Goal: Information Seeking & Learning: Check status

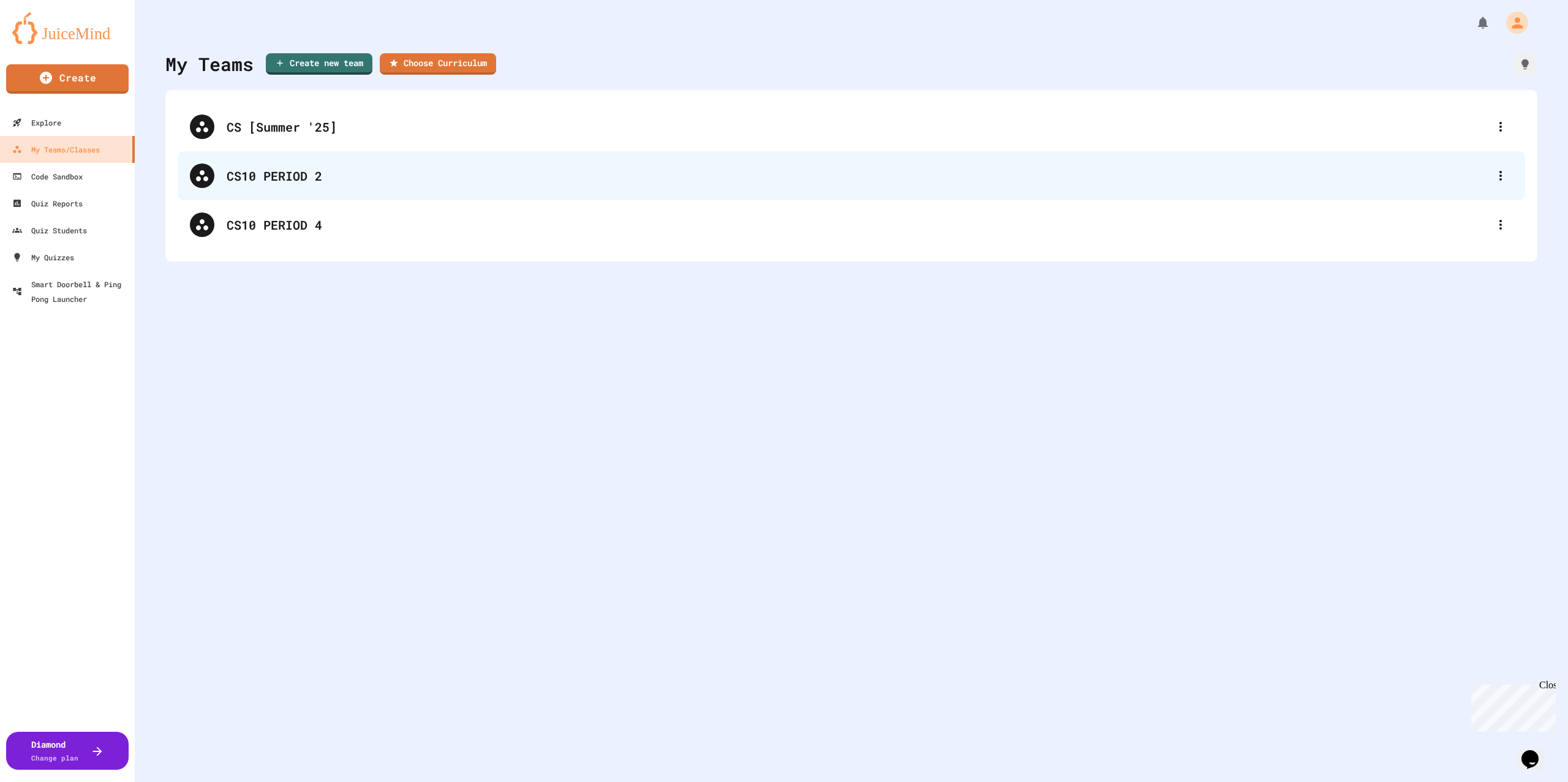
click at [269, 178] on div "CS10 PERIOD 2" at bounding box center [857, 176] width 1262 height 18
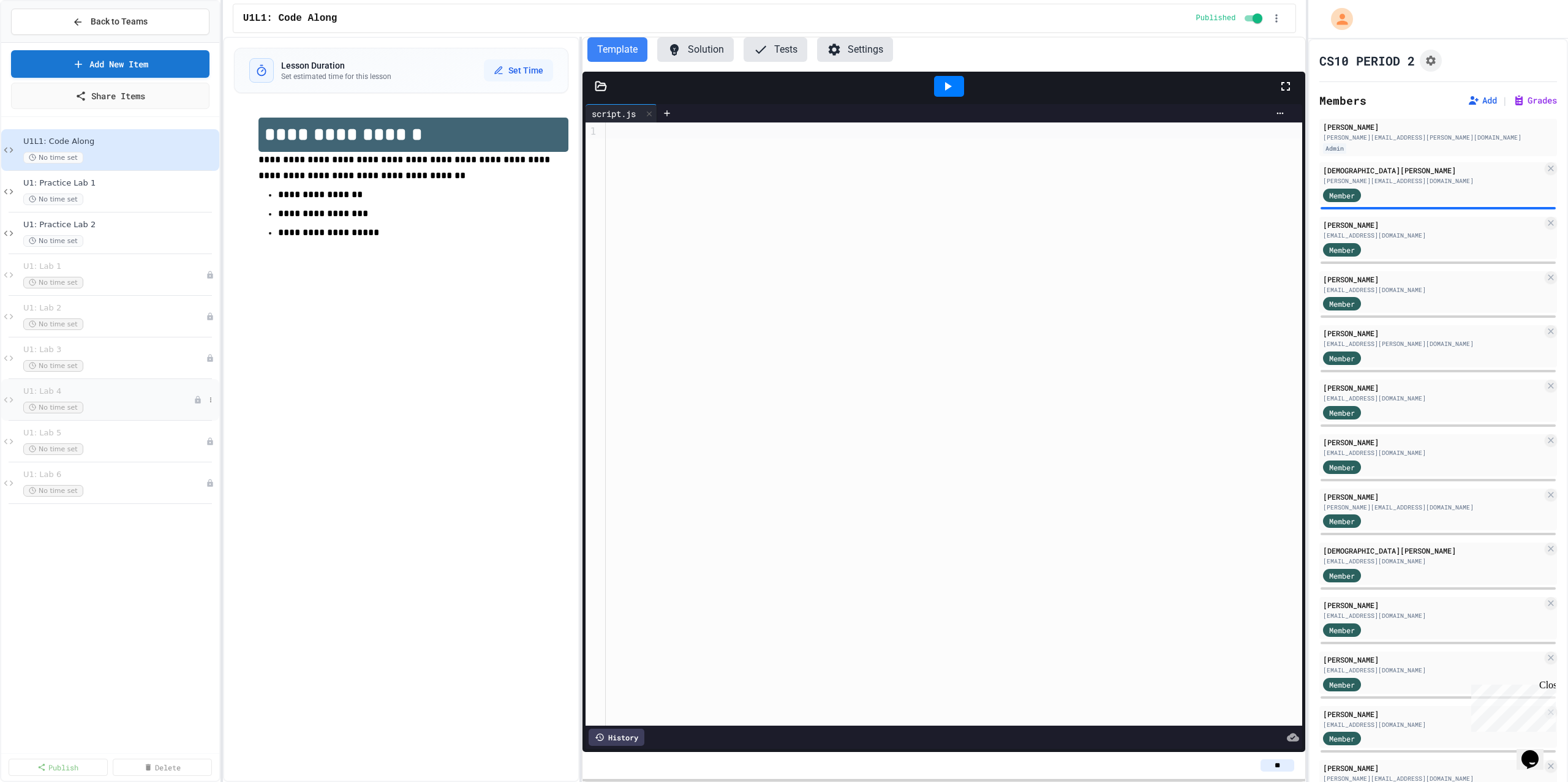
click at [102, 402] on div "No time set" at bounding box center [108, 408] width 170 height 12
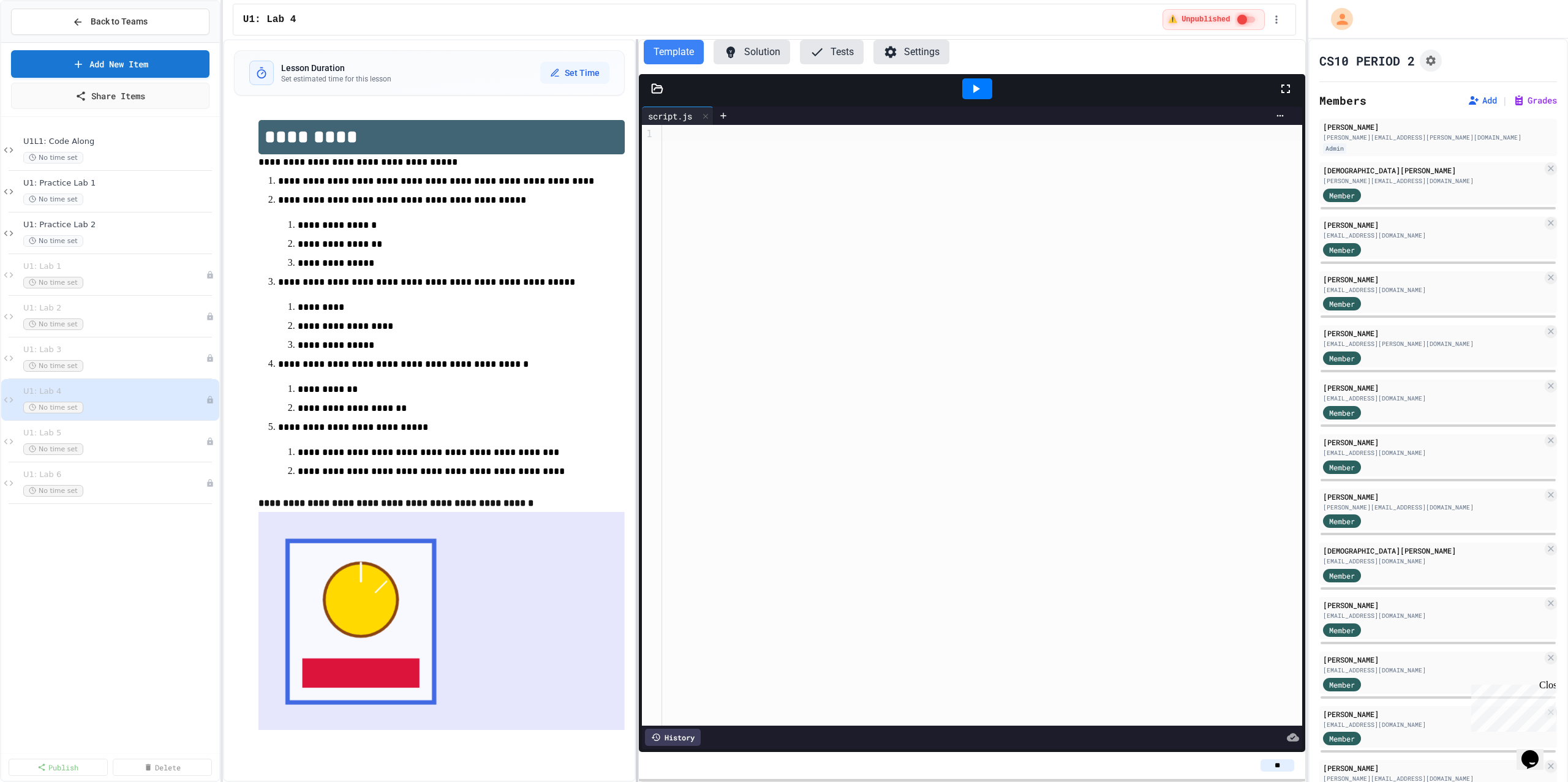
click at [636, 224] on div at bounding box center [637, 410] width 3 height 742
click at [1412, 405] on div "Member" at bounding box center [1433, 411] width 219 height 15
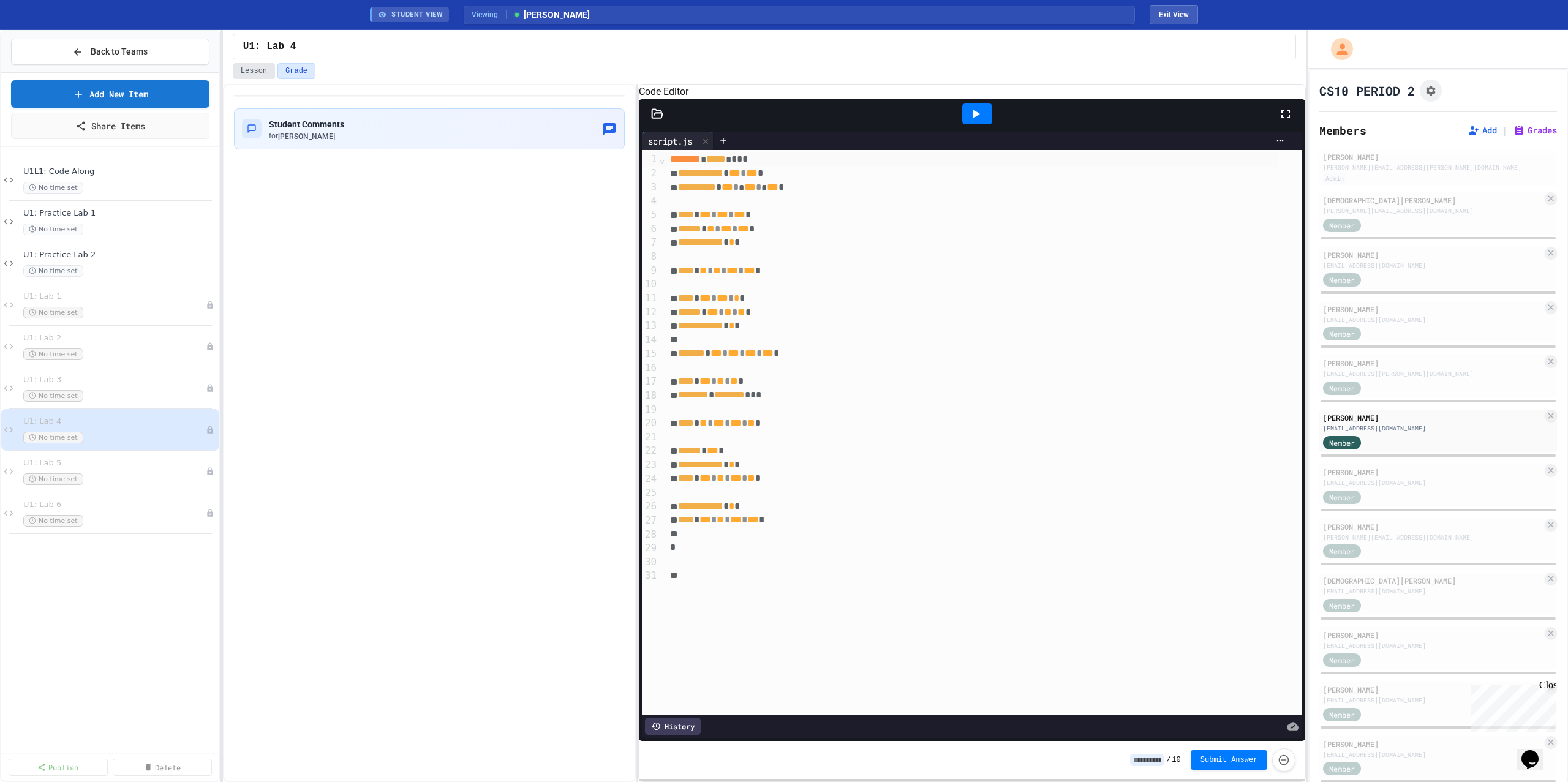
click at [269, 71] on button "Lesson" at bounding box center [254, 71] width 42 height 16
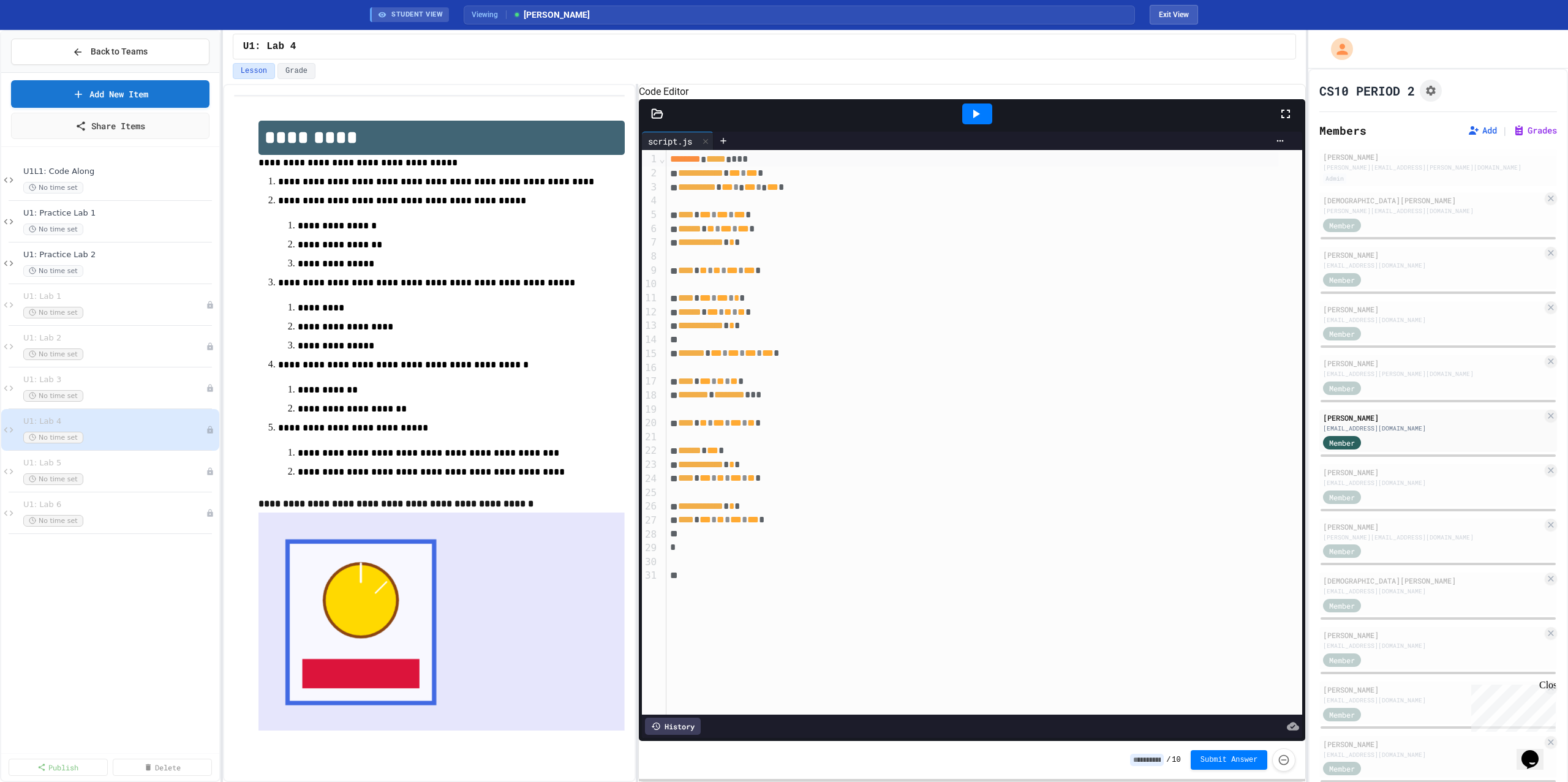
click at [989, 124] on div at bounding box center [976, 114] width 30 height 21
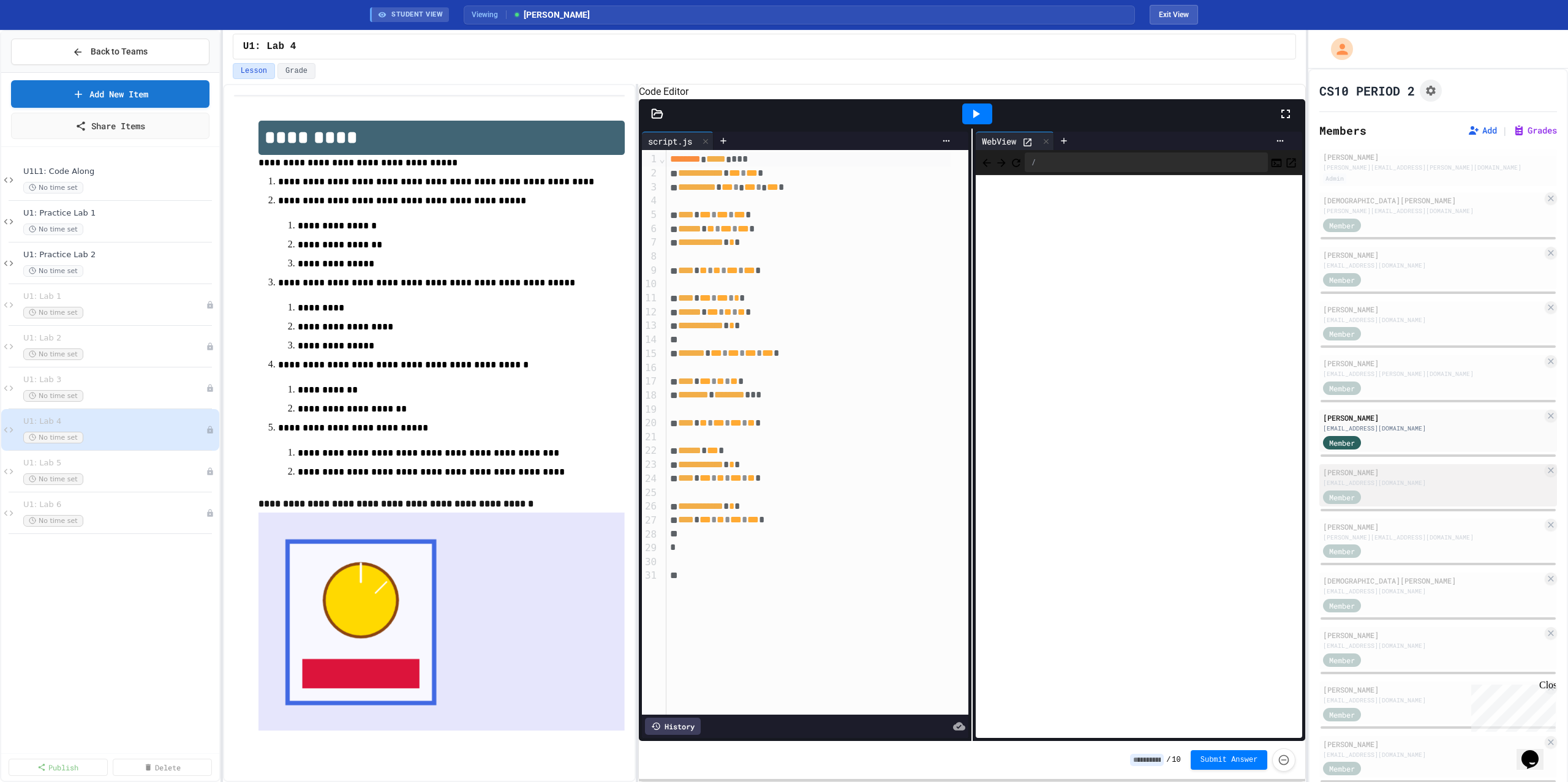
click at [1377, 476] on div "[PERSON_NAME]" at bounding box center [1433, 472] width 219 height 11
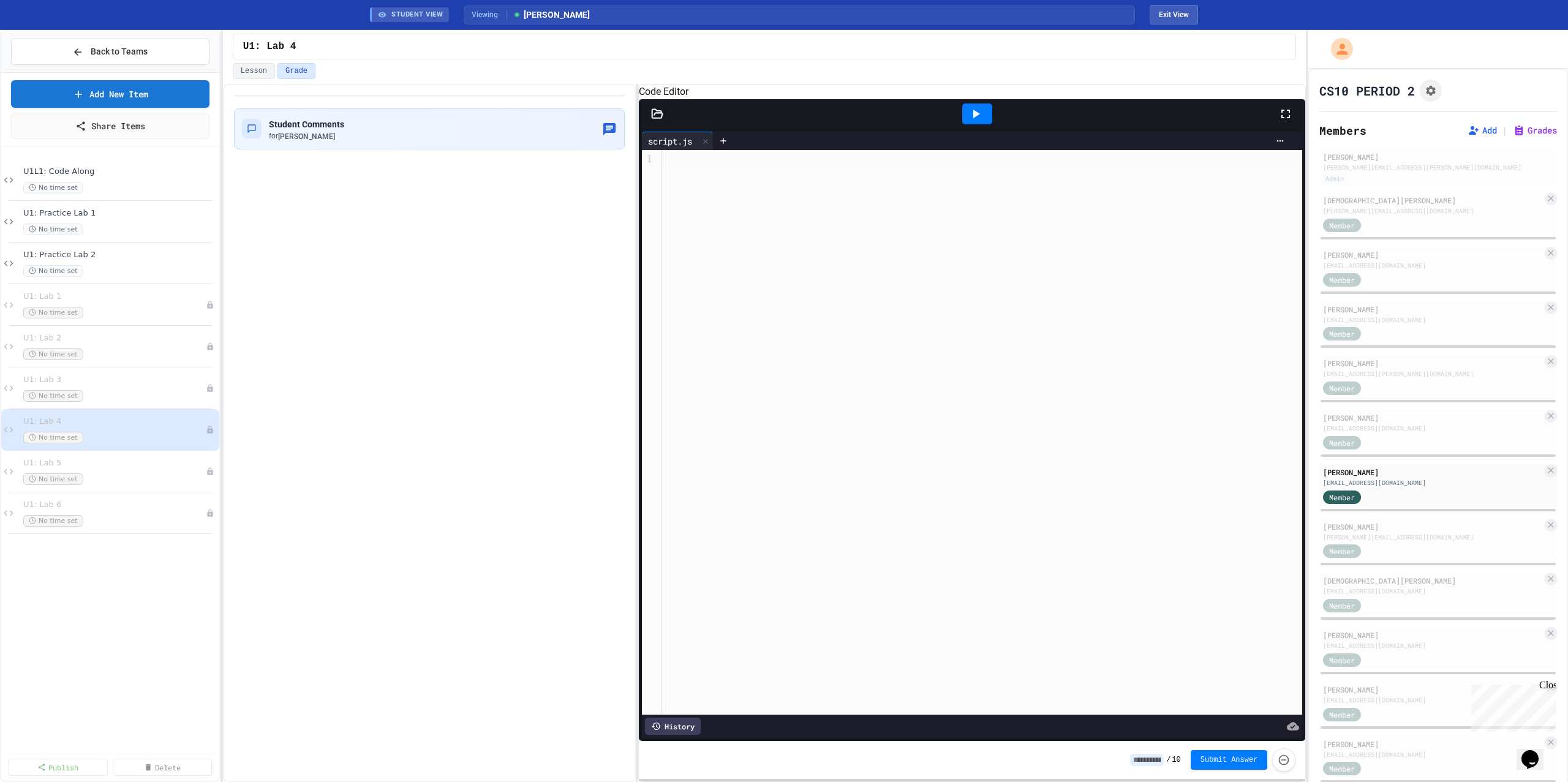
click at [969, 121] on icon at bounding box center [976, 114] width 15 height 15
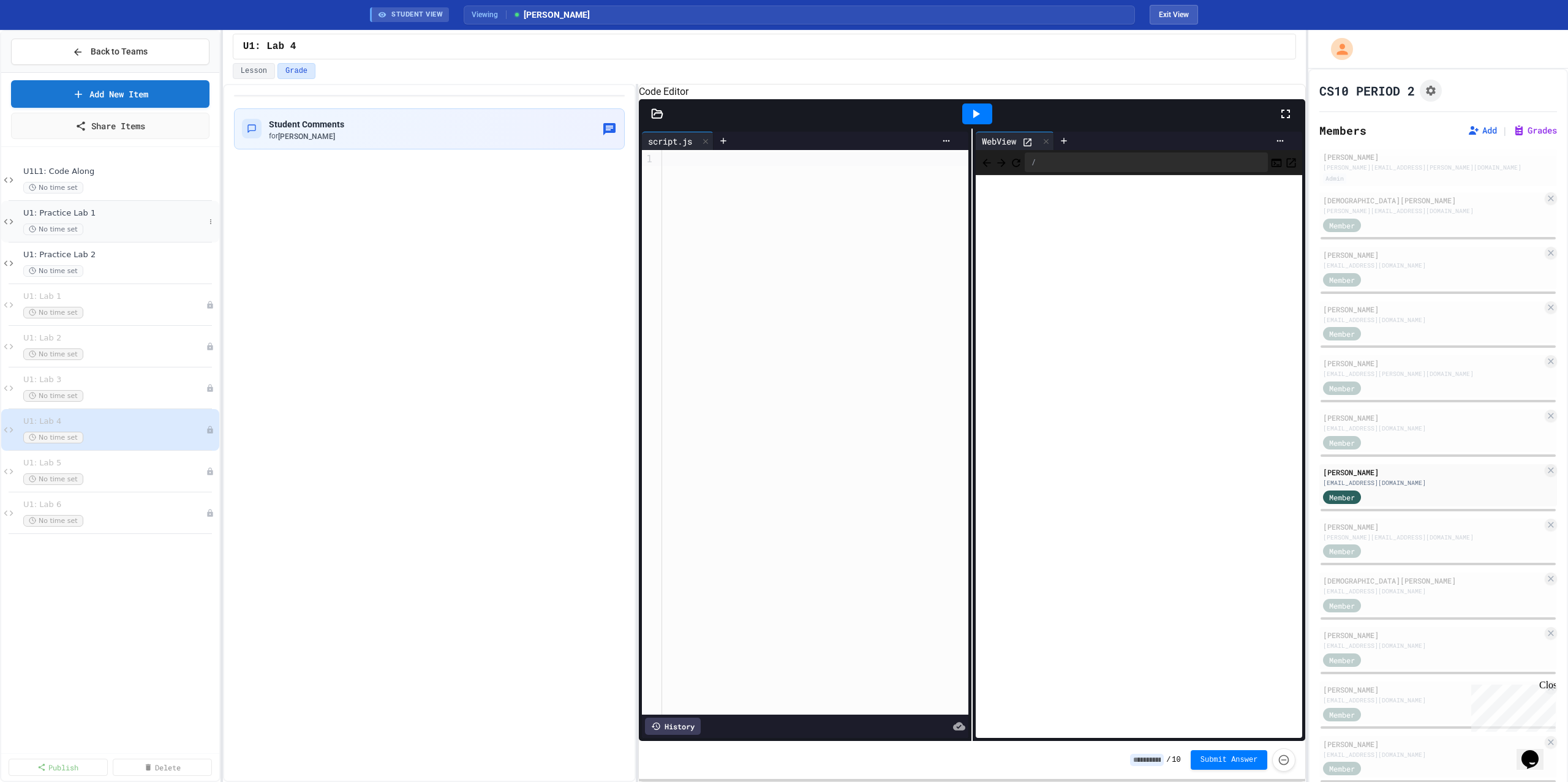
click at [113, 224] on div "No time set" at bounding box center [114, 230] width 182 height 12
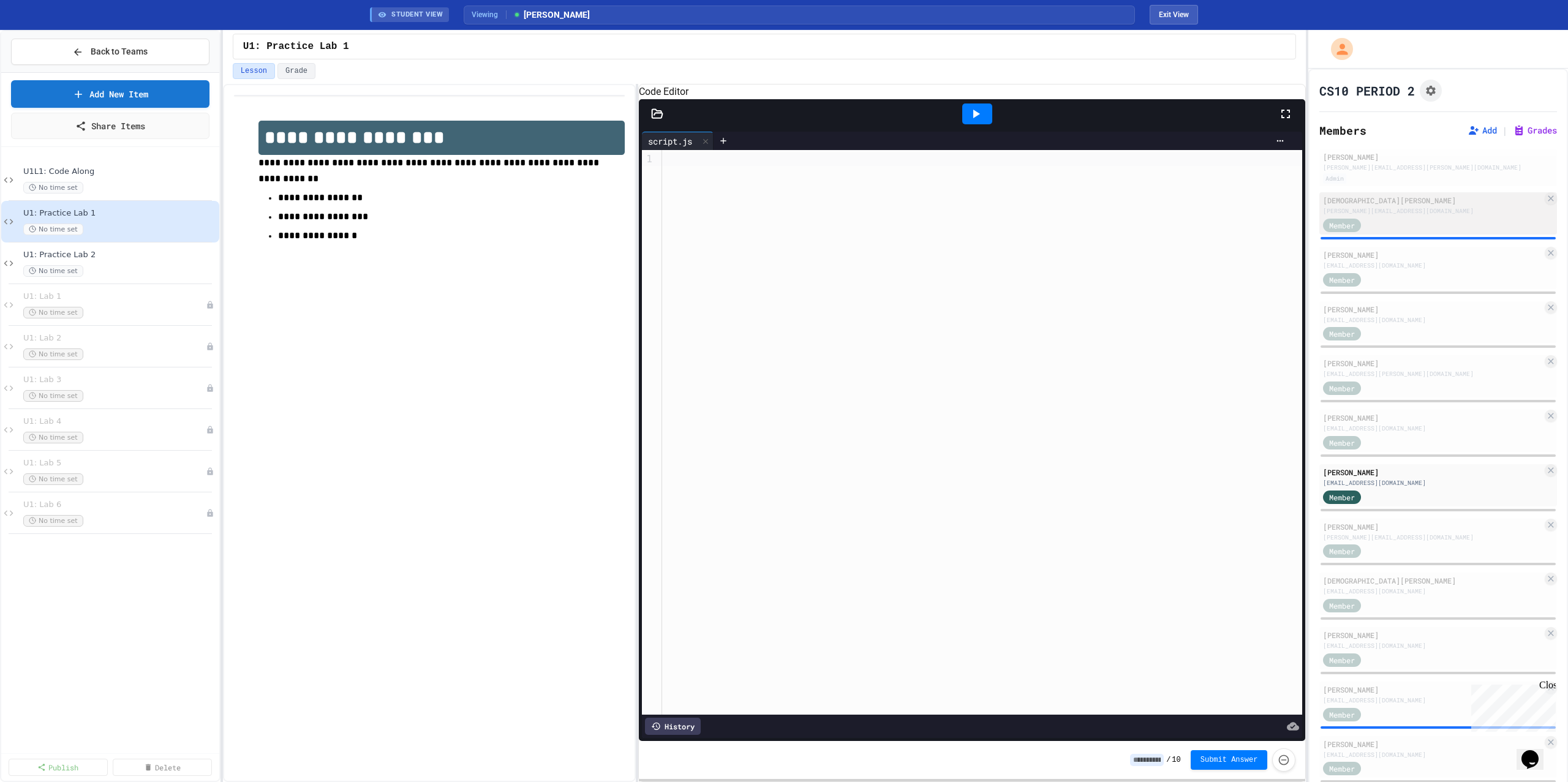
click at [1385, 216] on div "Member" at bounding box center [1433, 224] width 219 height 15
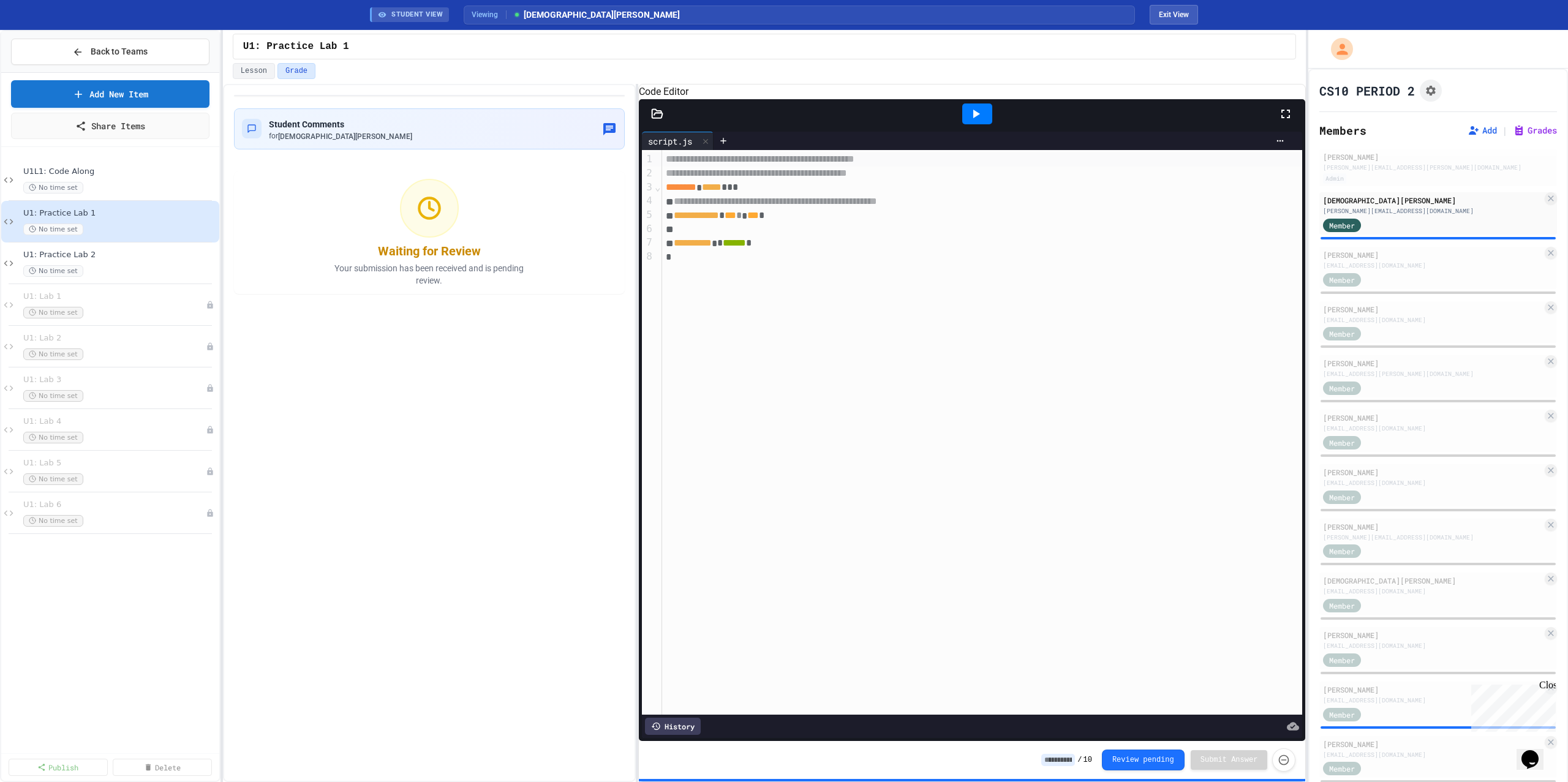
click at [978, 121] on icon at bounding box center [976, 114] width 15 height 15
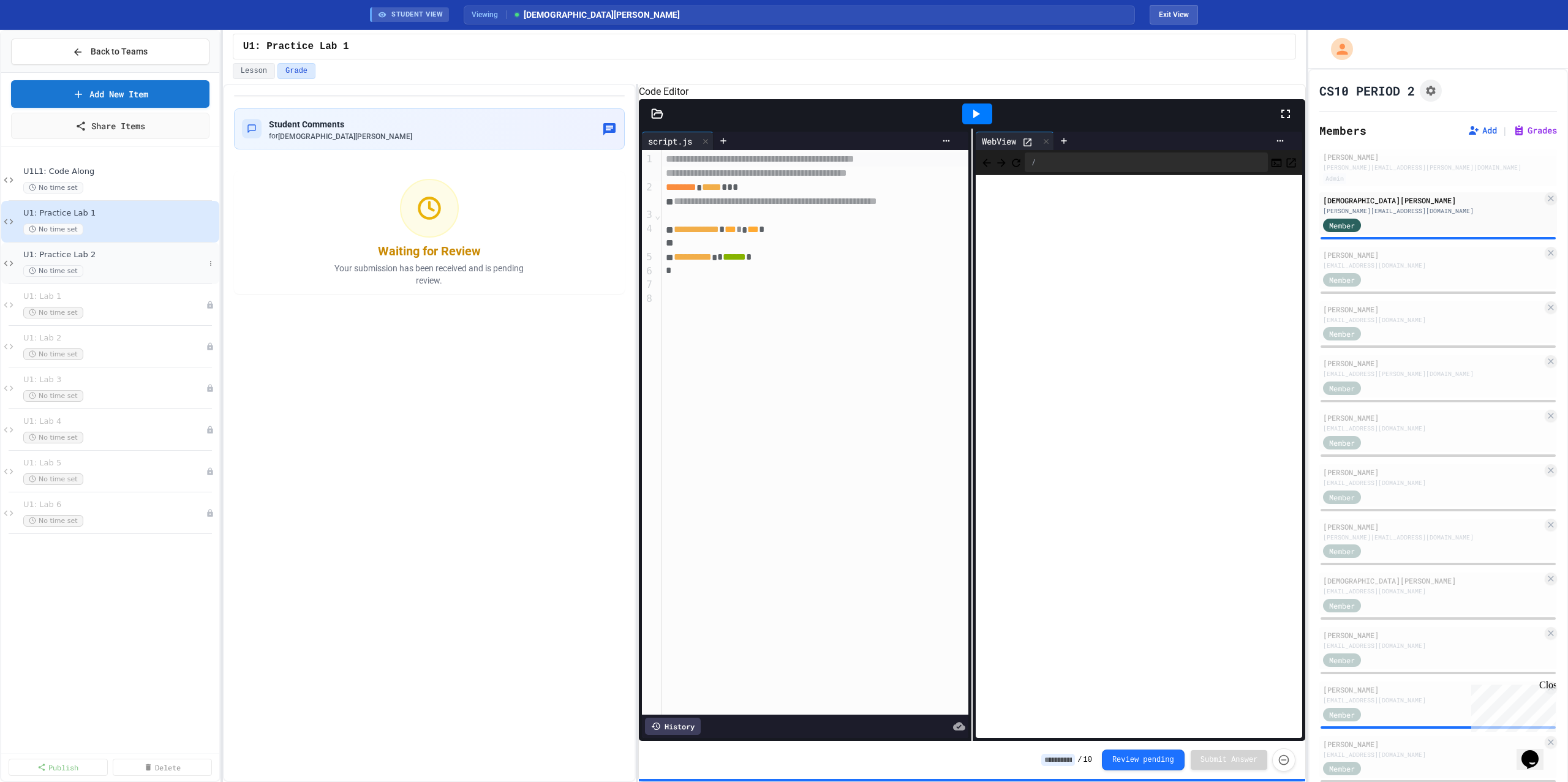
click at [105, 254] on span "U1: Practice Lab 2" at bounding box center [114, 255] width 182 height 11
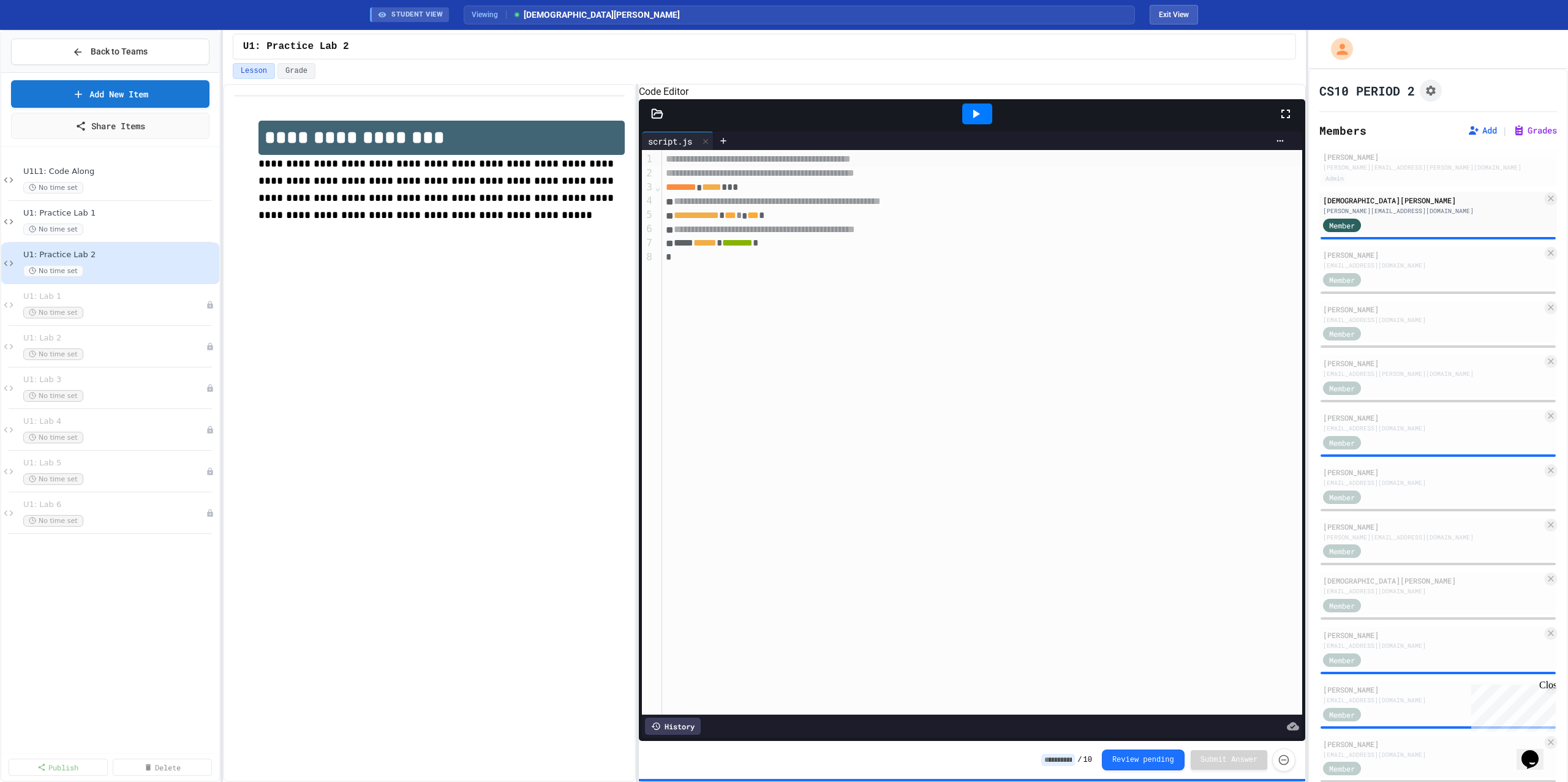
click at [984, 124] on div at bounding box center [976, 114] width 30 height 21
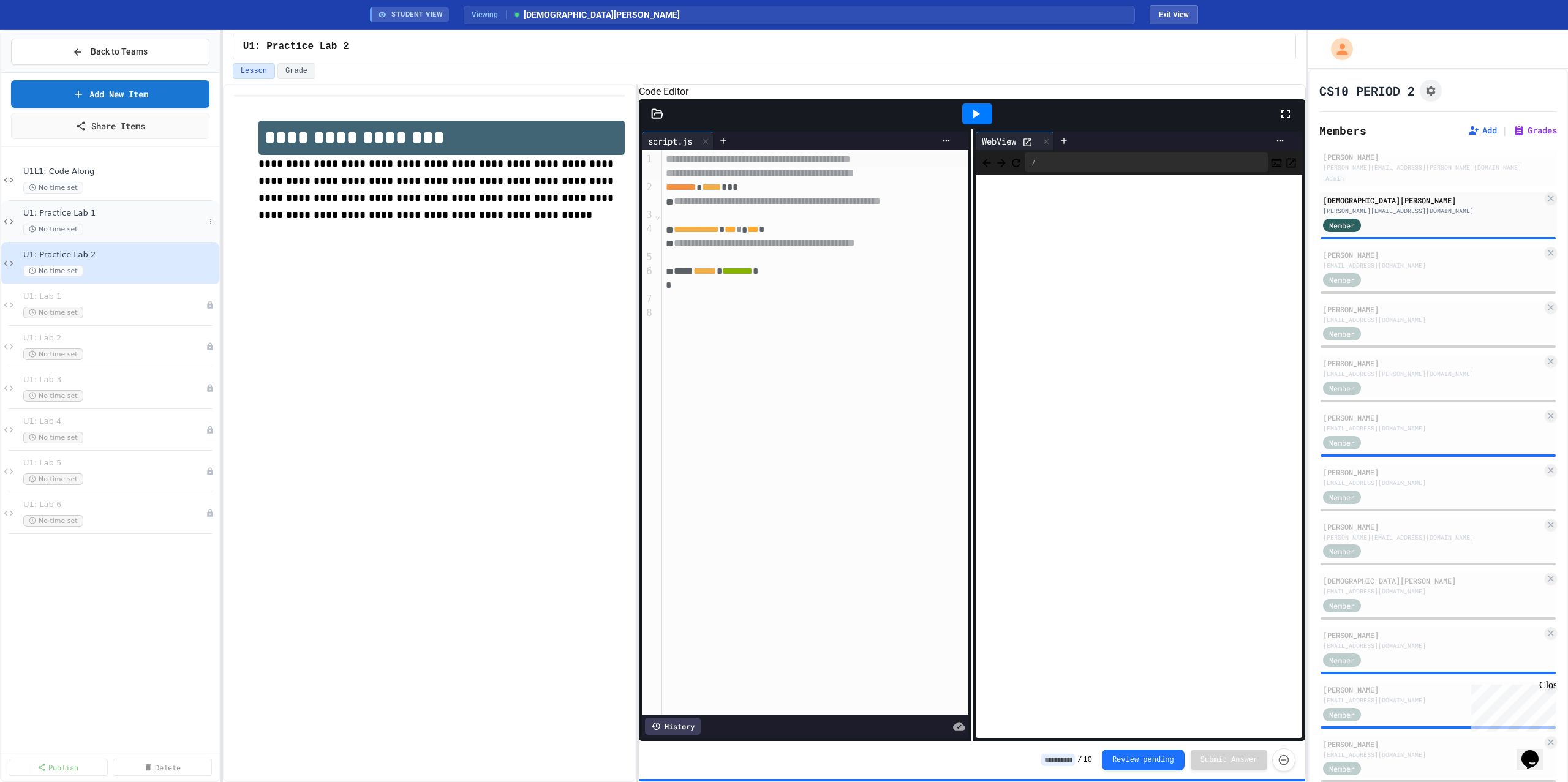
click at [95, 226] on div "No time set" at bounding box center [114, 230] width 182 height 12
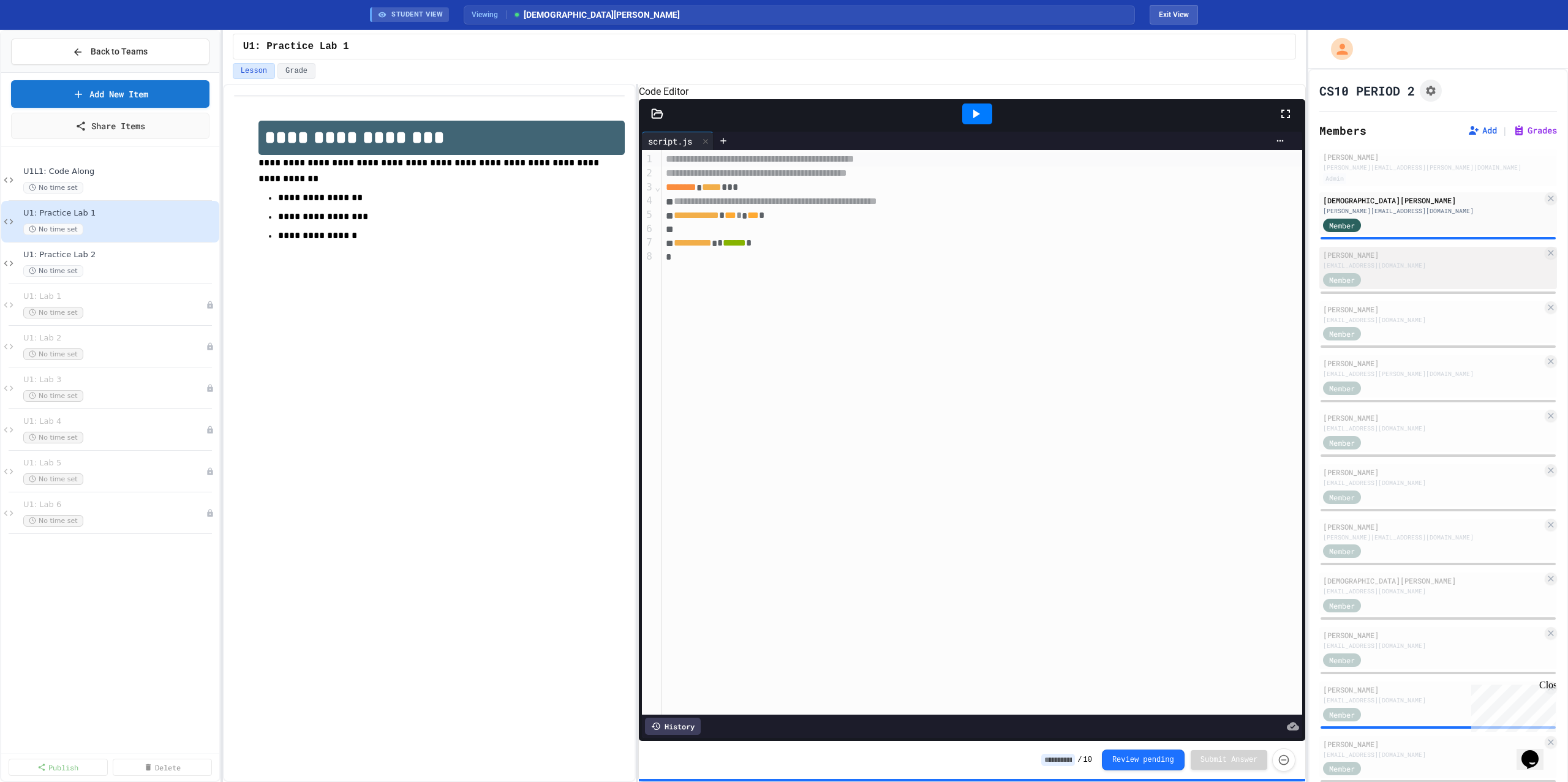
click at [1420, 263] on div "[EMAIL_ADDRESS][DOMAIN_NAME]" at bounding box center [1433, 265] width 219 height 9
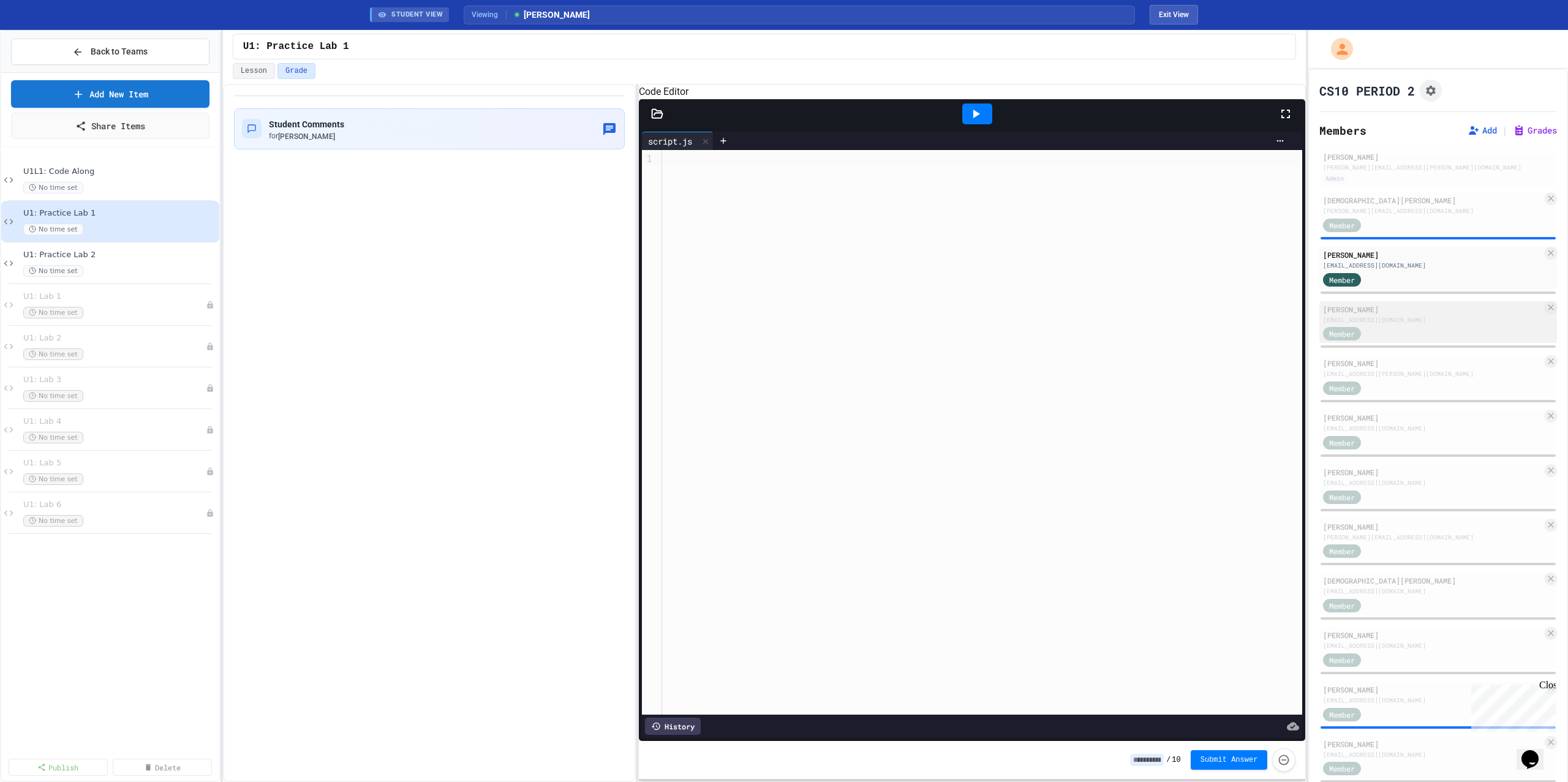
click at [1376, 329] on div "Member" at bounding box center [1353, 333] width 61 height 15
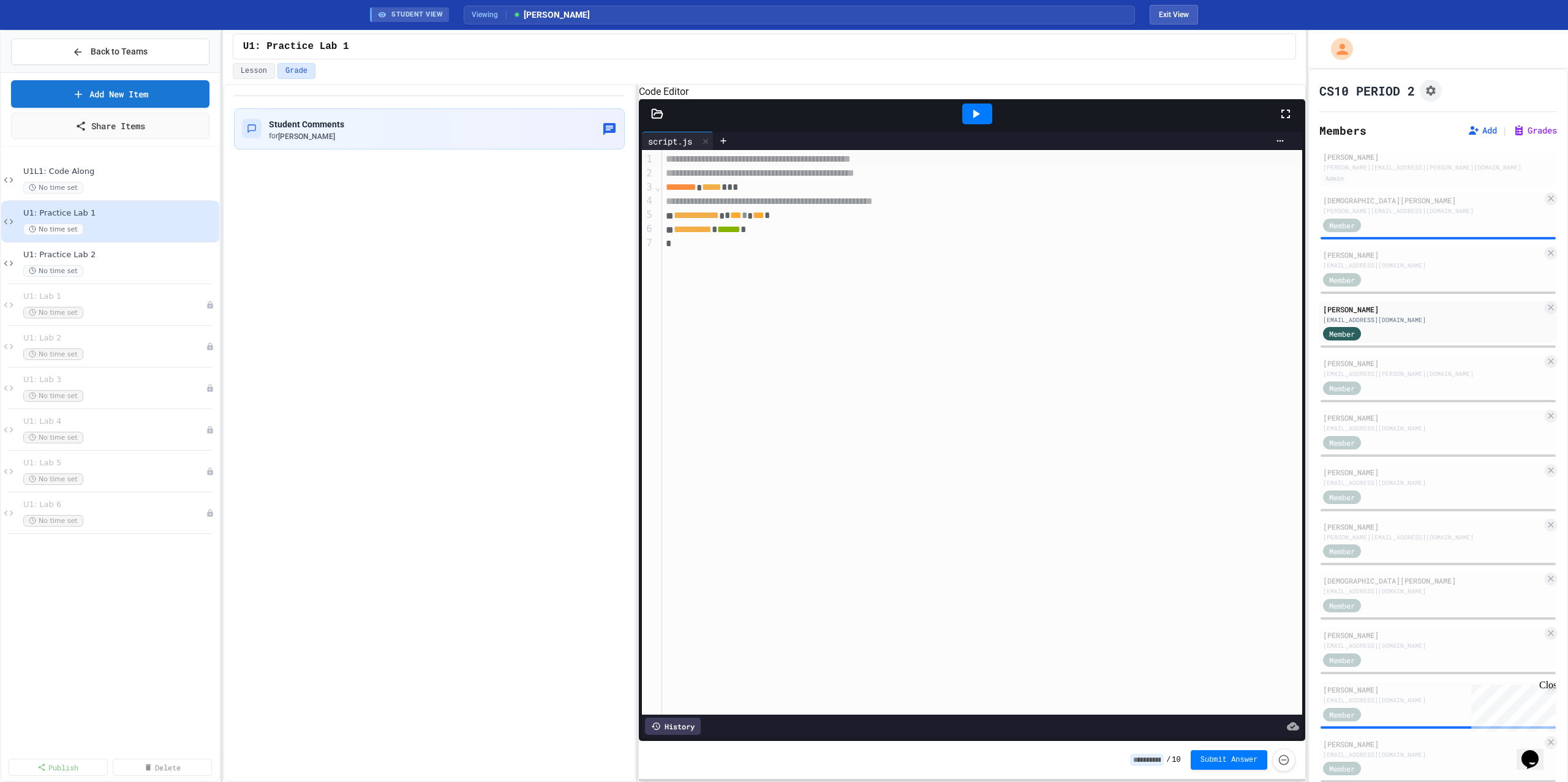
click at [971, 121] on icon at bounding box center [976, 114] width 15 height 15
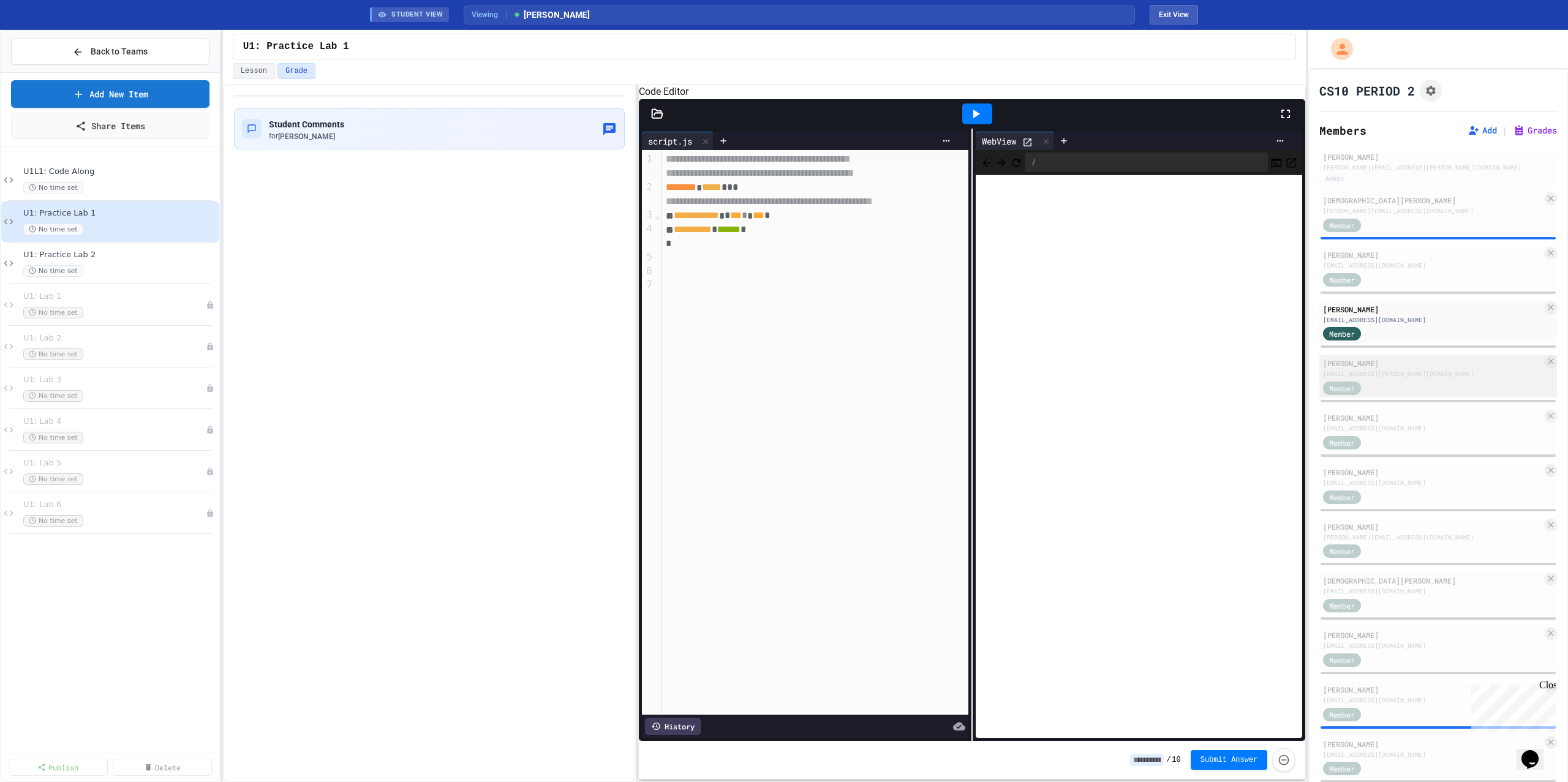
click at [1372, 360] on div "[PERSON_NAME]" at bounding box center [1433, 363] width 219 height 11
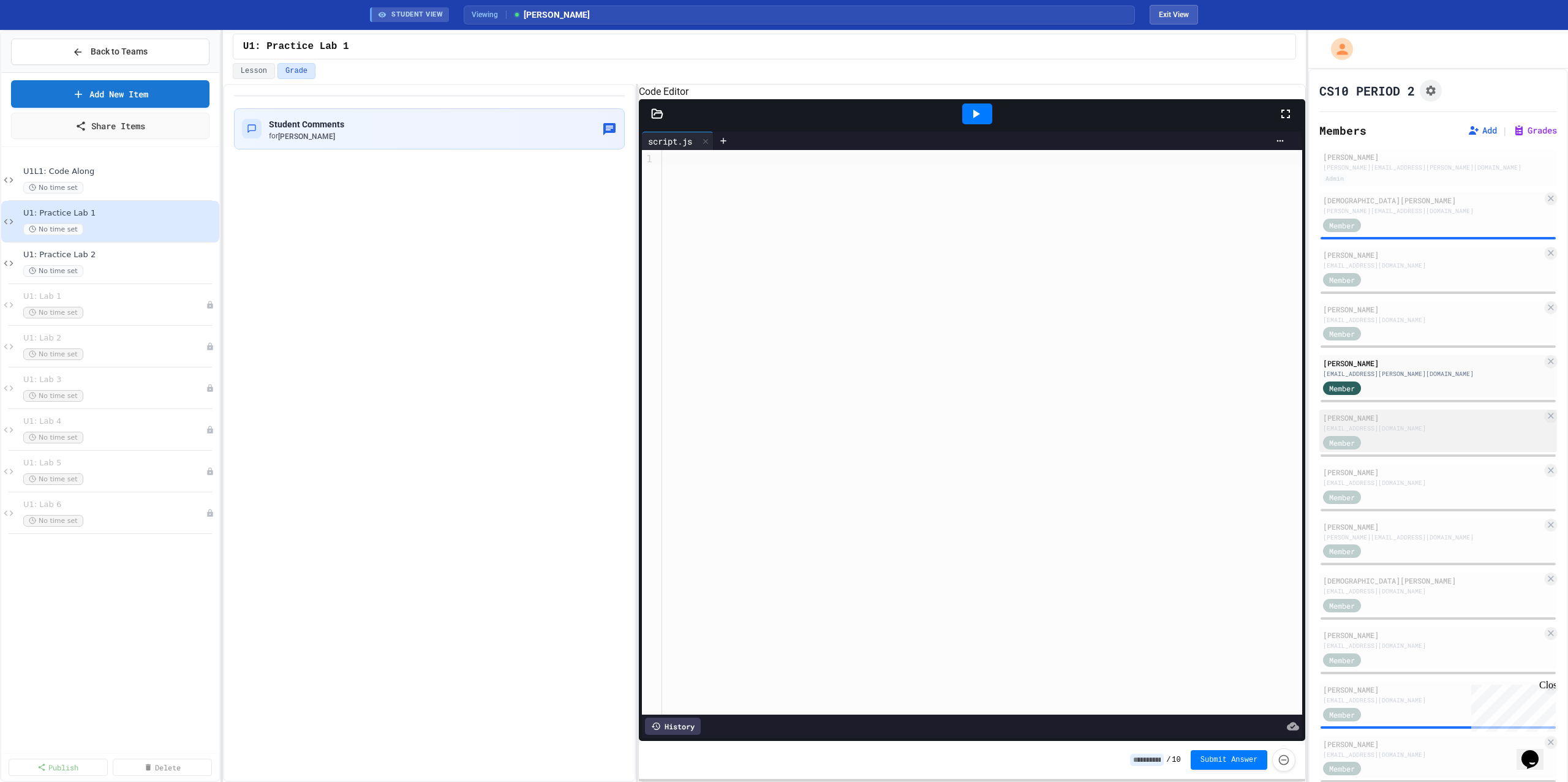
click at [1381, 421] on div "[PERSON_NAME]" at bounding box center [1433, 417] width 219 height 11
click at [980, 121] on icon at bounding box center [976, 114] width 15 height 15
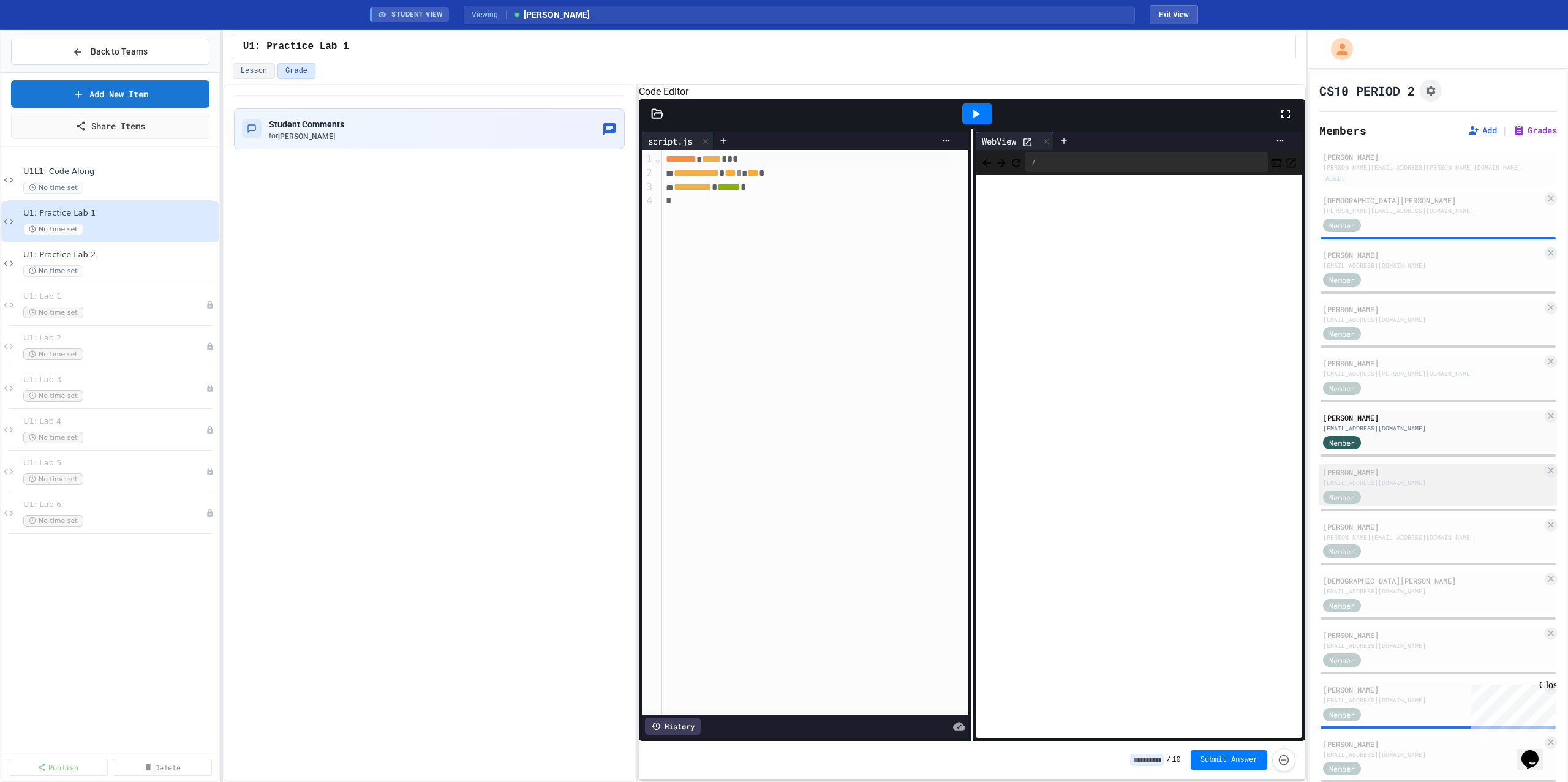
click at [1417, 488] on div "Member" at bounding box center [1433, 496] width 219 height 15
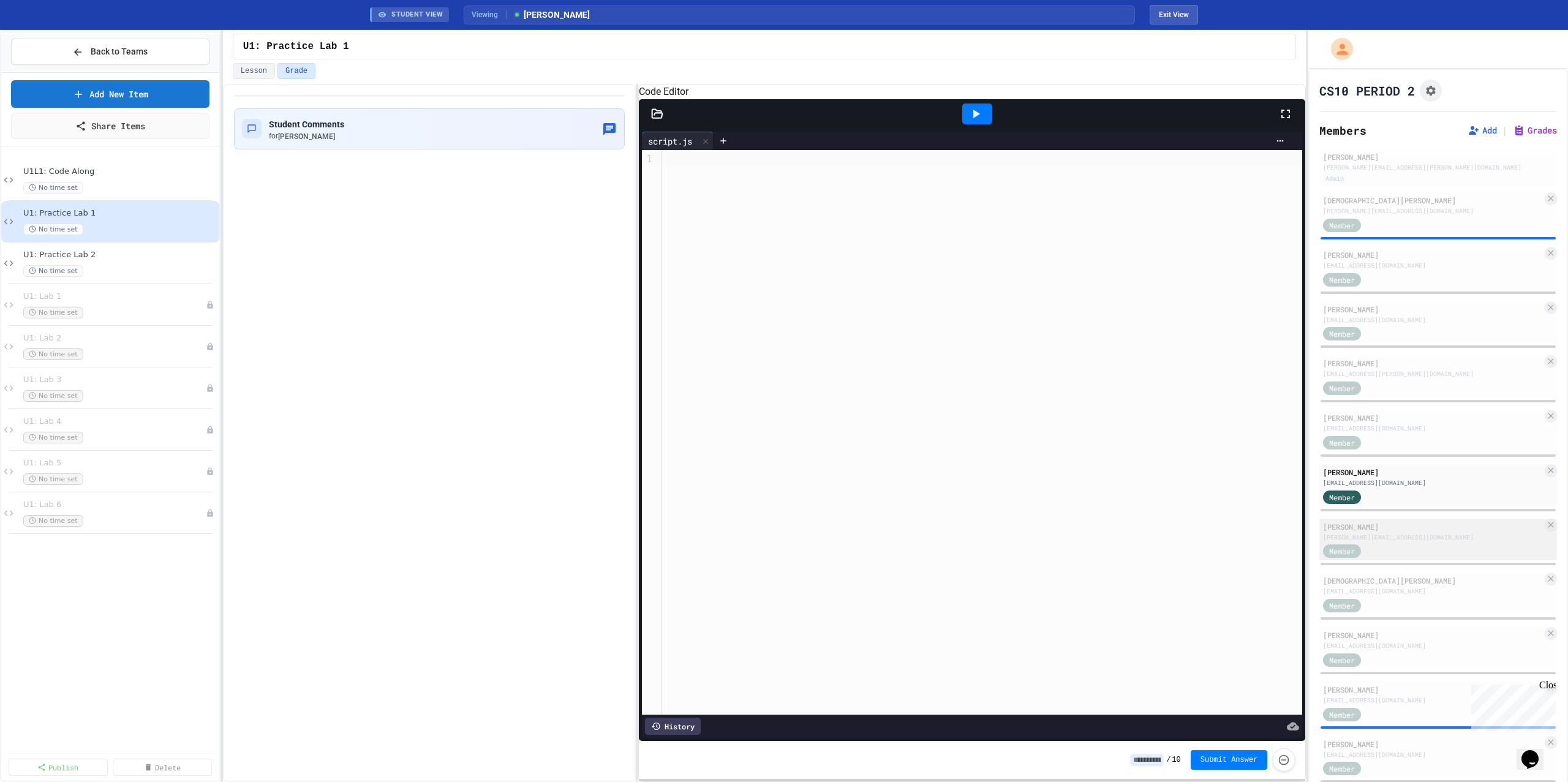
click at [1423, 533] on div "[PERSON_NAME][EMAIL_ADDRESS][DOMAIN_NAME]" at bounding box center [1433, 537] width 219 height 9
click at [970, 121] on icon at bounding box center [976, 114] width 15 height 15
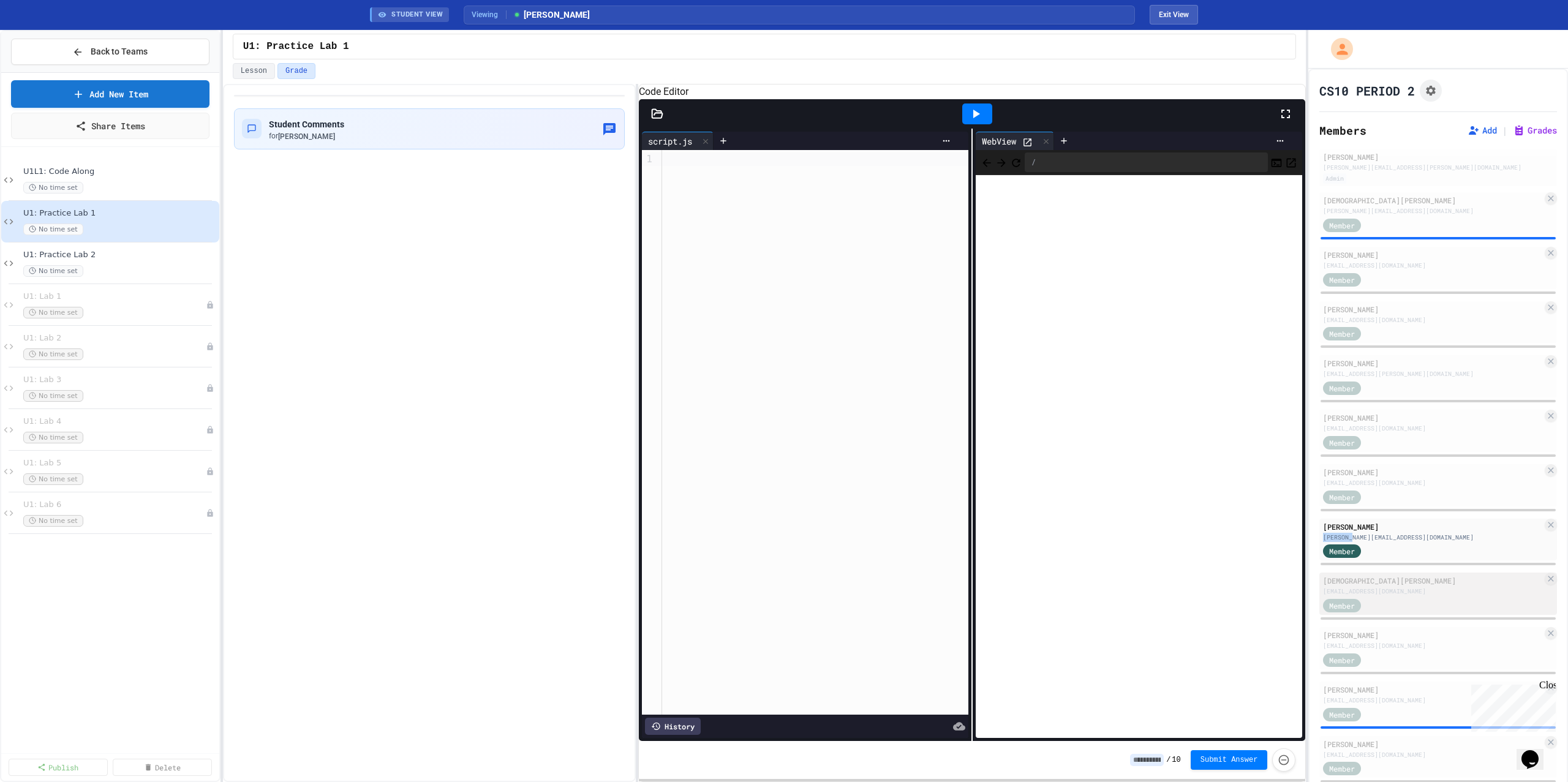
click at [1412, 580] on div "[DEMOGRAPHIC_DATA][PERSON_NAME]" at bounding box center [1433, 580] width 219 height 11
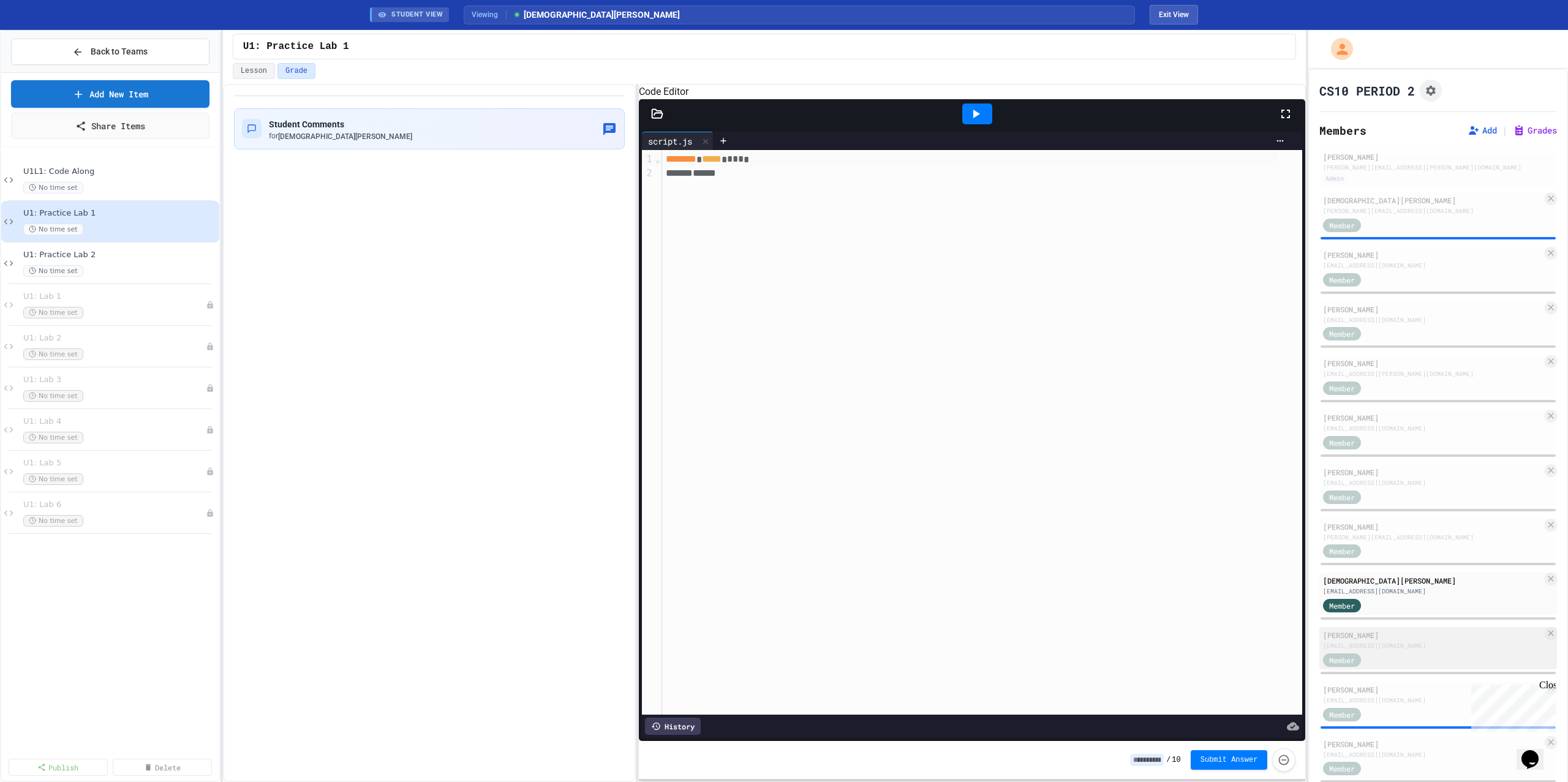
click at [1385, 642] on div "[EMAIL_ADDRESS][DOMAIN_NAME]" at bounding box center [1433, 645] width 219 height 9
click at [979, 121] on icon at bounding box center [976, 114] width 15 height 15
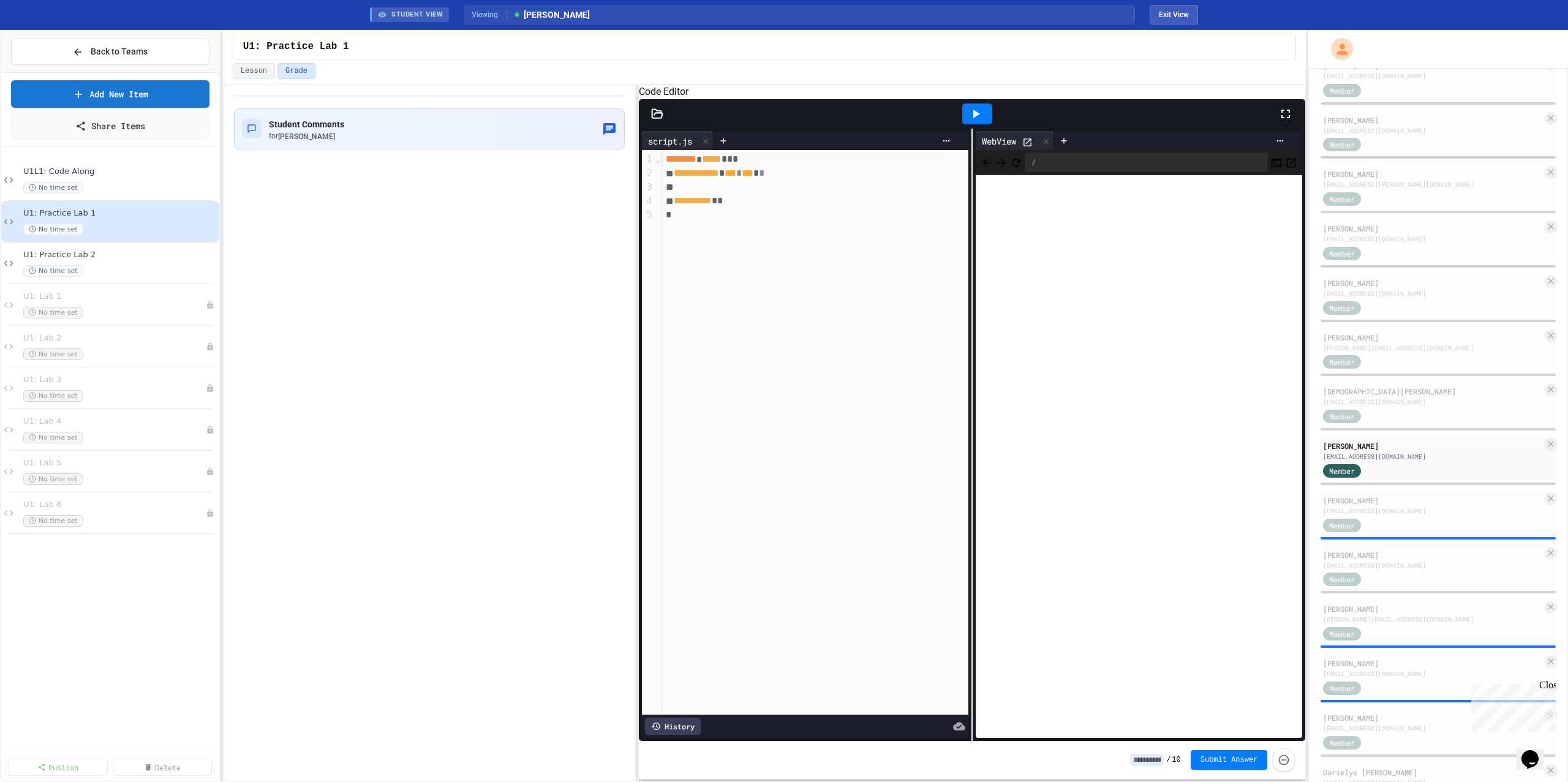
scroll to position [387, 0]
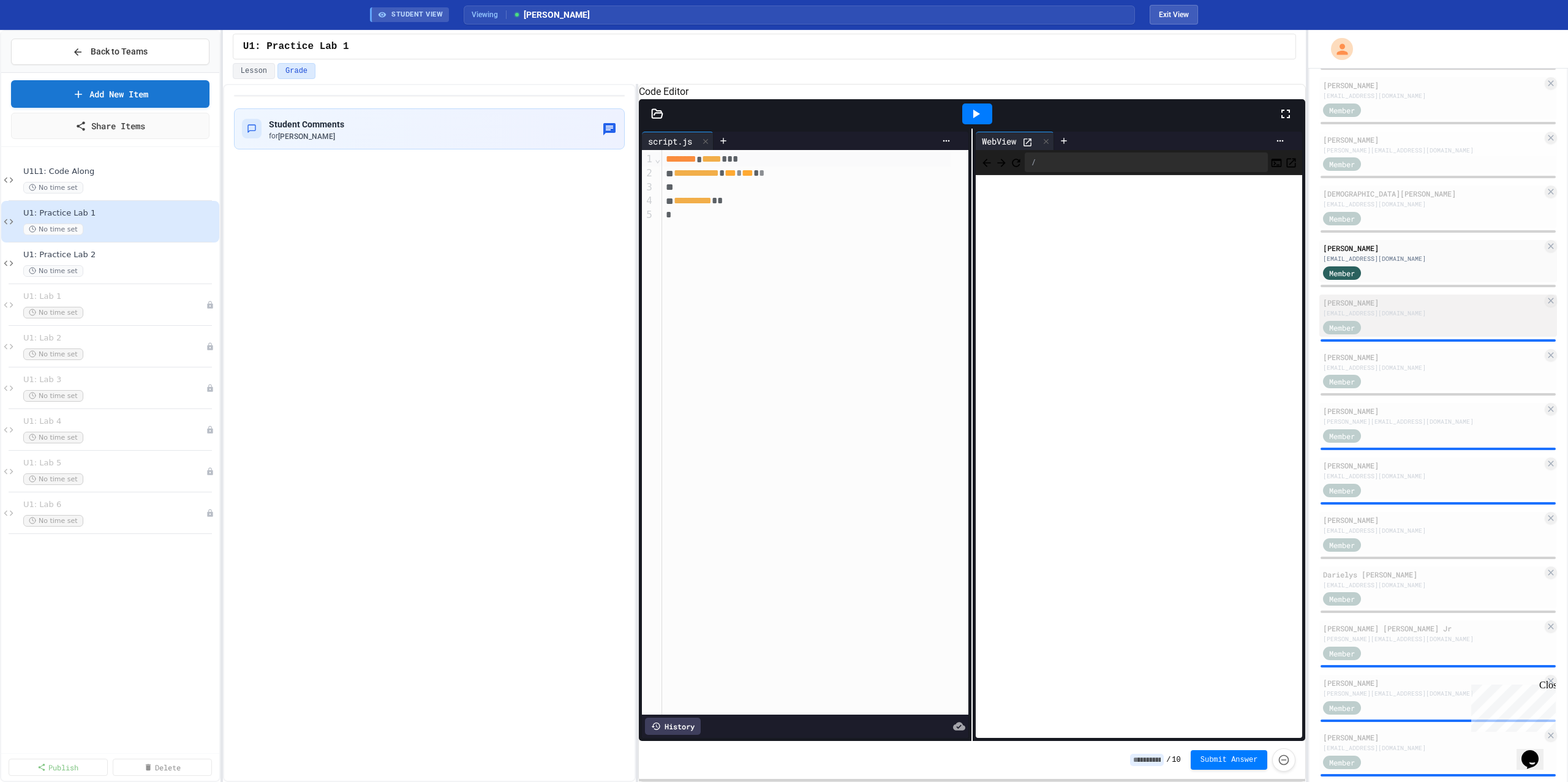
click at [1365, 311] on div "[EMAIL_ADDRESS][DOMAIN_NAME]" at bounding box center [1433, 313] width 219 height 9
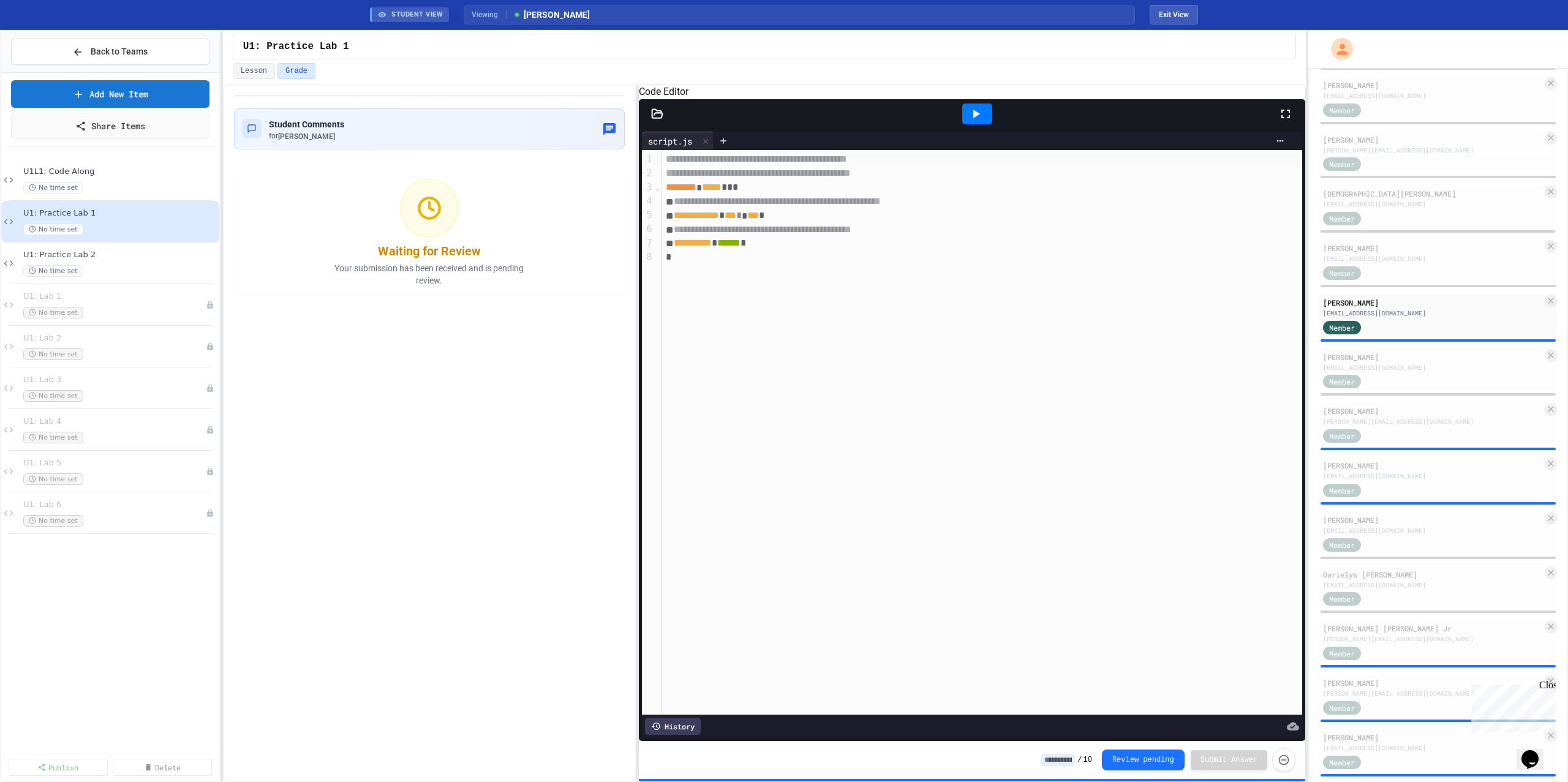
click at [978, 121] on icon at bounding box center [976, 114] width 15 height 15
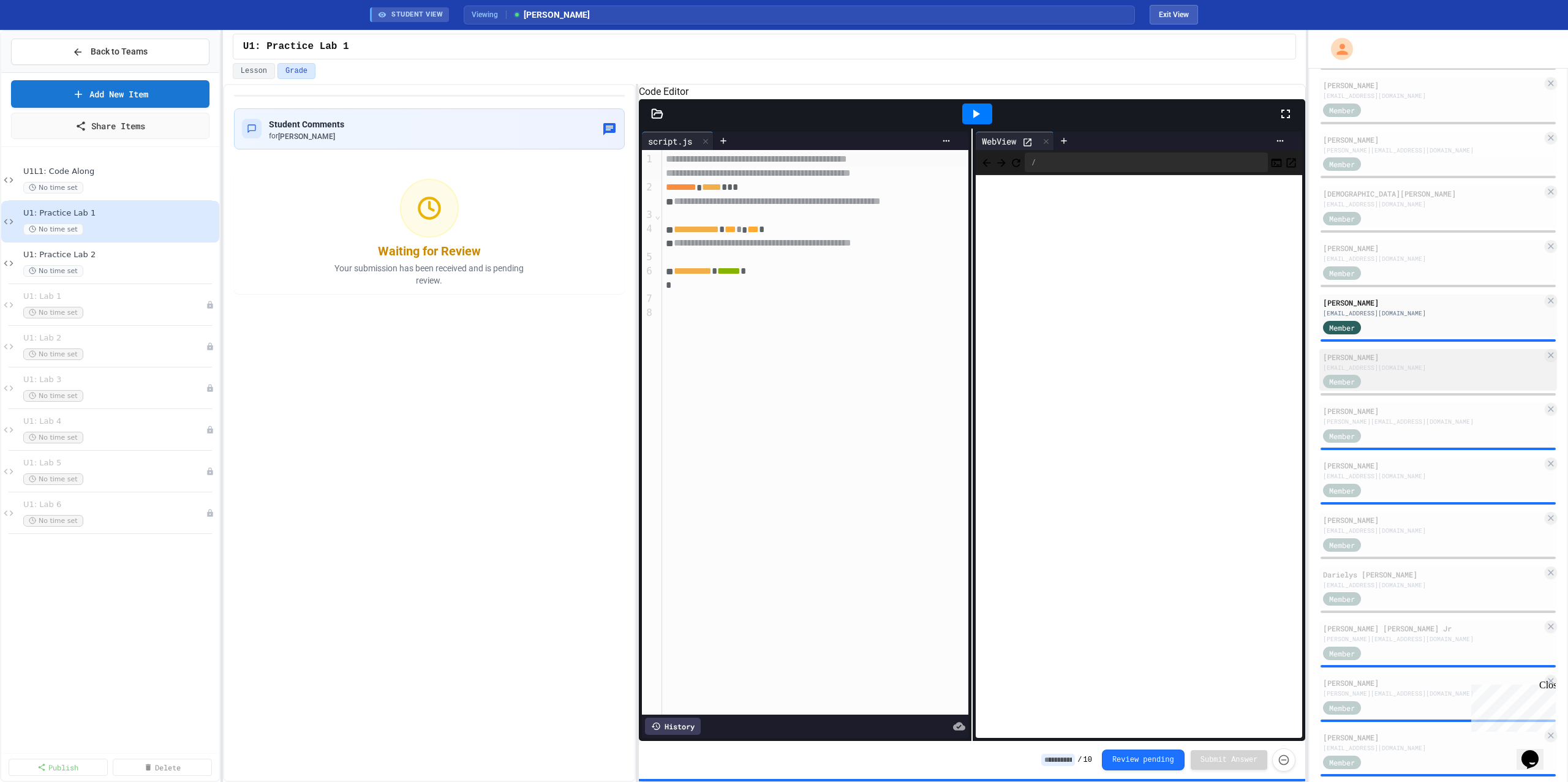
click at [1385, 374] on div "Member" at bounding box center [1433, 381] width 219 height 15
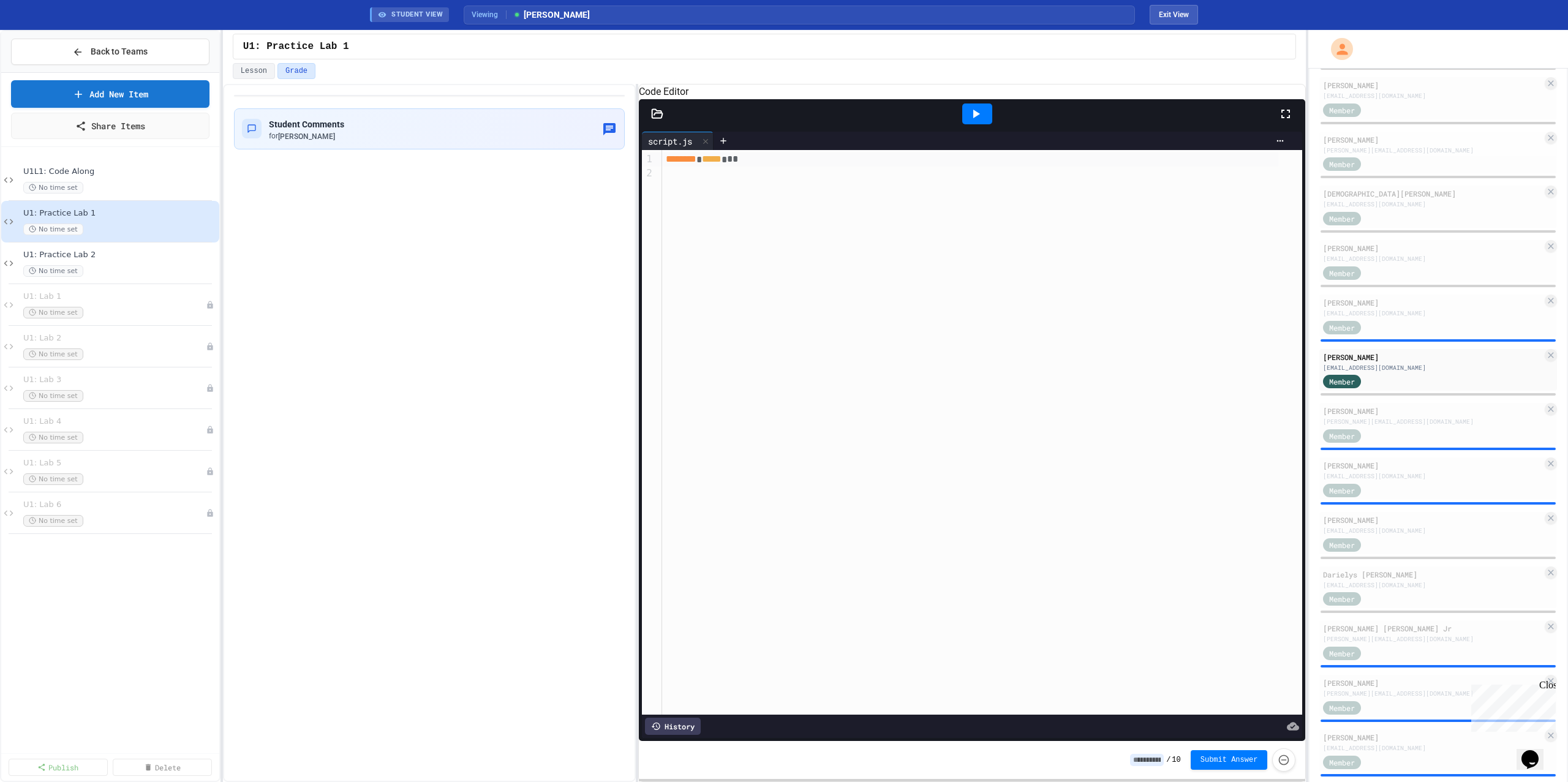
click at [971, 121] on icon at bounding box center [976, 114] width 15 height 15
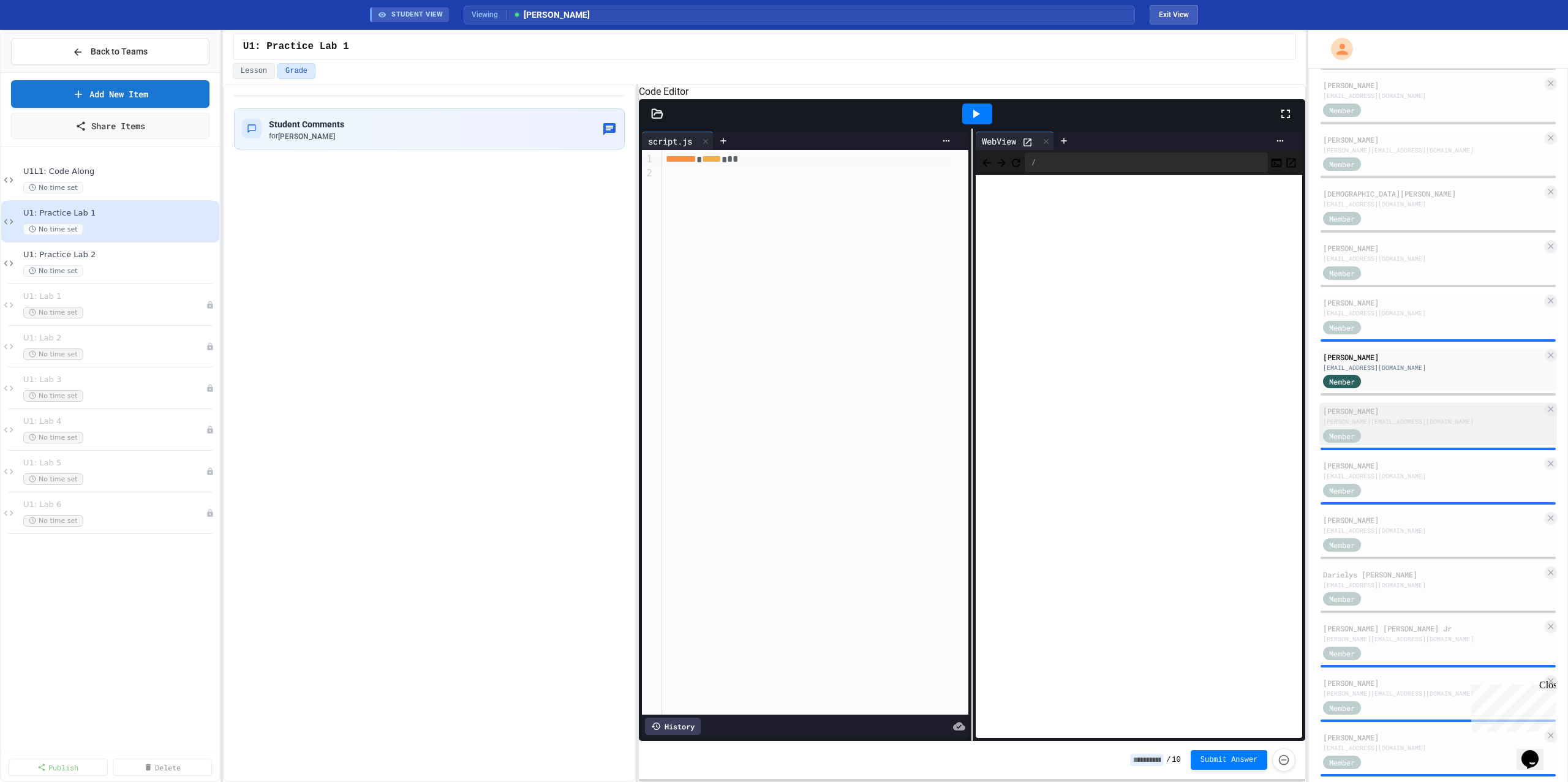
click at [1388, 418] on div "[PERSON_NAME][EMAIL_ADDRESS][DOMAIN_NAME]" at bounding box center [1433, 422] width 219 height 9
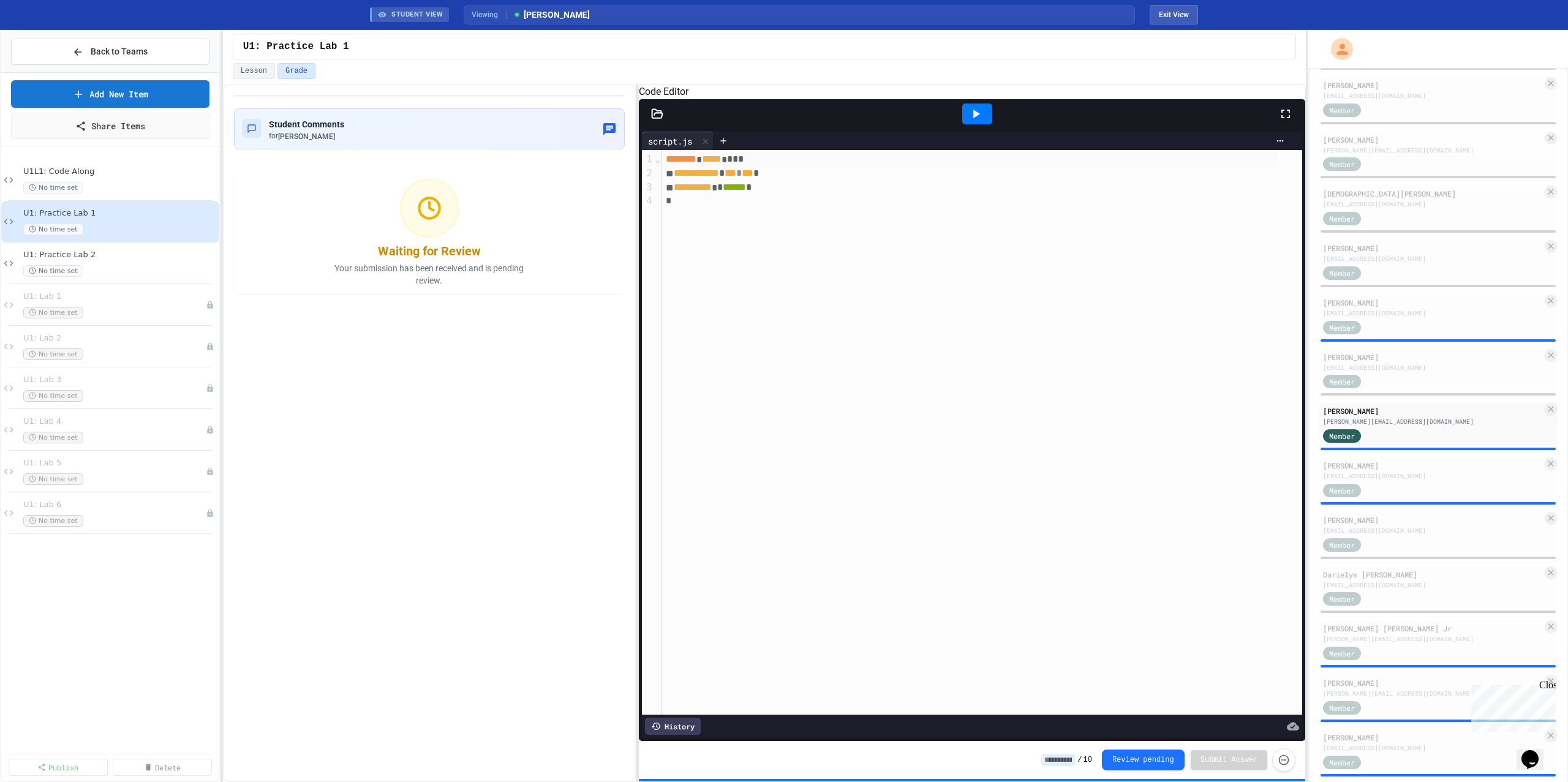
click at [991, 124] on div at bounding box center [976, 114] width 30 height 21
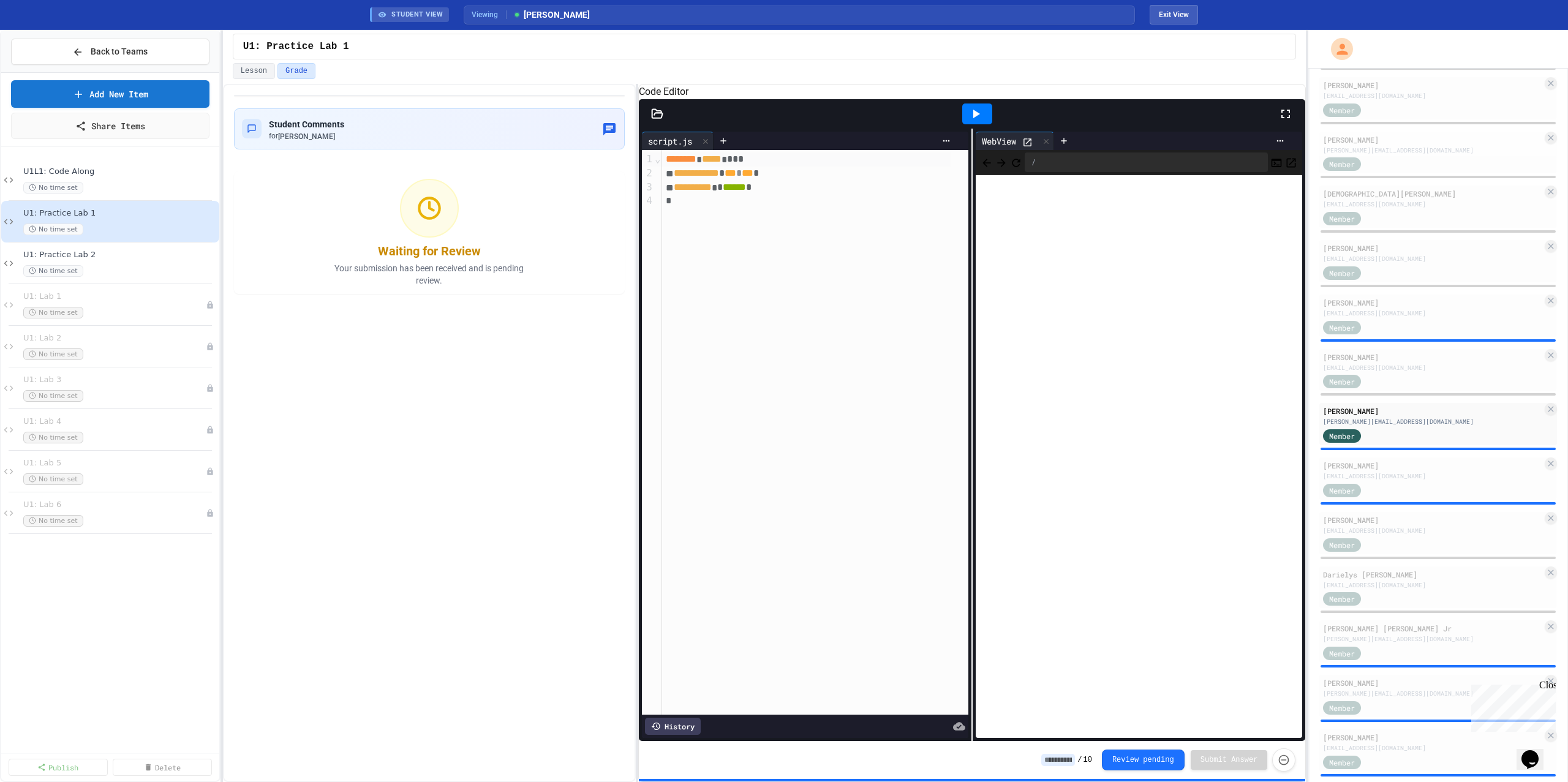
click at [1402, 509] on div "[PERSON_NAME] [PERSON_NAME][EMAIL_ADDRESS][PERSON_NAME][DOMAIN_NAME] Admin [PER…" at bounding box center [1438, 541] width 238 height 1559
click at [1396, 470] on div "[PERSON_NAME]" at bounding box center [1433, 465] width 219 height 11
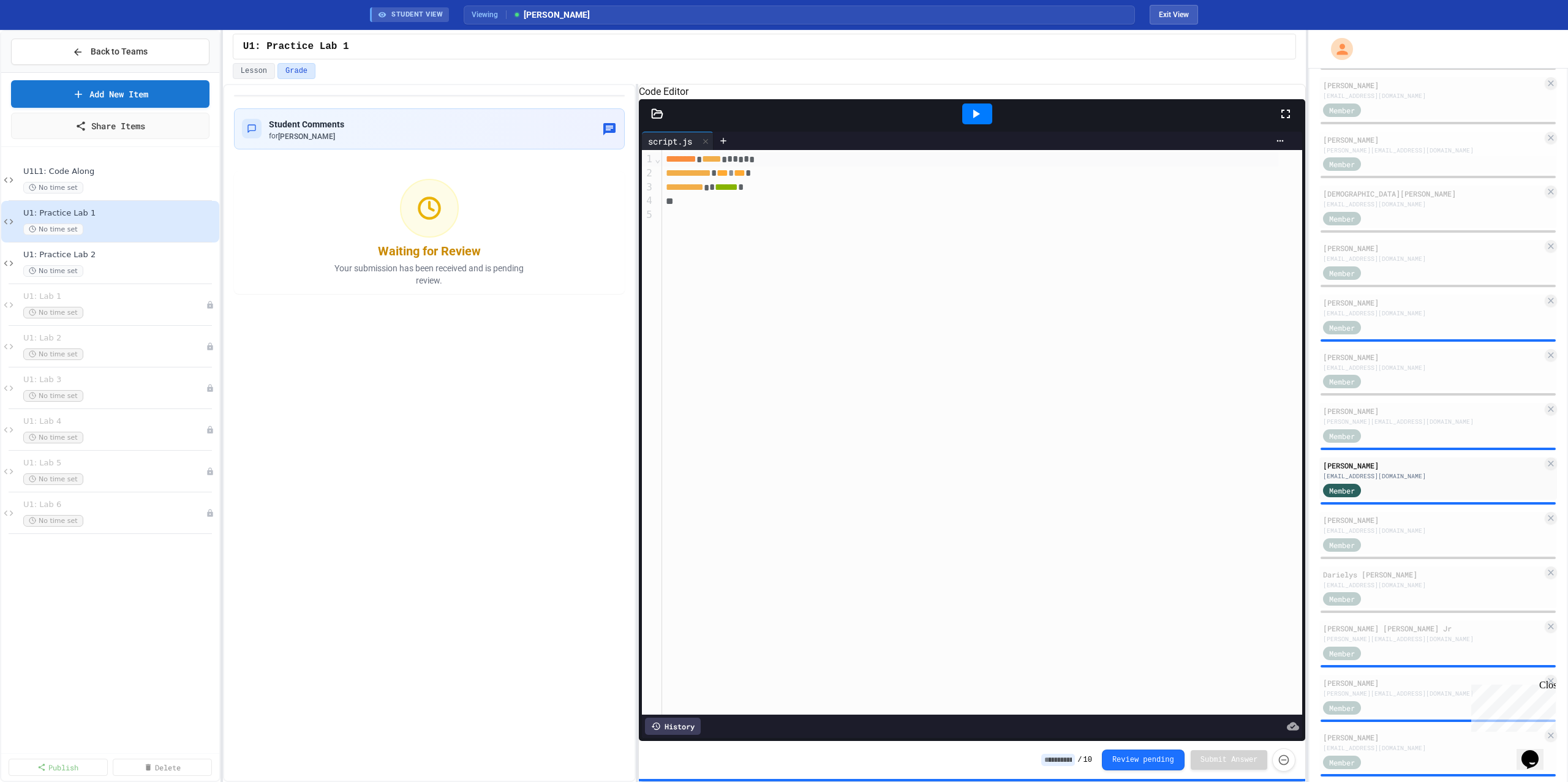
click at [987, 124] on div at bounding box center [976, 114] width 30 height 21
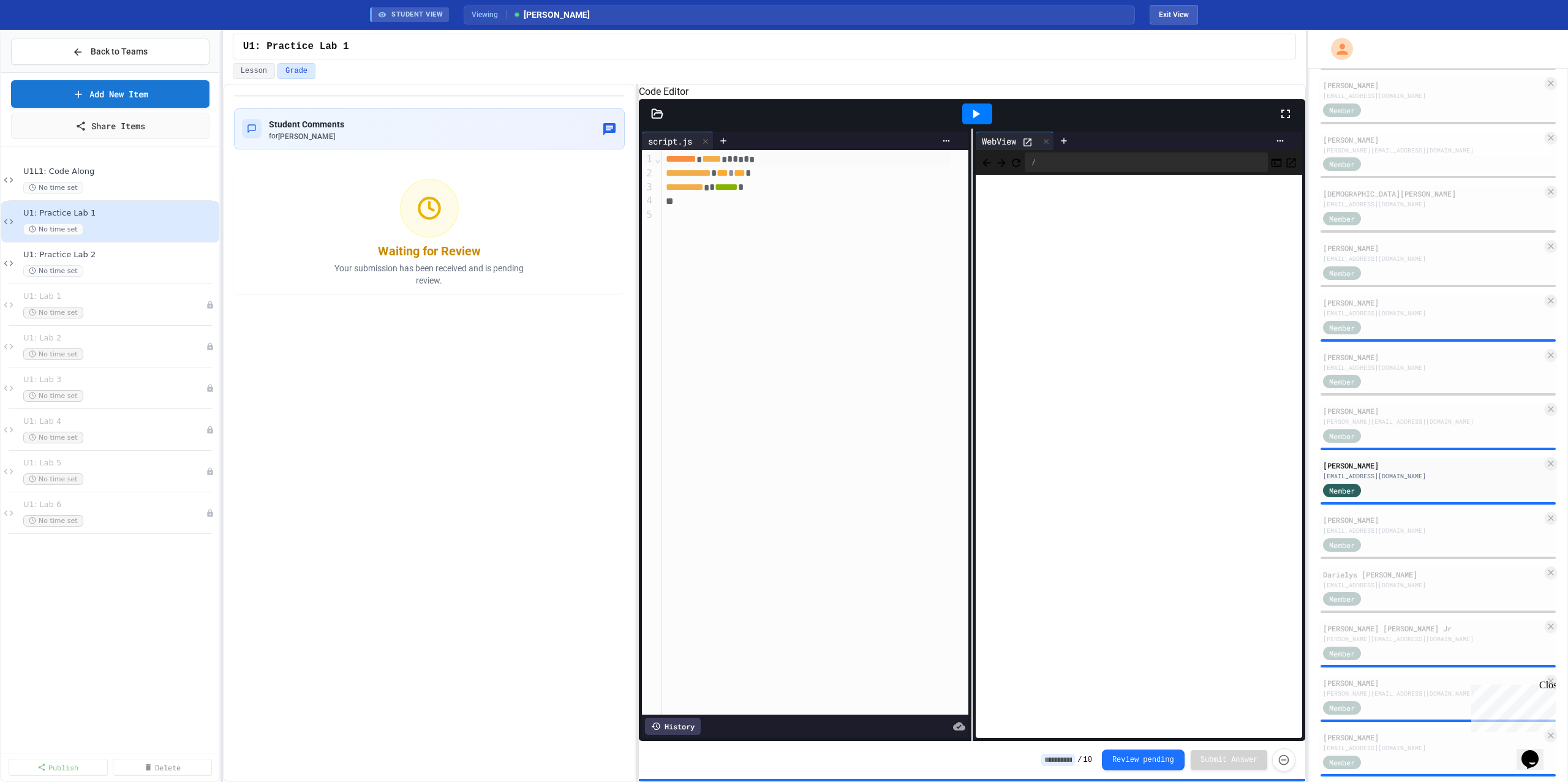
click at [737, 222] on div at bounding box center [815, 214] width 307 height 13
click at [732, 222] on div at bounding box center [815, 214] width 307 height 13
click at [724, 208] on div at bounding box center [806, 201] width 289 height 13
click at [800, 255] on div "**********" at bounding box center [815, 432] width 307 height 564
click at [1379, 525] on div "[PERSON_NAME] [EMAIL_ADDRESS][DOMAIN_NAME]" at bounding box center [1433, 525] width 219 height 21
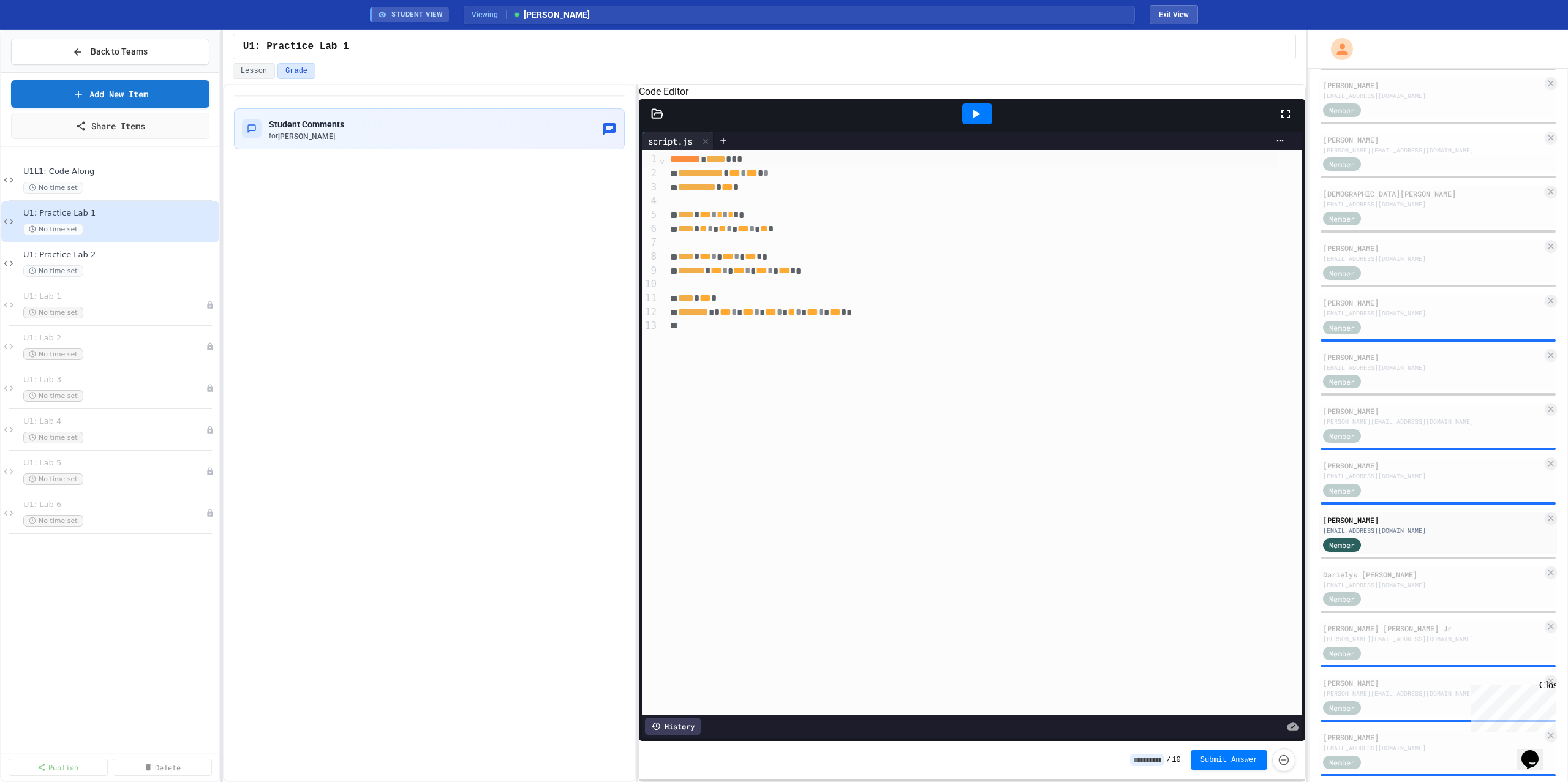
click at [987, 124] on div at bounding box center [976, 114] width 30 height 21
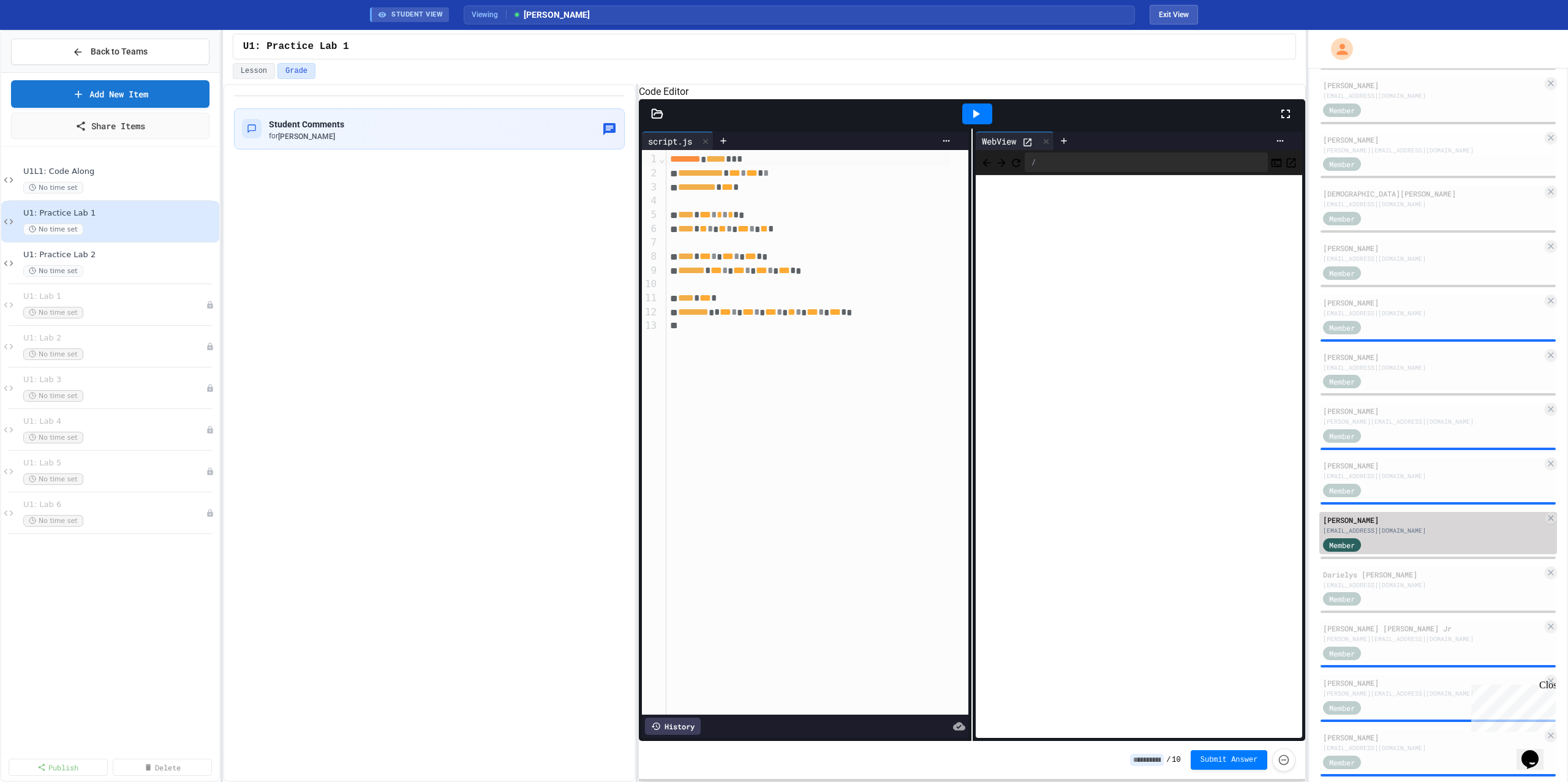
click at [1406, 549] on div "Member" at bounding box center [1433, 544] width 219 height 15
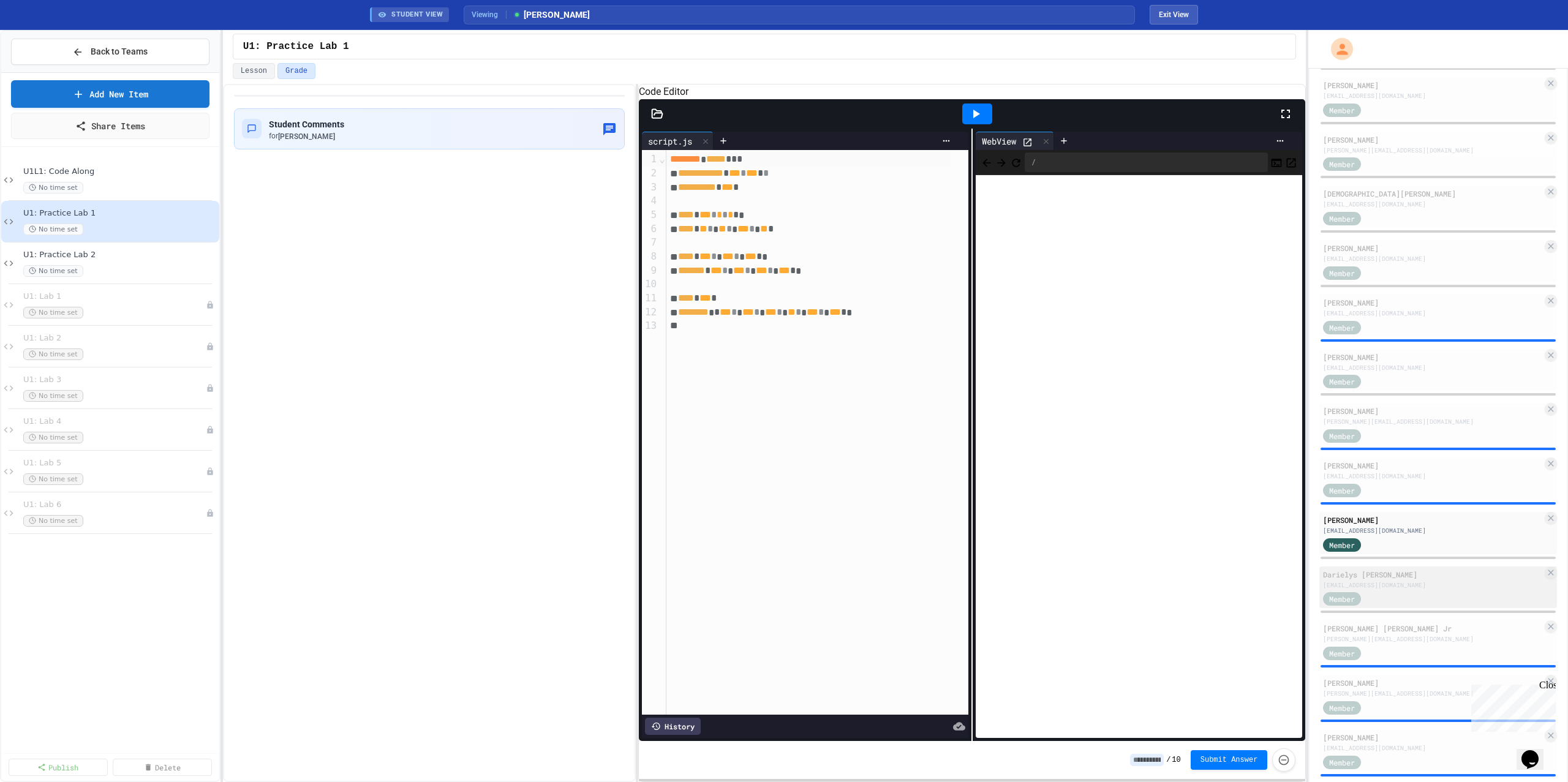
click at [1407, 591] on div "Member" at bounding box center [1433, 598] width 219 height 15
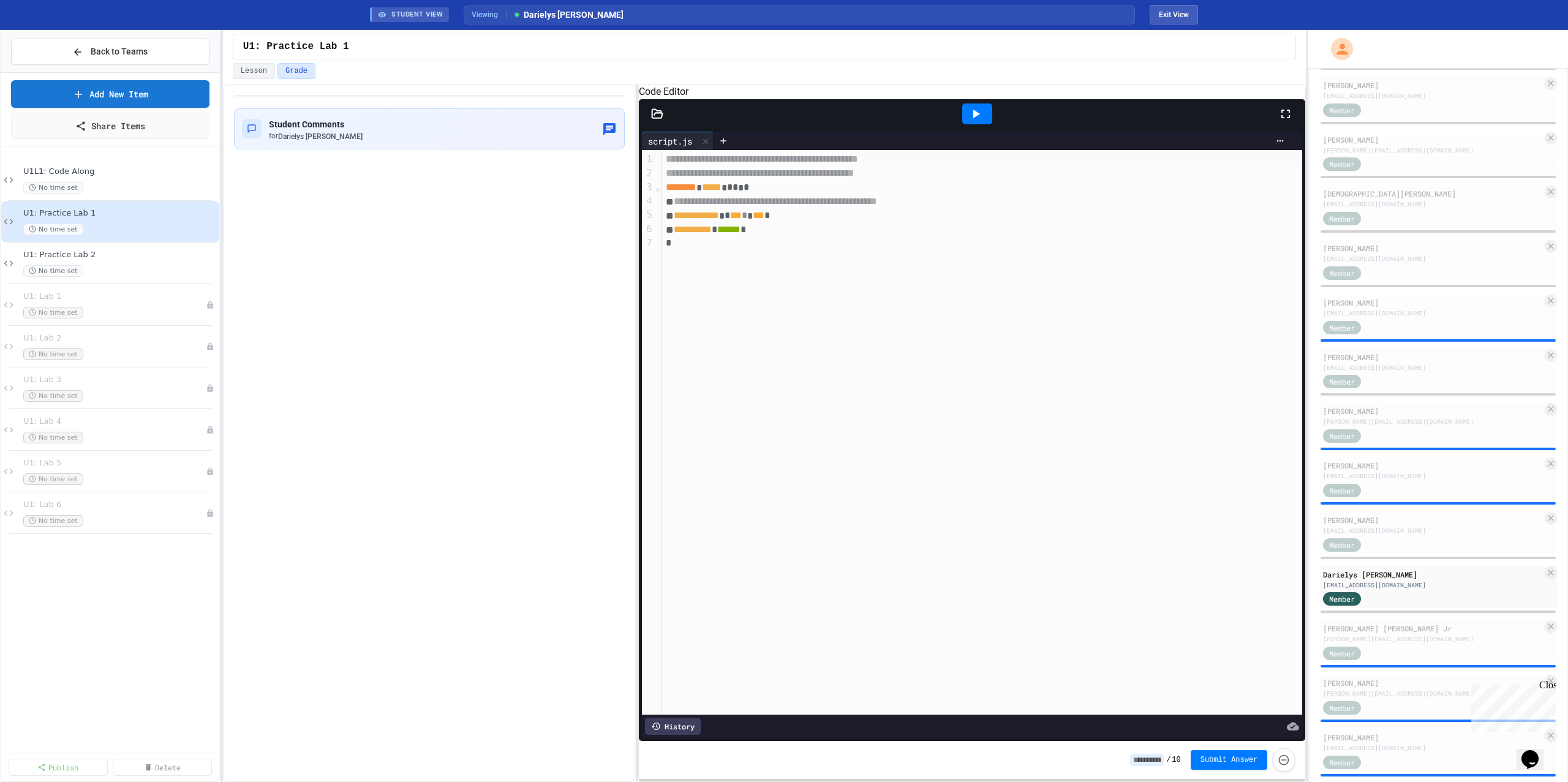
click at [965, 124] on div at bounding box center [976, 114] width 30 height 21
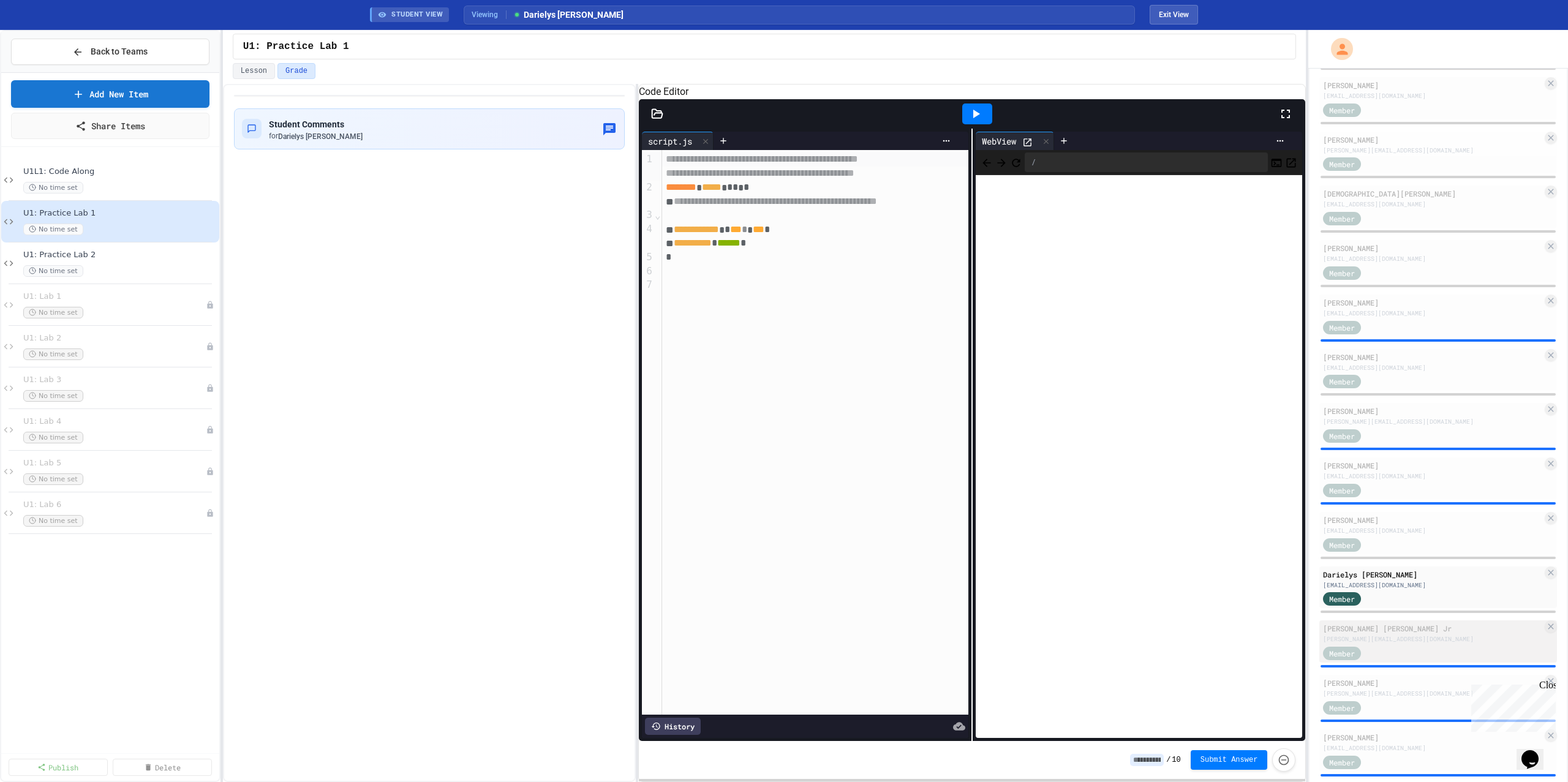
click at [1368, 639] on div "[PERSON_NAME][EMAIL_ADDRESS][DOMAIN_NAME]" at bounding box center [1433, 639] width 219 height 9
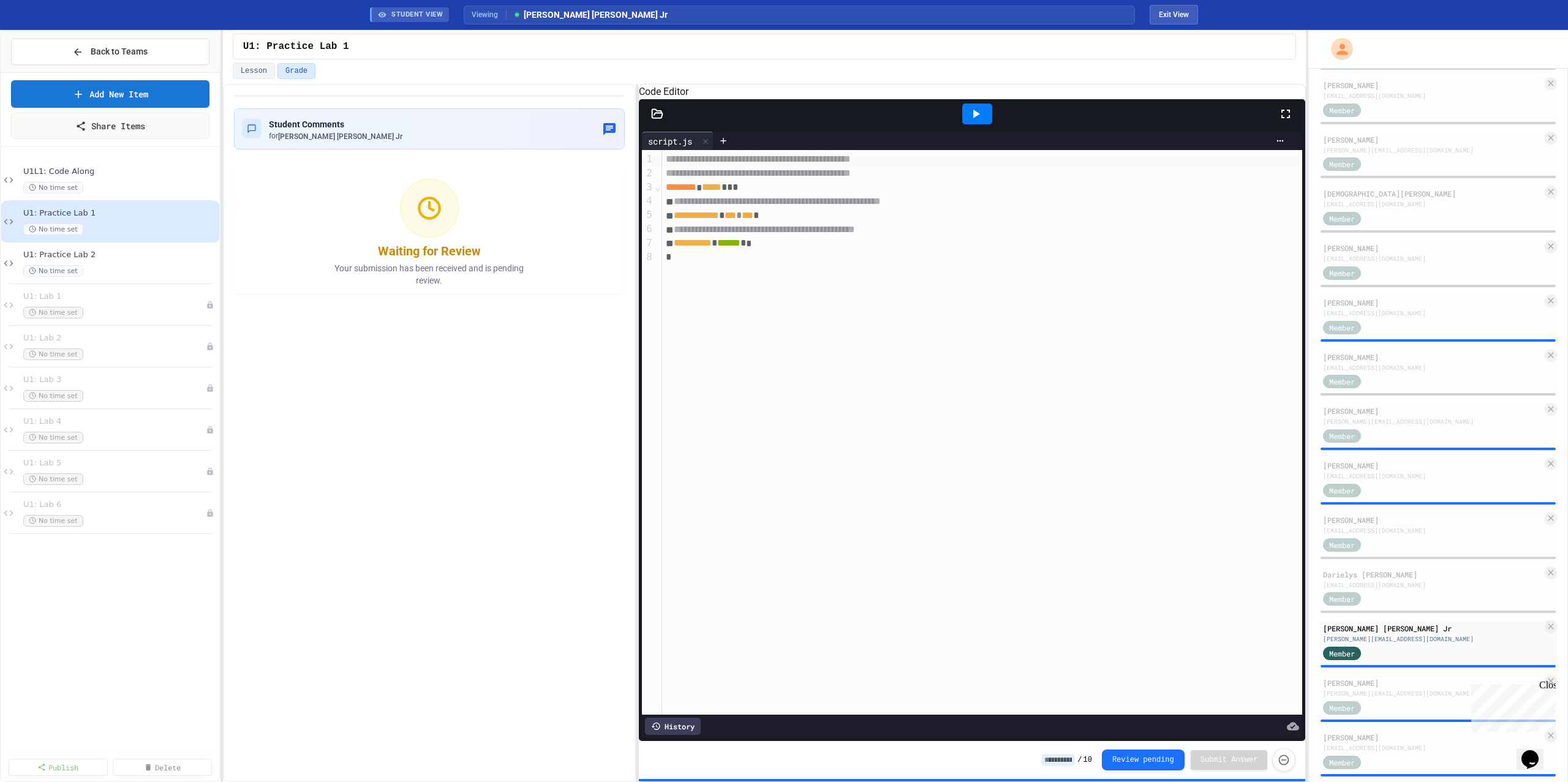
click at [987, 147] on div at bounding box center [1002, 141] width 576 height 18
click at [978, 121] on icon at bounding box center [976, 114] width 15 height 15
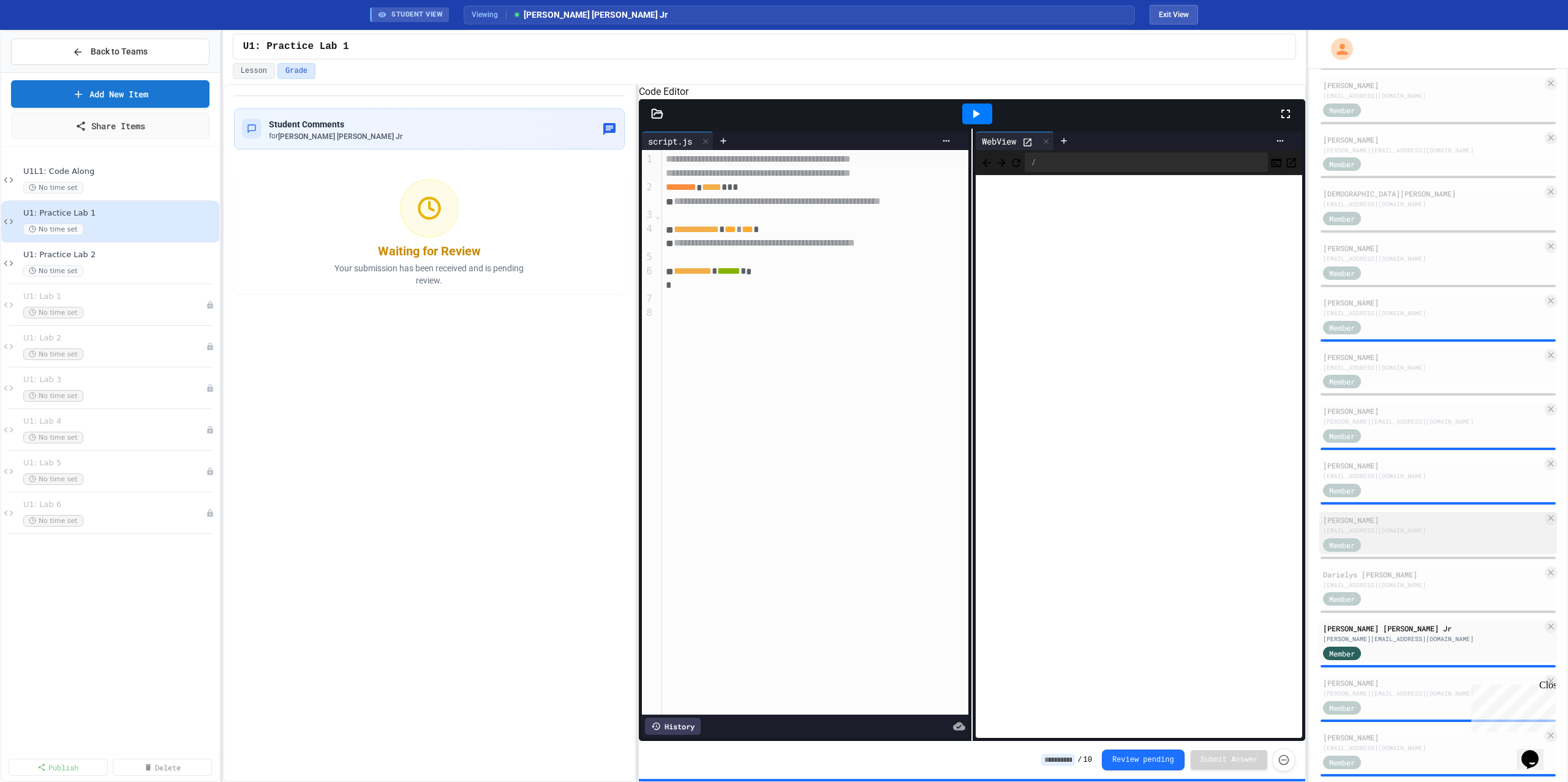
scroll to position [575, 0]
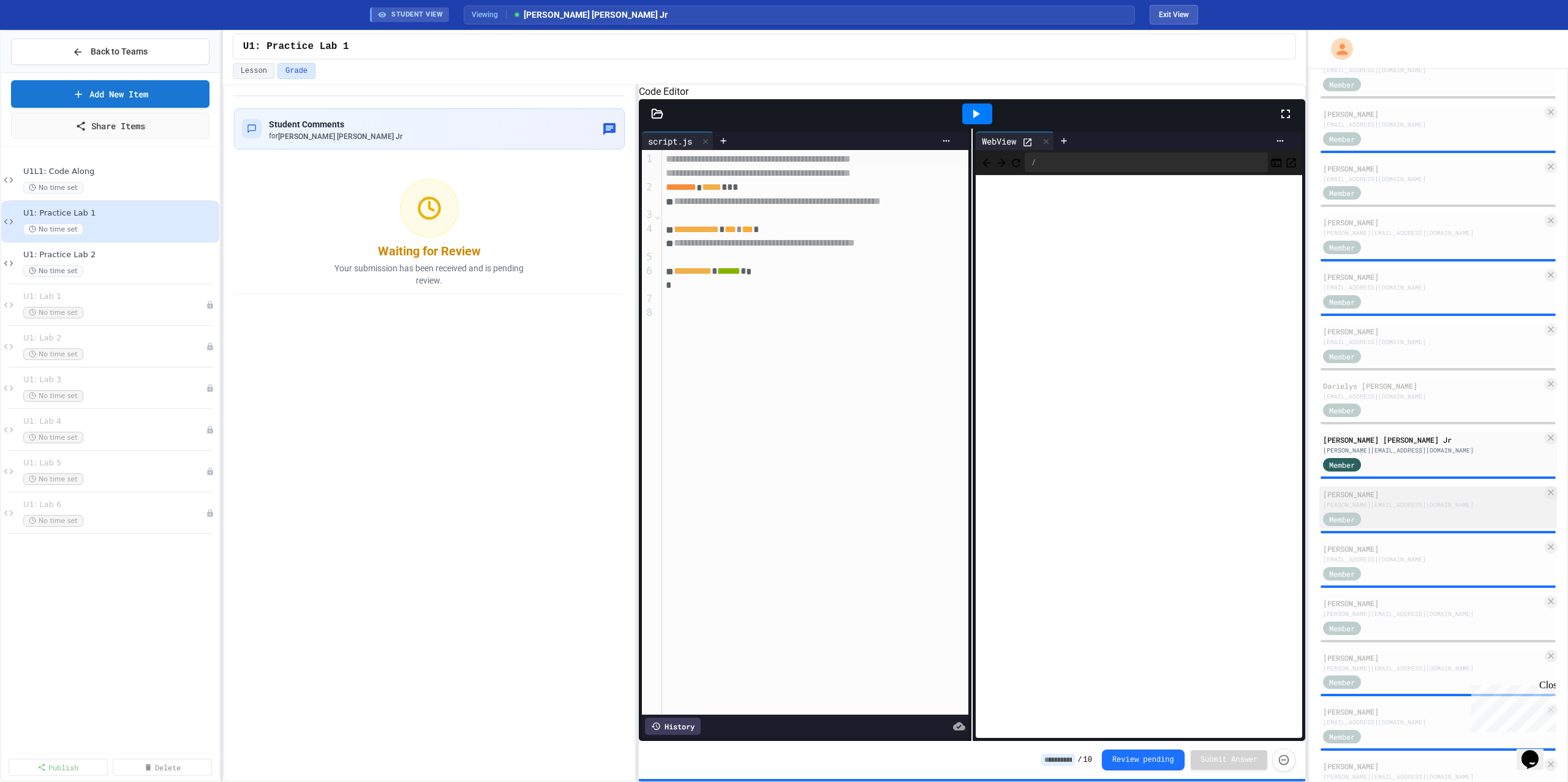
click at [1427, 492] on div "[PERSON_NAME]" at bounding box center [1433, 494] width 219 height 11
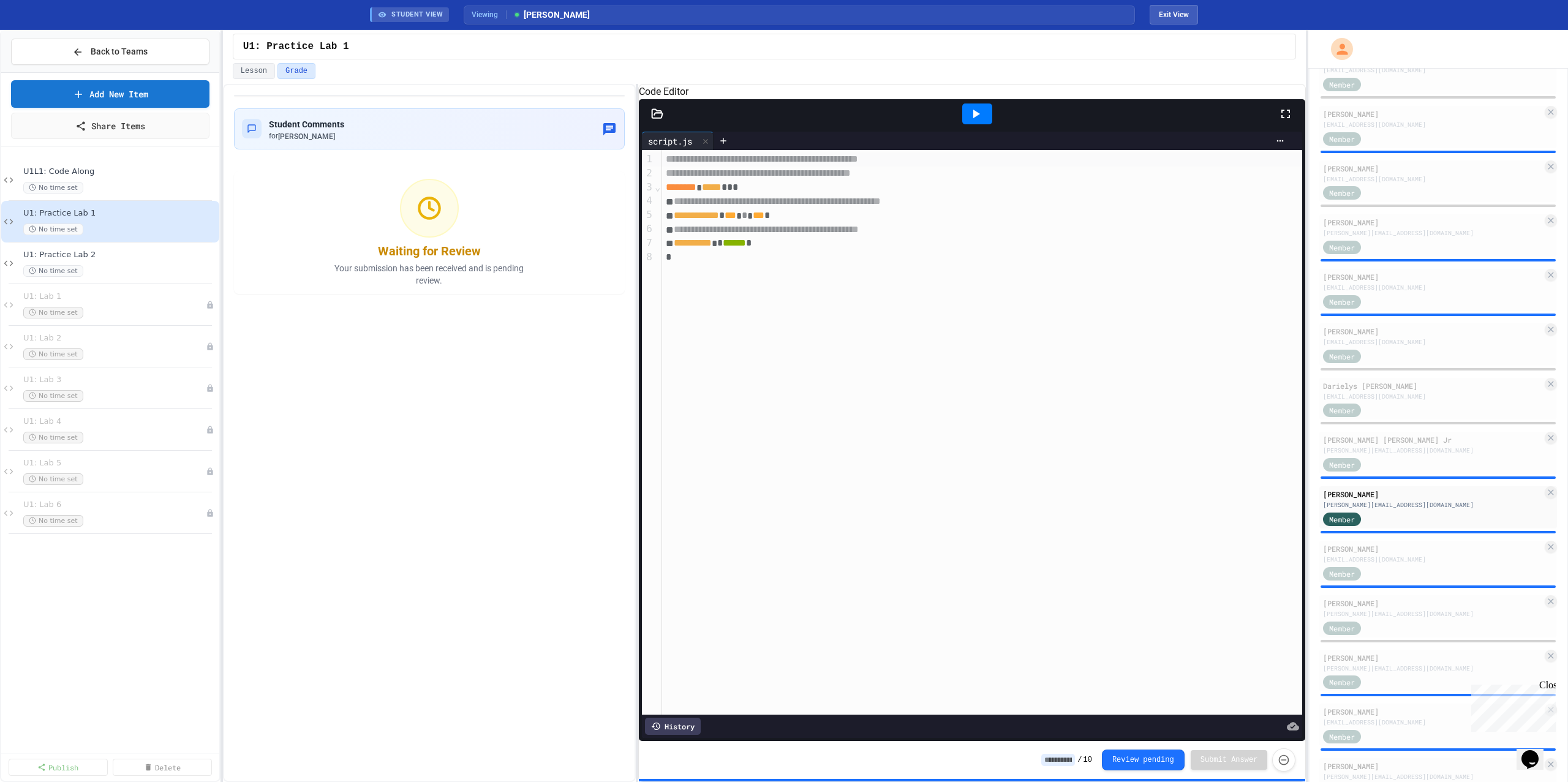
click at [974, 118] on icon at bounding box center [976, 114] width 7 height 9
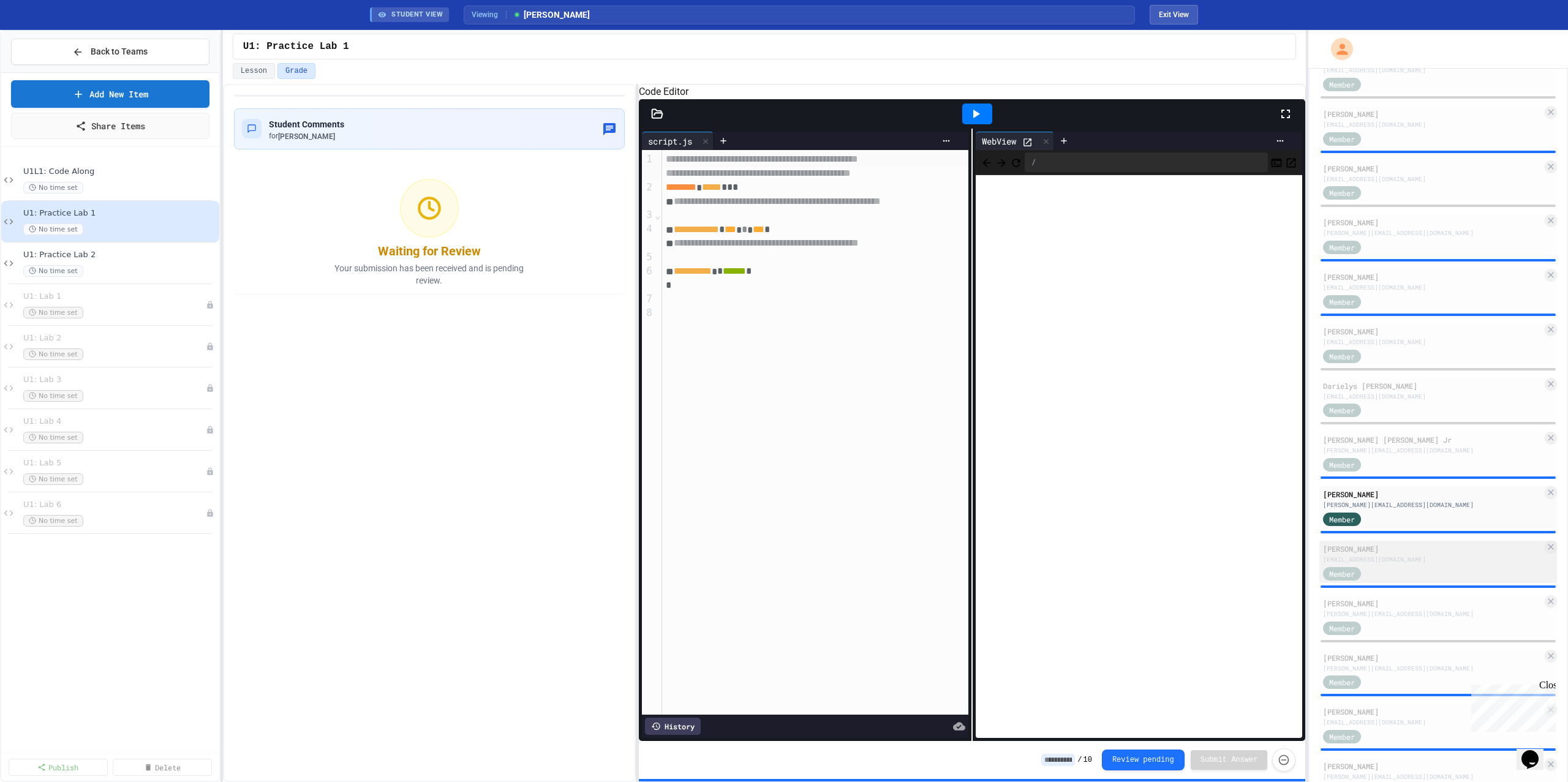
click at [1411, 562] on div "[EMAIL_ADDRESS][DOMAIN_NAME]" at bounding box center [1433, 560] width 219 height 9
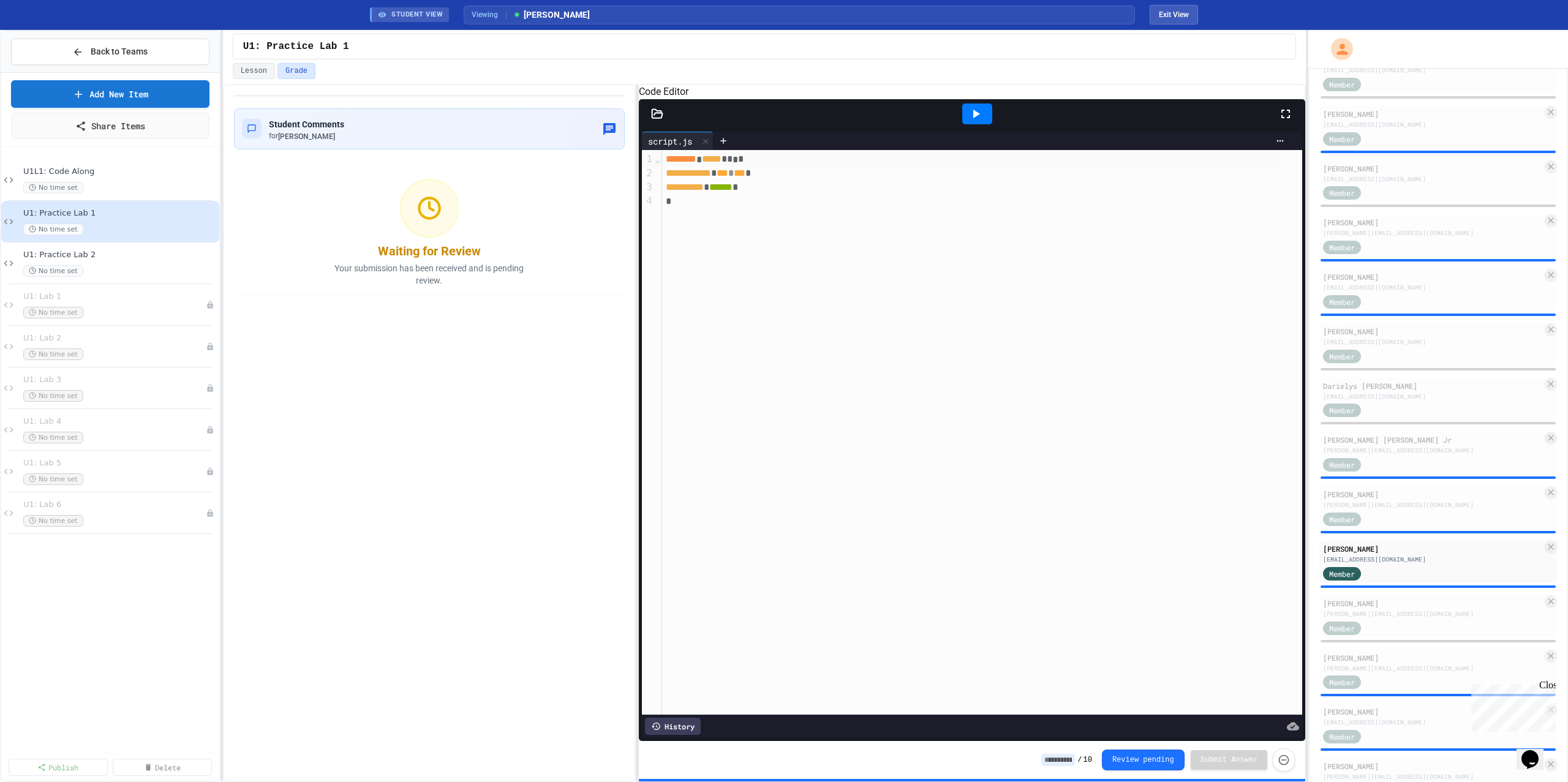
click at [988, 124] on div at bounding box center [976, 114] width 30 height 21
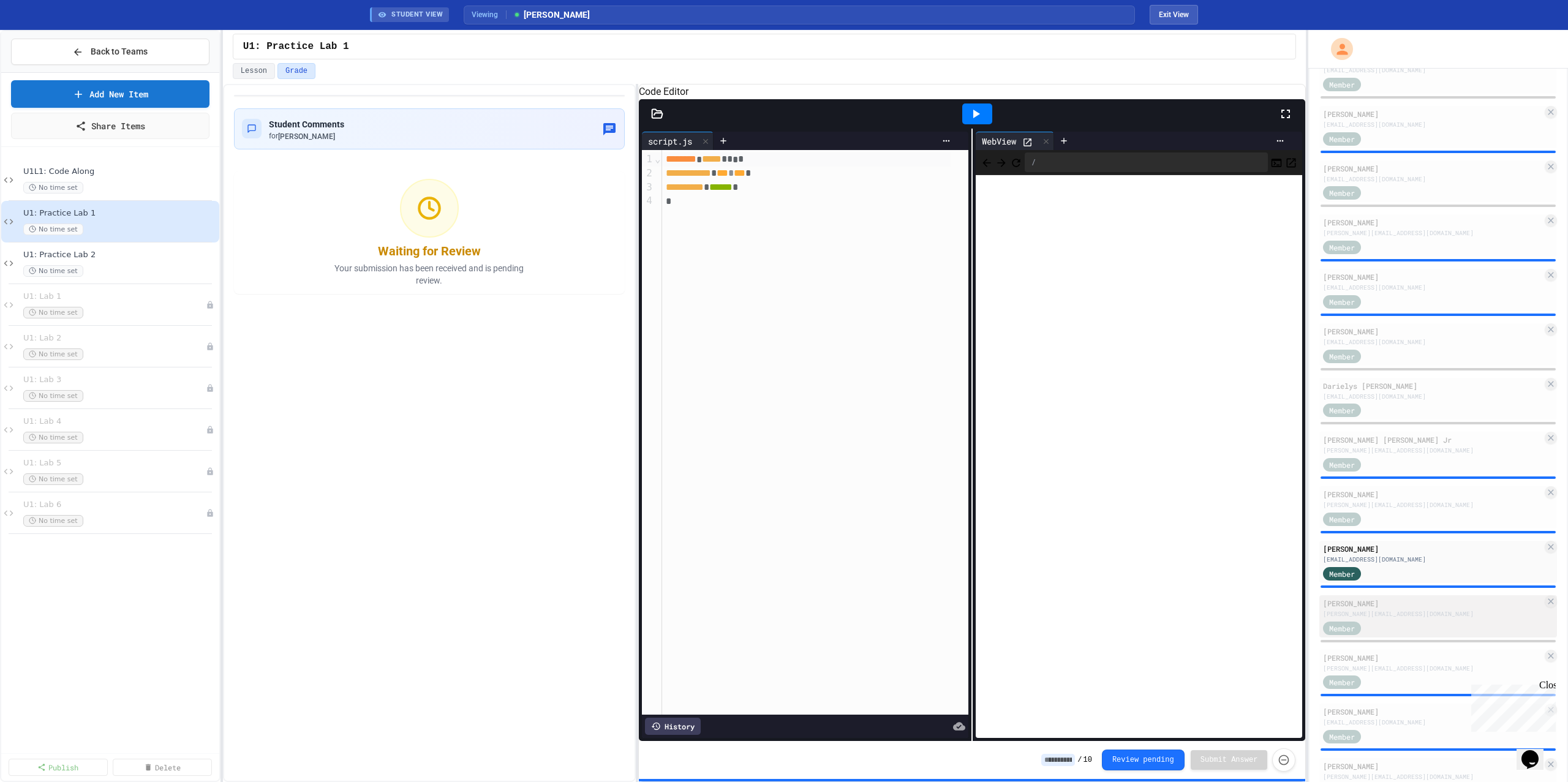
click at [1387, 610] on div "[PERSON_NAME][EMAIL_ADDRESS][DOMAIN_NAME]" at bounding box center [1433, 614] width 219 height 9
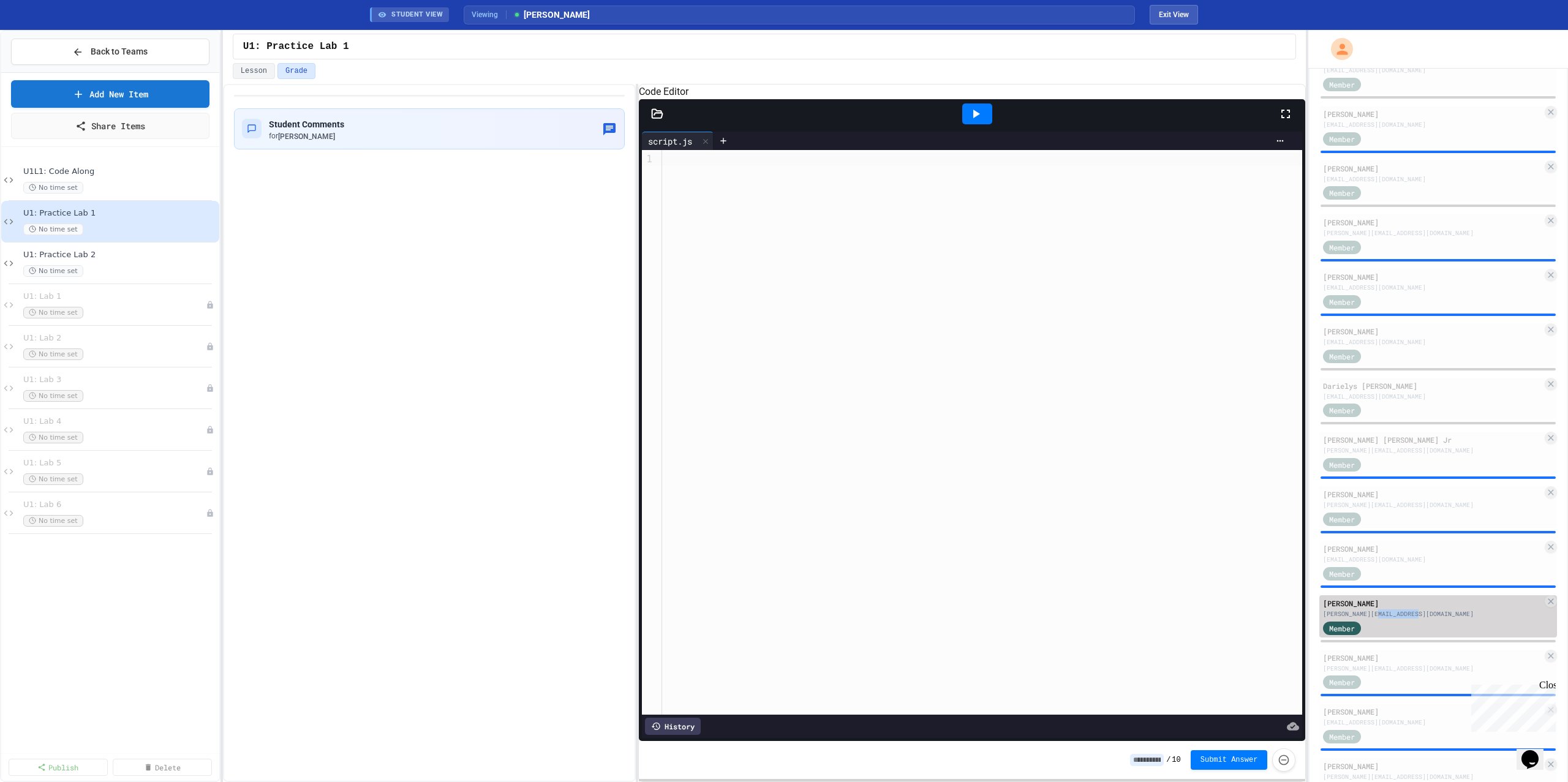
scroll to position [680, 0]
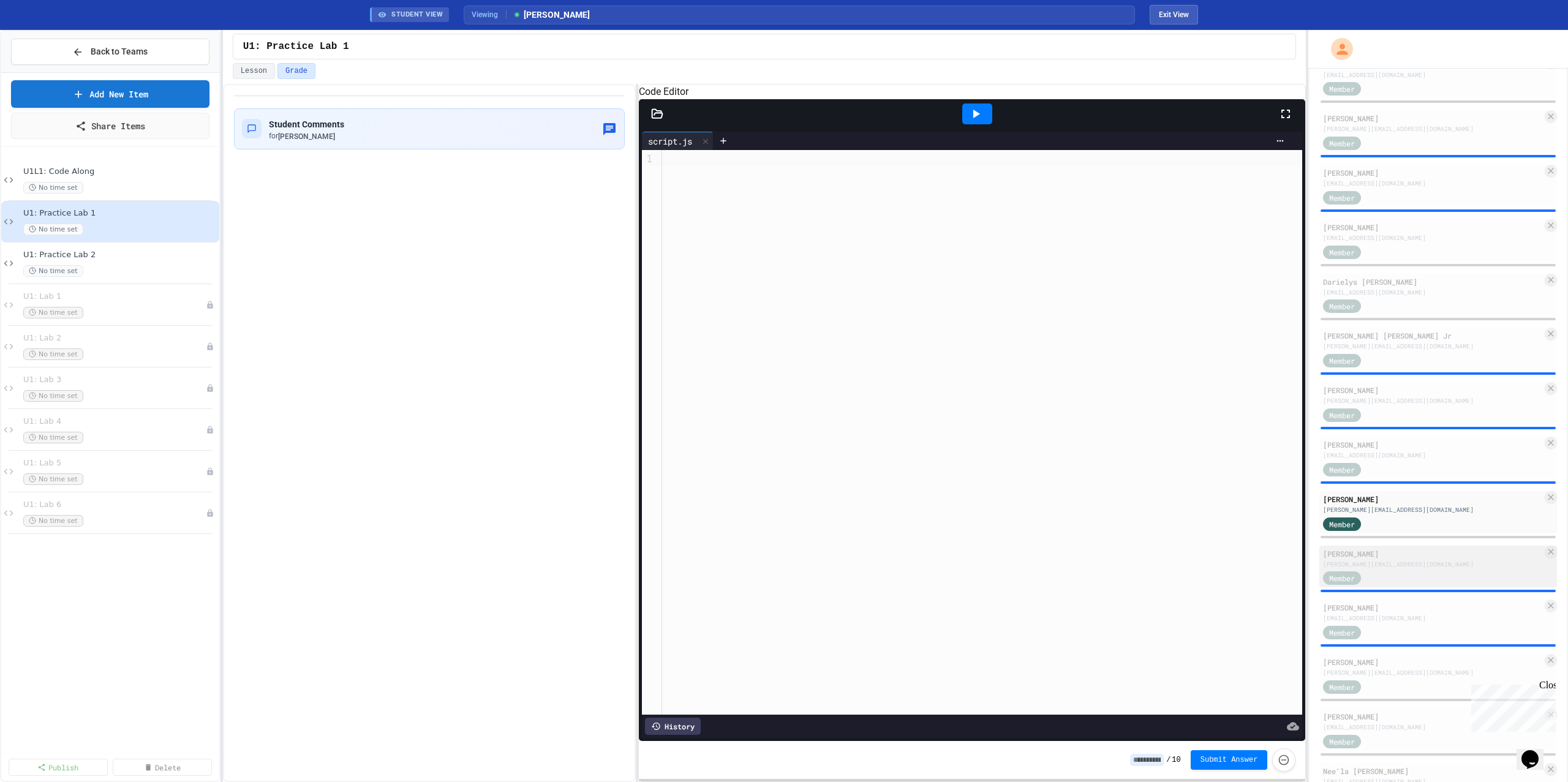
click at [1402, 548] on div "[PERSON_NAME]" at bounding box center [1433, 553] width 219 height 11
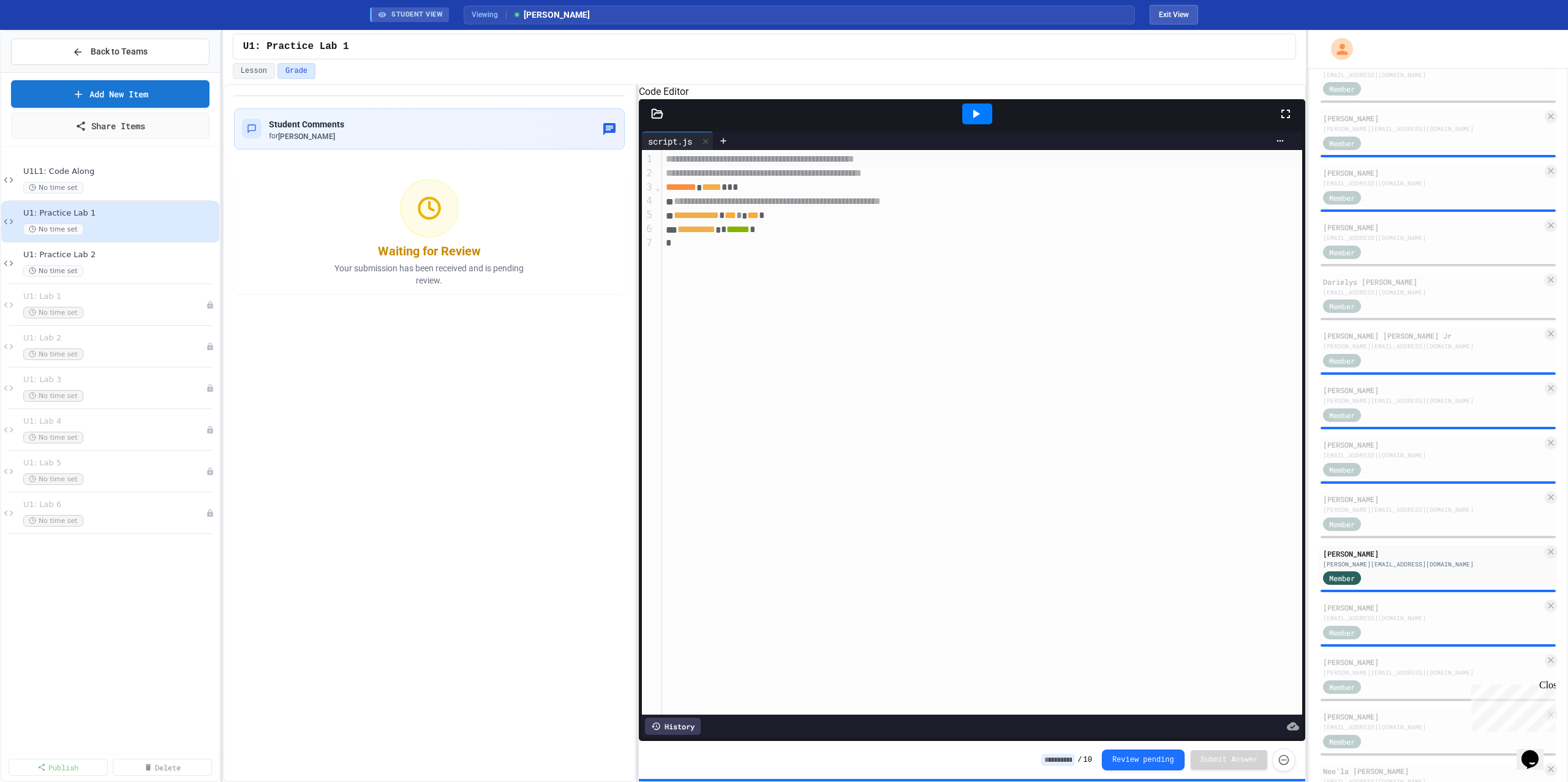
click at [974, 121] on icon at bounding box center [976, 114] width 15 height 15
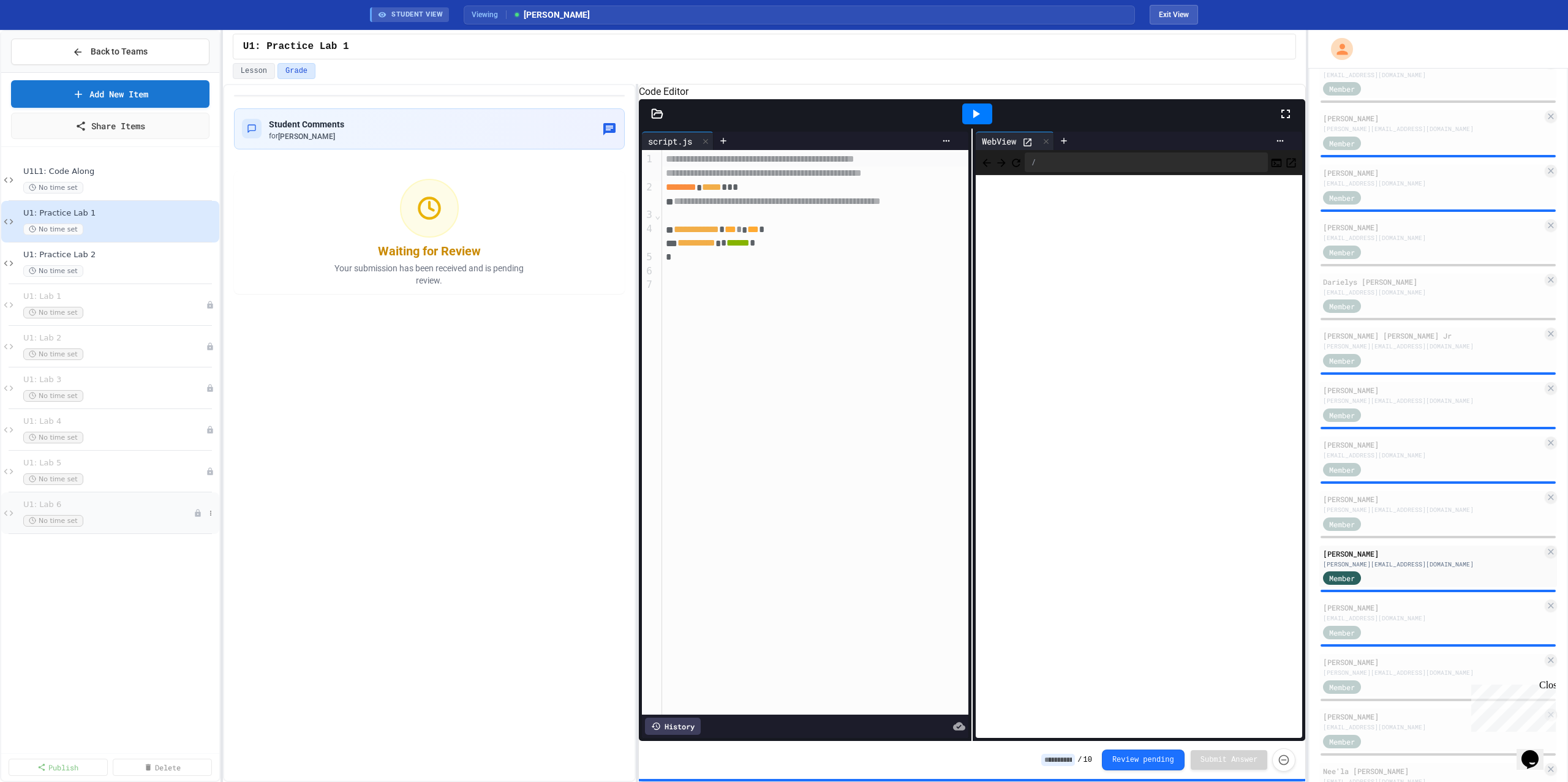
scroll to position [785, 0]
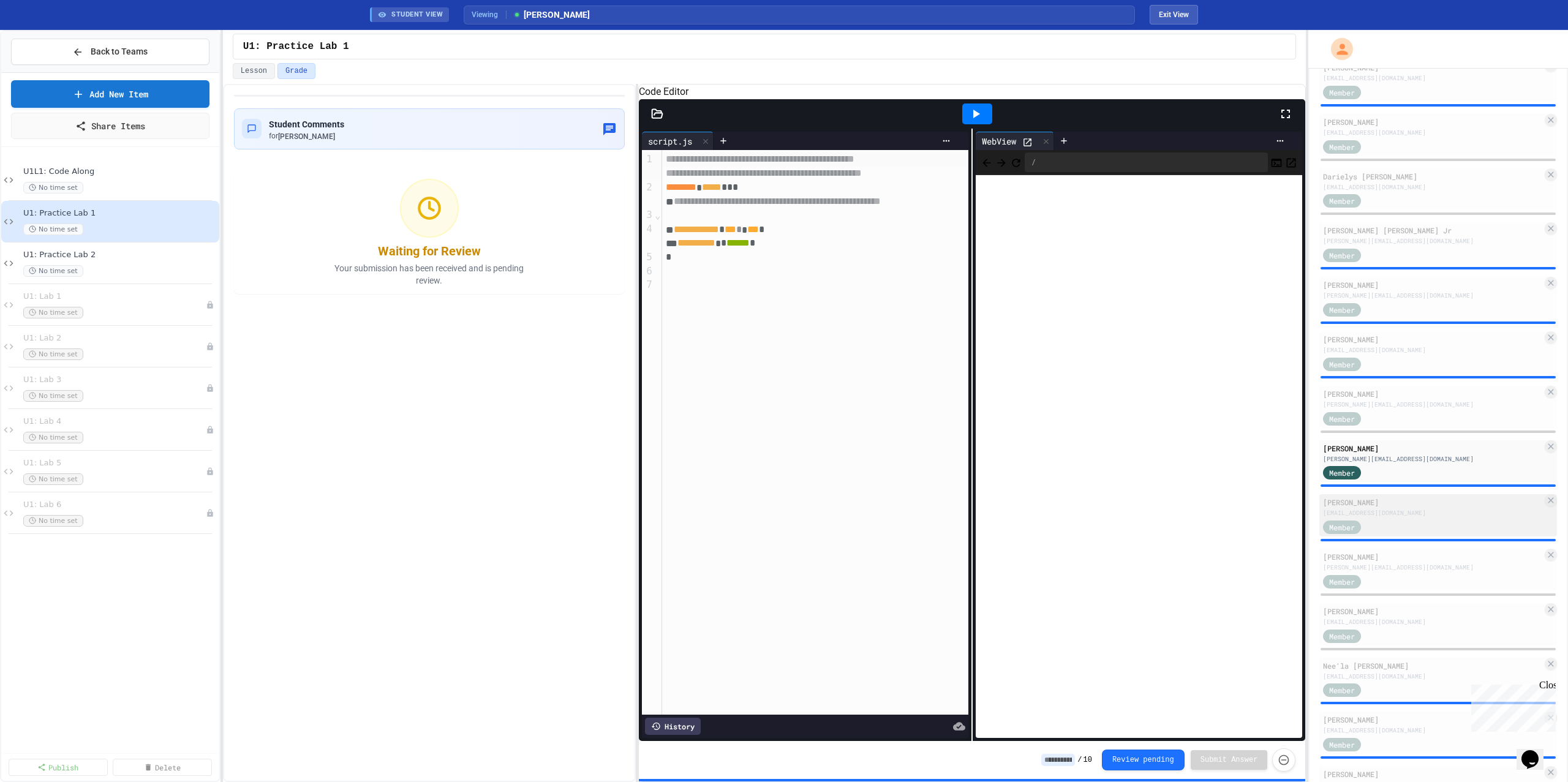
click at [1435, 508] on div "[EMAIL_ADDRESS][DOMAIN_NAME]" at bounding box center [1433, 513] width 219 height 9
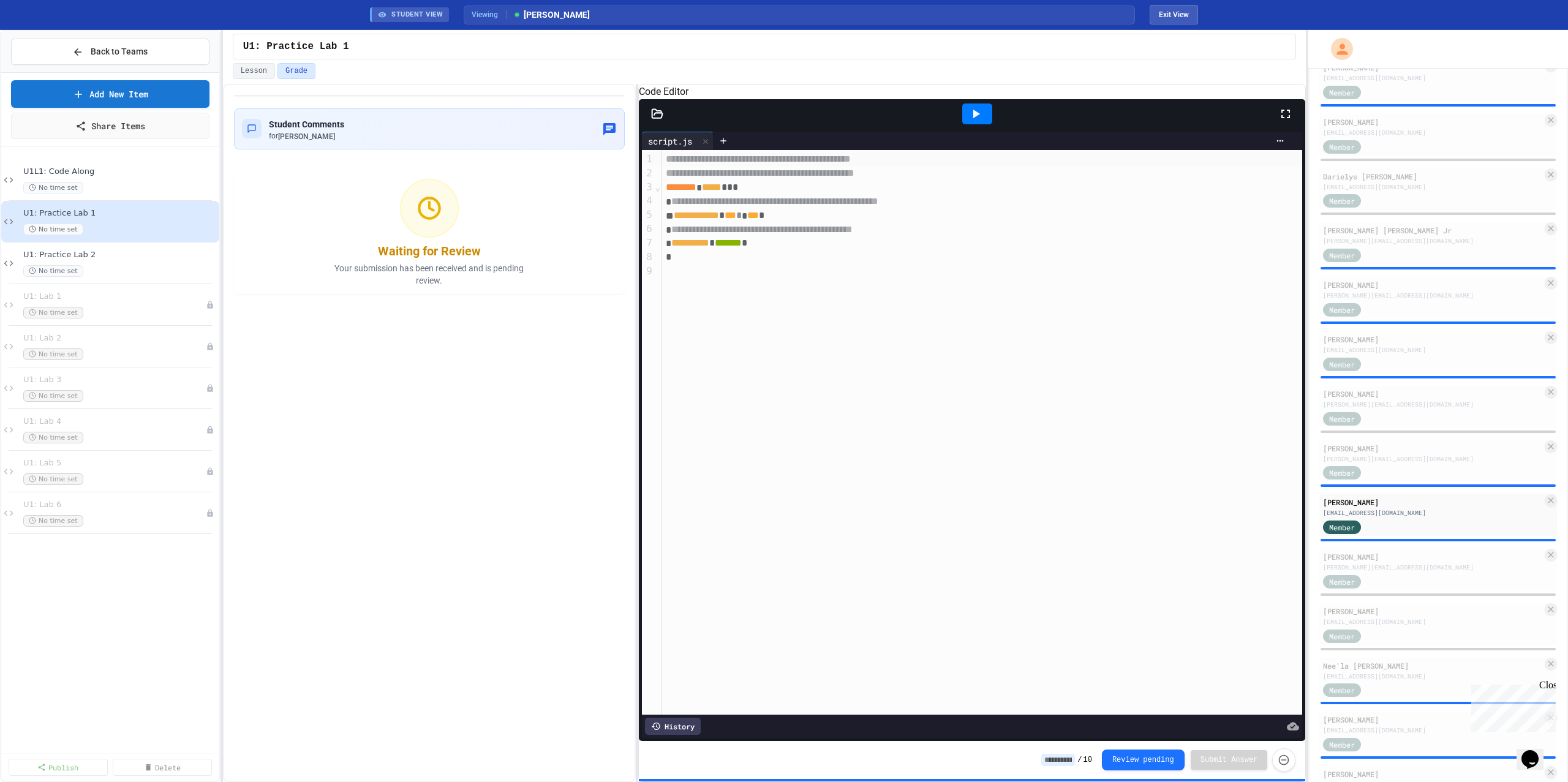
click at [969, 121] on icon at bounding box center [976, 114] width 15 height 15
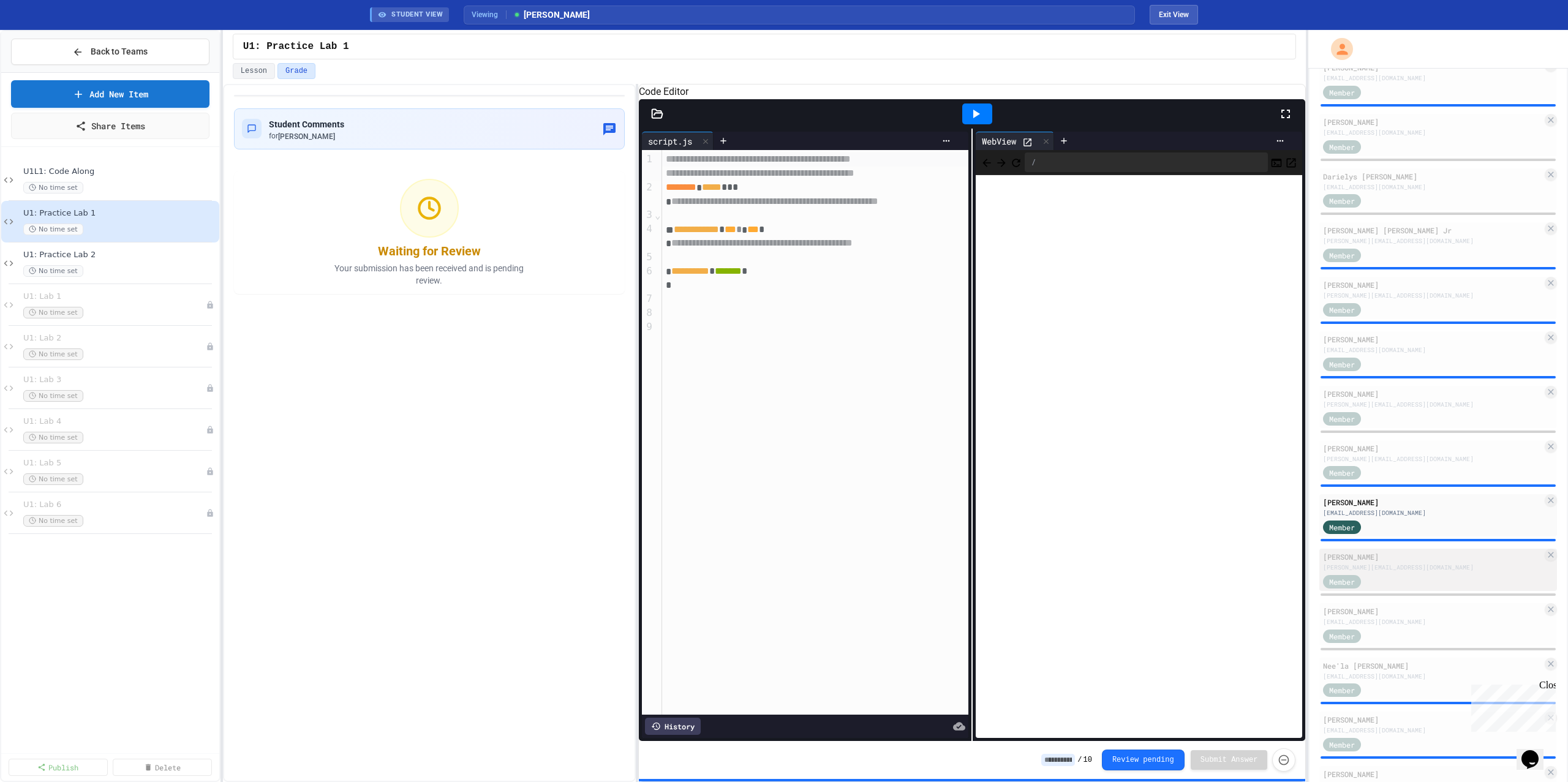
click at [1406, 567] on div "[PERSON_NAME][EMAIL_ADDRESS][DOMAIN_NAME]" at bounding box center [1433, 568] width 219 height 9
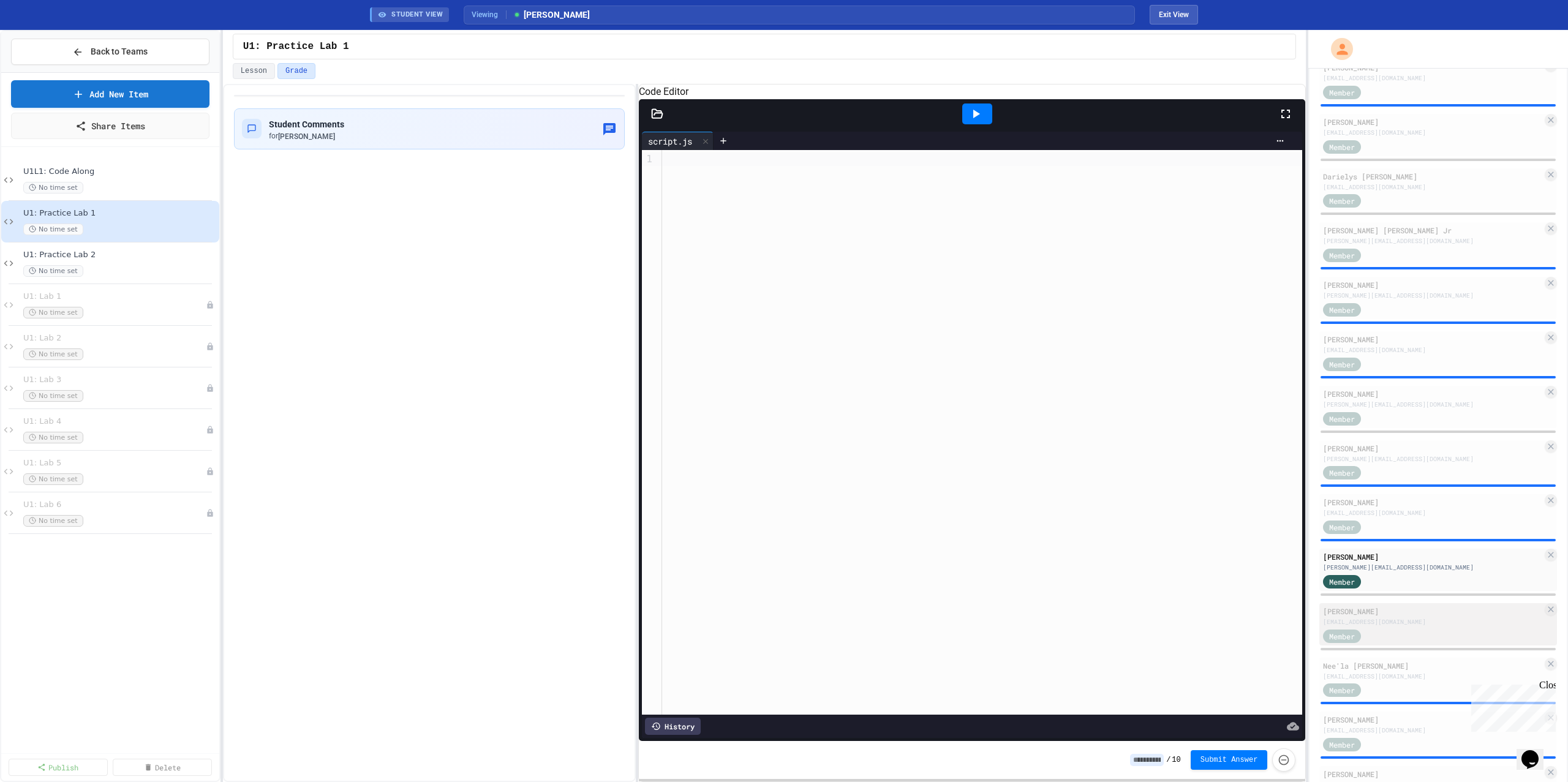
click at [1391, 609] on div "[PERSON_NAME]" at bounding box center [1433, 611] width 219 height 11
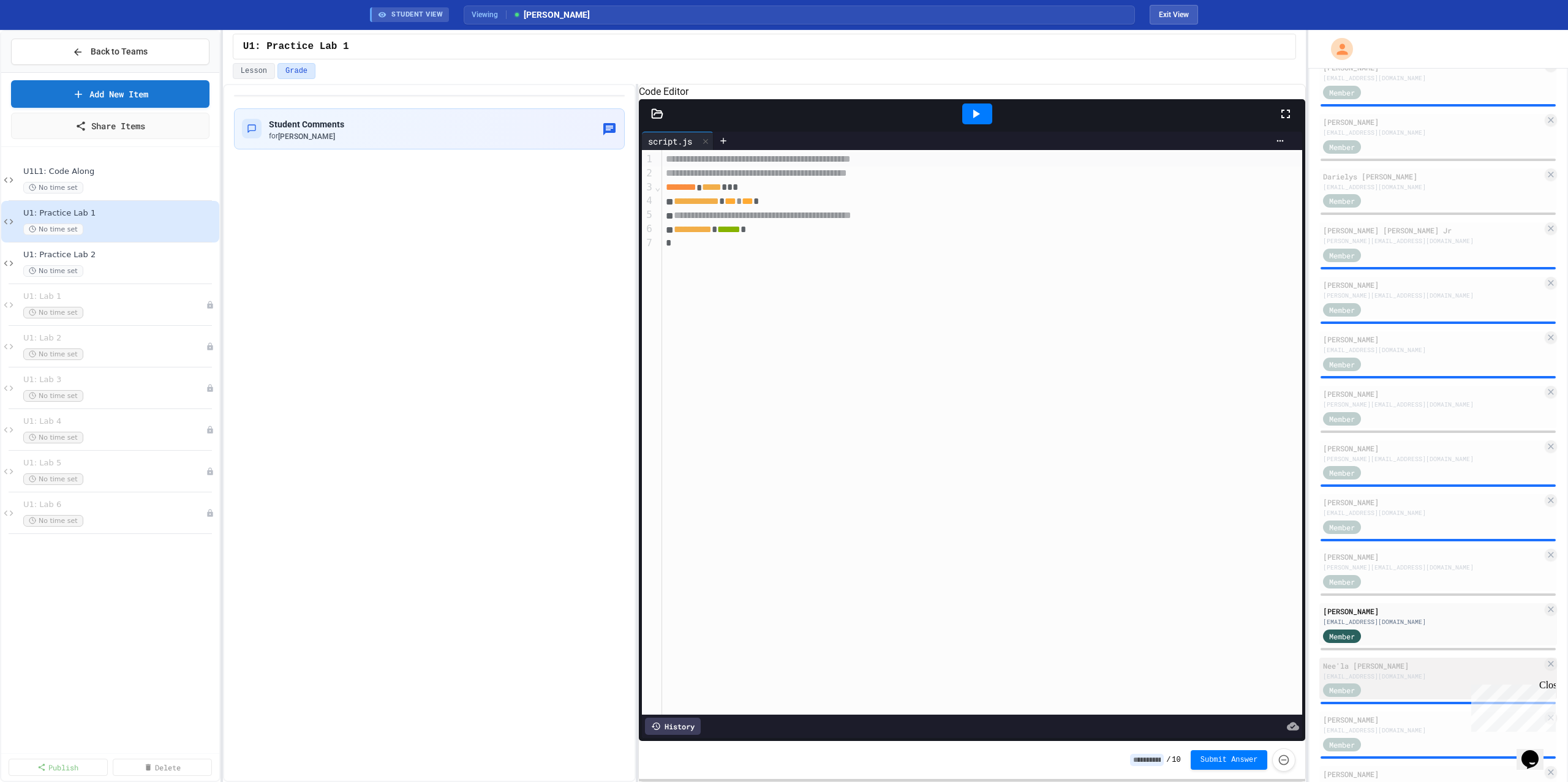
click at [1386, 667] on div "Nee'la [PERSON_NAME]" at bounding box center [1433, 665] width 219 height 11
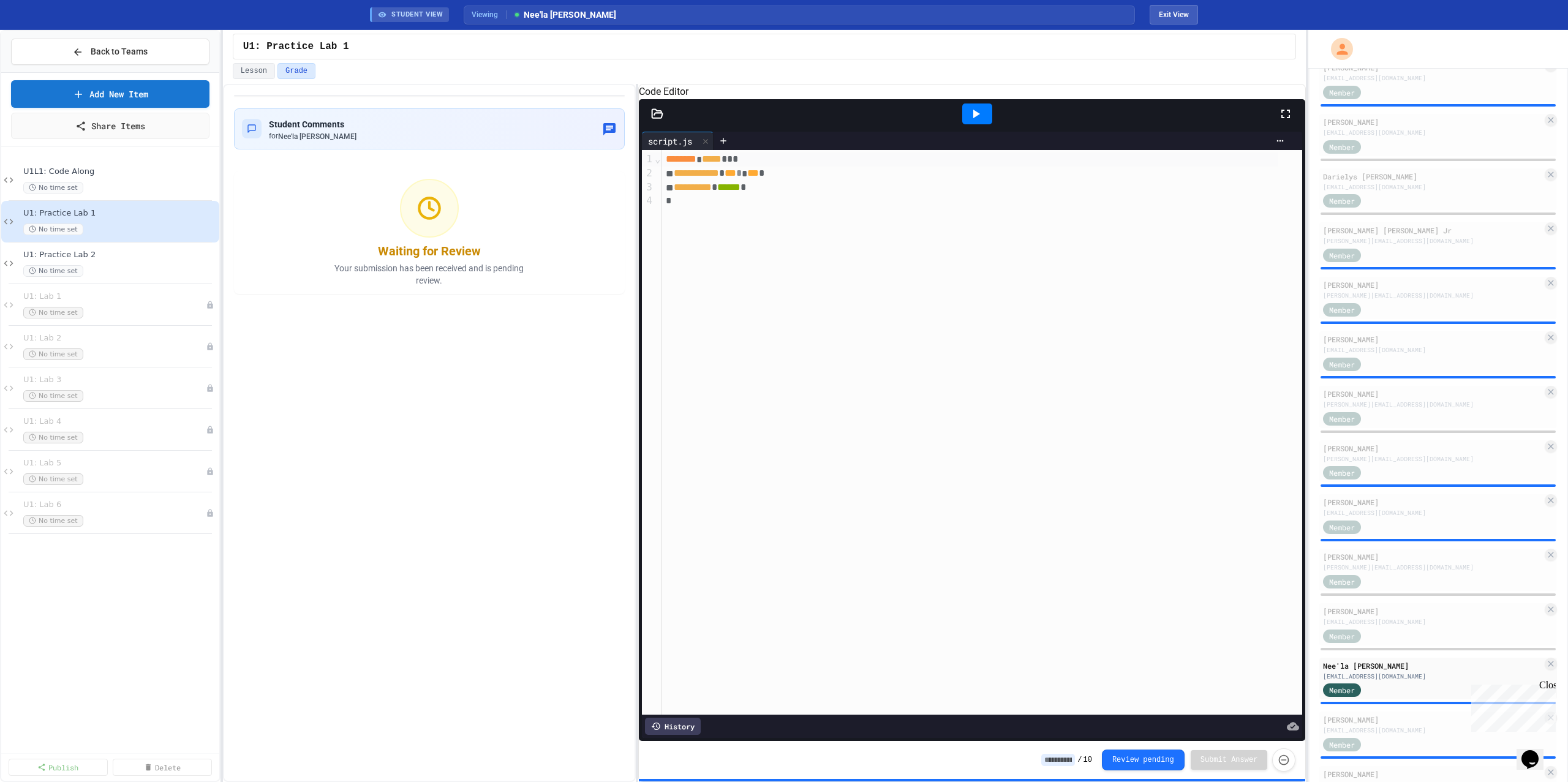
click at [976, 118] on icon at bounding box center [976, 114] width 7 height 9
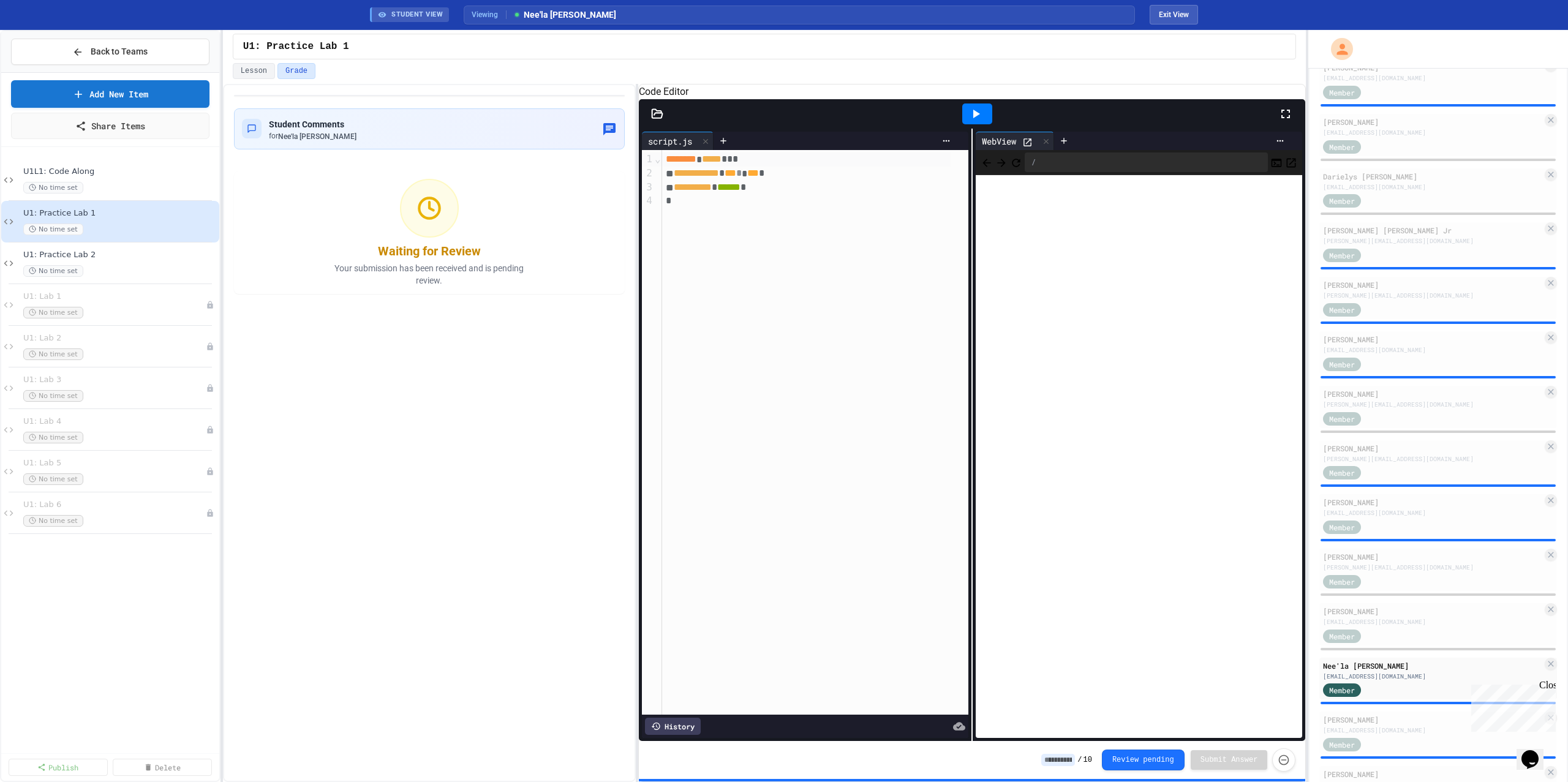
scroll to position [890, 0]
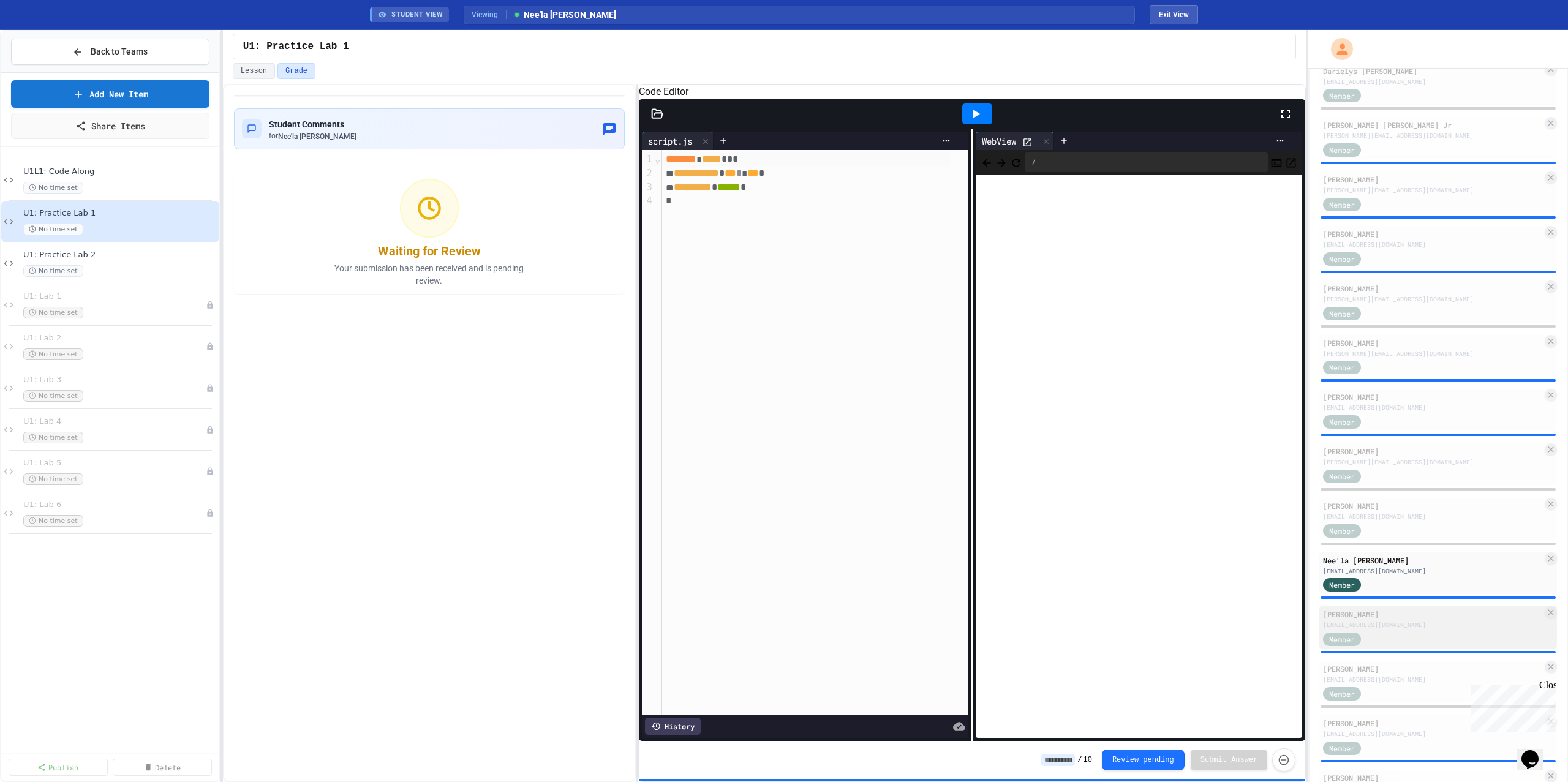
click at [1390, 615] on div "[PERSON_NAME]" at bounding box center [1433, 614] width 219 height 11
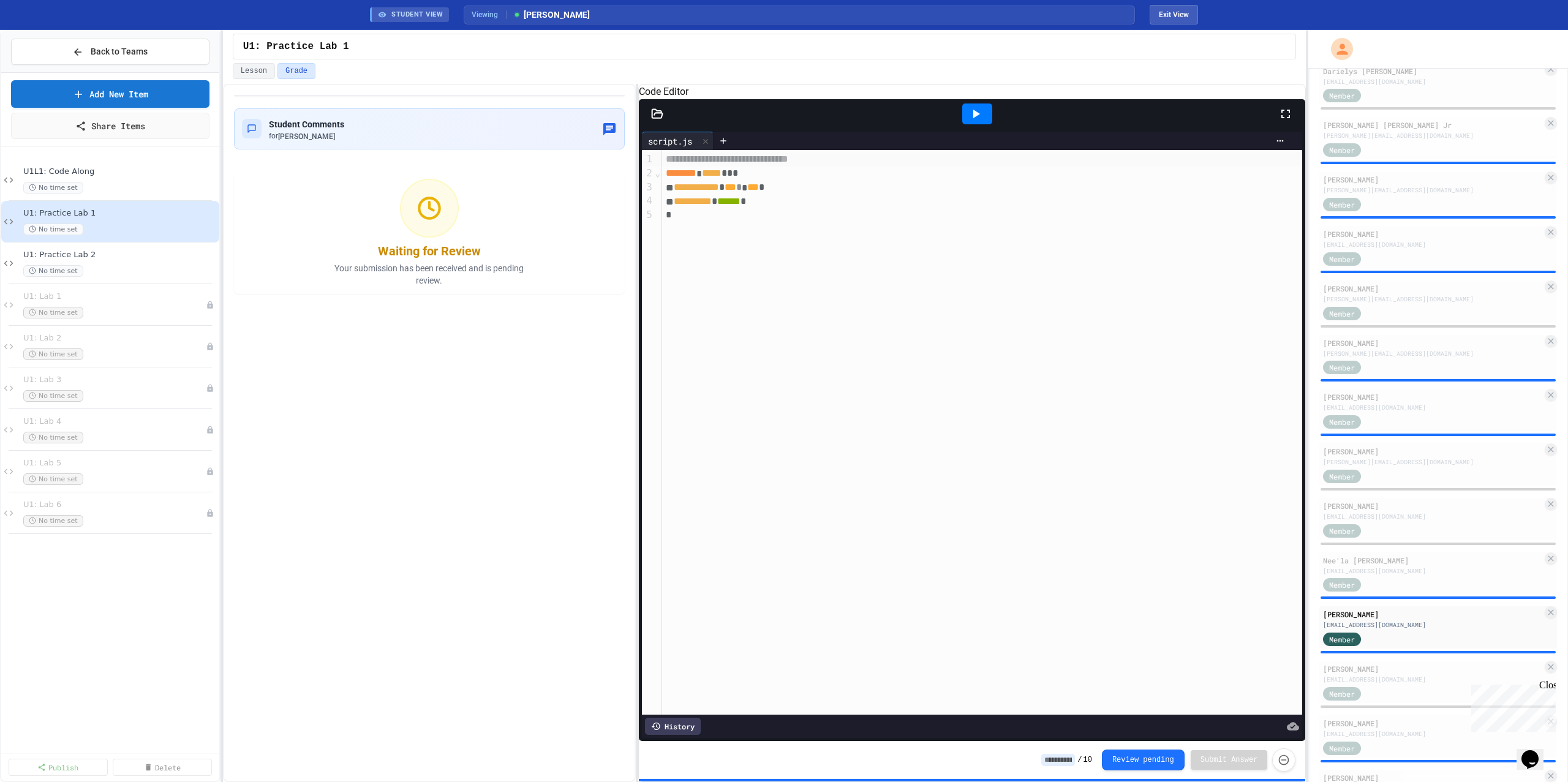
click at [963, 124] on div at bounding box center [976, 114] width 30 height 21
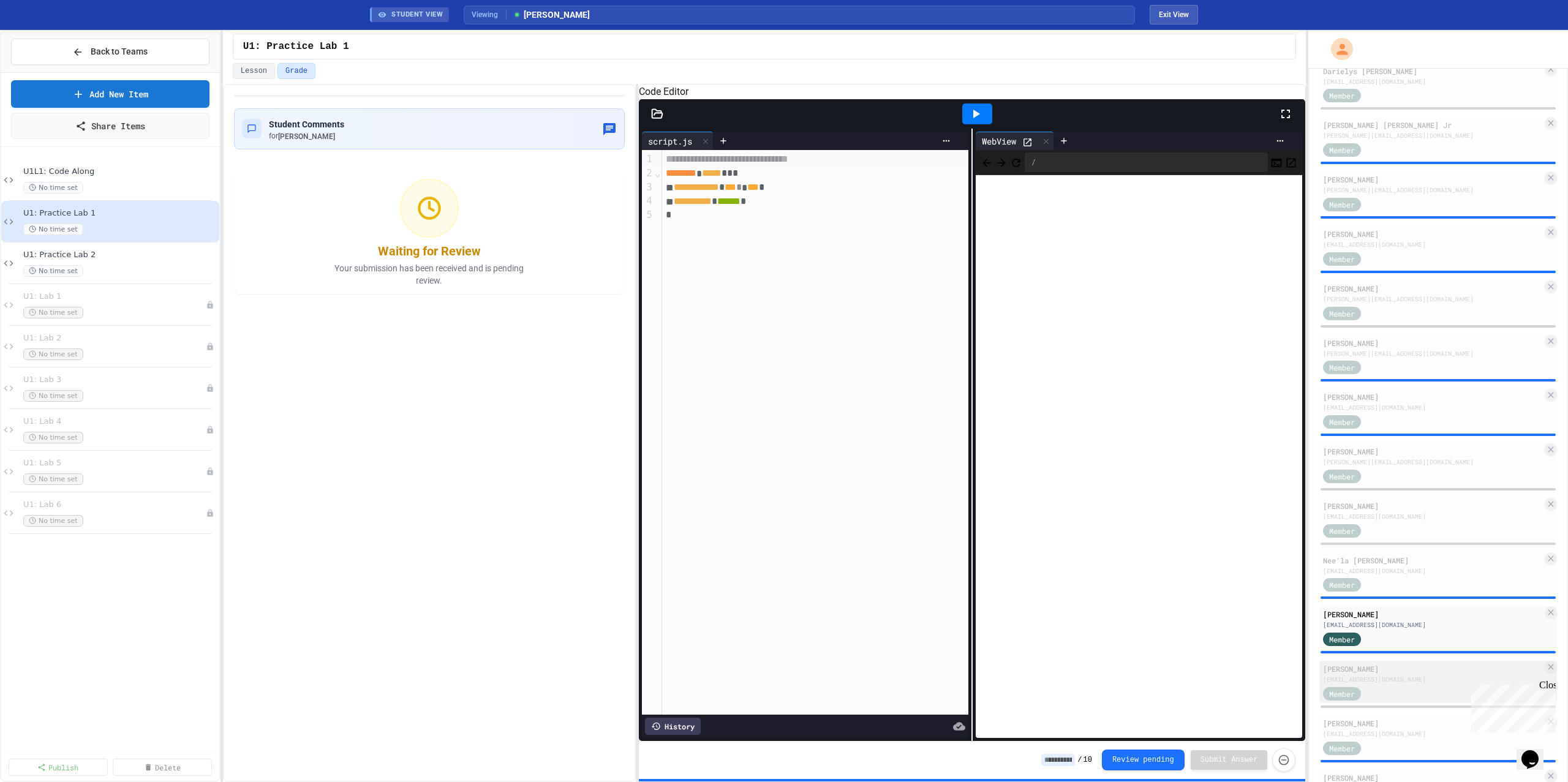
click at [1387, 666] on div "[PERSON_NAME]" at bounding box center [1433, 668] width 219 height 11
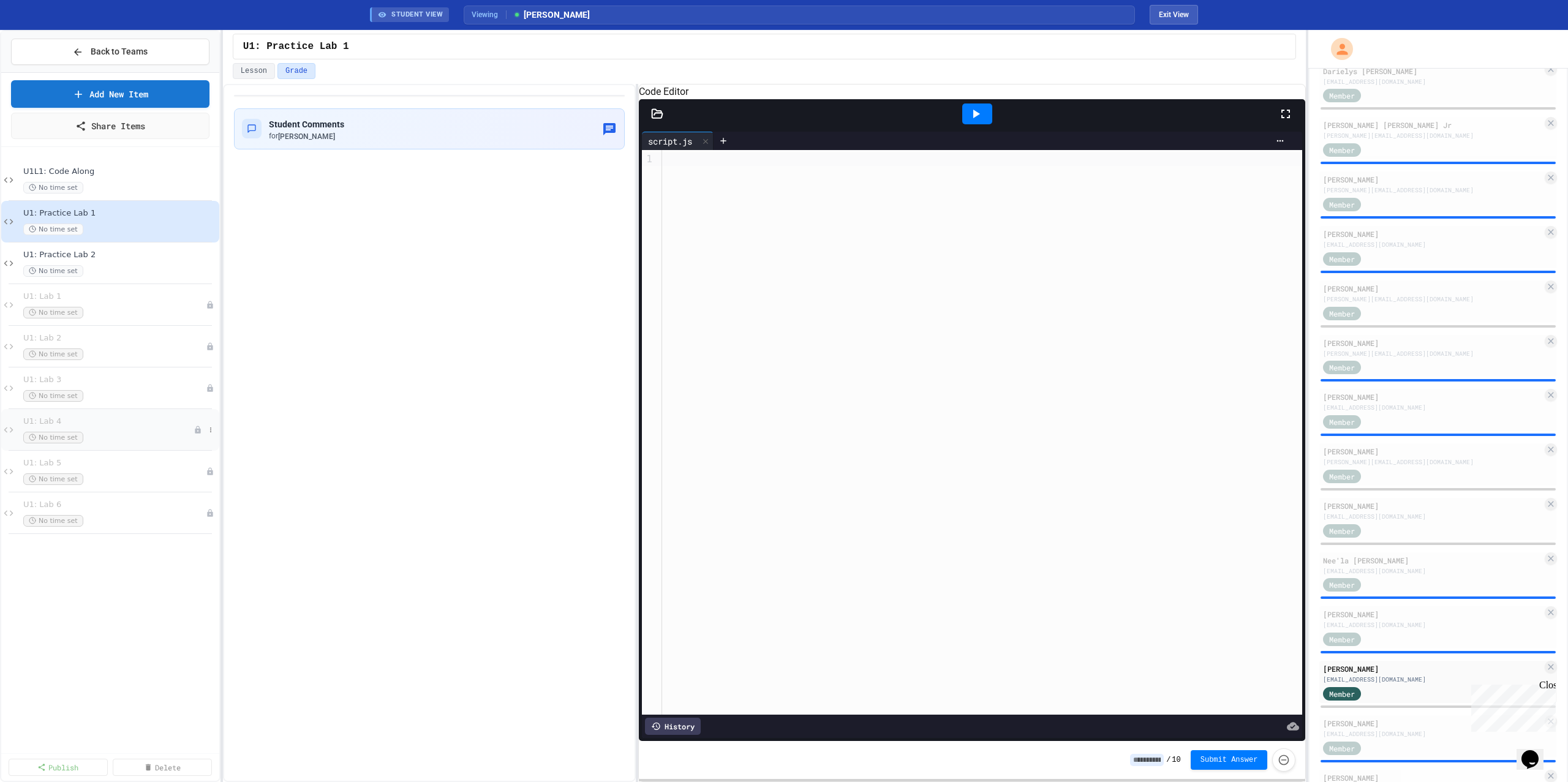
scroll to position [951, 0]
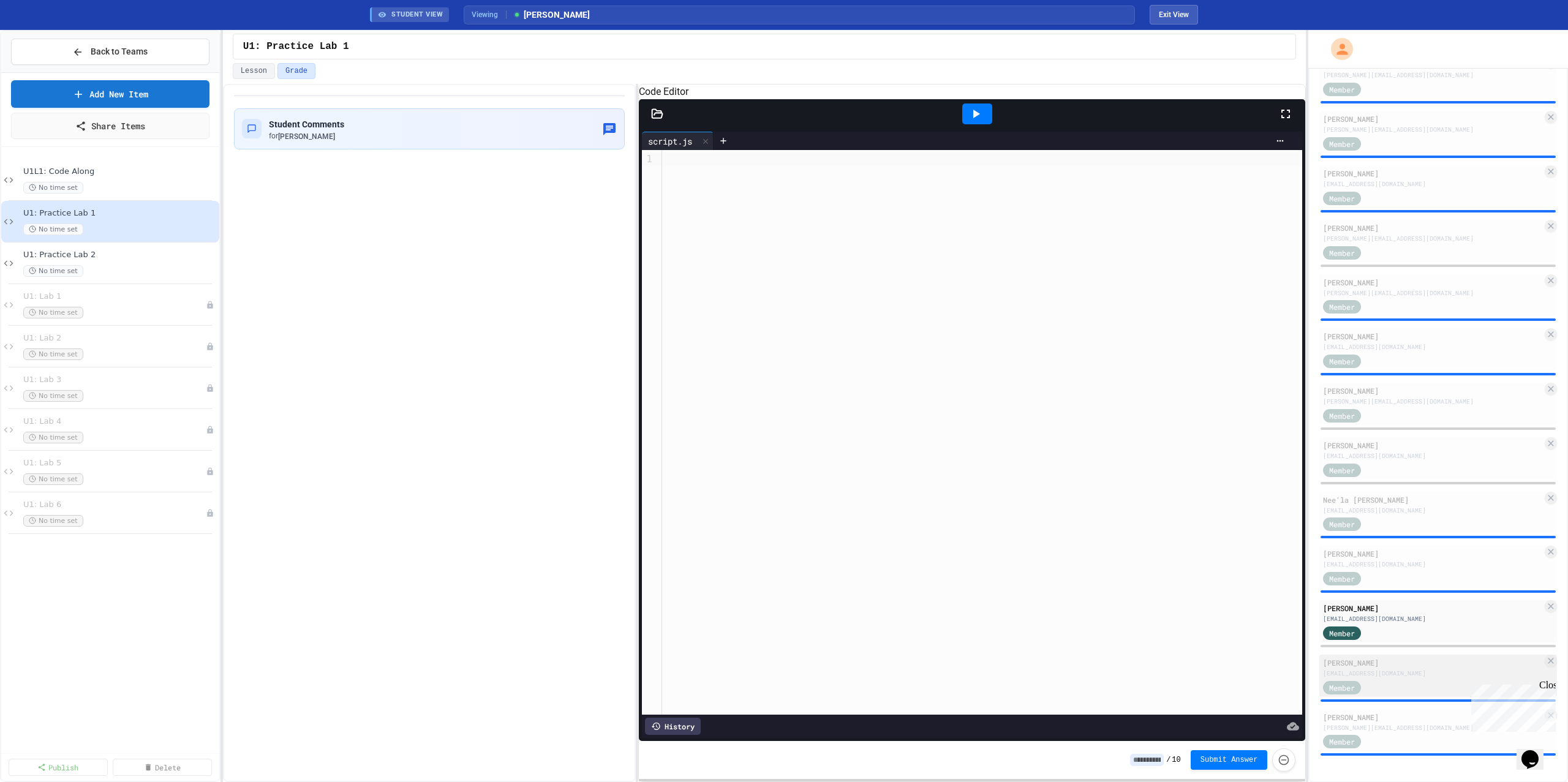
click at [1371, 673] on div "[EMAIL_ADDRESS][DOMAIN_NAME]" at bounding box center [1433, 673] width 219 height 9
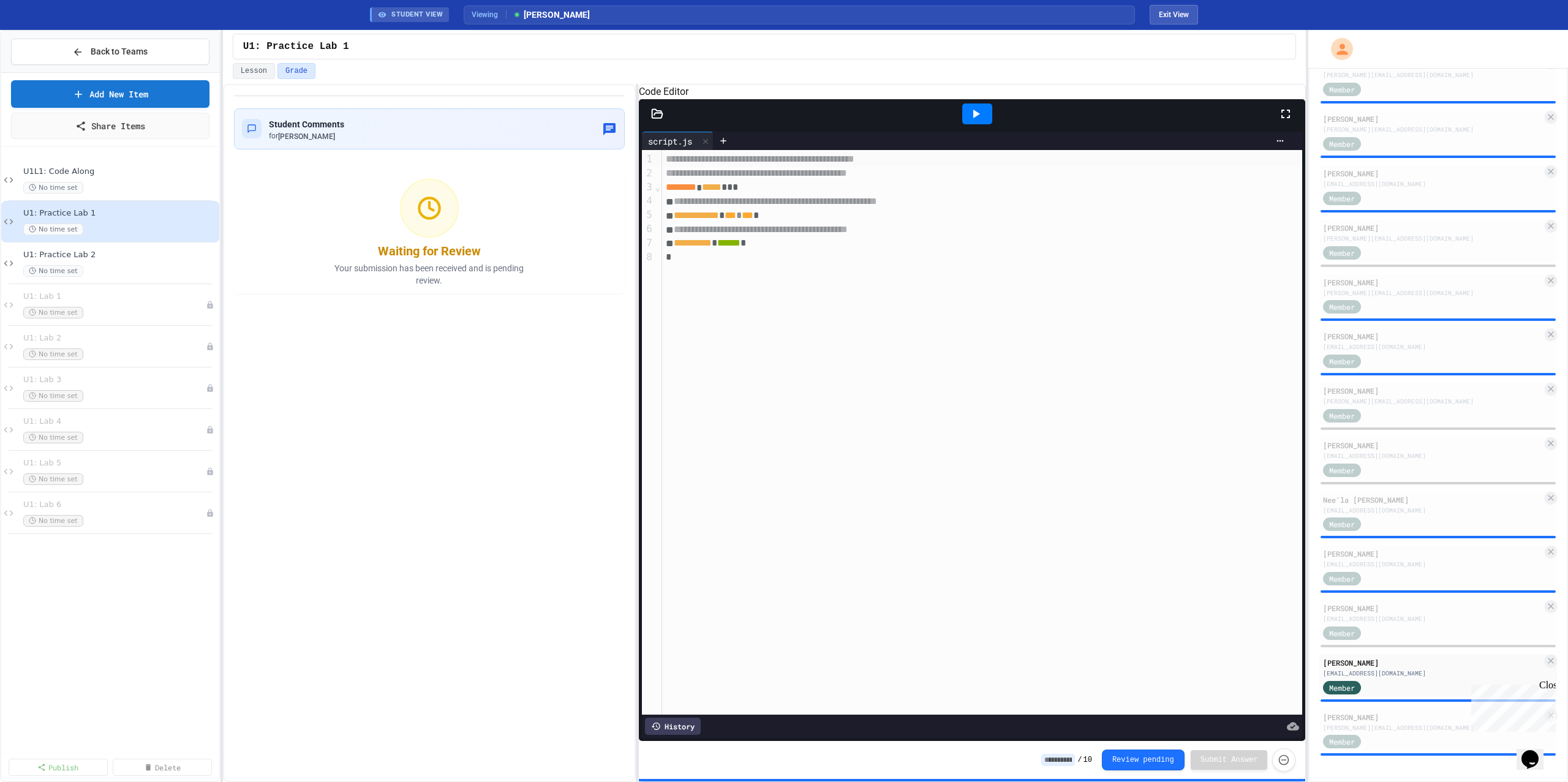
click at [966, 124] on div at bounding box center [976, 114] width 30 height 21
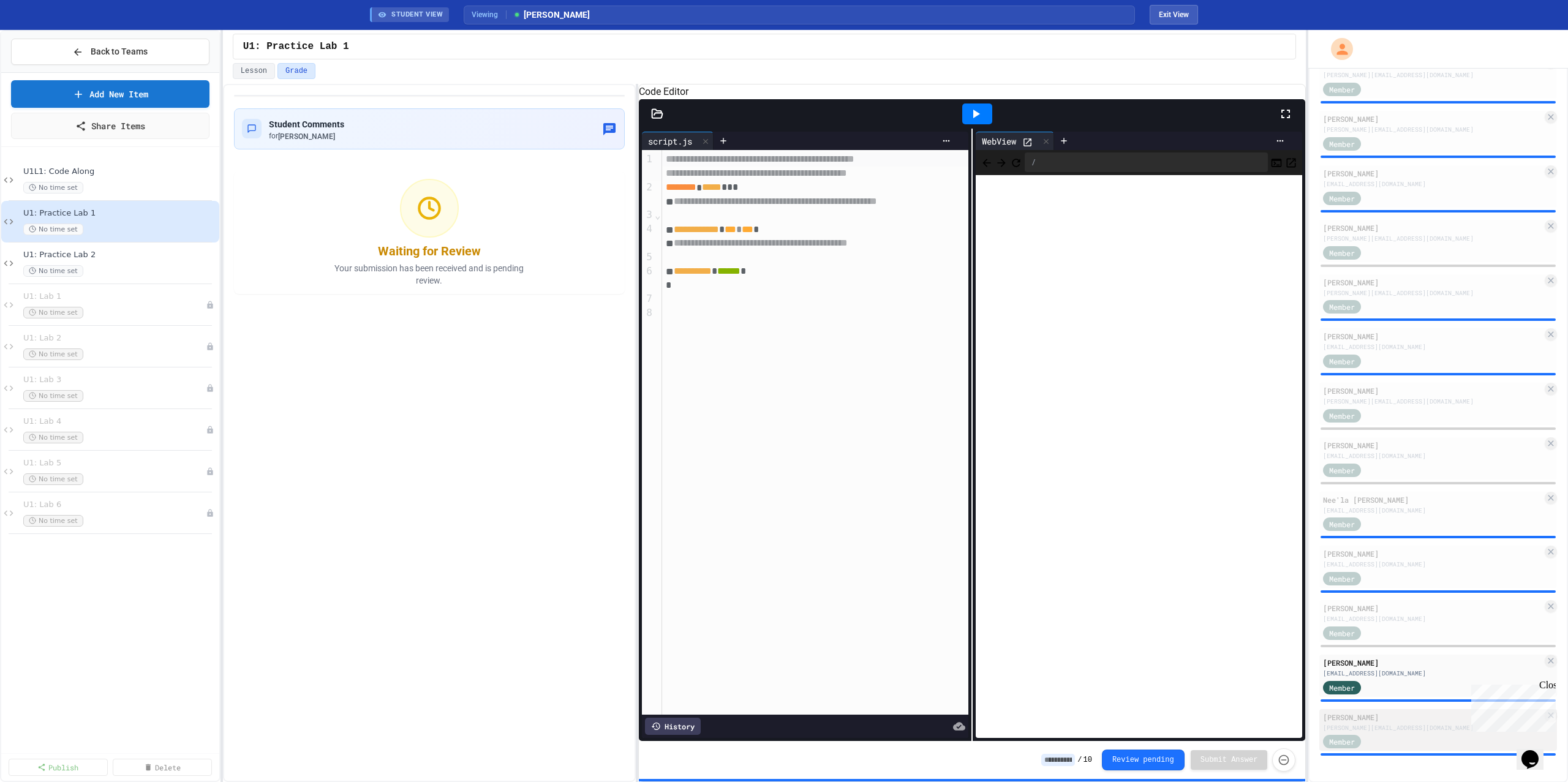
click at [1416, 730] on div "[PERSON_NAME][EMAIL_ADDRESS][DOMAIN_NAME]" at bounding box center [1433, 728] width 219 height 9
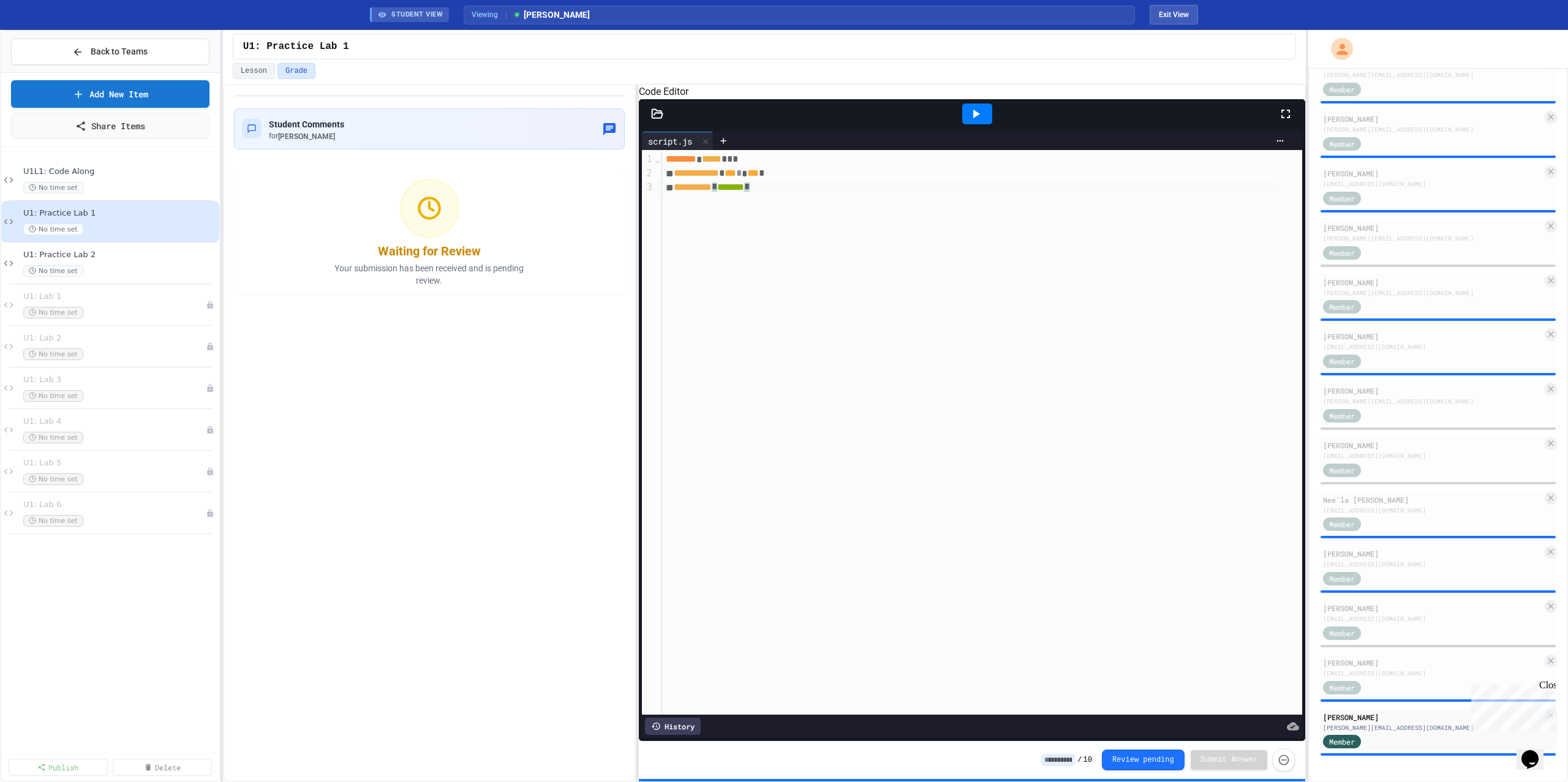
click at [821, 251] on div "**********" at bounding box center [982, 432] width 640 height 564
click at [984, 124] on div at bounding box center [976, 114] width 30 height 21
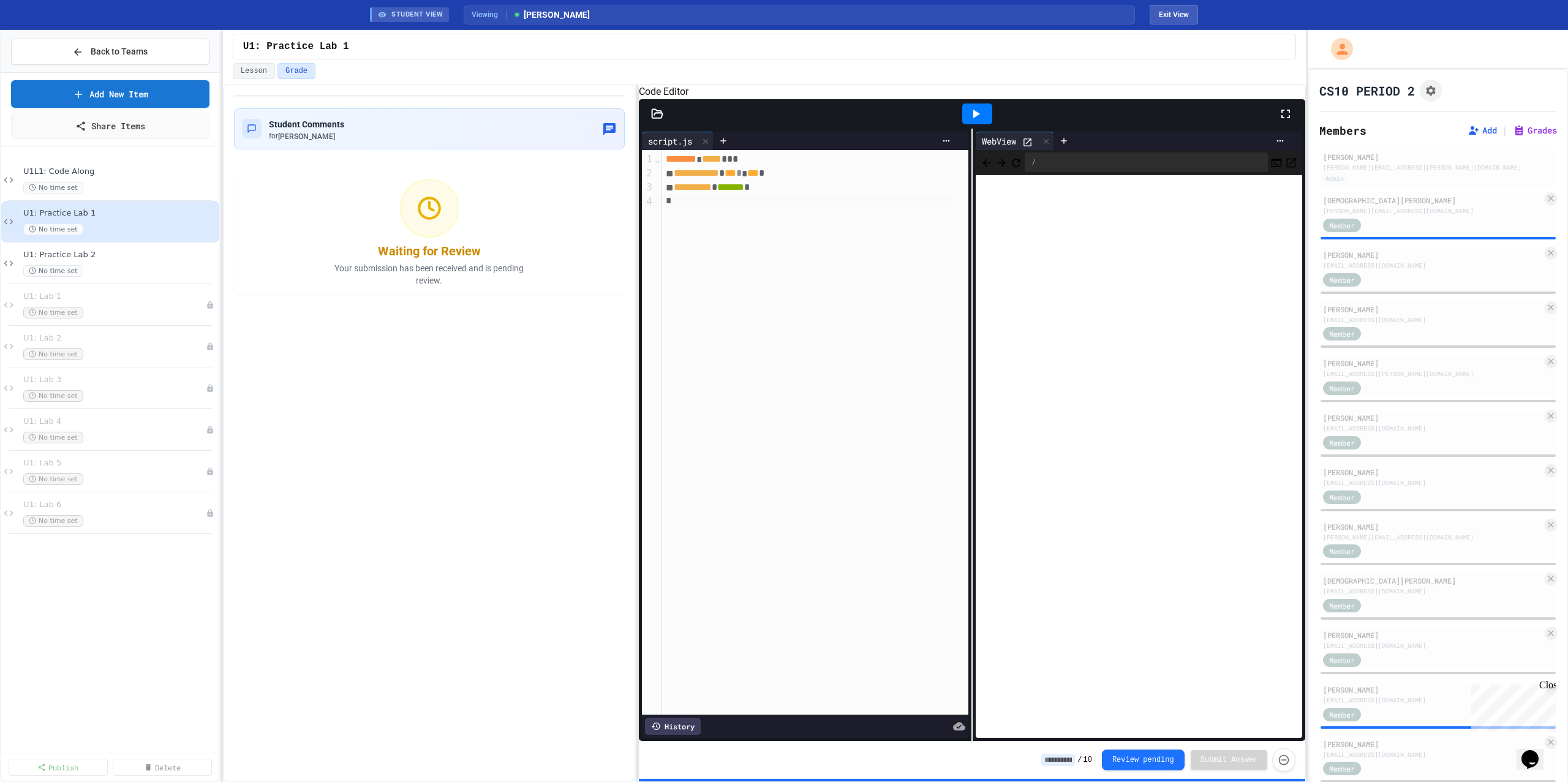
click at [1372, 468] on div "[PERSON_NAME]" at bounding box center [1433, 472] width 219 height 11
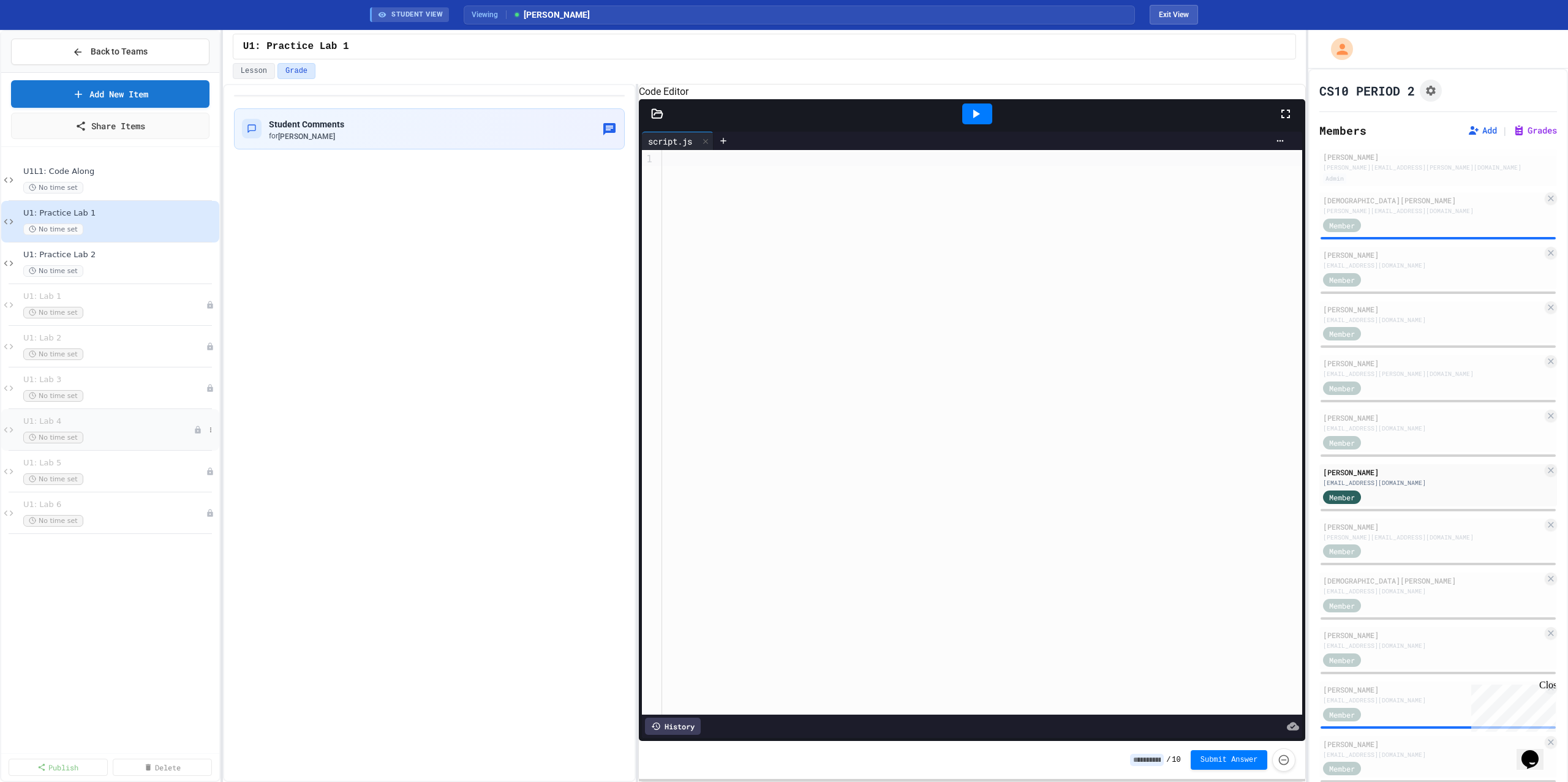
click at [131, 434] on div "No time set" at bounding box center [108, 438] width 170 height 12
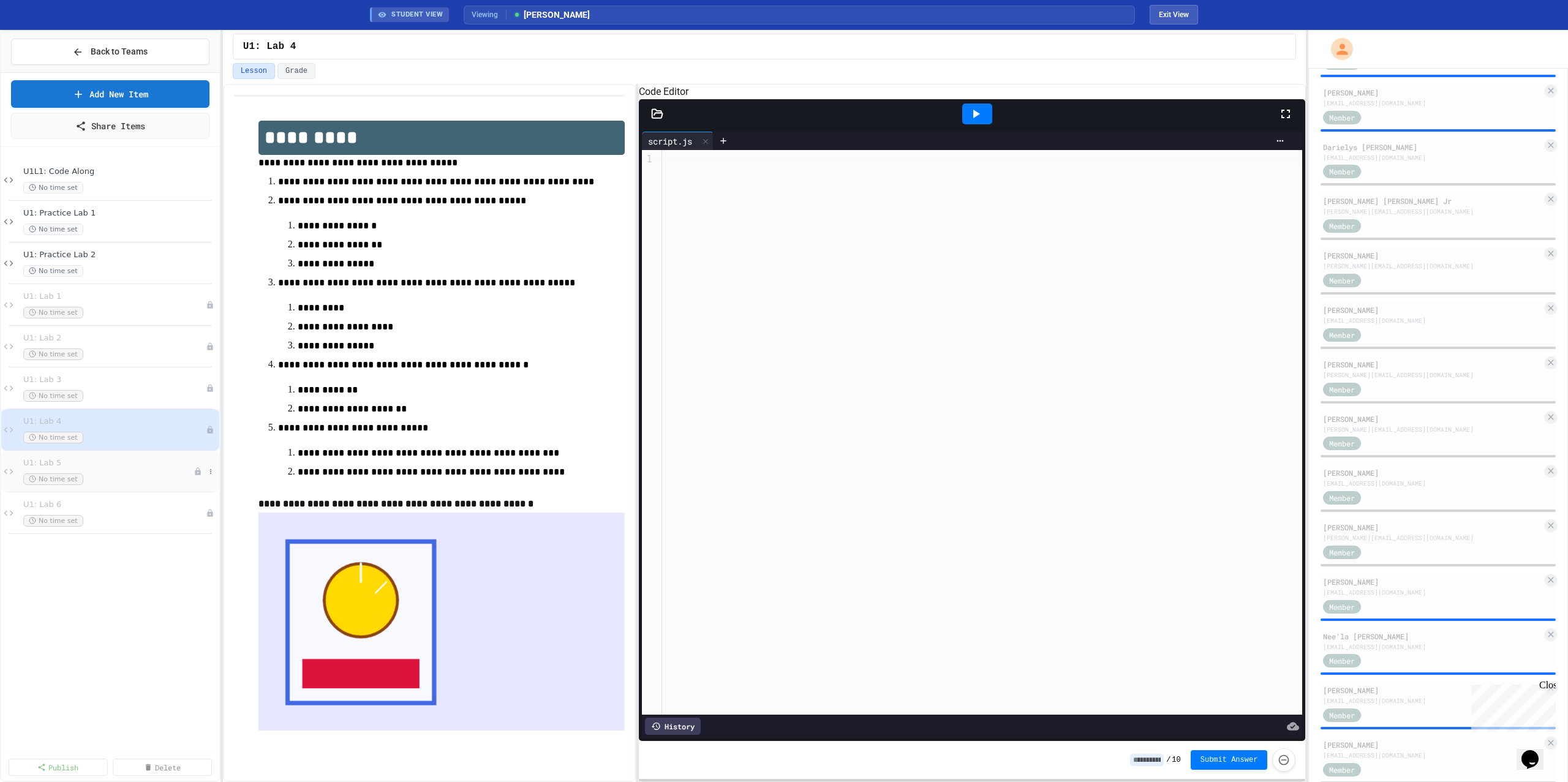
scroll to position [951, 0]
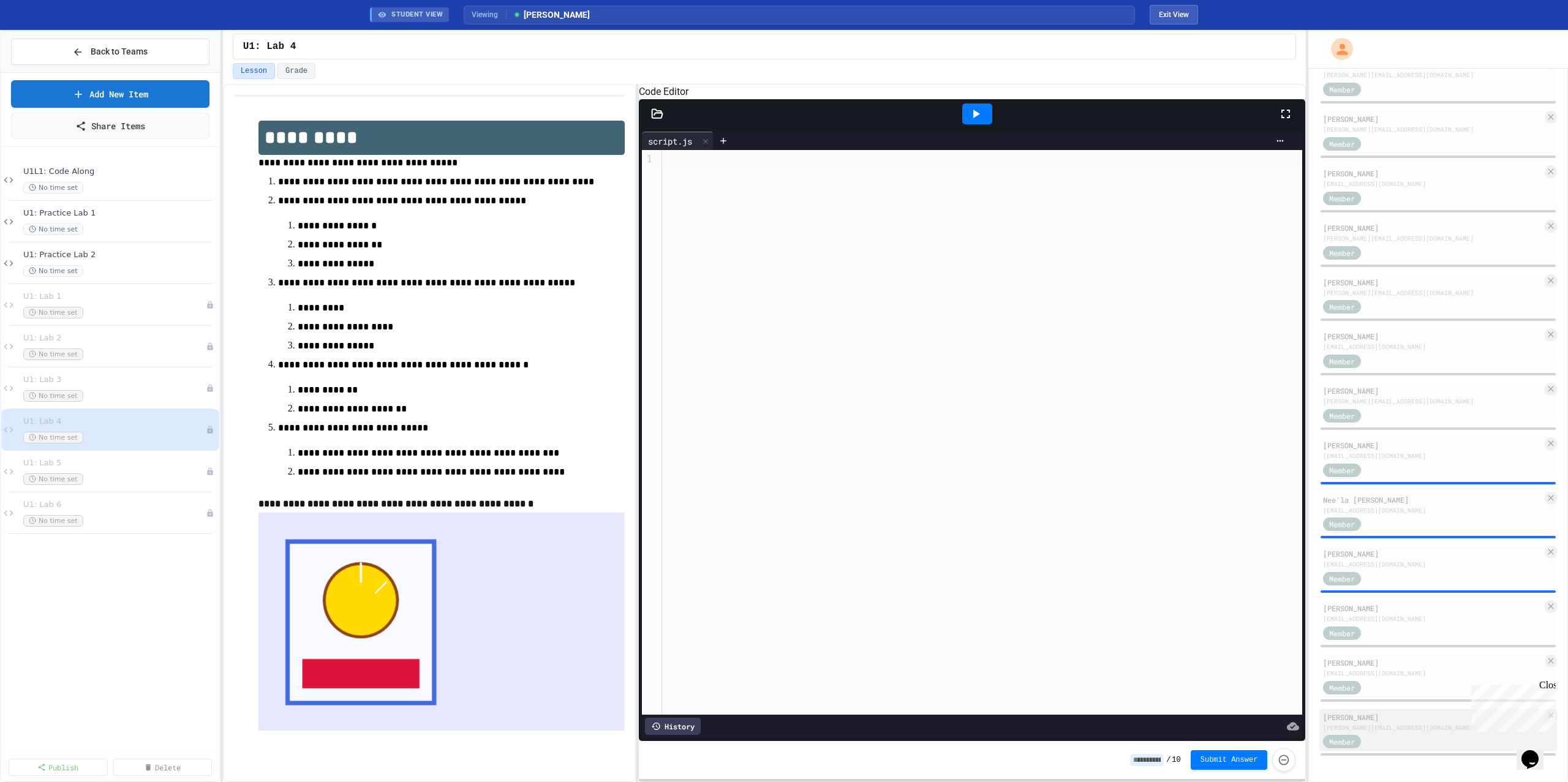
click at [1391, 725] on div "[PERSON_NAME][EMAIL_ADDRESS][DOMAIN_NAME]" at bounding box center [1433, 728] width 219 height 9
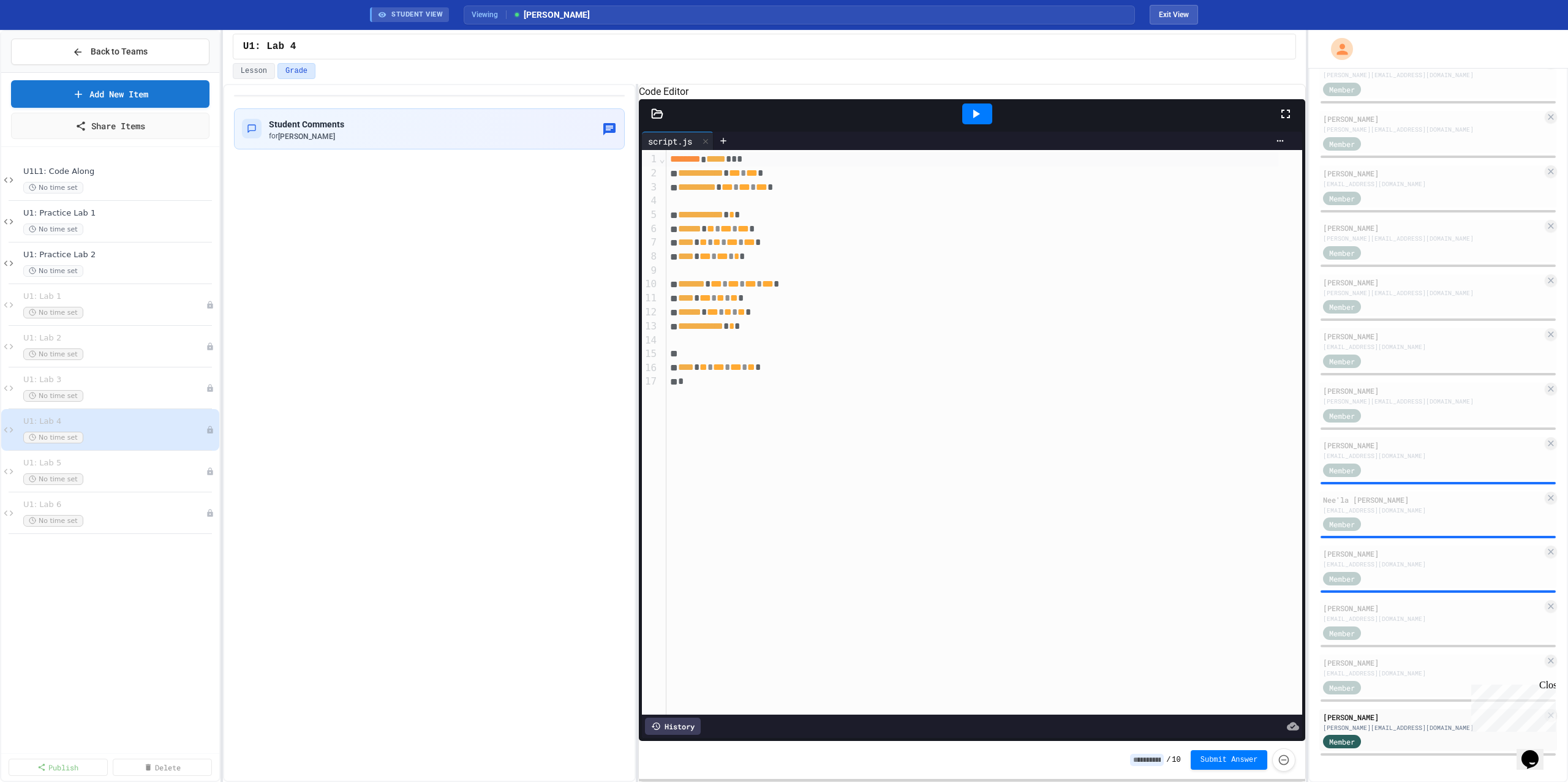
click at [978, 121] on icon at bounding box center [976, 114] width 15 height 15
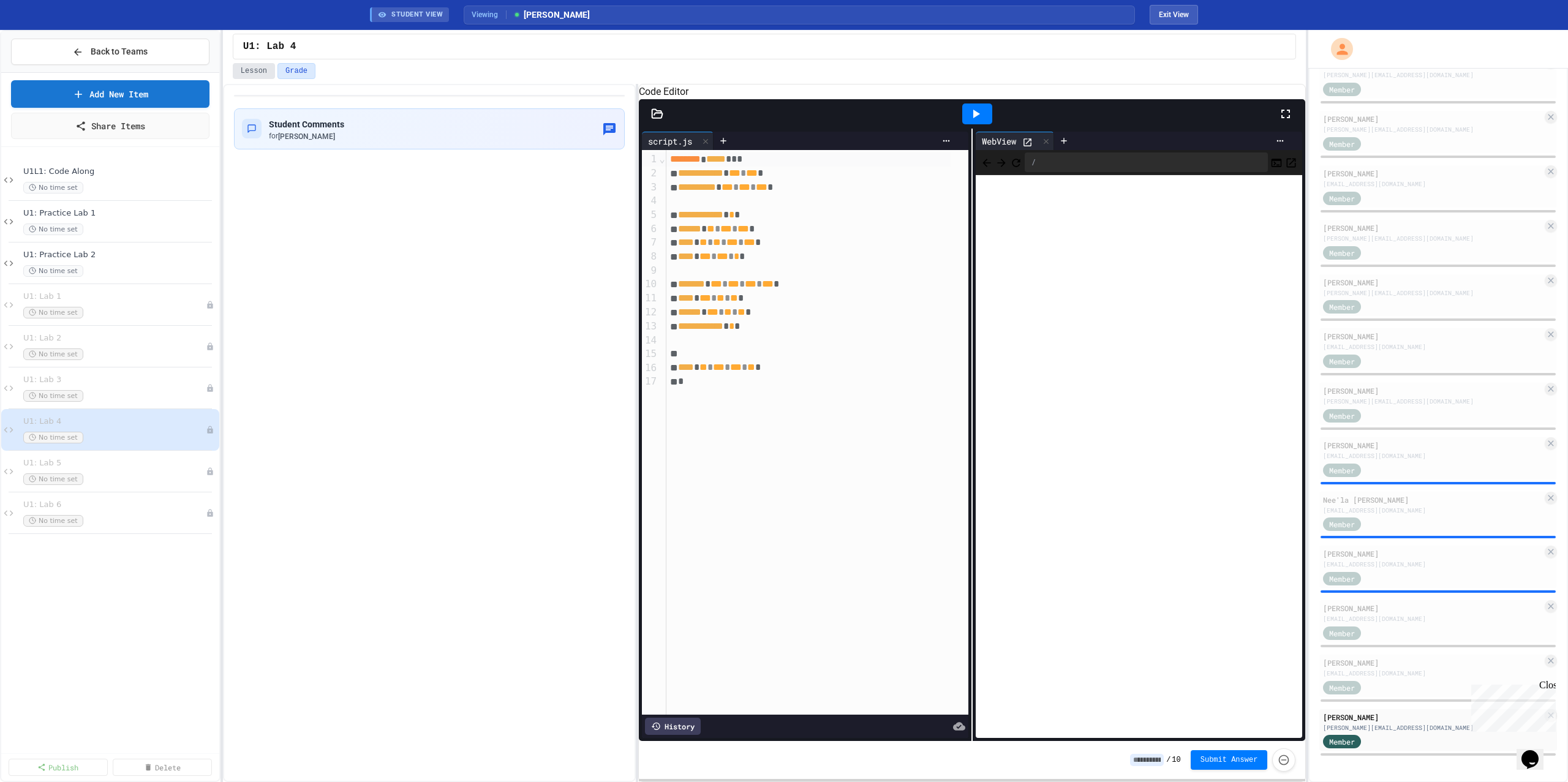
click at [235, 67] on button "Lesson" at bounding box center [254, 71] width 42 height 16
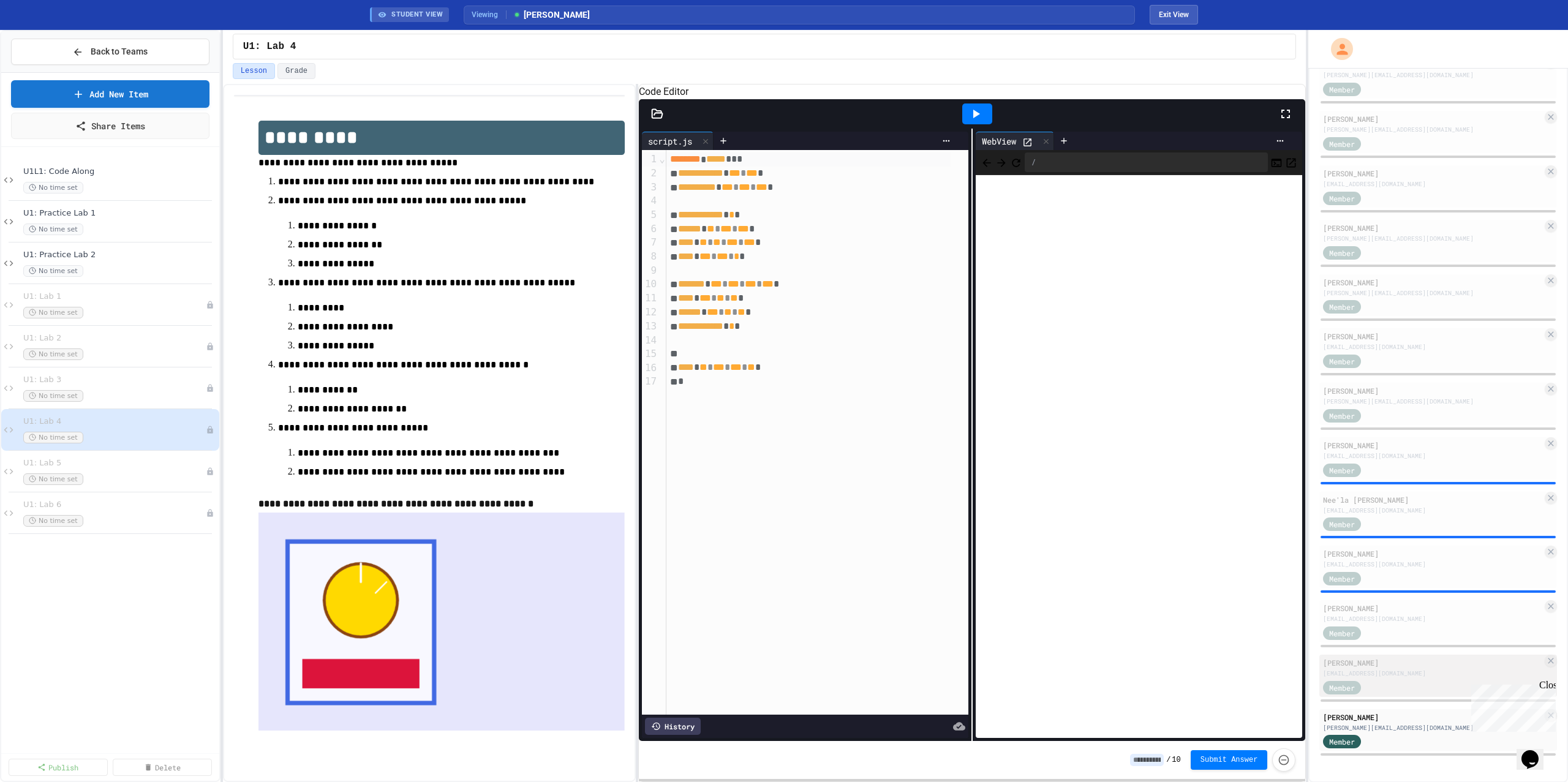
click at [1389, 670] on div "[EMAIL_ADDRESS][DOMAIN_NAME]" at bounding box center [1433, 673] width 219 height 9
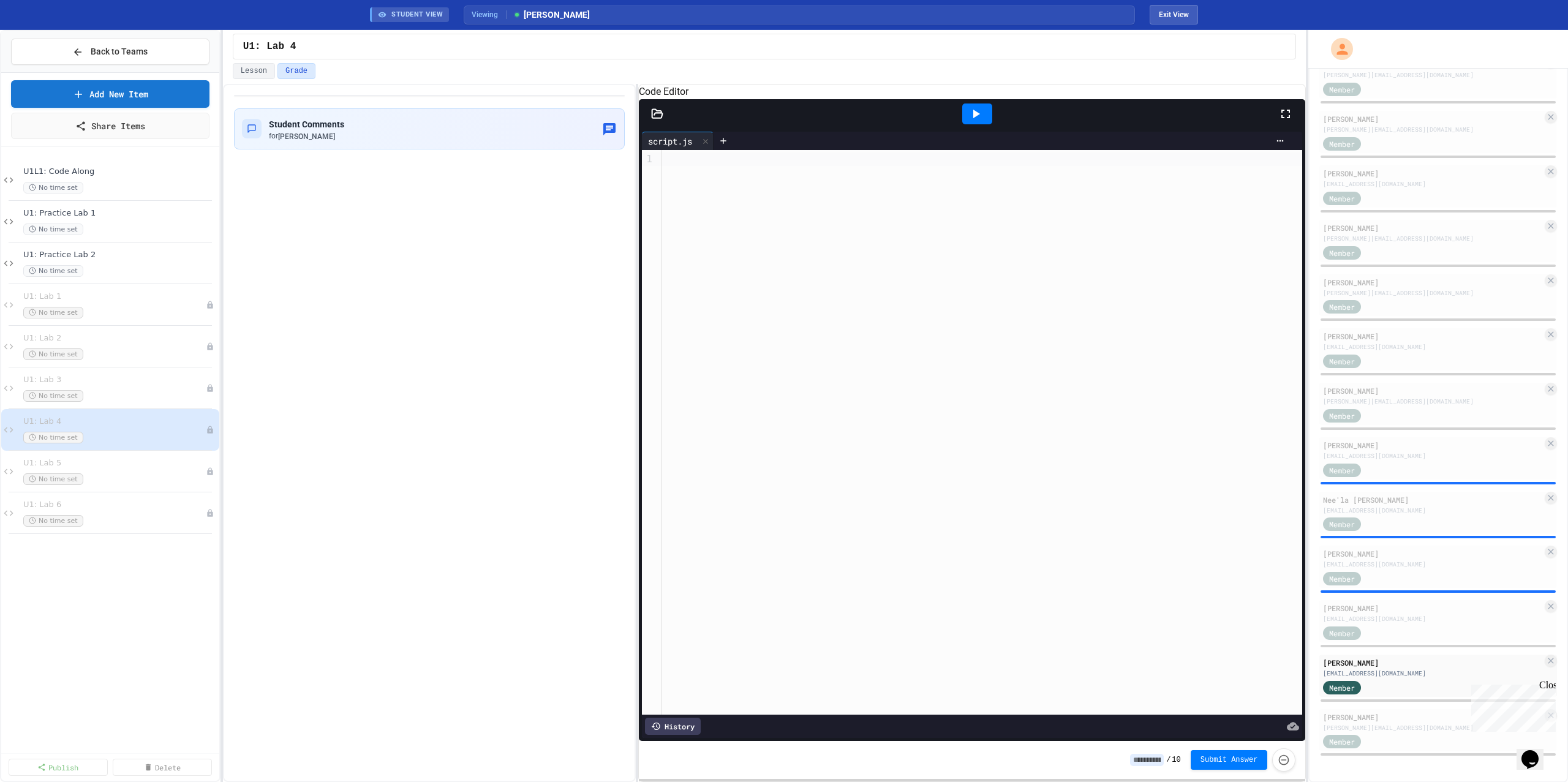
click at [980, 121] on icon at bounding box center [976, 114] width 15 height 15
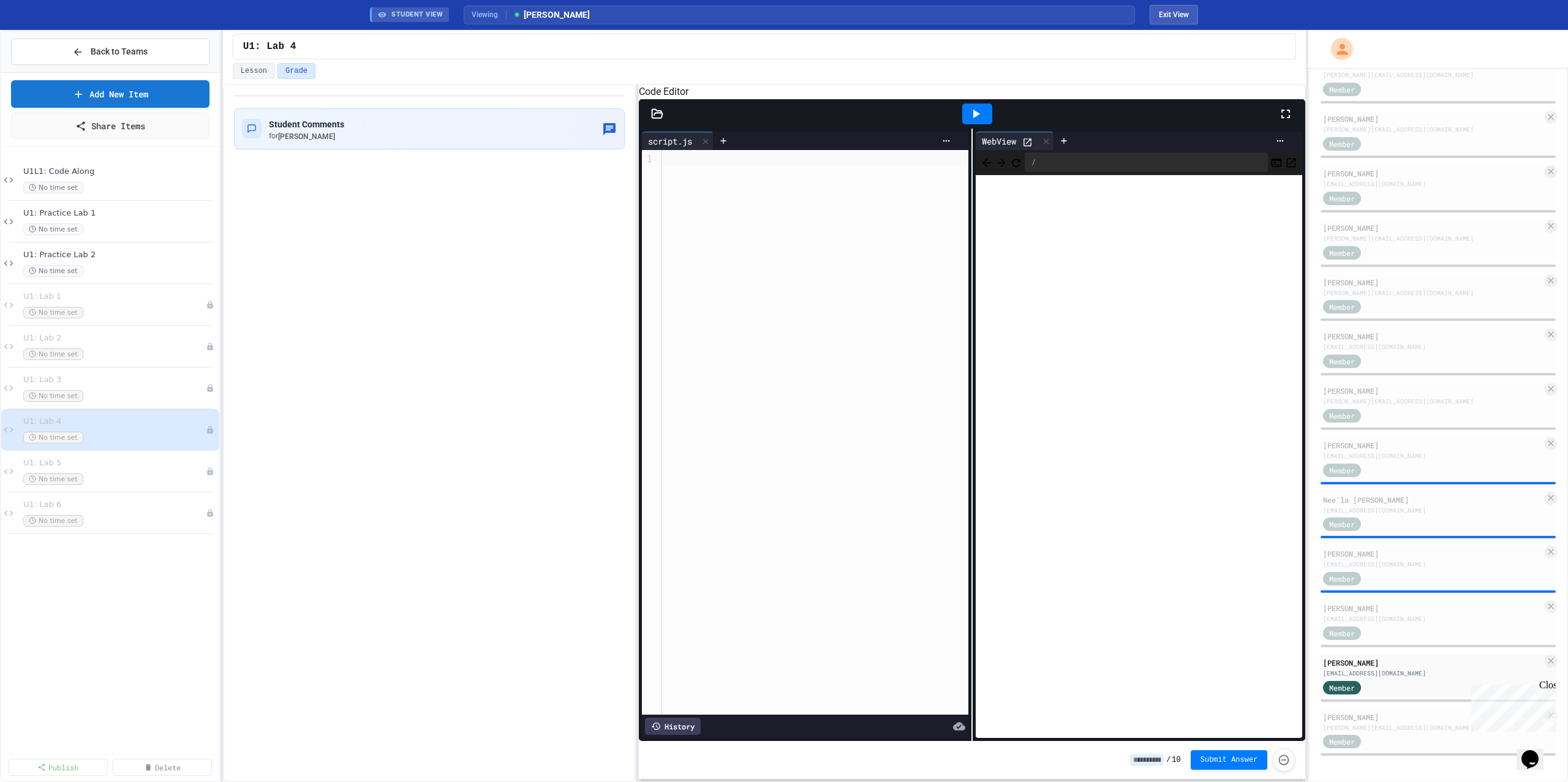
click at [1419, 619] on div "[EMAIL_ADDRESS][DOMAIN_NAME]" at bounding box center [1433, 618] width 219 height 9
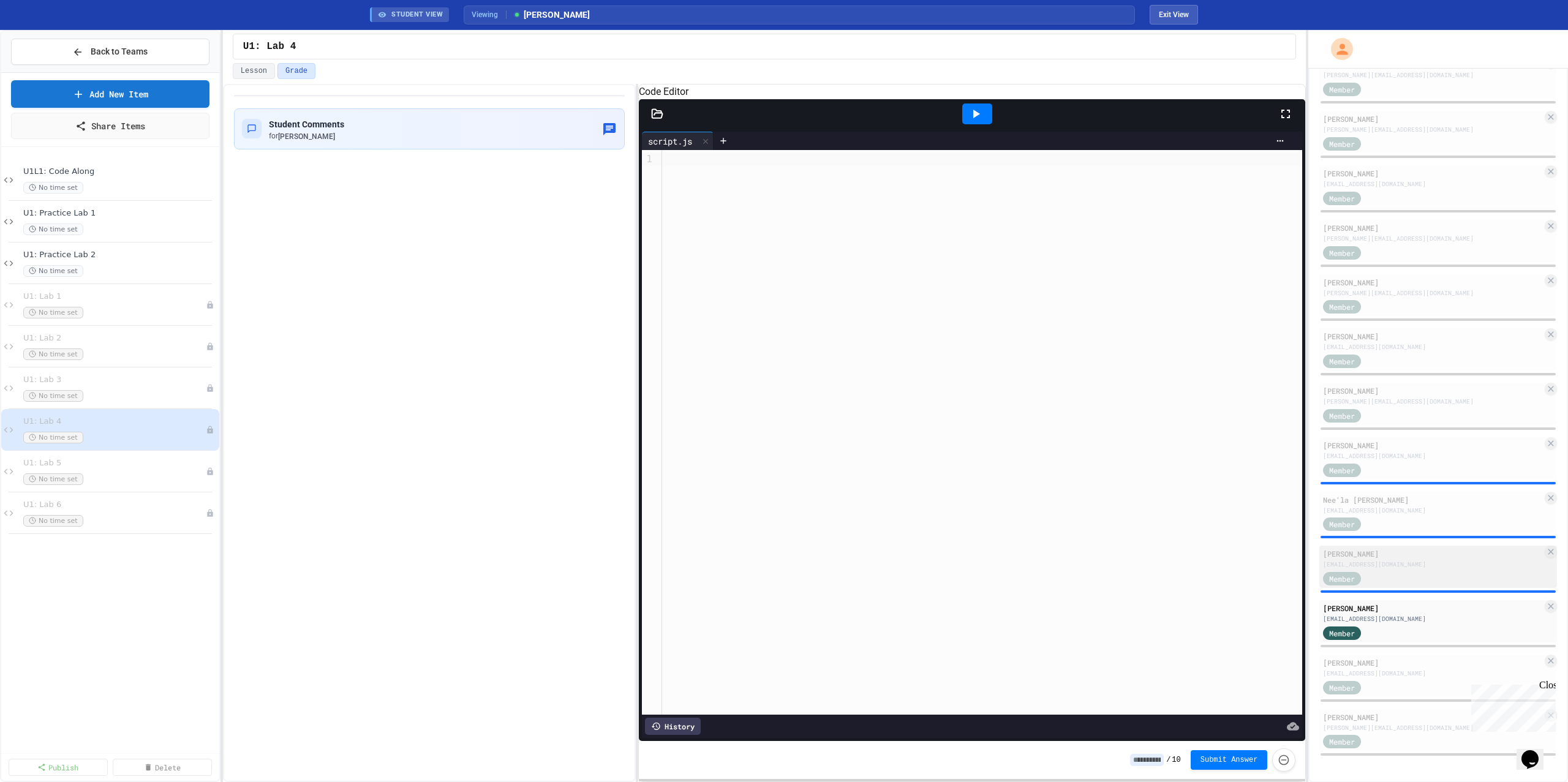
click at [1402, 549] on div "[PERSON_NAME]" at bounding box center [1433, 553] width 219 height 11
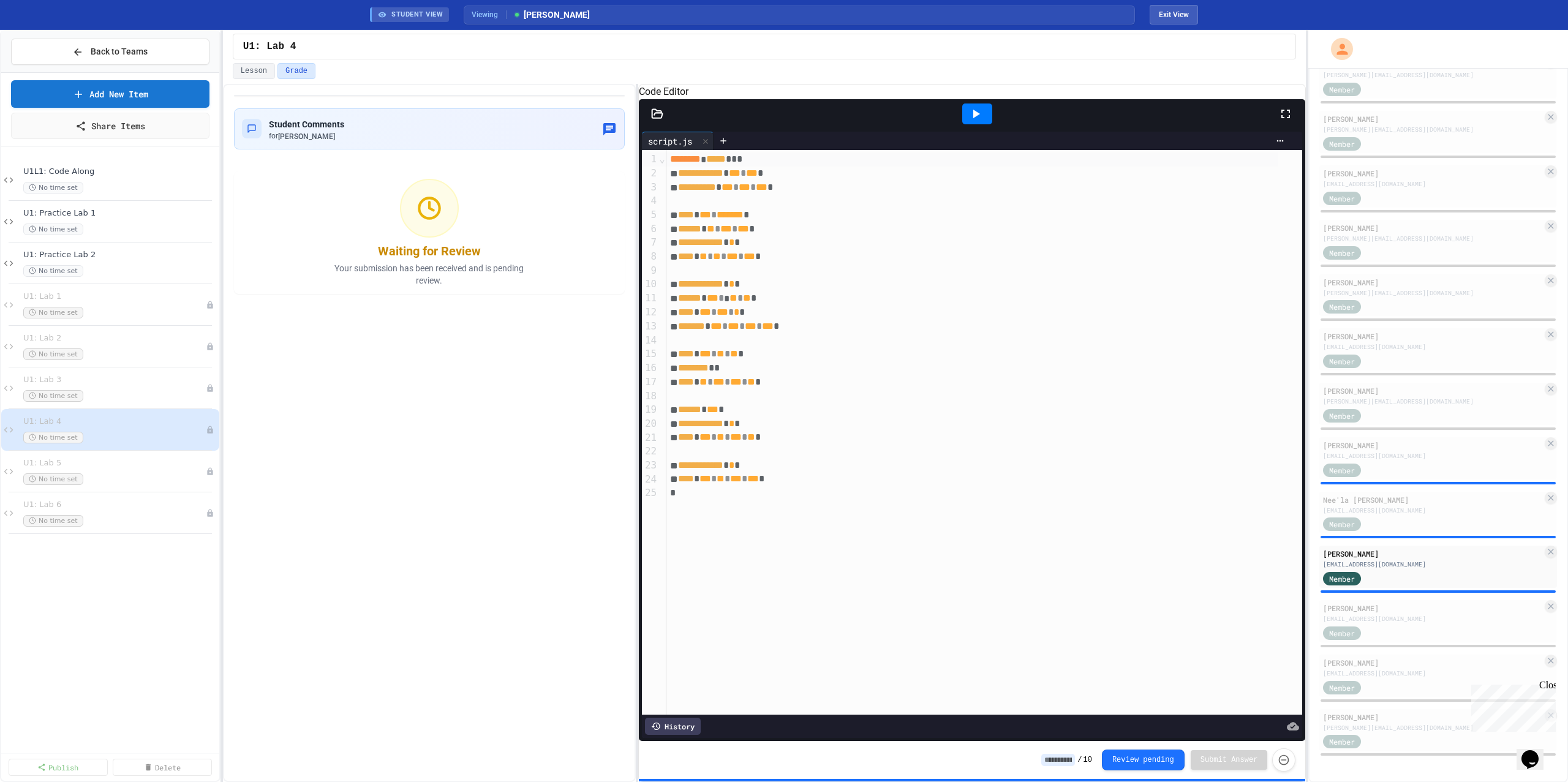
click at [974, 121] on icon at bounding box center [976, 114] width 15 height 15
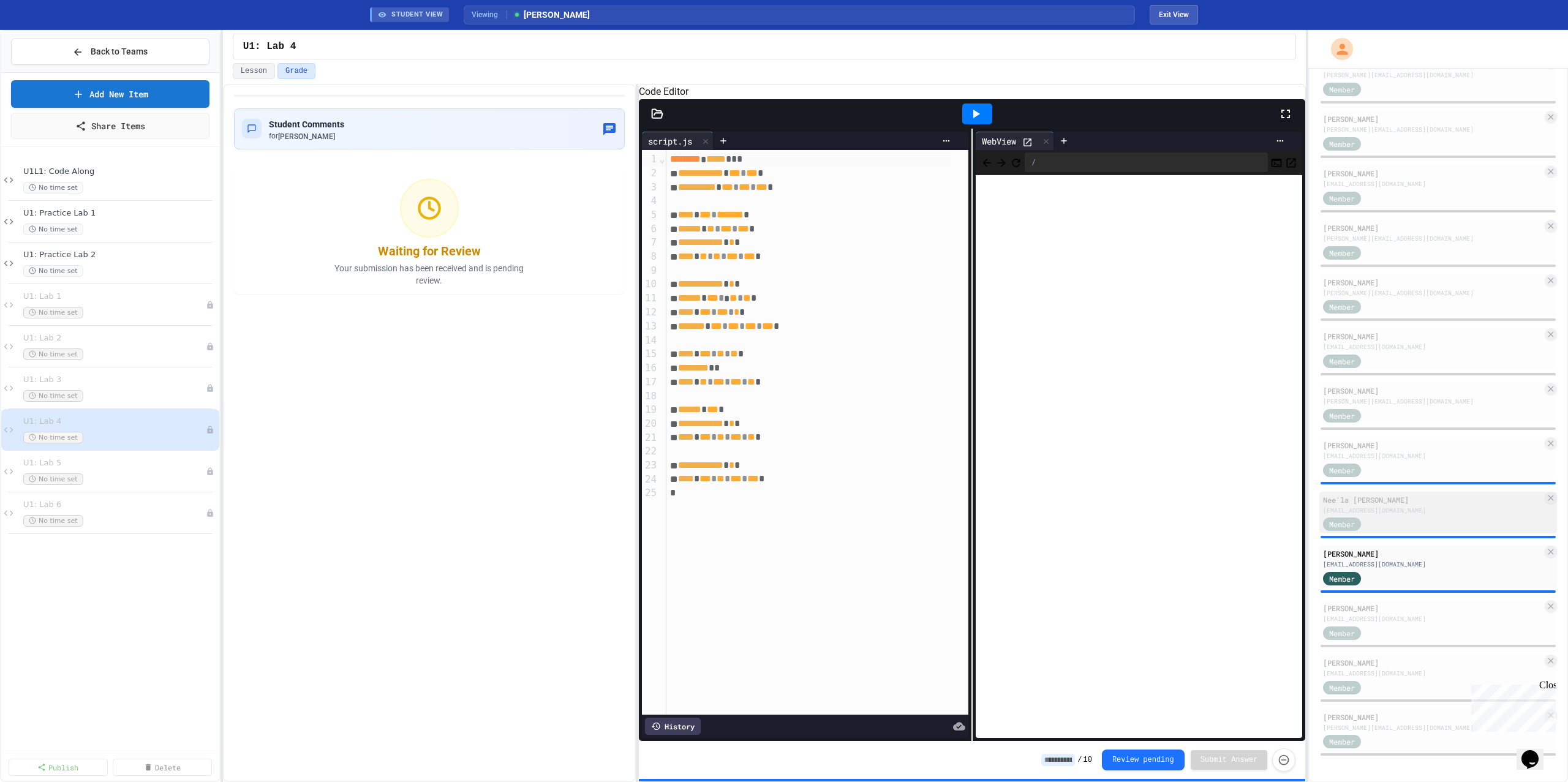
click at [1405, 500] on div "Nee'la [PERSON_NAME]" at bounding box center [1433, 500] width 219 height 11
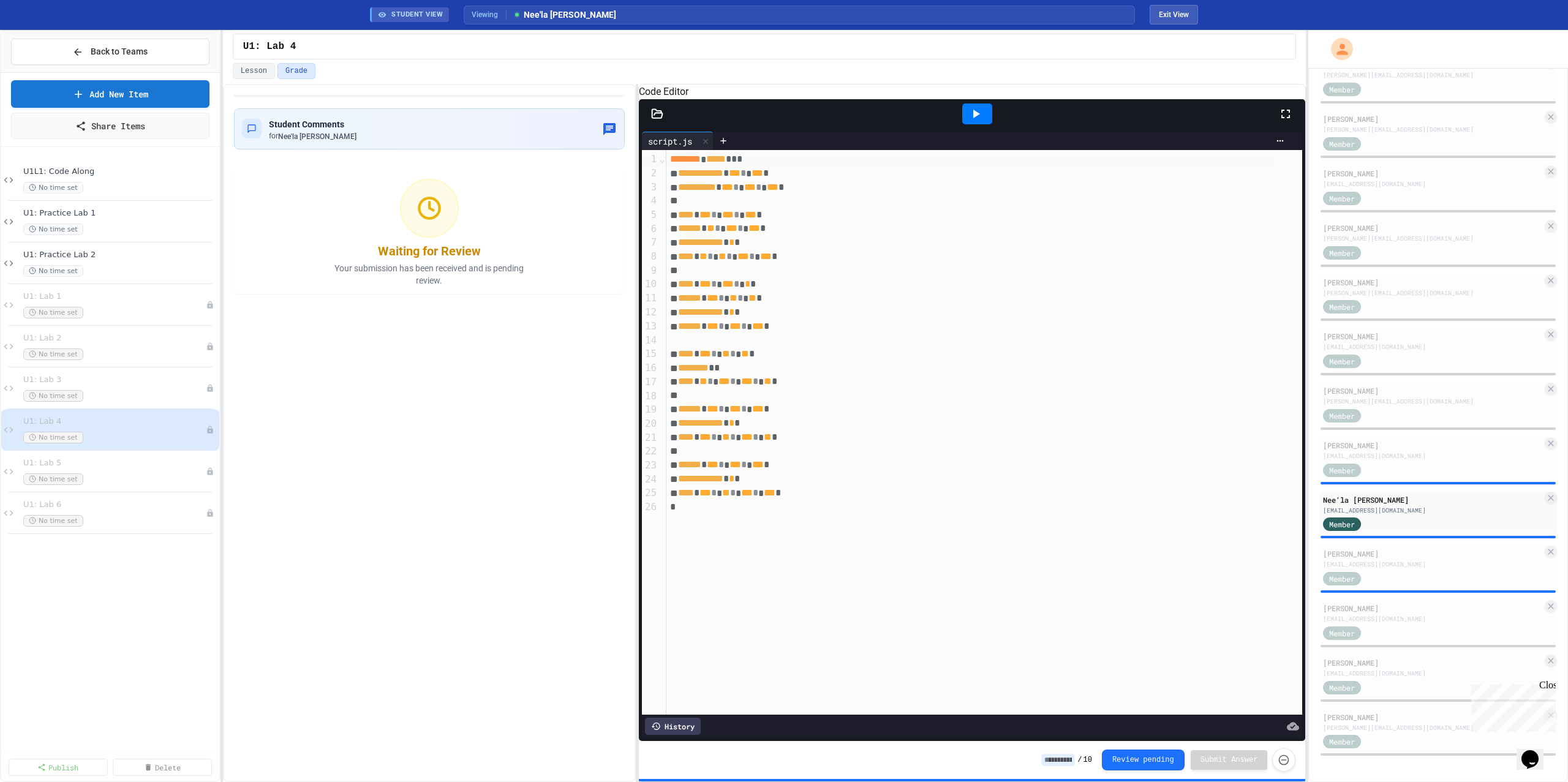
click at [981, 121] on icon at bounding box center [976, 114] width 15 height 15
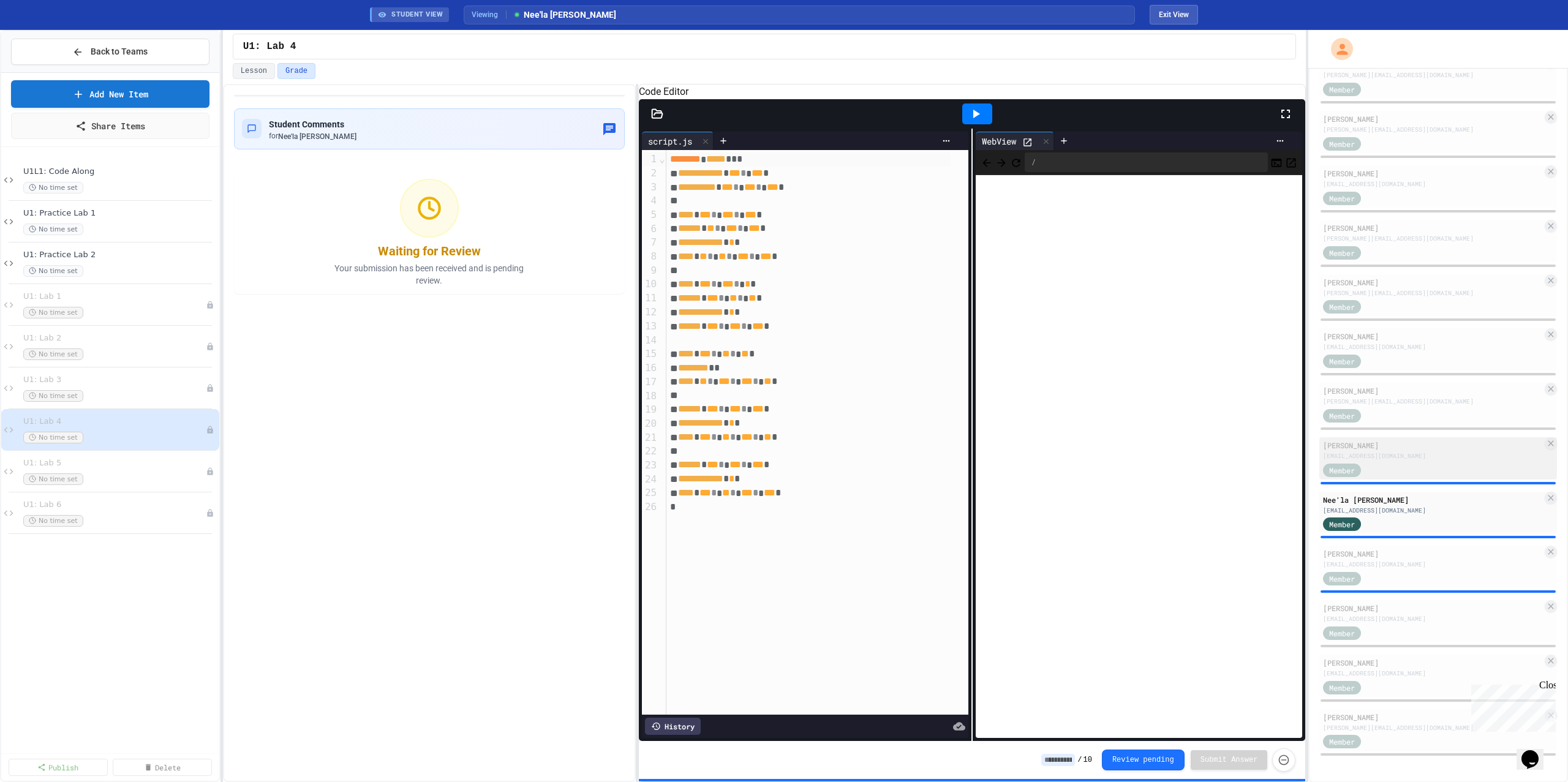
click at [1371, 457] on div "[EMAIL_ADDRESS][DOMAIN_NAME]" at bounding box center [1433, 456] width 219 height 9
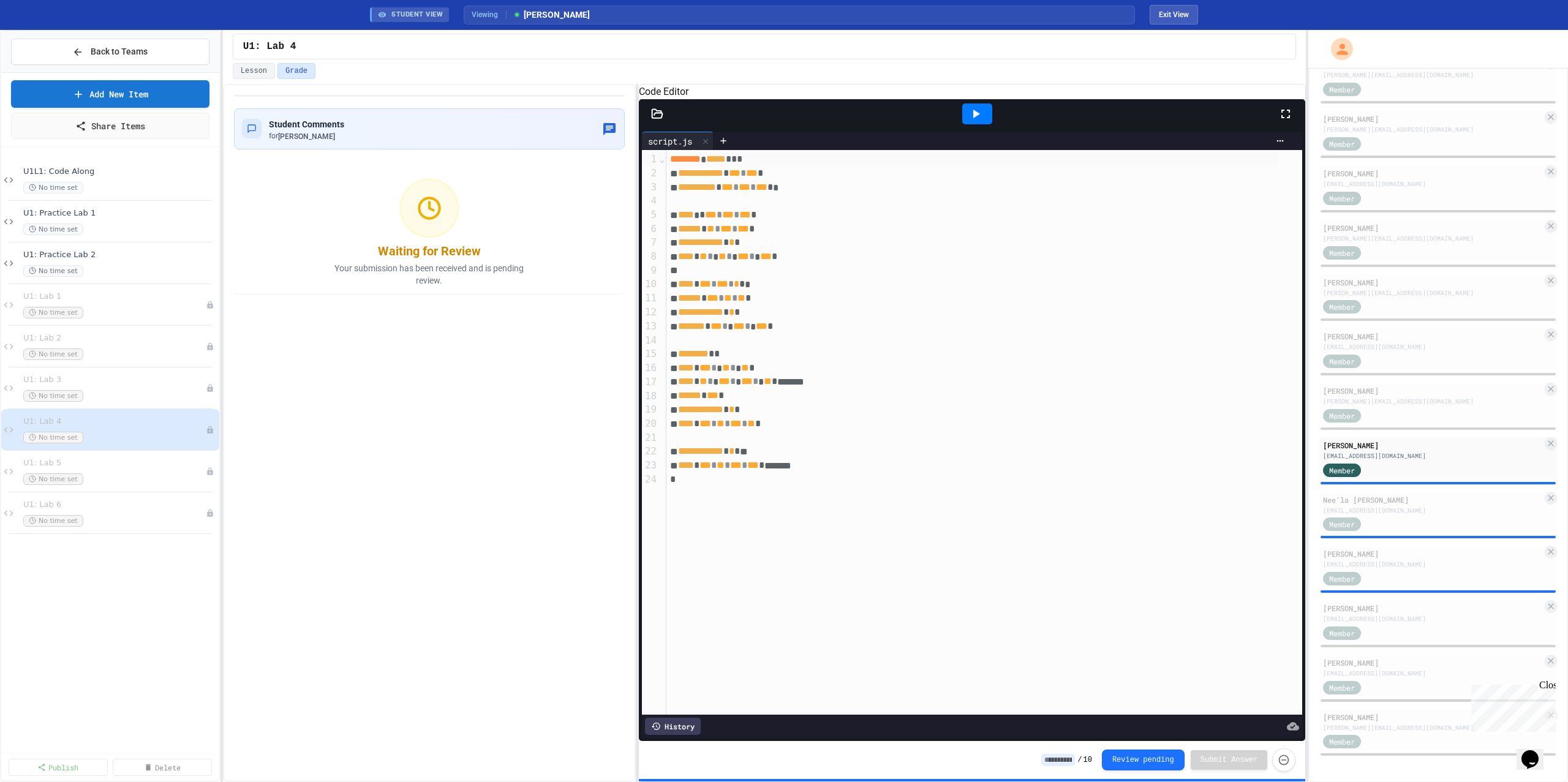
click at [971, 121] on icon at bounding box center [976, 114] width 15 height 15
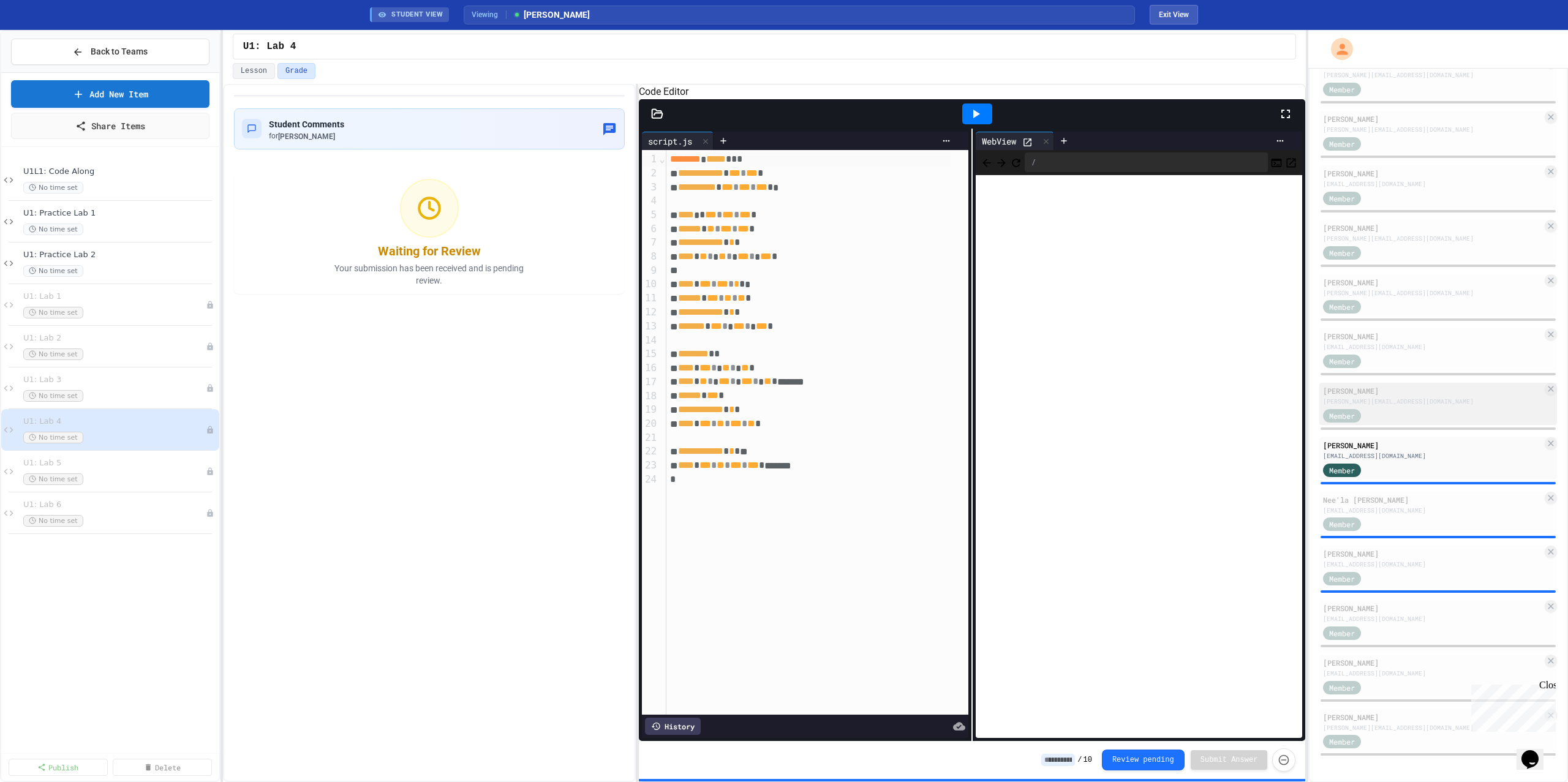
click at [1359, 410] on div "Member" at bounding box center [1342, 416] width 38 height 13
click at [1421, 393] on div "[PERSON_NAME]" at bounding box center [1433, 391] width 219 height 11
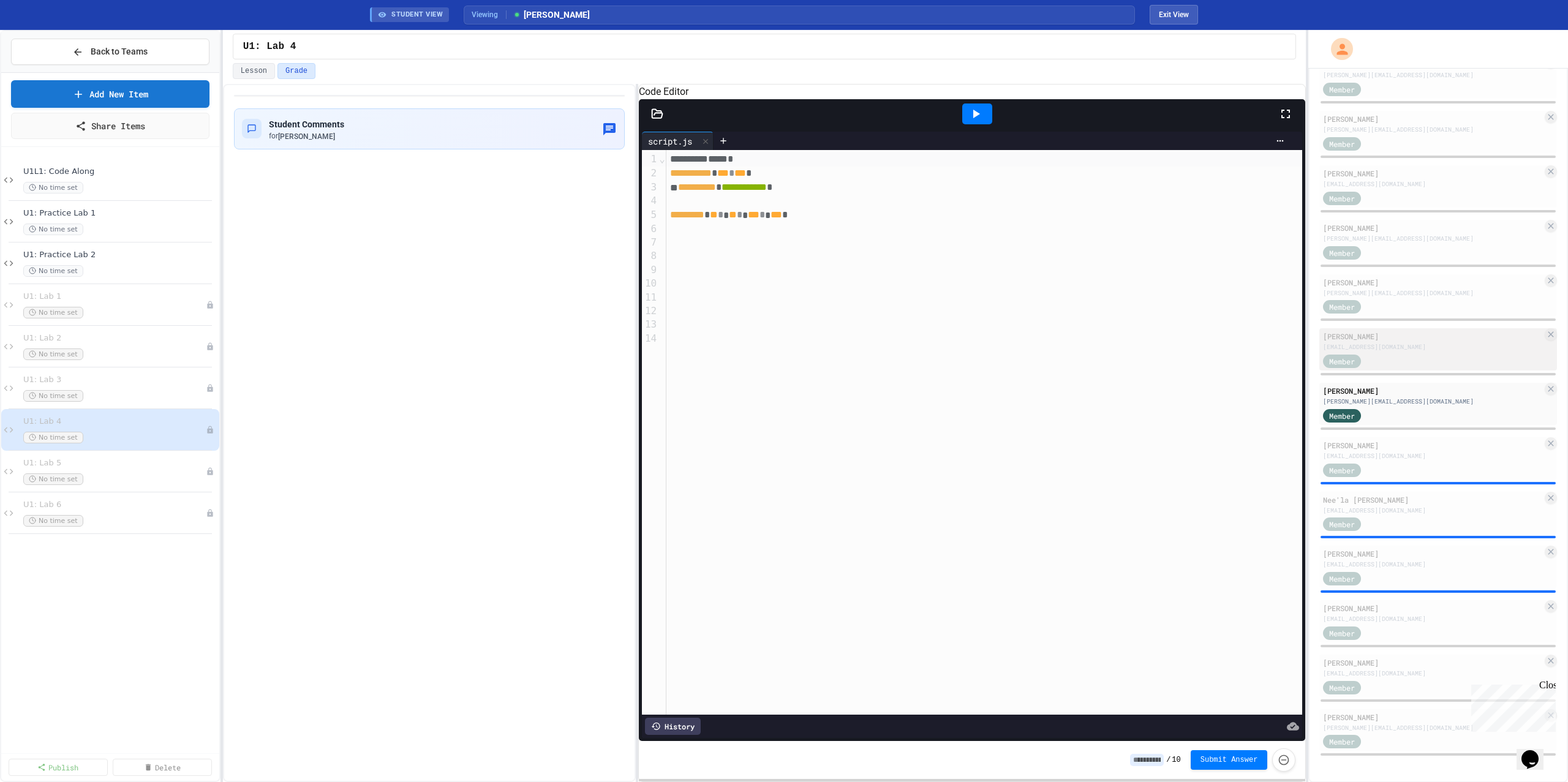
click at [1437, 356] on div "Member" at bounding box center [1433, 360] width 219 height 15
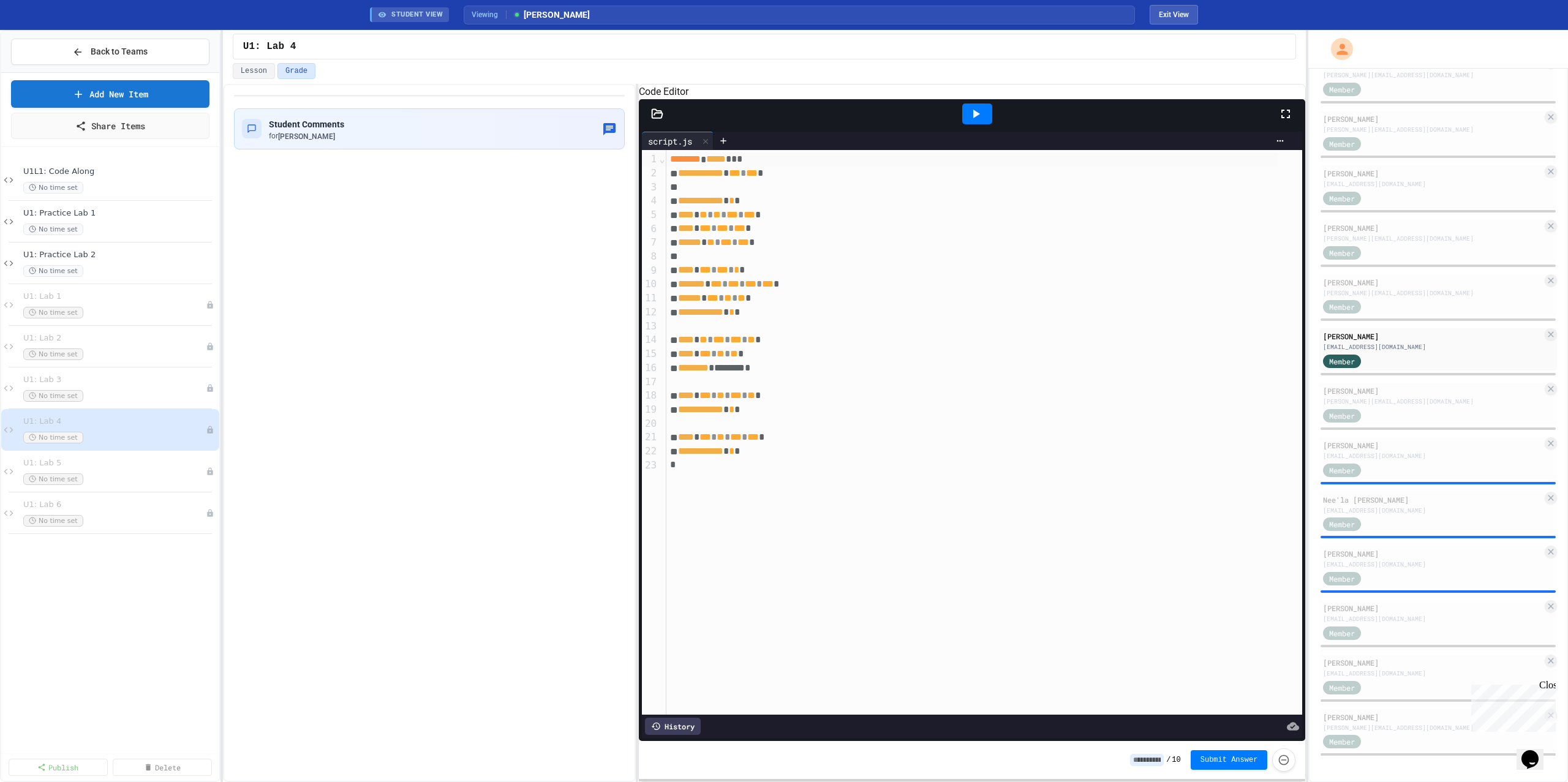
click at [981, 121] on icon at bounding box center [976, 114] width 15 height 15
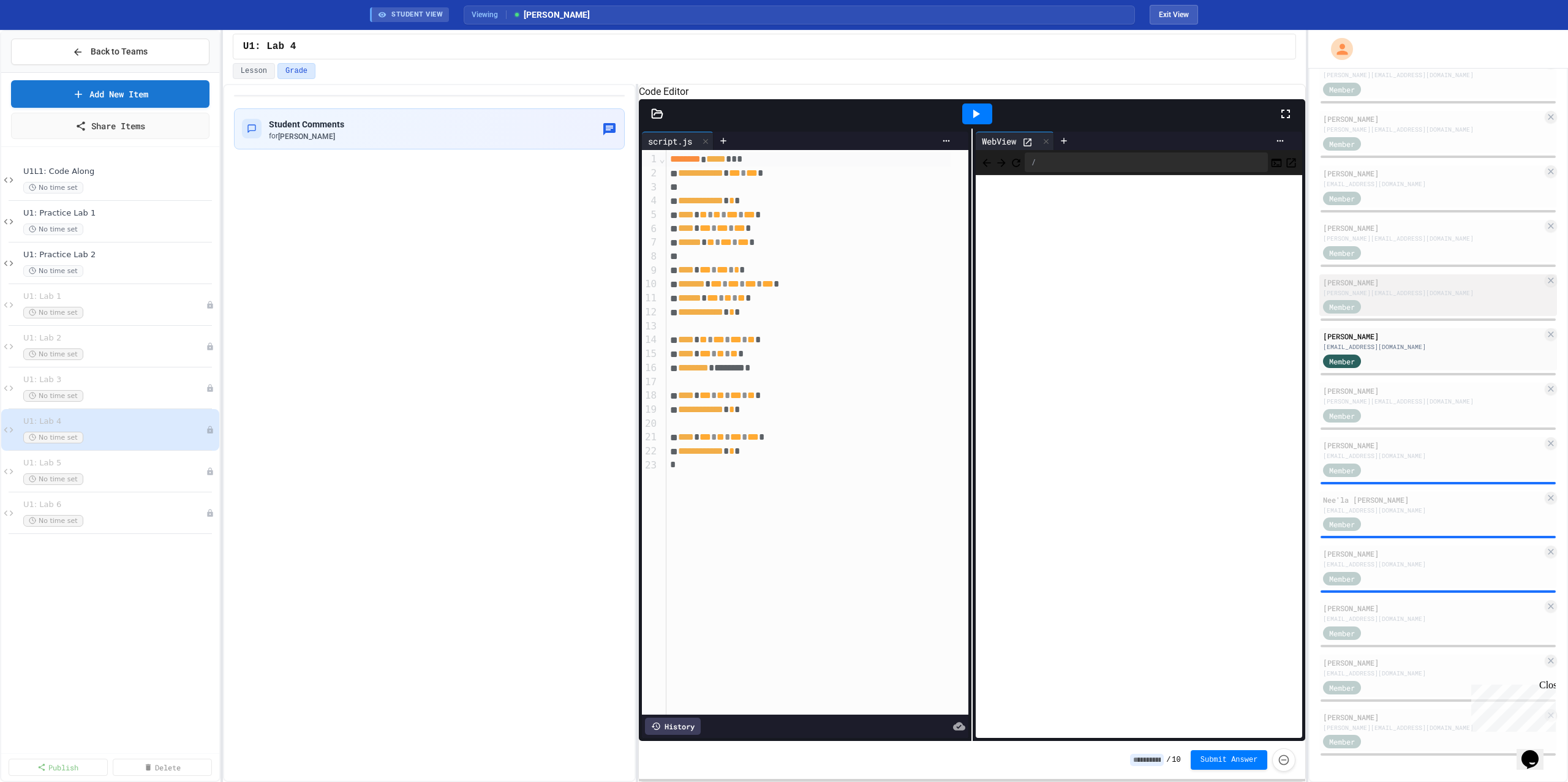
click at [1391, 295] on div "[PERSON_NAME][EMAIL_ADDRESS][DOMAIN_NAME]" at bounding box center [1433, 293] width 219 height 9
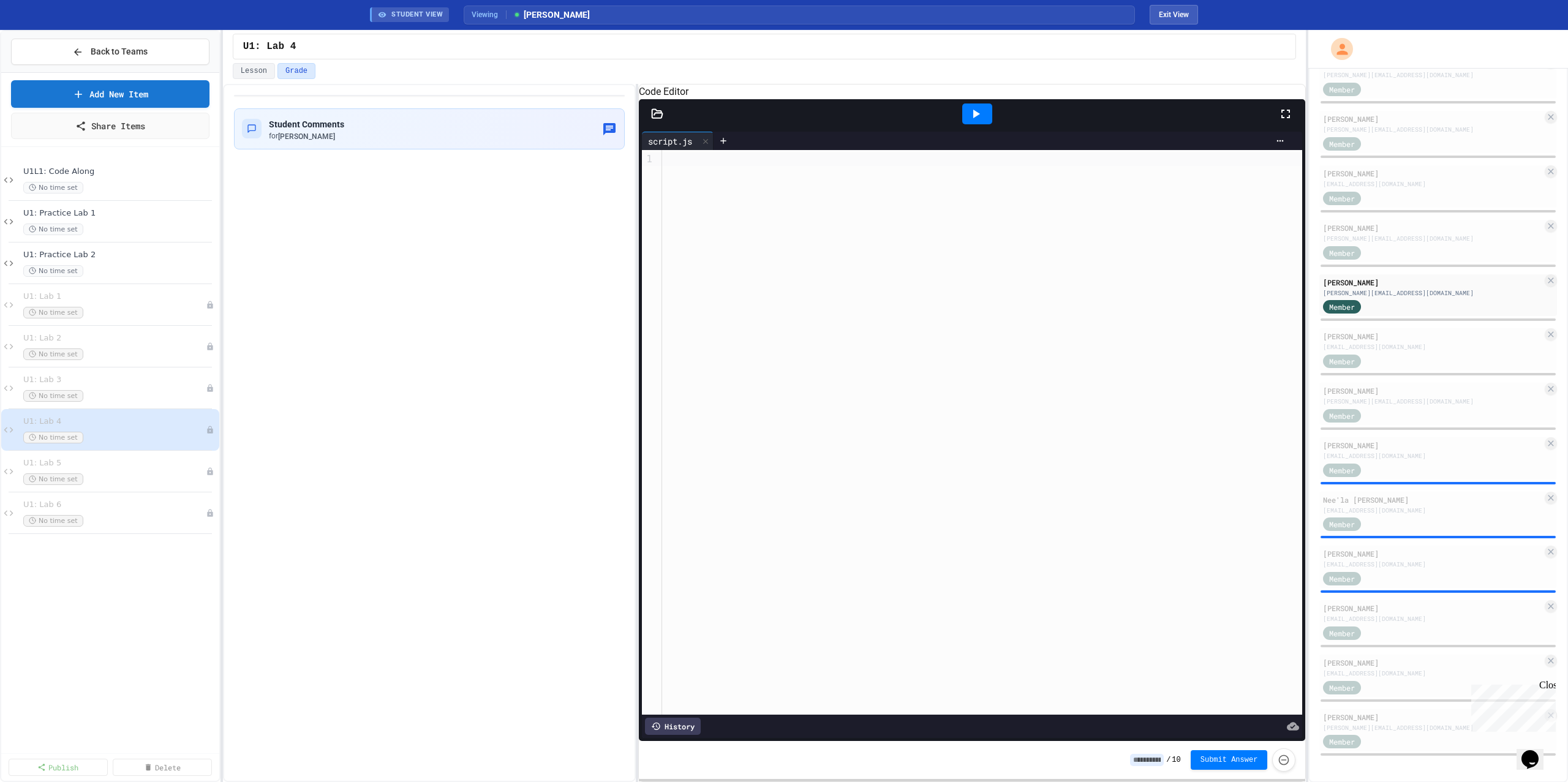
click at [1415, 209] on div at bounding box center [1438, 211] width 238 height 5
click at [1410, 232] on div "[PERSON_NAME]" at bounding box center [1433, 228] width 219 height 11
click at [1415, 193] on div "Member" at bounding box center [1433, 197] width 219 height 15
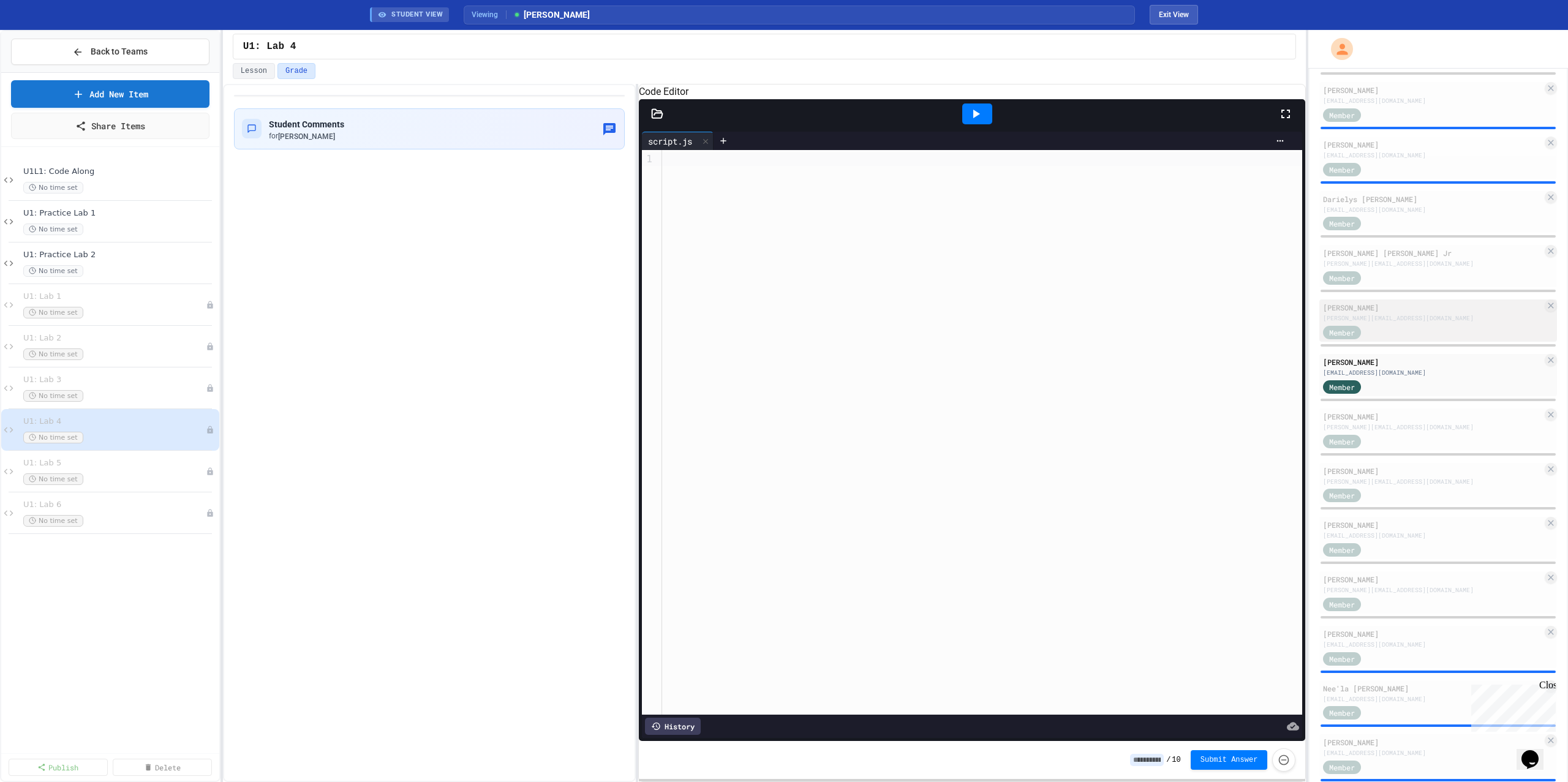
click at [1386, 306] on div "[PERSON_NAME]" at bounding box center [1433, 307] width 219 height 11
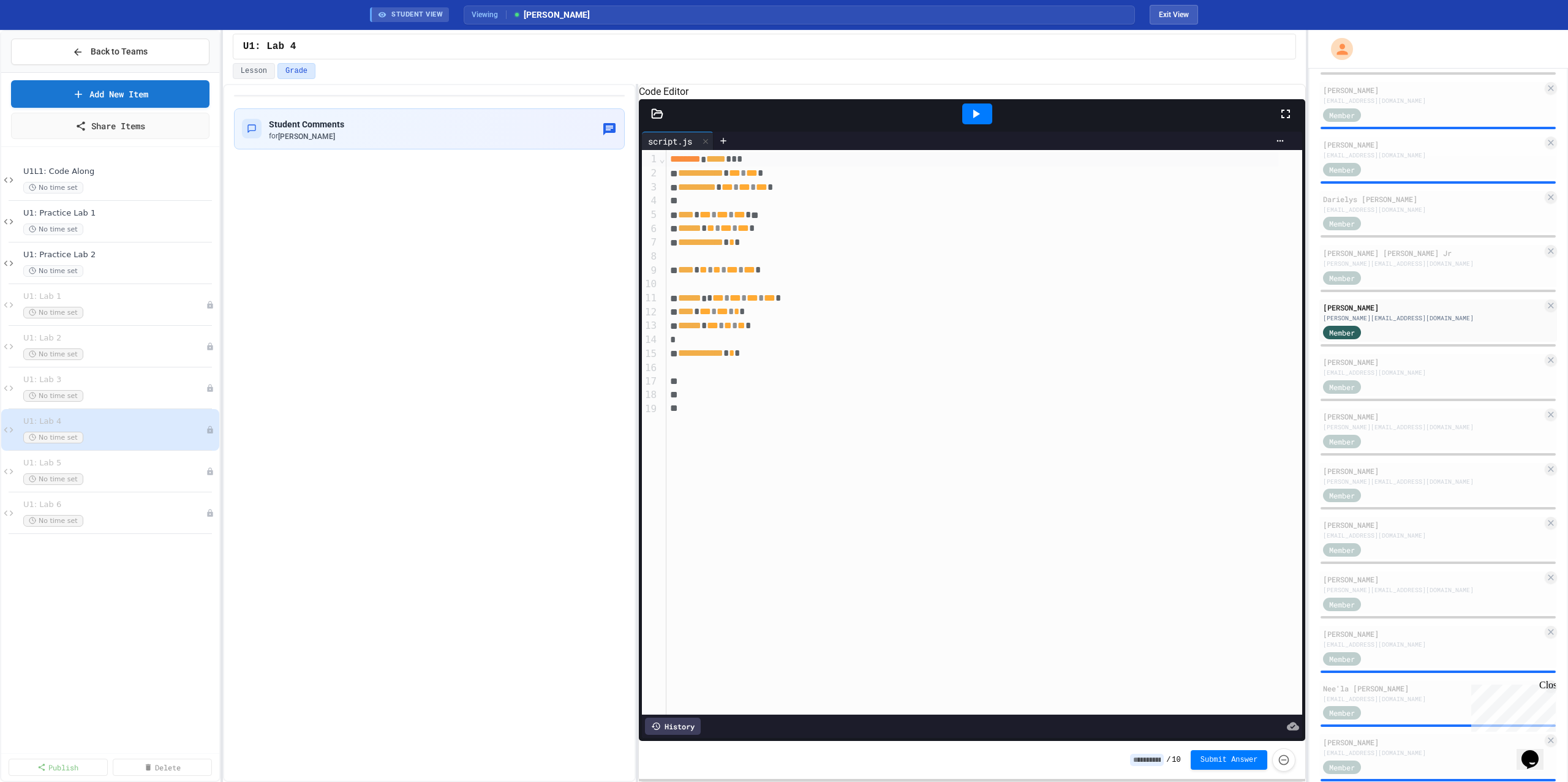
click at [974, 118] on icon at bounding box center [976, 114] width 7 height 9
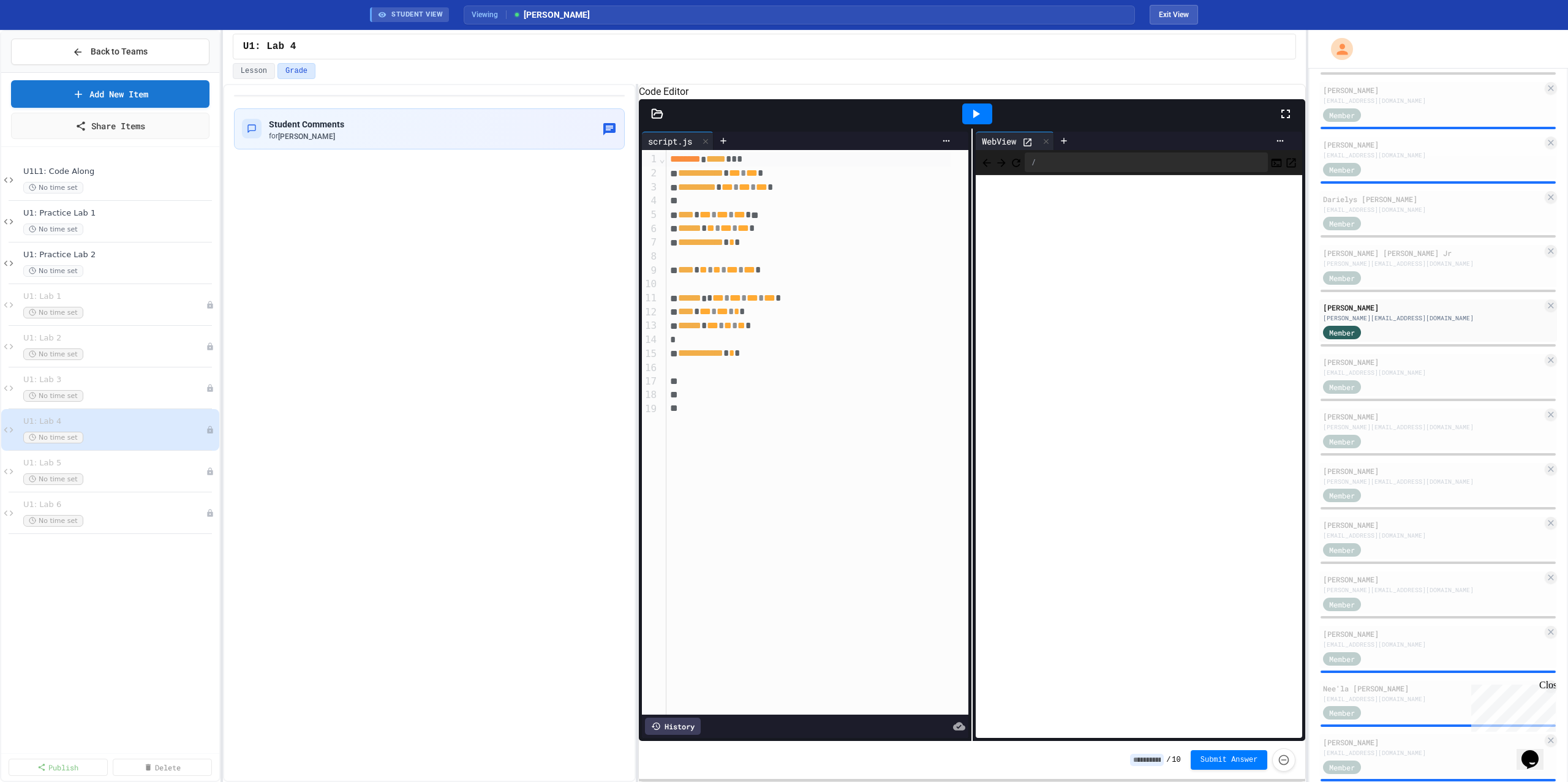
click at [735, 415] on div at bounding box center [808, 408] width 284 height 13
click at [977, 121] on icon at bounding box center [976, 114] width 15 height 15
click at [1406, 267] on div "[PERSON_NAME] [PERSON_NAME] Jr [PERSON_NAME][EMAIL_ADDRESS][DOMAIN_NAME] Member" at bounding box center [1438, 266] width 238 height 42
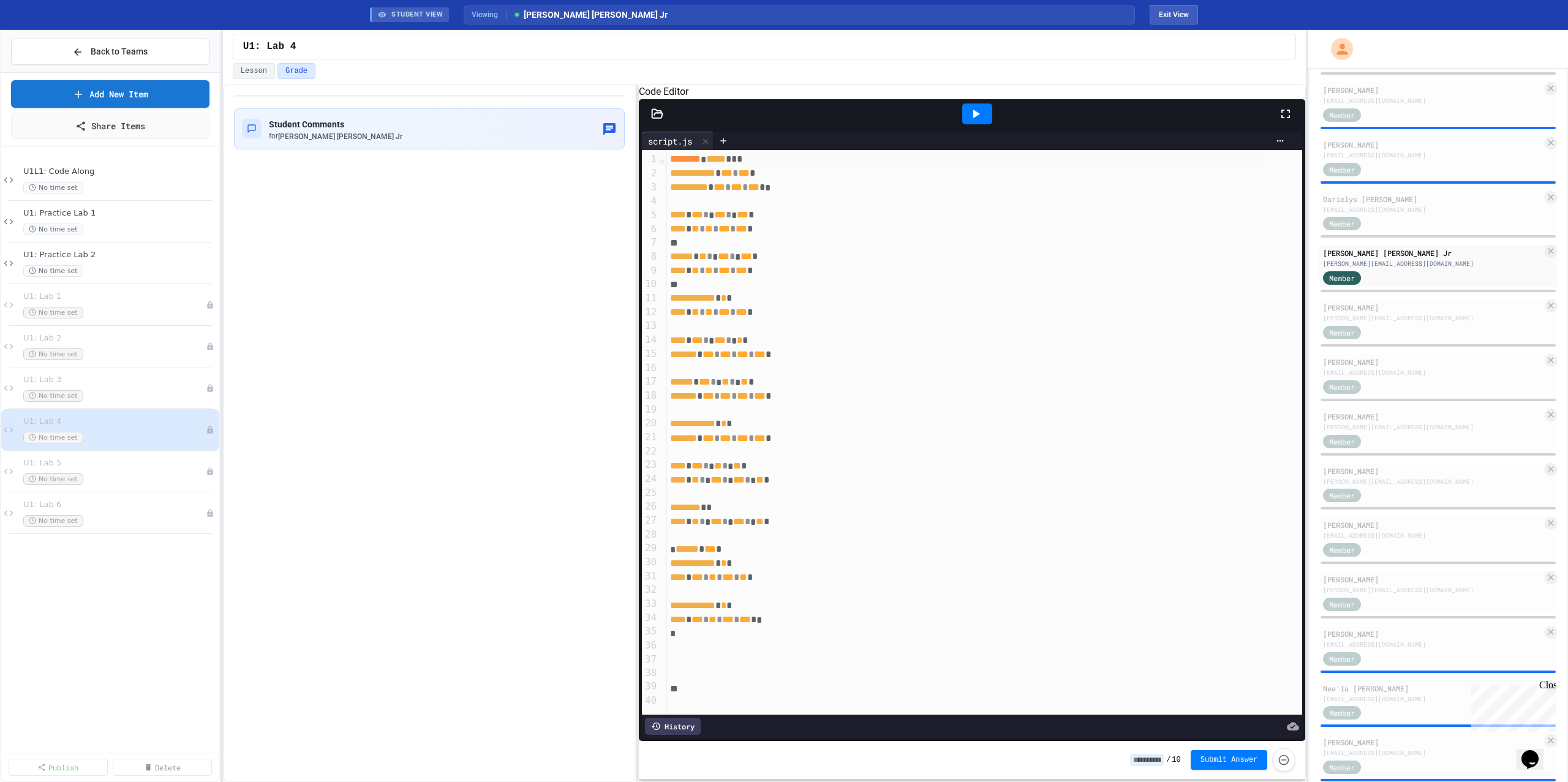
click at [966, 131] on div at bounding box center [977, 114] width 42 height 33
click at [969, 121] on icon at bounding box center [976, 114] width 15 height 15
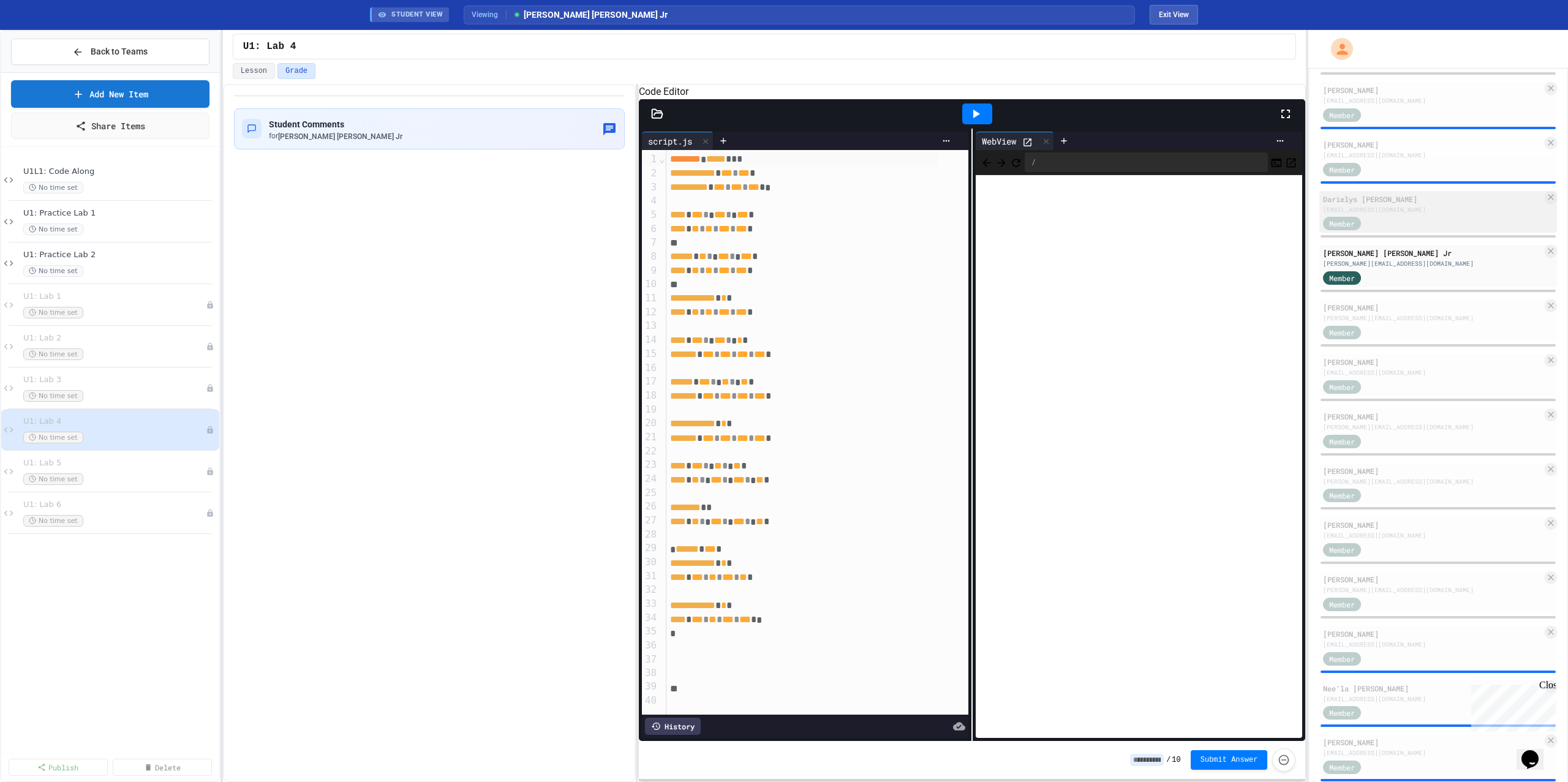
click at [1410, 222] on div "Member" at bounding box center [1433, 223] width 219 height 15
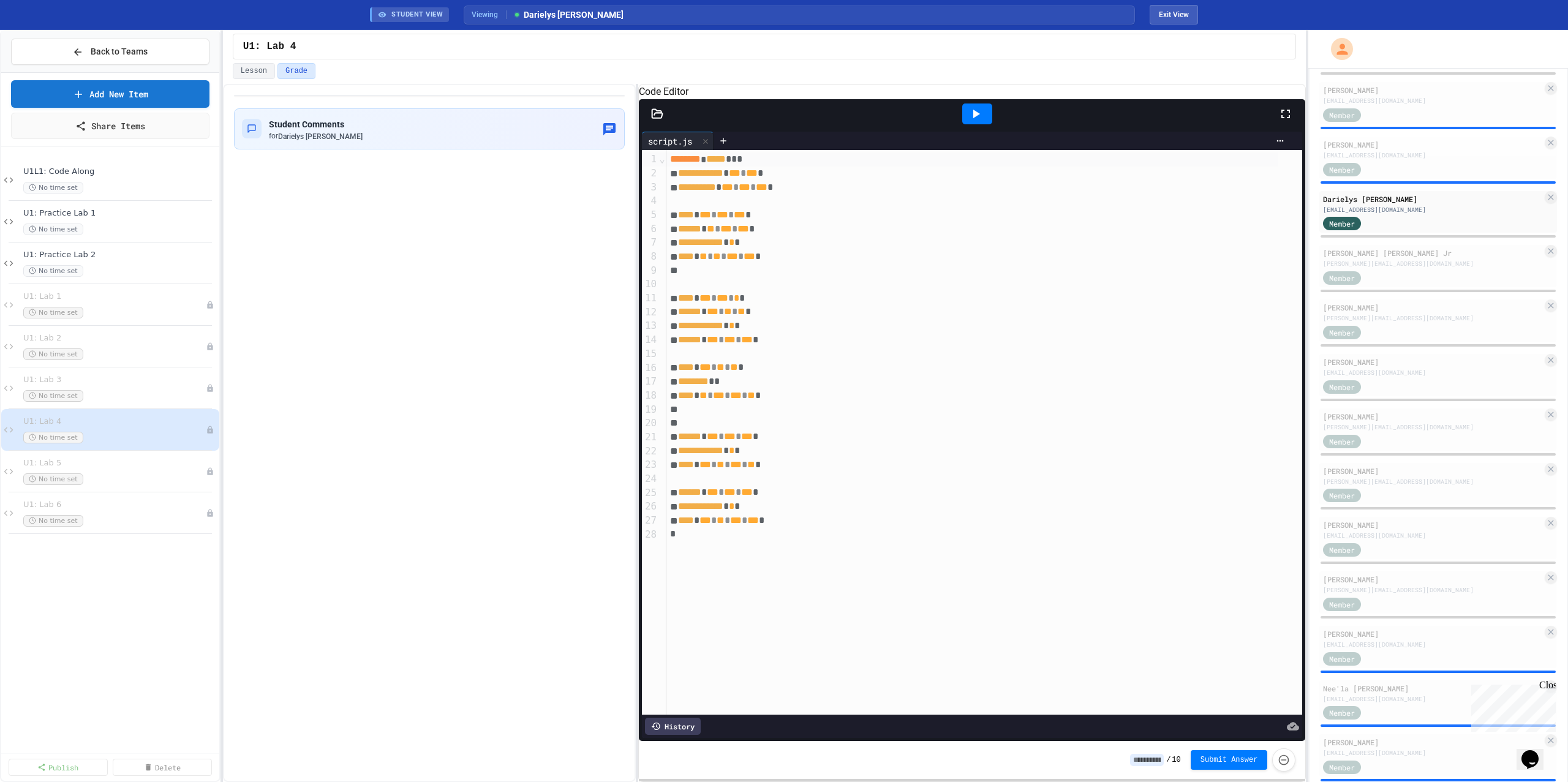
click at [989, 122] on div at bounding box center [976, 114] width 30 height 21
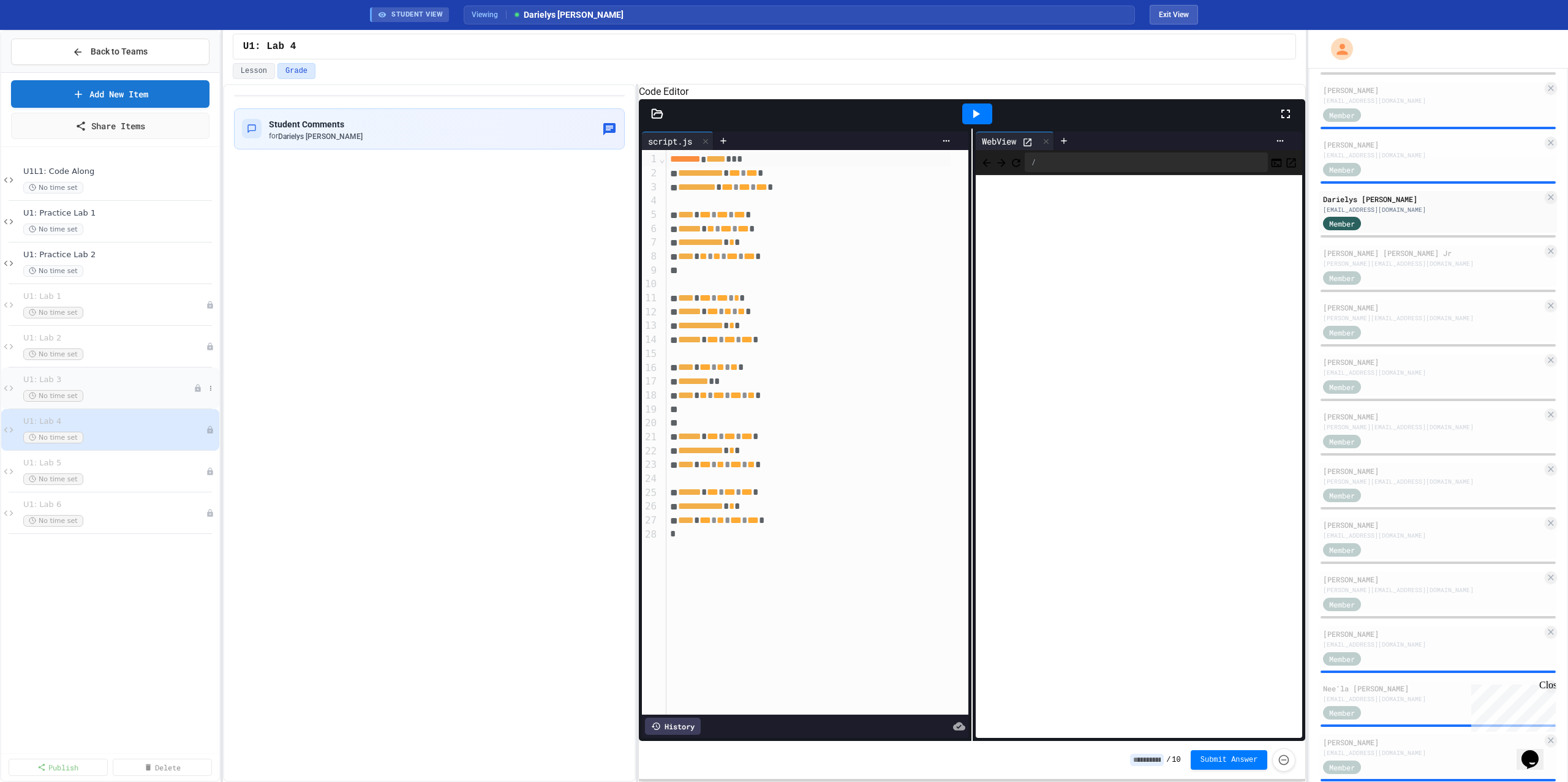
scroll to position [657, 0]
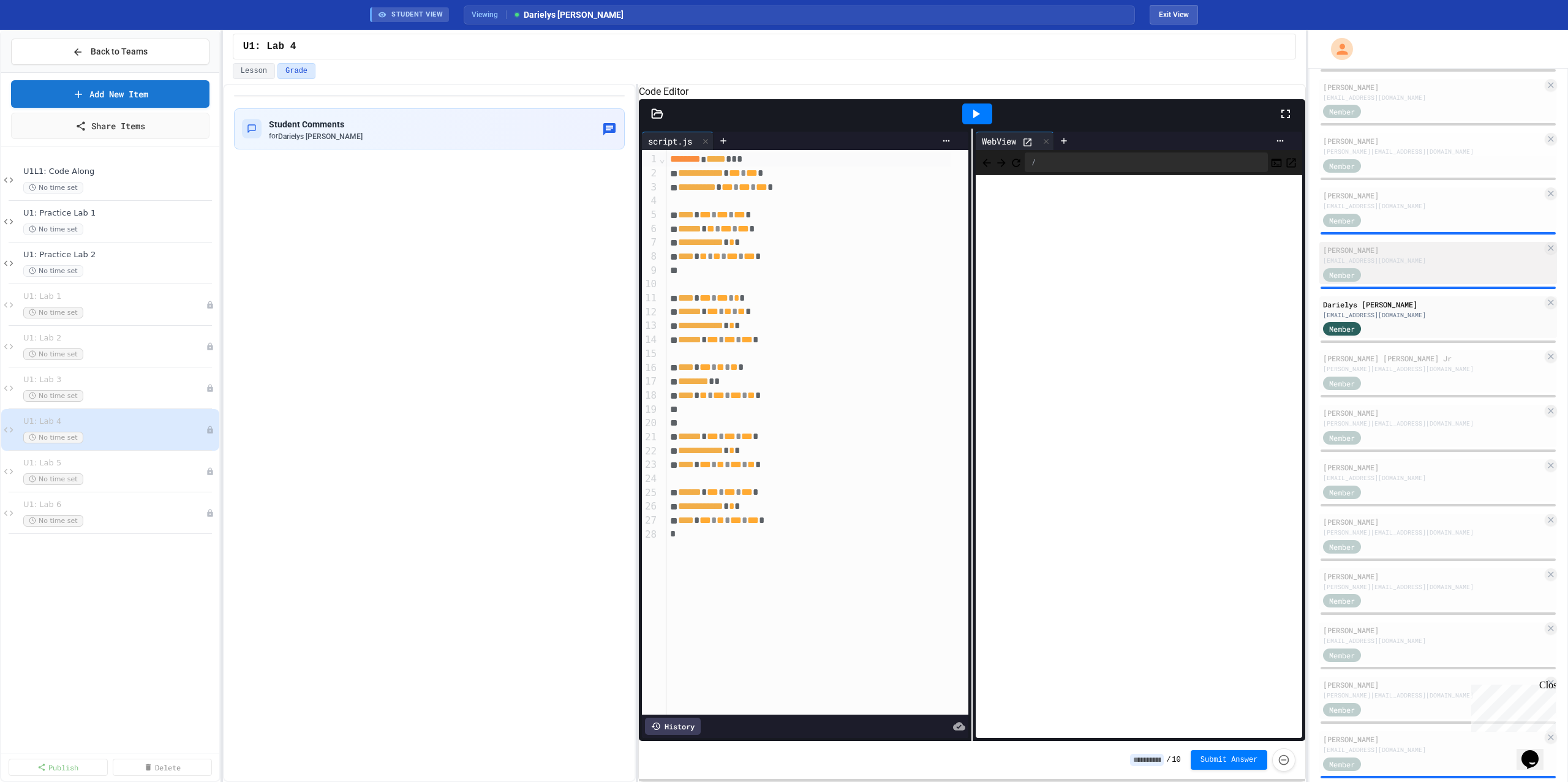
click at [1394, 256] on div "[EMAIL_ADDRESS][DOMAIN_NAME]" at bounding box center [1433, 261] width 219 height 9
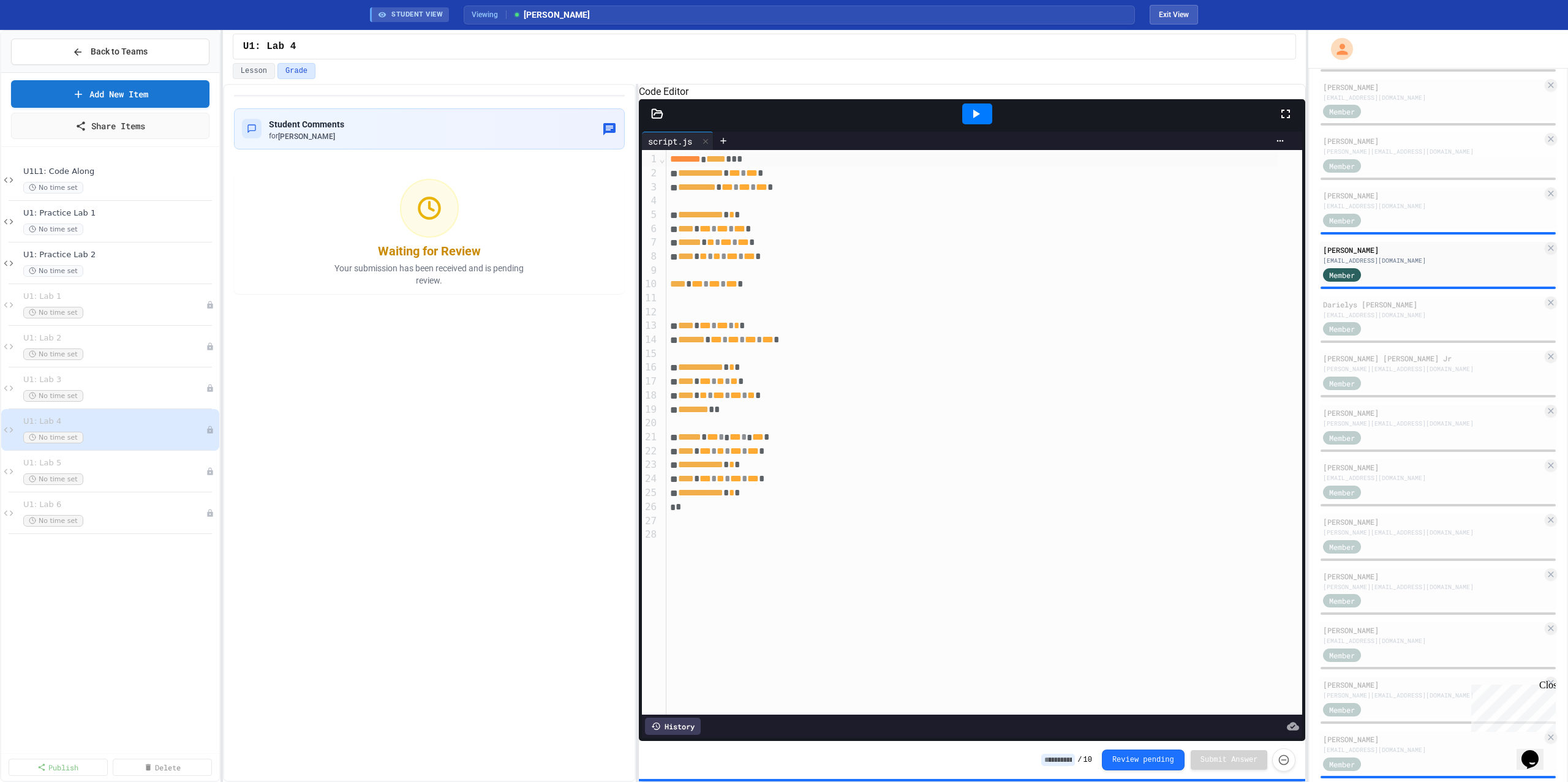
click at [976, 121] on icon at bounding box center [976, 114] width 15 height 15
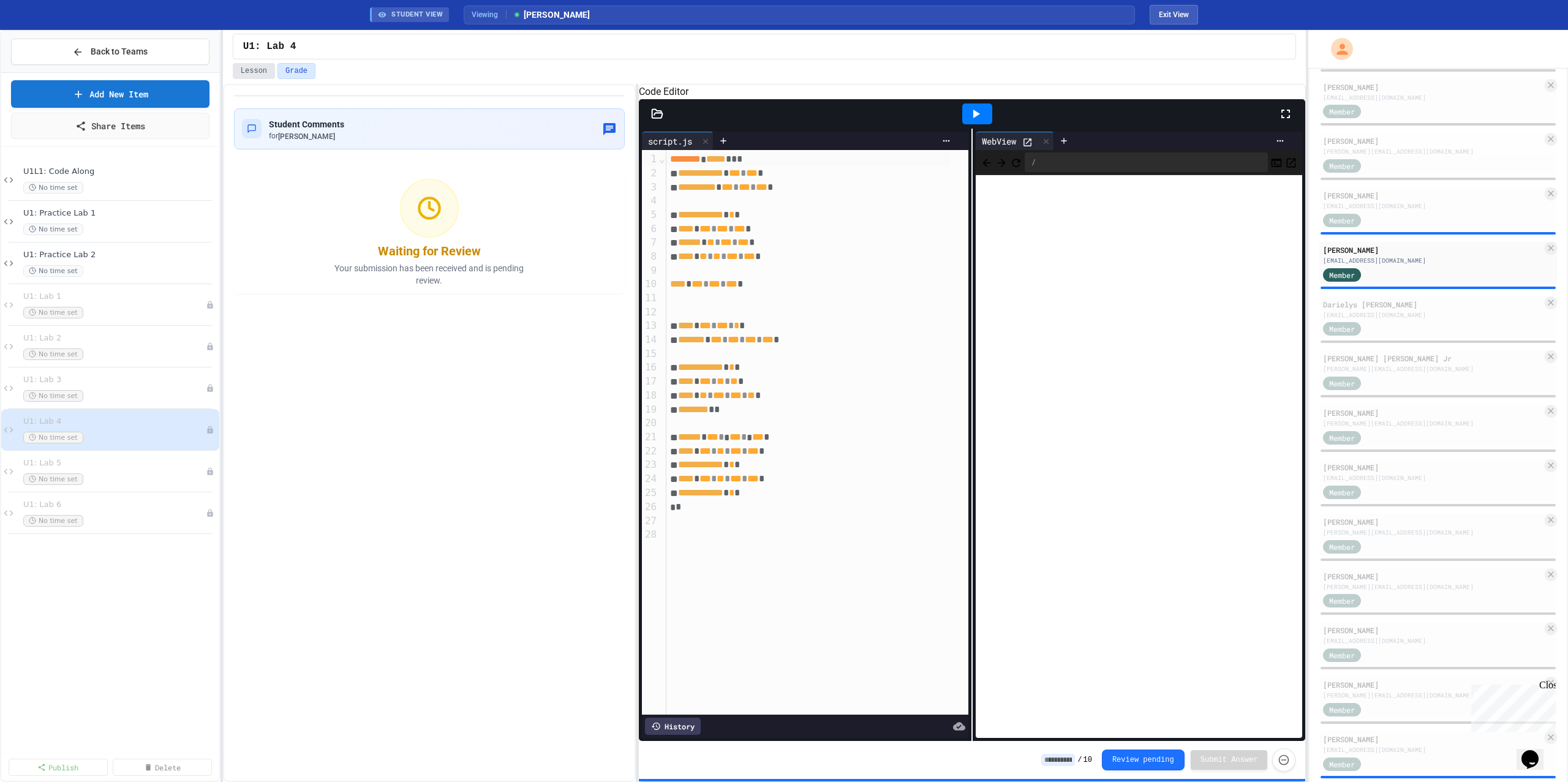
click at [246, 70] on button "Lesson" at bounding box center [254, 71] width 42 height 16
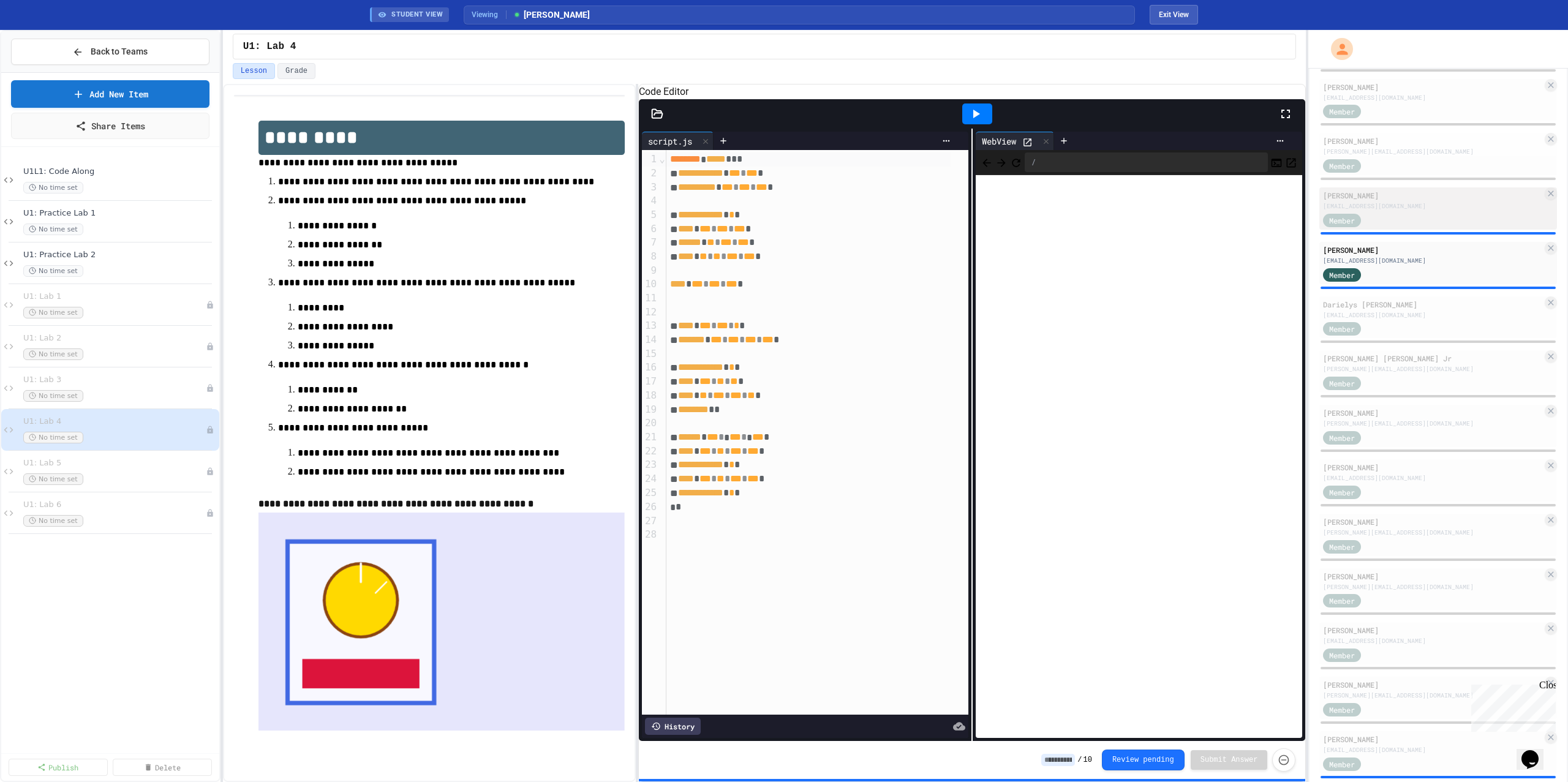
click at [1379, 199] on div "[PERSON_NAME]" at bounding box center [1433, 195] width 219 height 11
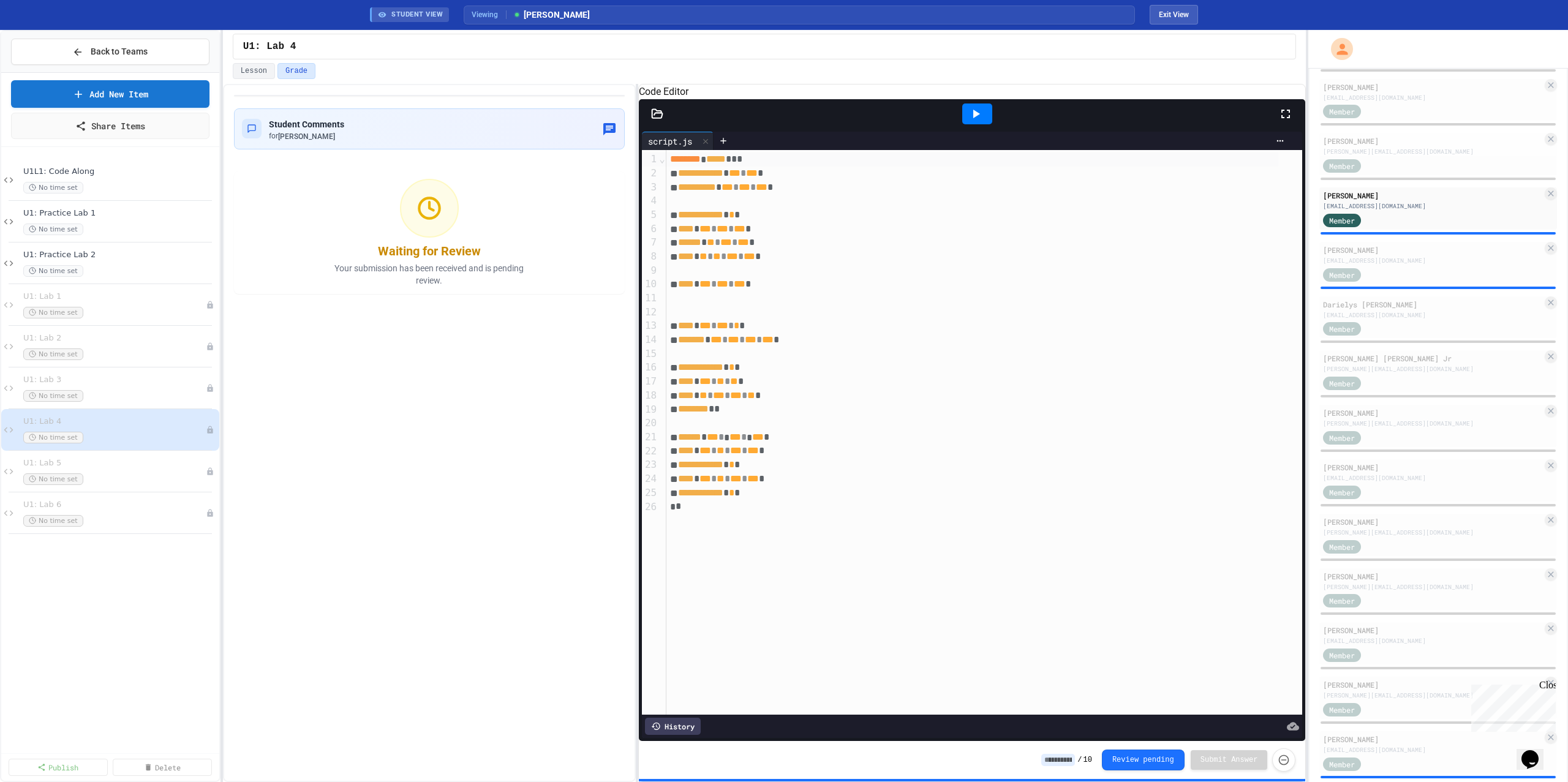
click at [966, 124] on div at bounding box center [976, 114] width 30 height 21
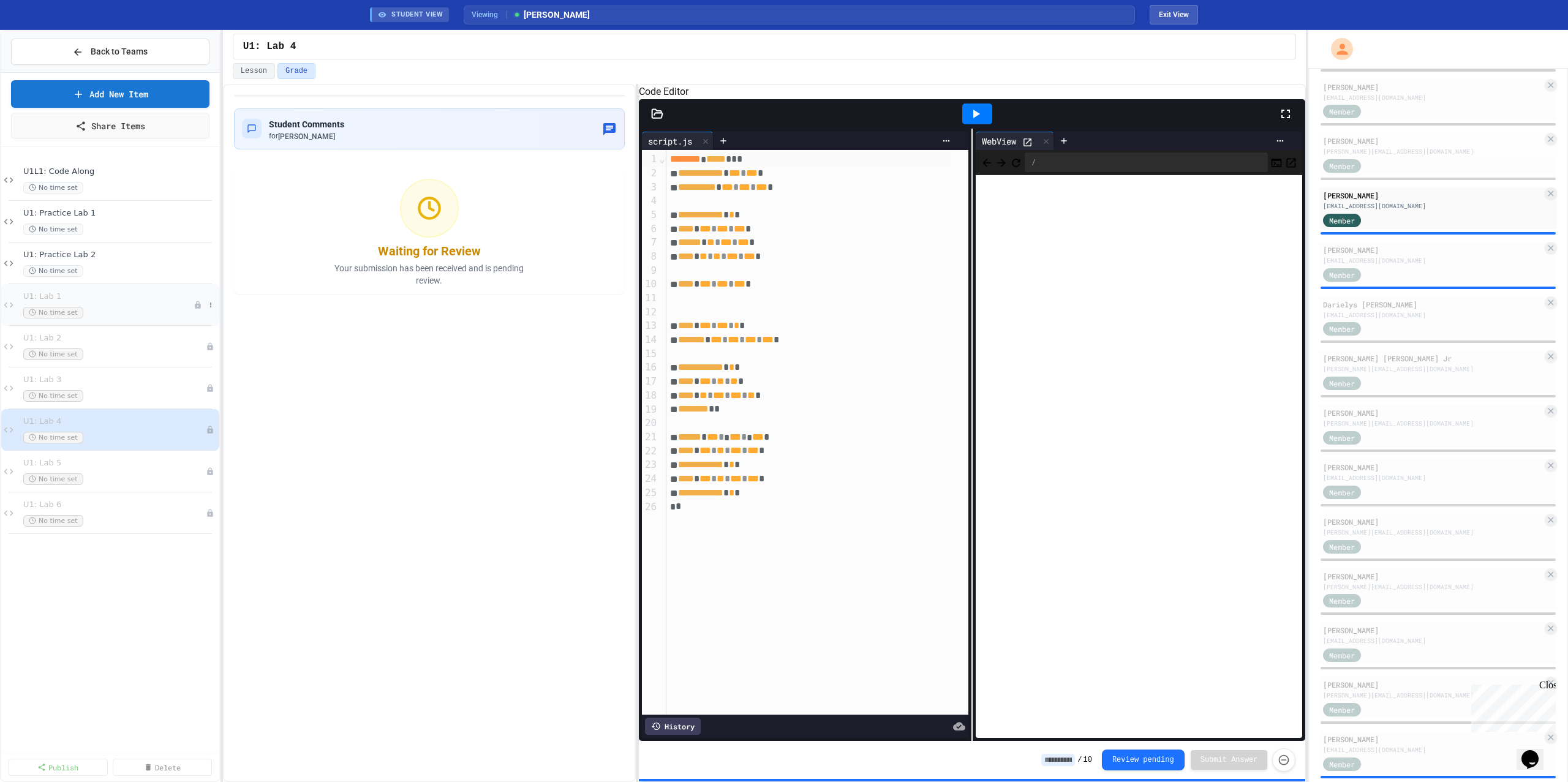
scroll to position [635, 0]
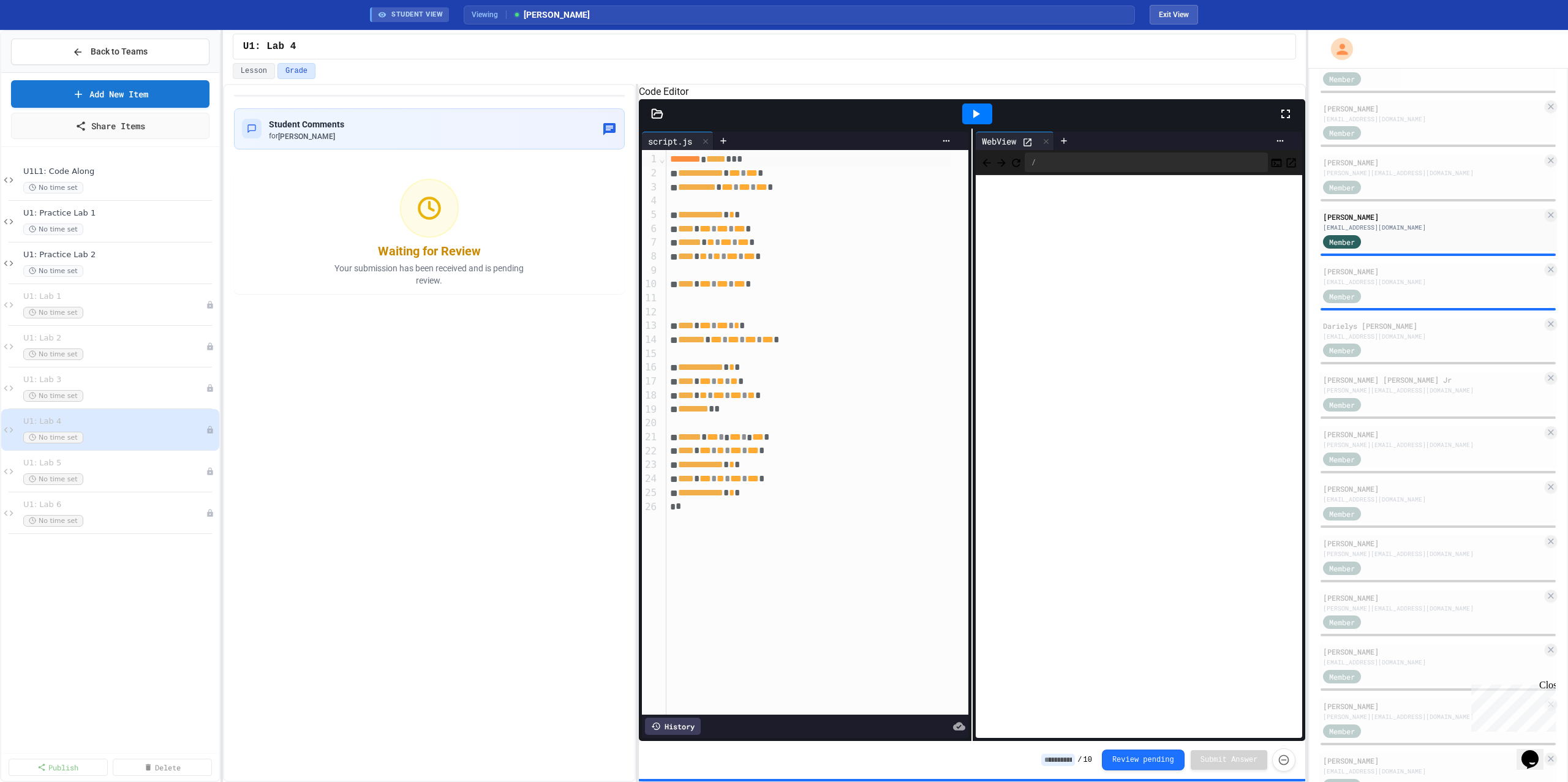
click at [1382, 145] on div at bounding box center [1438, 146] width 235 height 3
click at [1383, 152] on div "[PERSON_NAME] [PERSON_NAME][EMAIL_ADDRESS][PERSON_NAME][DOMAIN_NAME] Admin [PER…" at bounding box center [1438, 292] width 238 height 1559
click at [1419, 166] on div "[PERSON_NAME]" at bounding box center [1433, 162] width 219 height 11
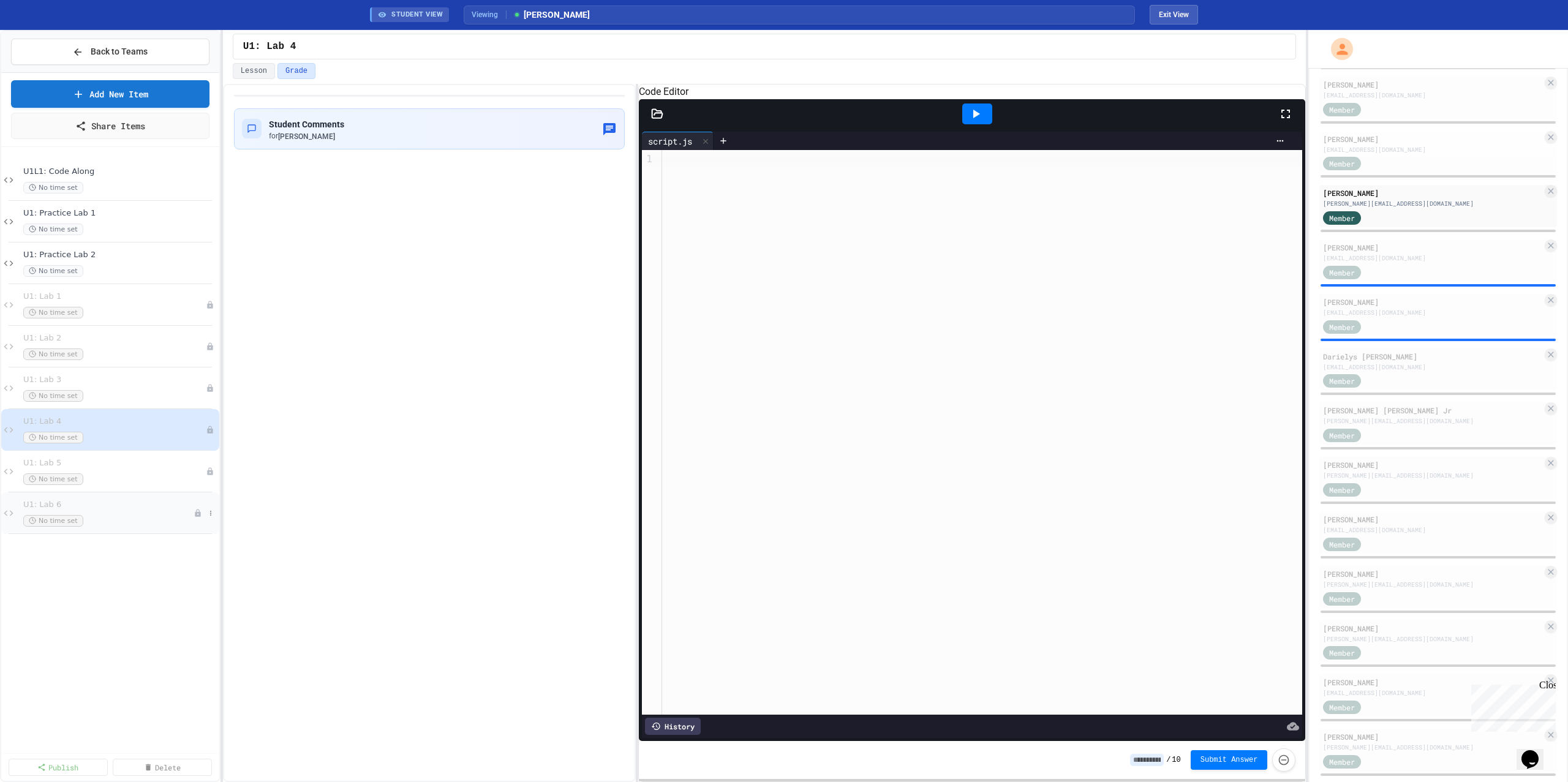
scroll to position [594, 0]
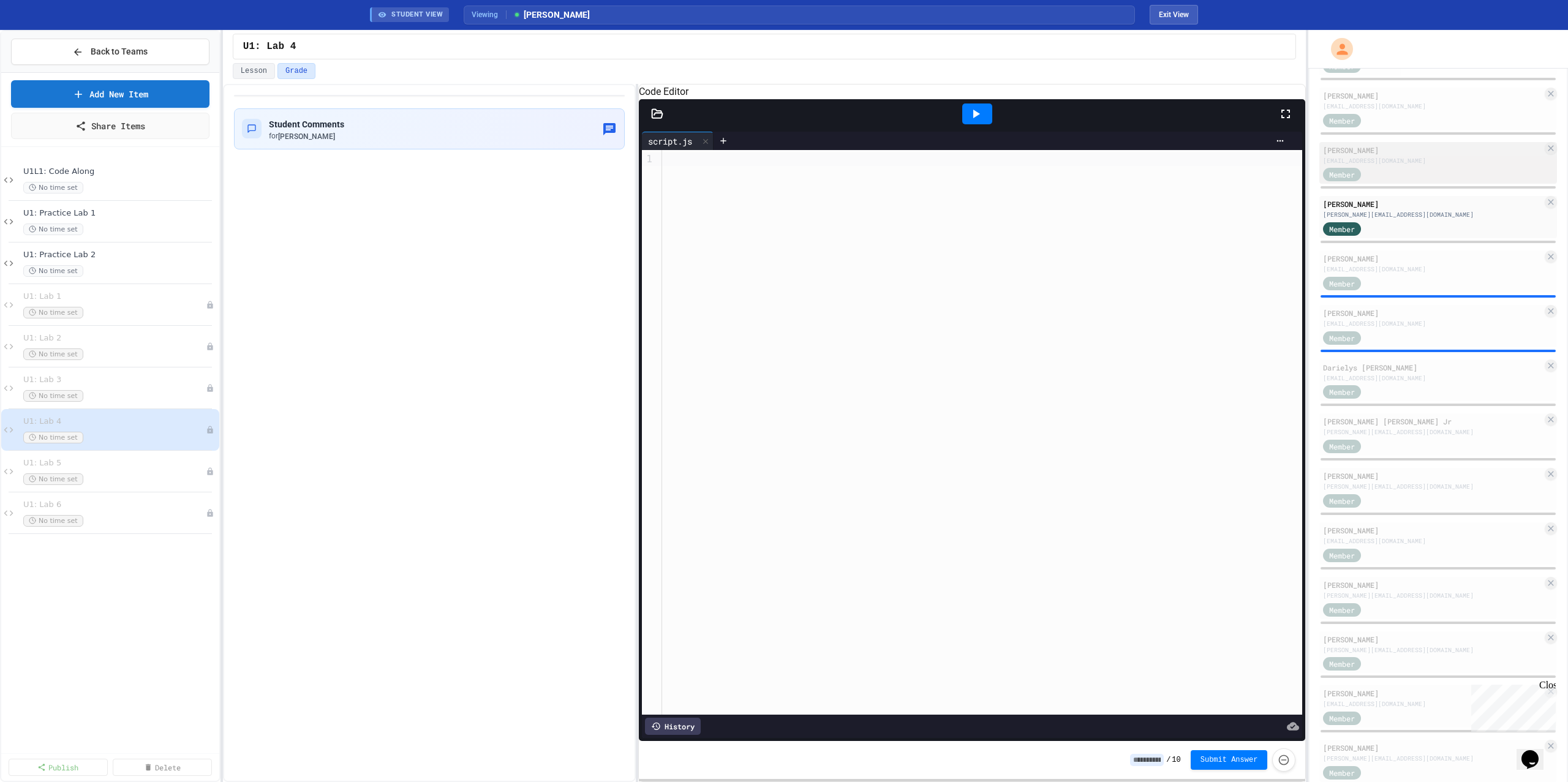
click at [1402, 160] on div "[EMAIL_ADDRESS][DOMAIN_NAME]" at bounding box center [1433, 161] width 219 height 9
click at [969, 121] on icon at bounding box center [976, 114] width 15 height 15
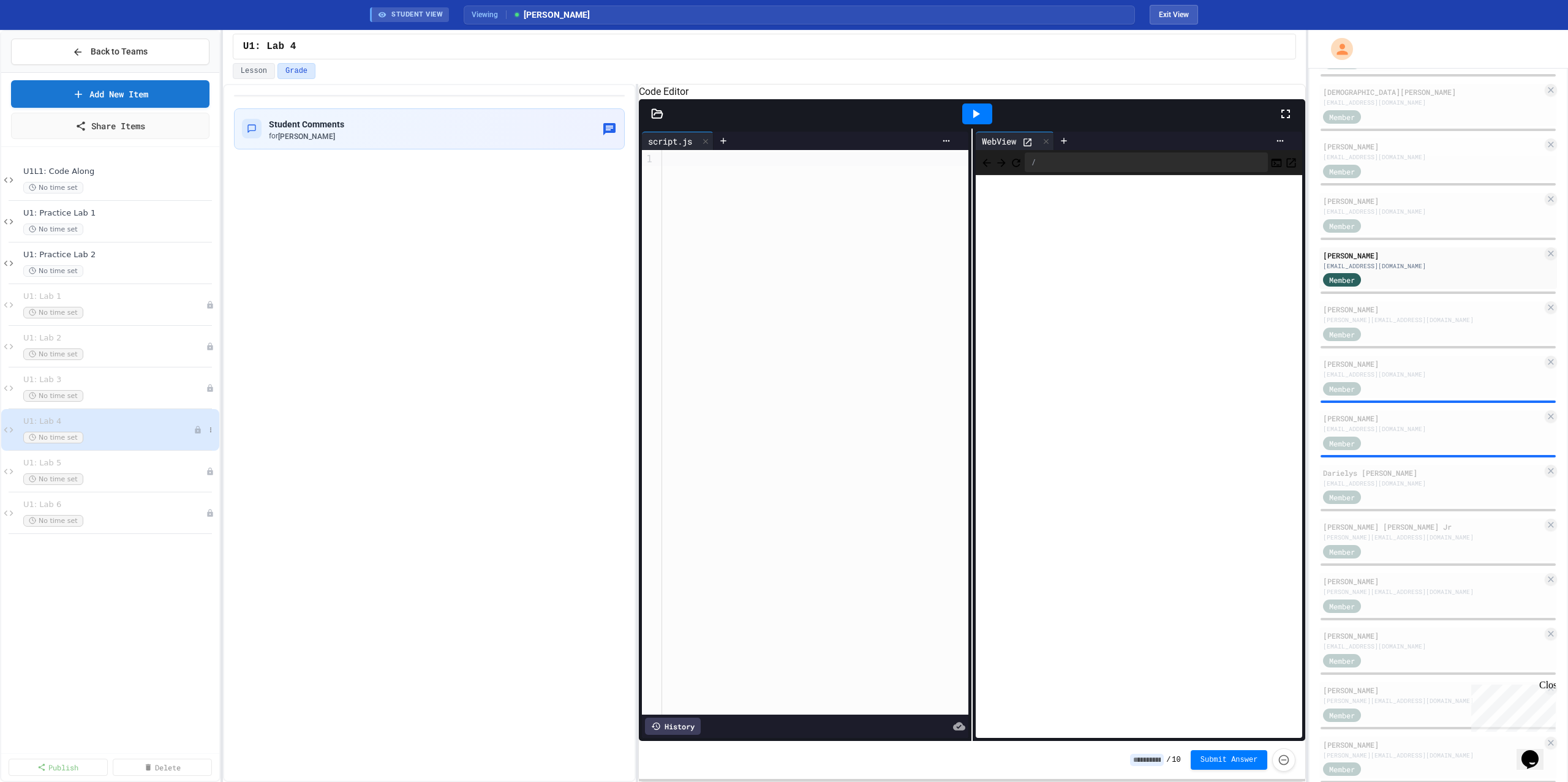
scroll to position [478, 0]
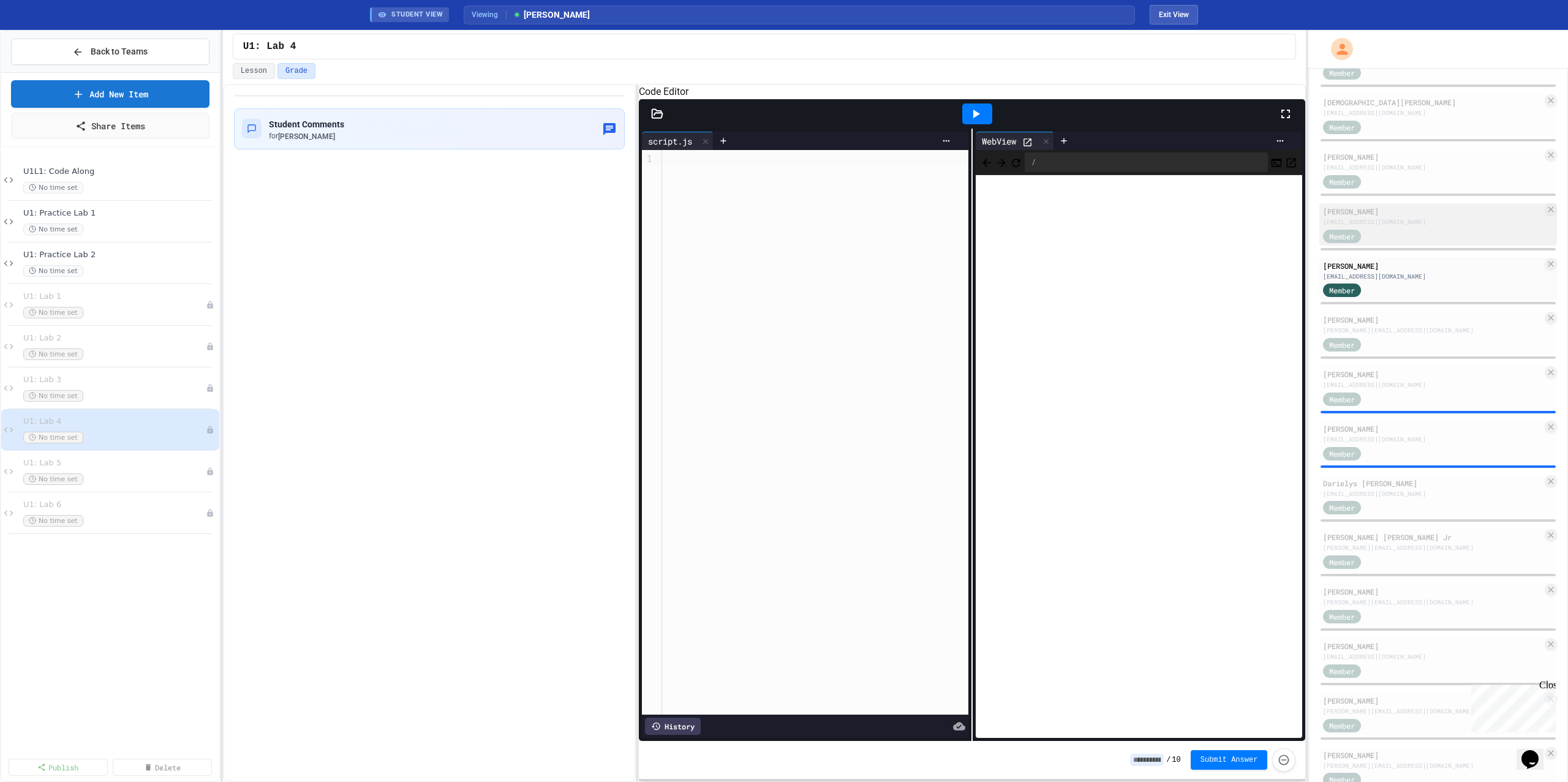
click at [1409, 224] on div "[EMAIL_ADDRESS][DOMAIN_NAME]" at bounding box center [1433, 222] width 219 height 9
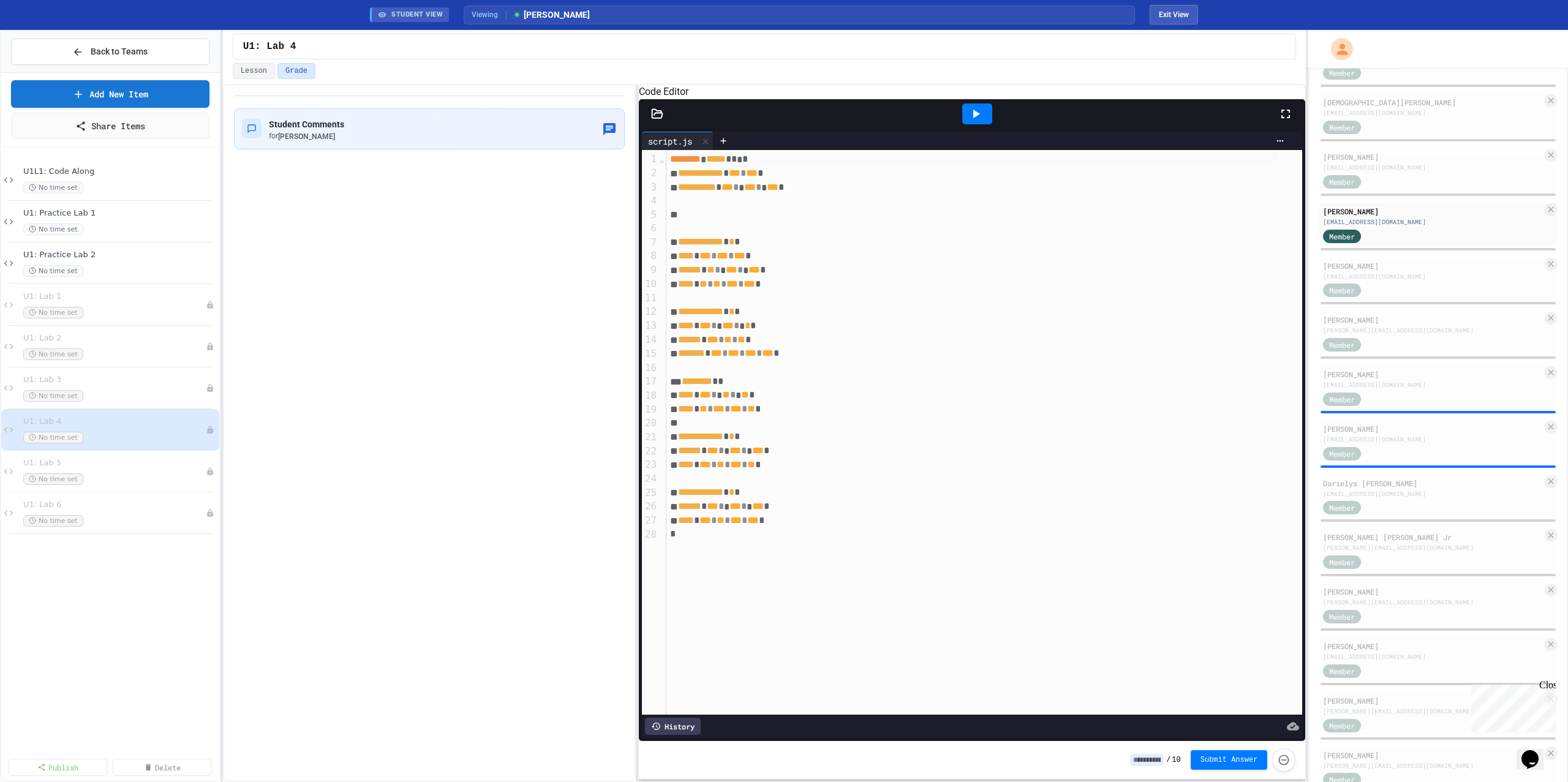
click at [962, 119] on div at bounding box center [977, 114] width 42 height 33
click at [973, 118] on icon at bounding box center [976, 114] width 7 height 9
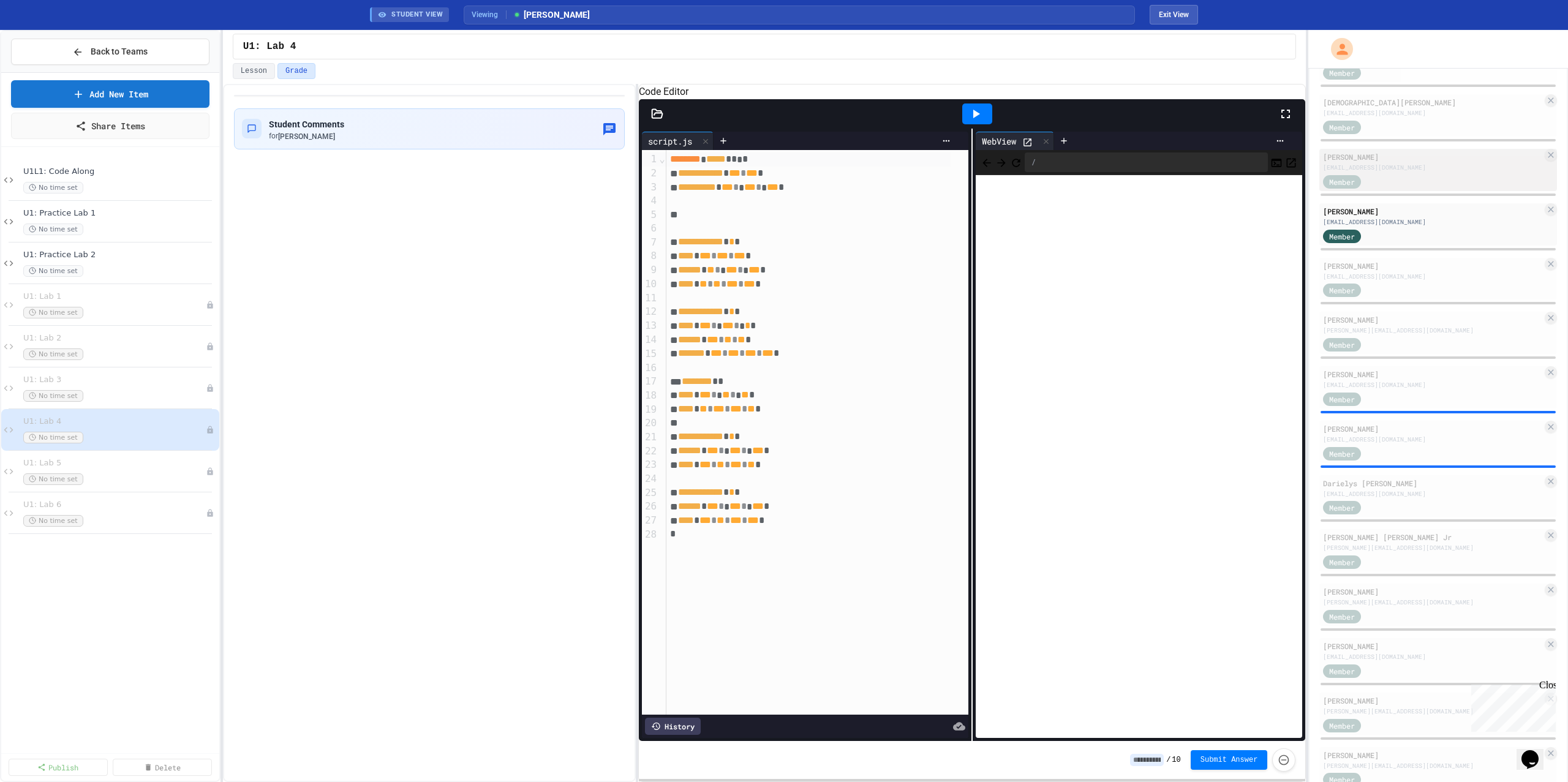
click at [1405, 165] on div "[EMAIL_ADDRESS][DOMAIN_NAME]" at bounding box center [1433, 168] width 219 height 9
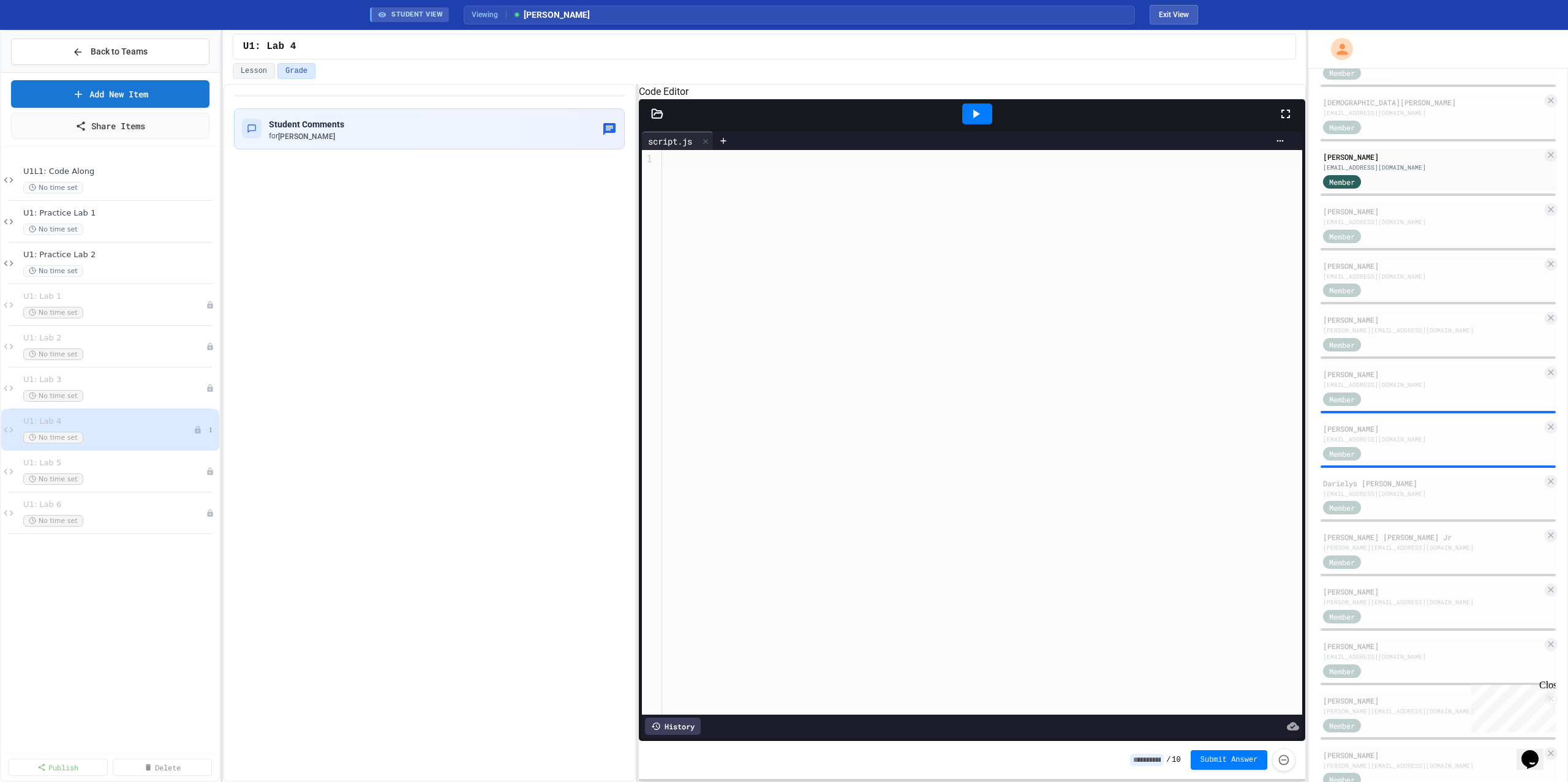
scroll to position [457, 0]
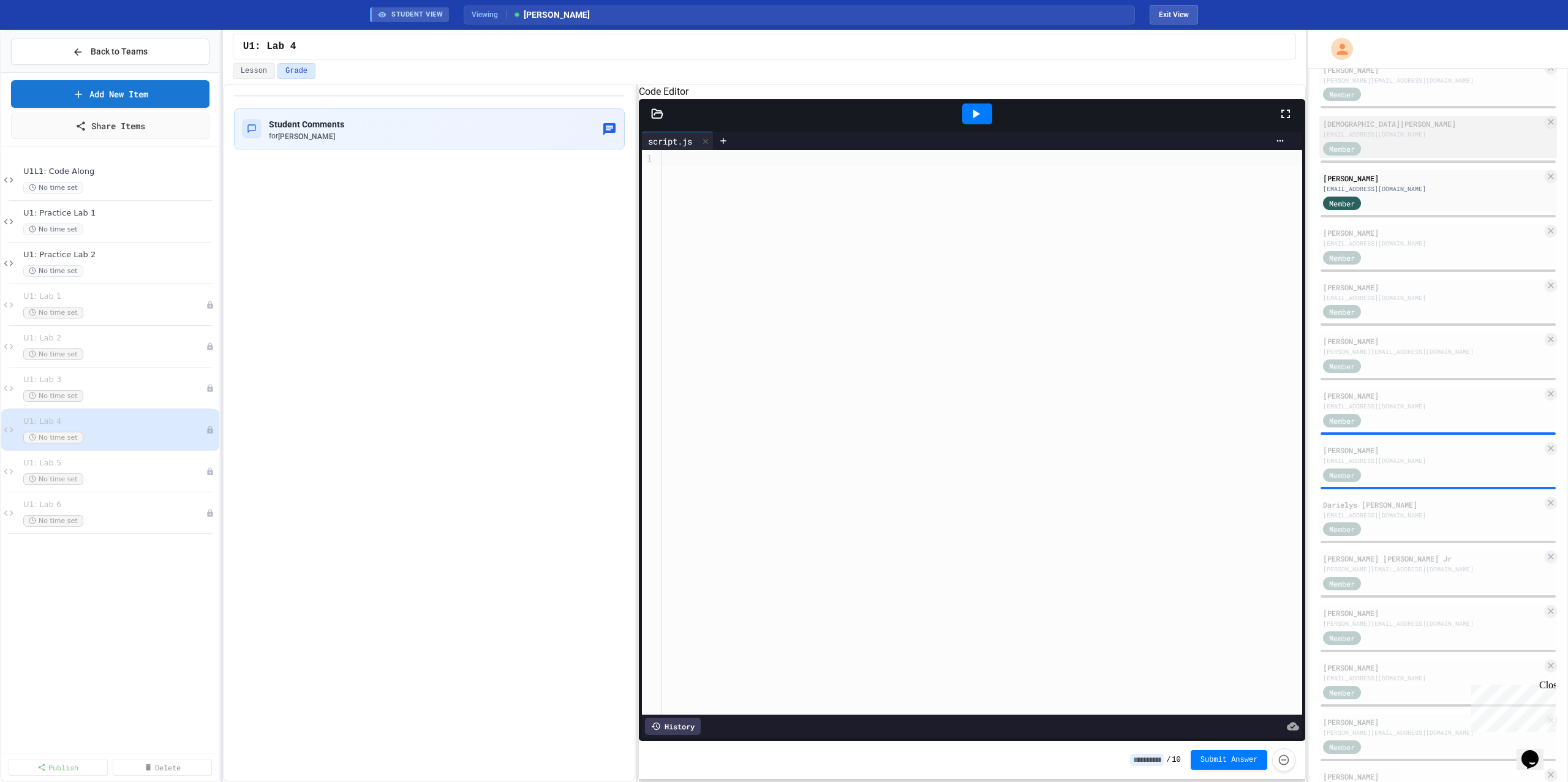
click at [1402, 125] on div "[DEMOGRAPHIC_DATA][PERSON_NAME]" at bounding box center [1433, 123] width 219 height 11
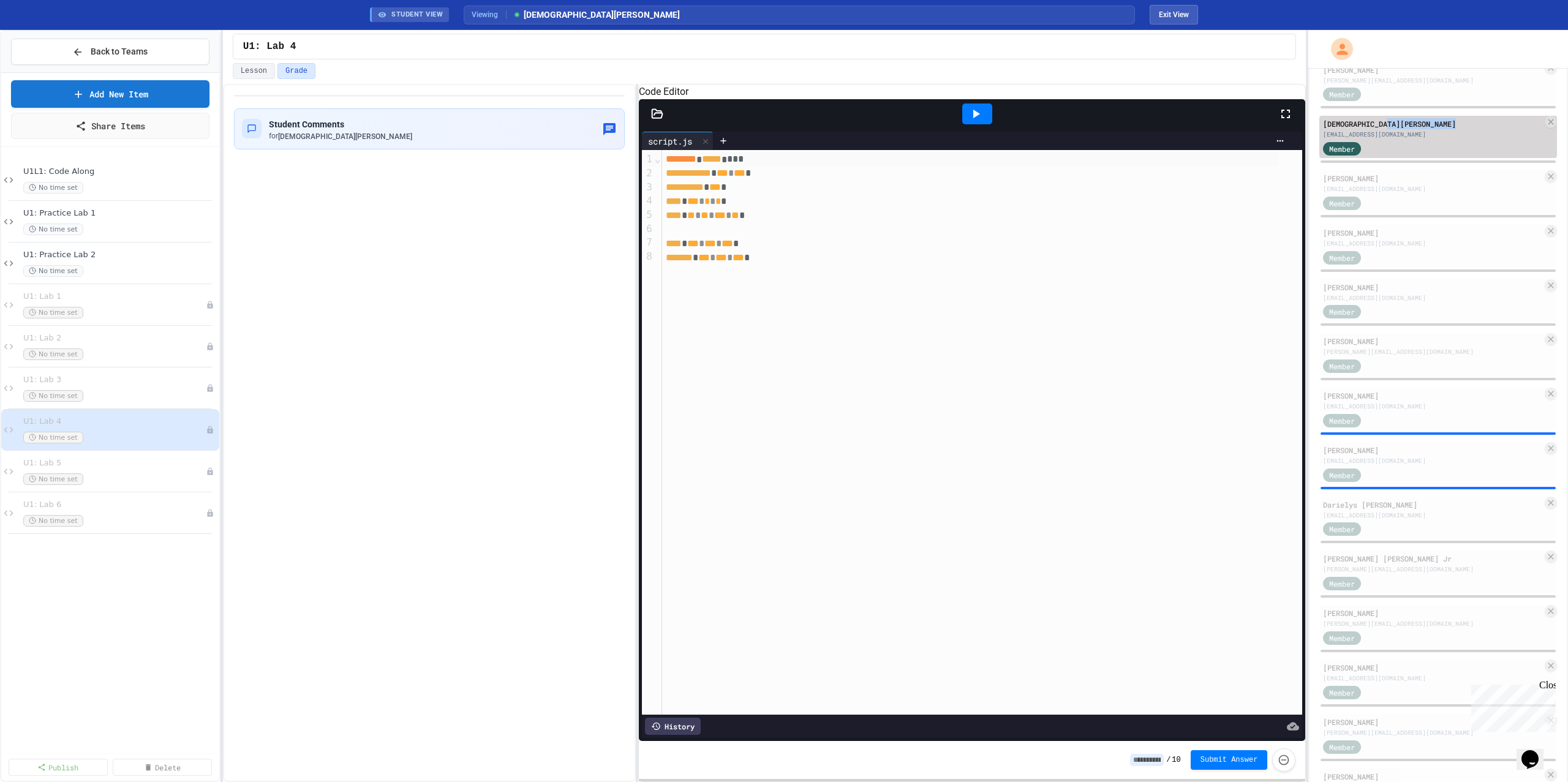
scroll to position [436, 0]
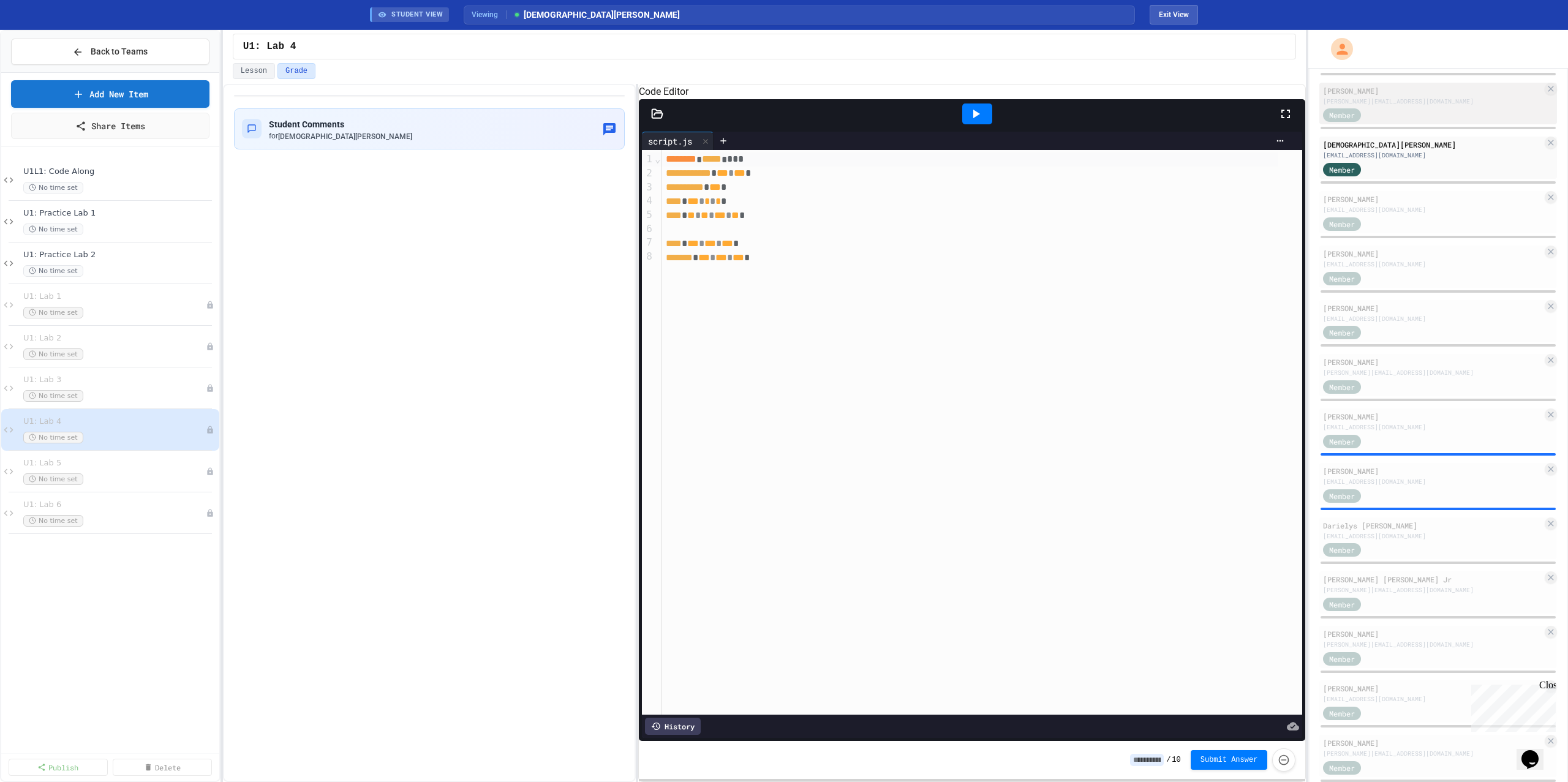
click at [1427, 97] on div "[PERSON_NAME][EMAIL_ADDRESS][DOMAIN_NAME]" at bounding box center [1433, 102] width 219 height 9
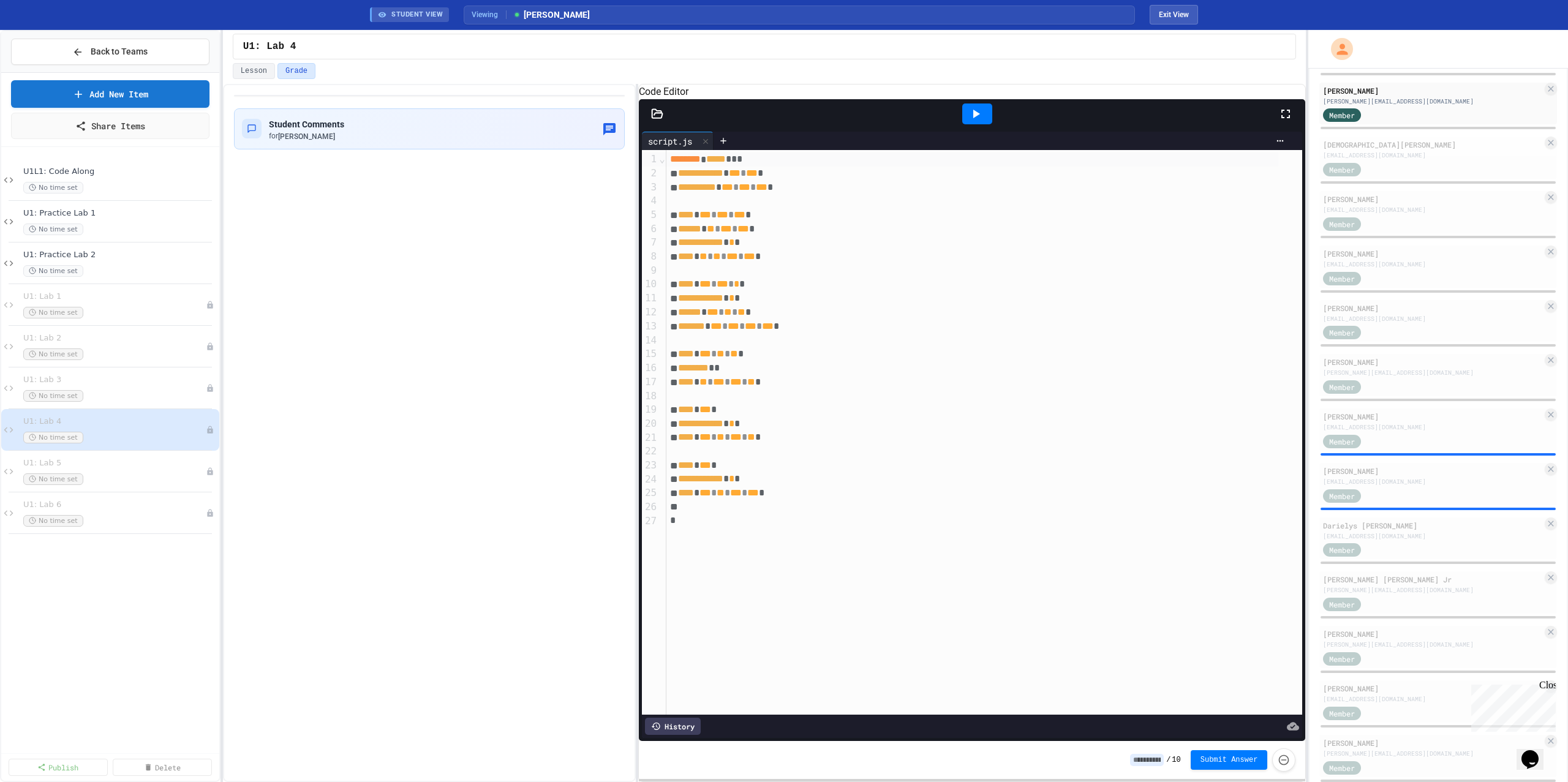
click at [970, 121] on icon at bounding box center [976, 114] width 15 height 15
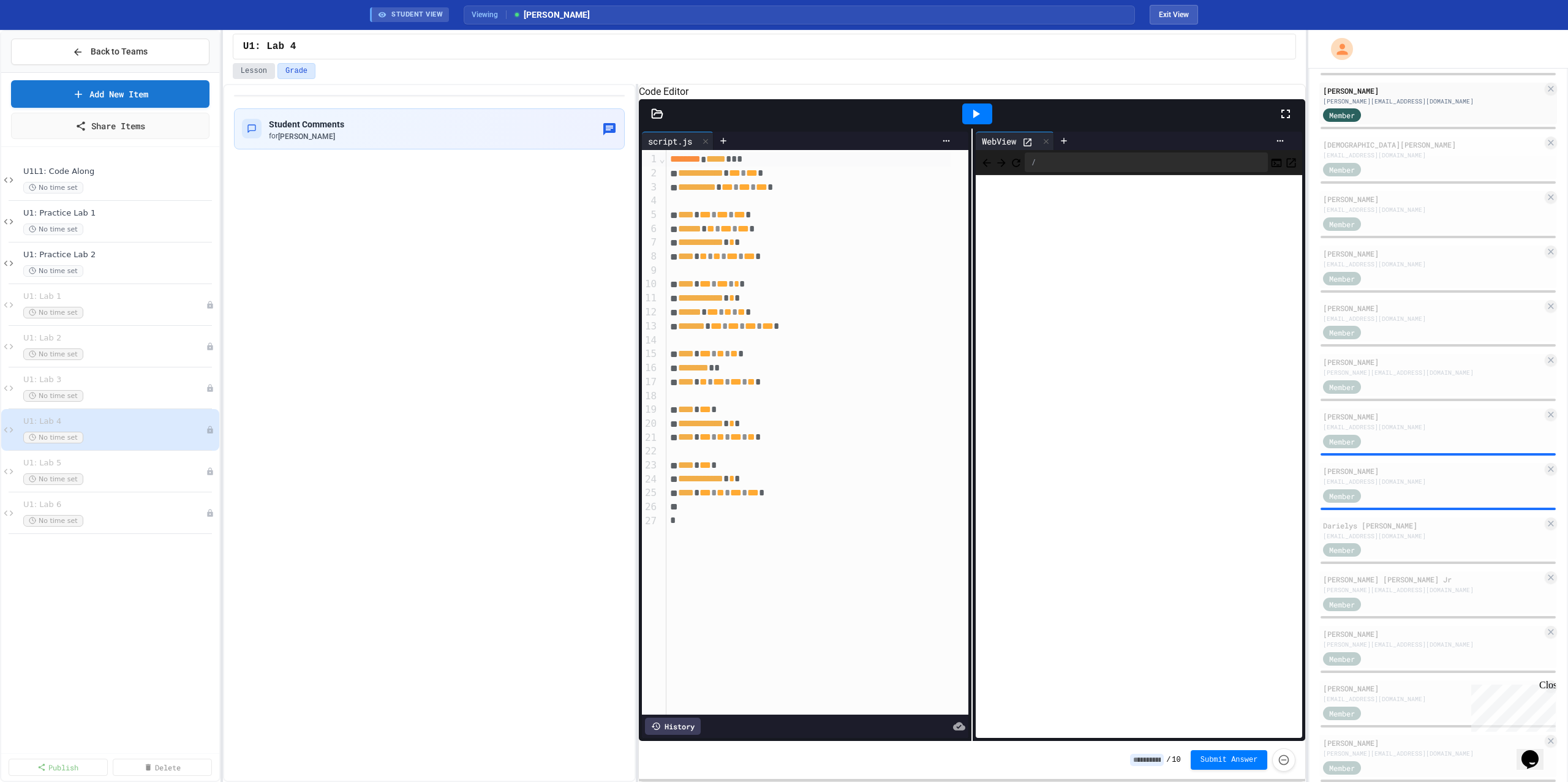
click at [247, 69] on button "Lesson" at bounding box center [254, 71] width 42 height 16
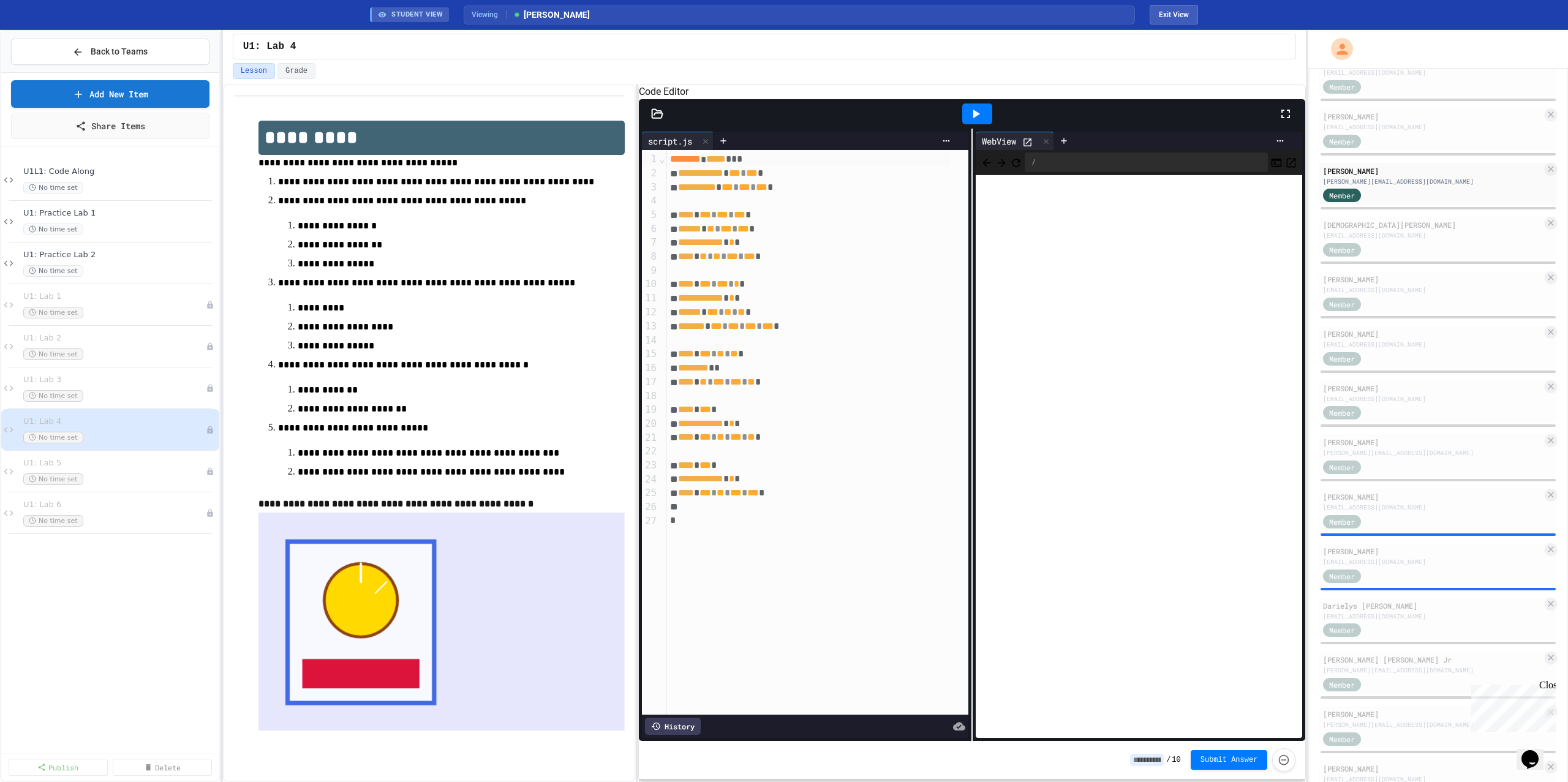
scroll to position [321, 0]
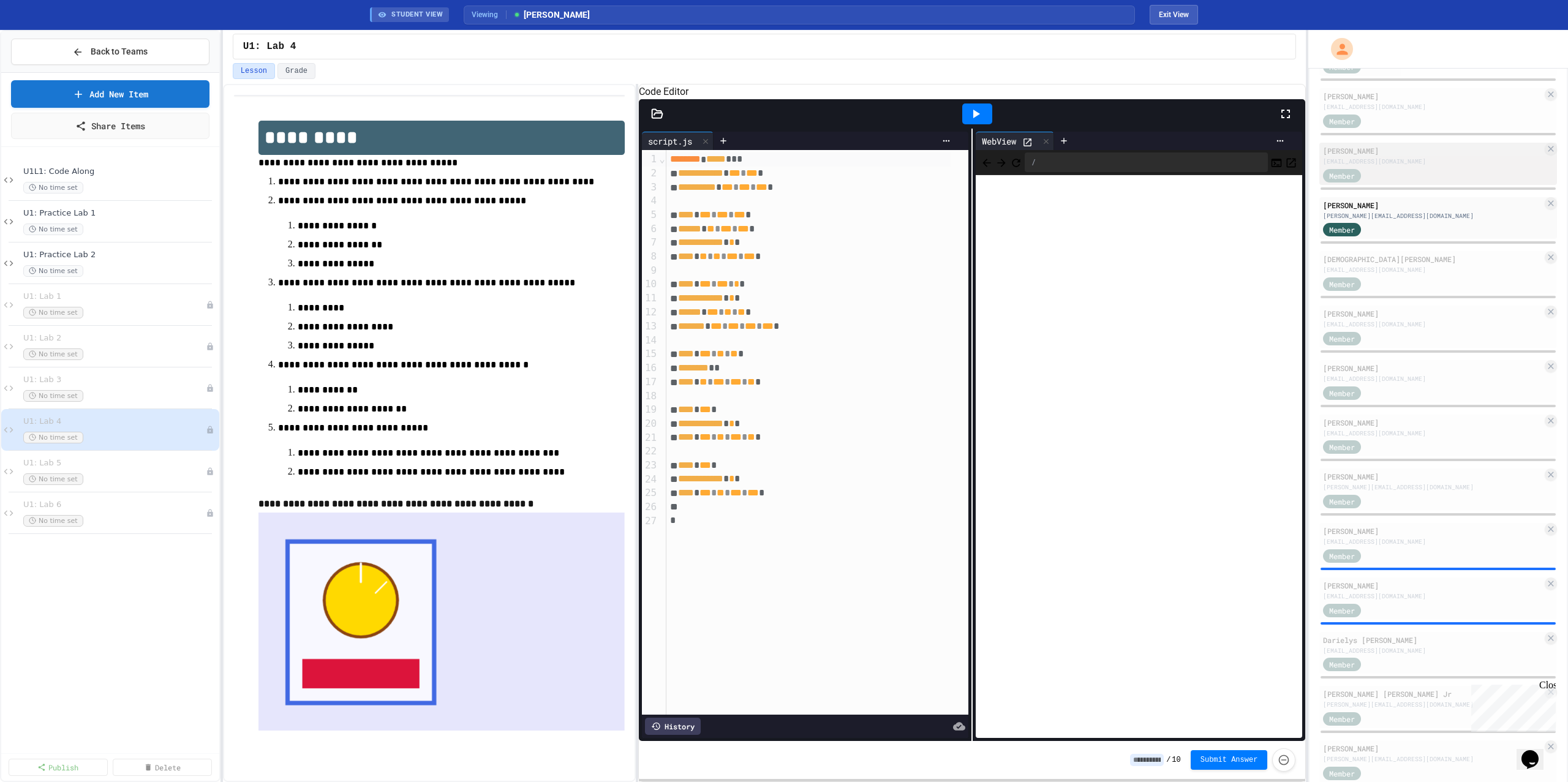
click at [1402, 158] on div "[EMAIL_ADDRESS][DOMAIN_NAME]" at bounding box center [1433, 161] width 219 height 9
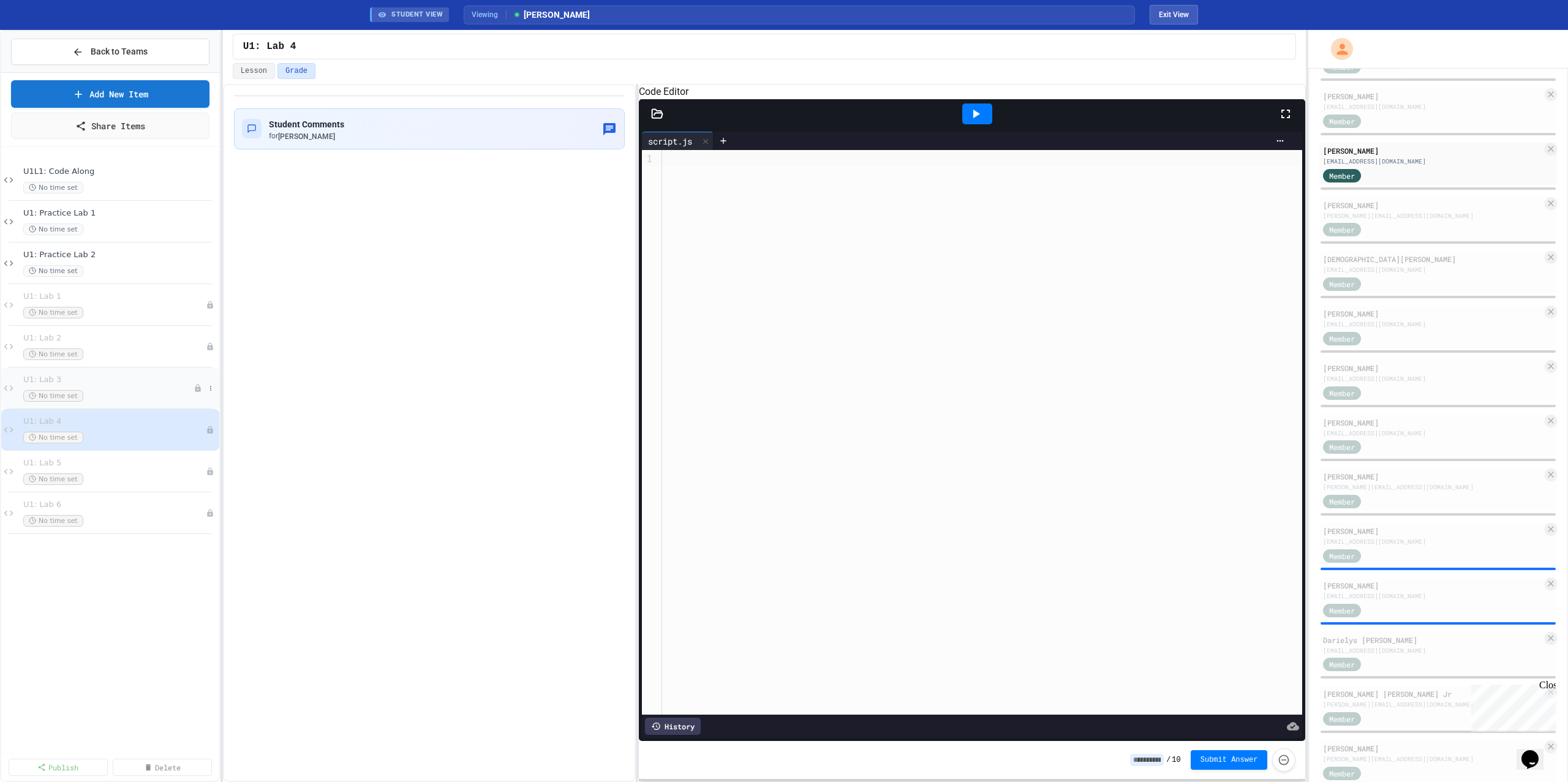
scroll to position [216, 0]
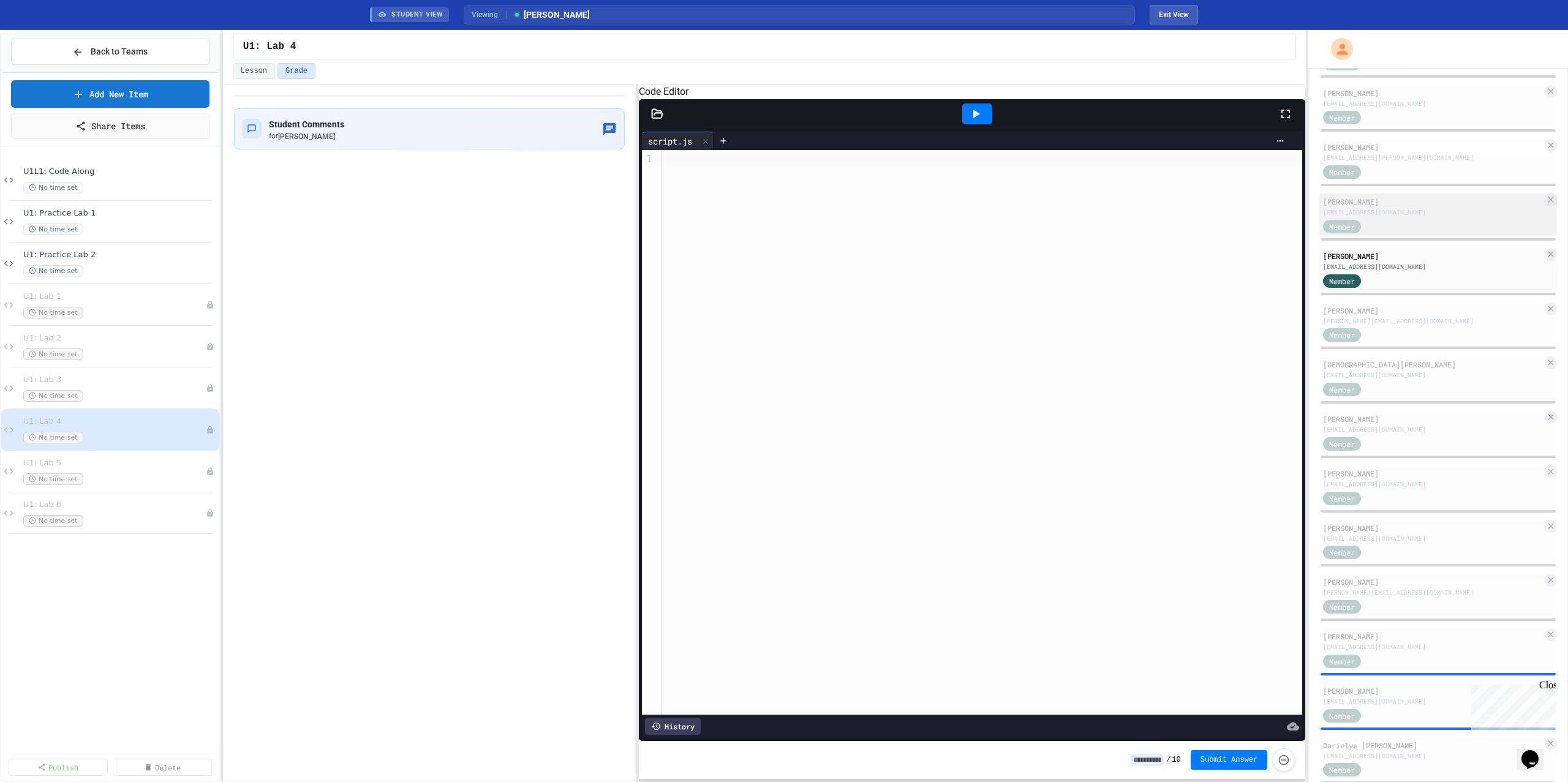
click at [1402, 209] on div "[EMAIL_ADDRESS][DOMAIN_NAME]" at bounding box center [1433, 212] width 219 height 9
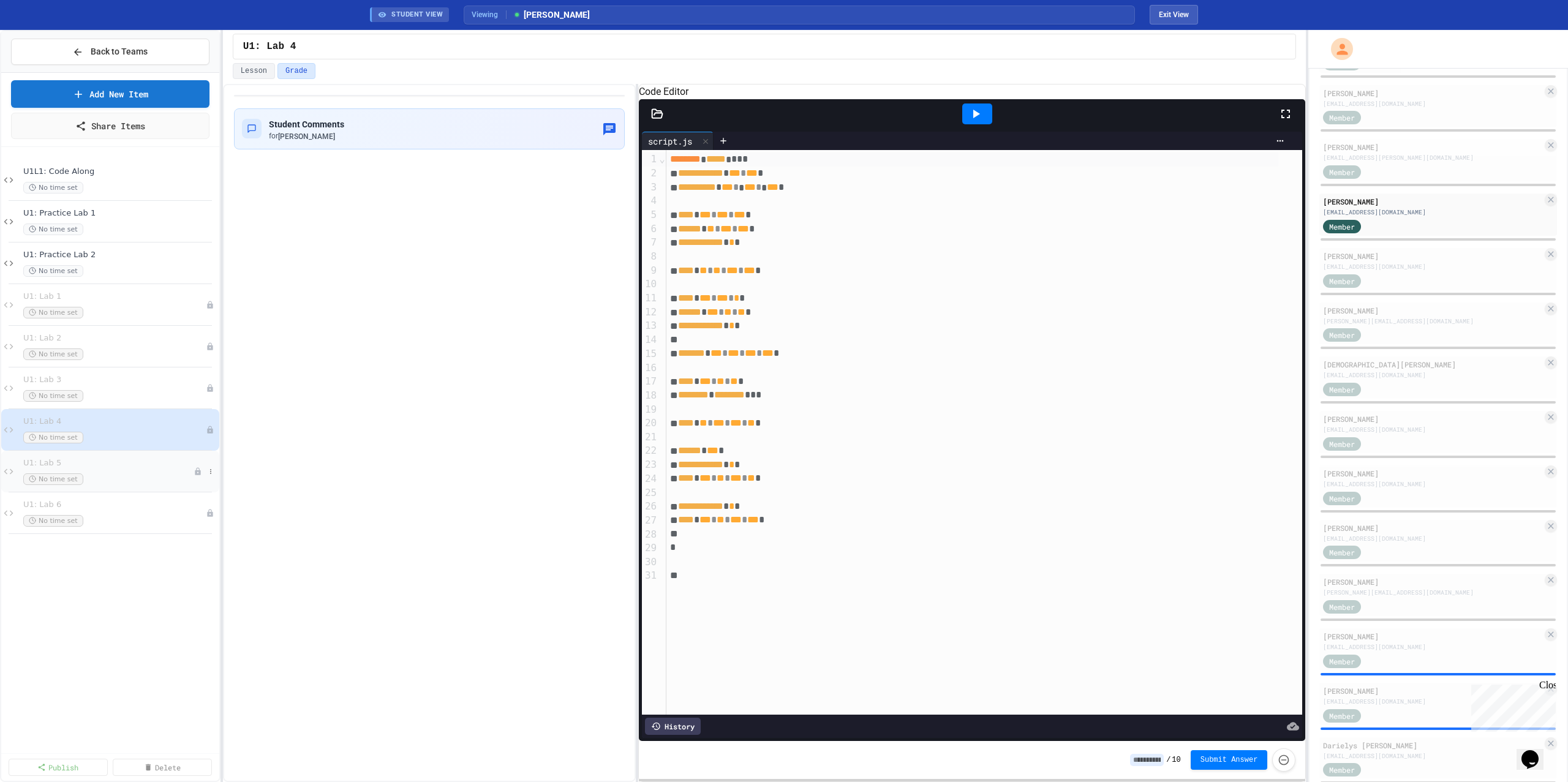
click at [153, 456] on div "U1: Lab 5 No time set" at bounding box center [110, 471] width 218 height 42
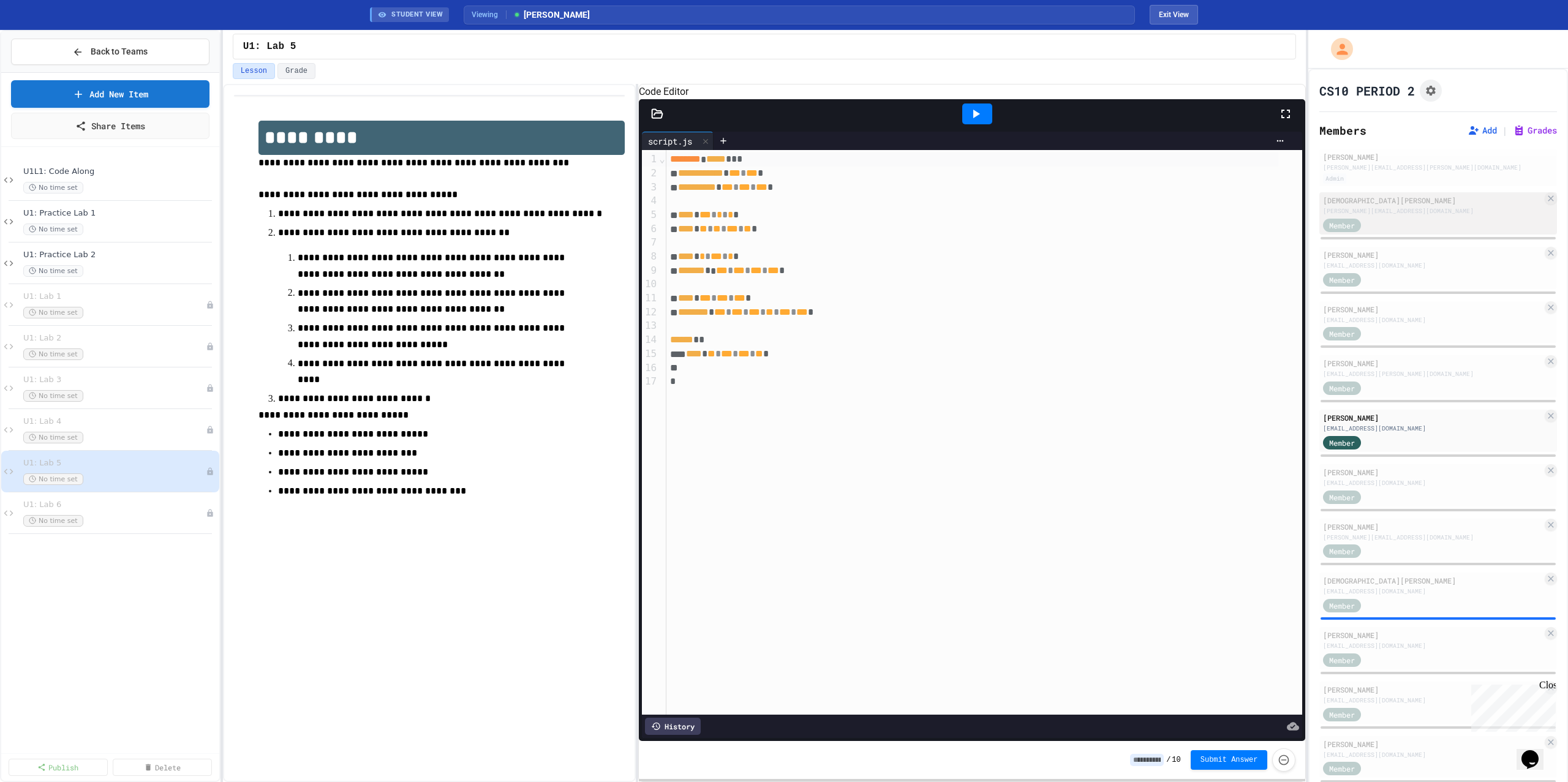
click at [1409, 220] on div "Member" at bounding box center [1433, 224] width 219 height 15
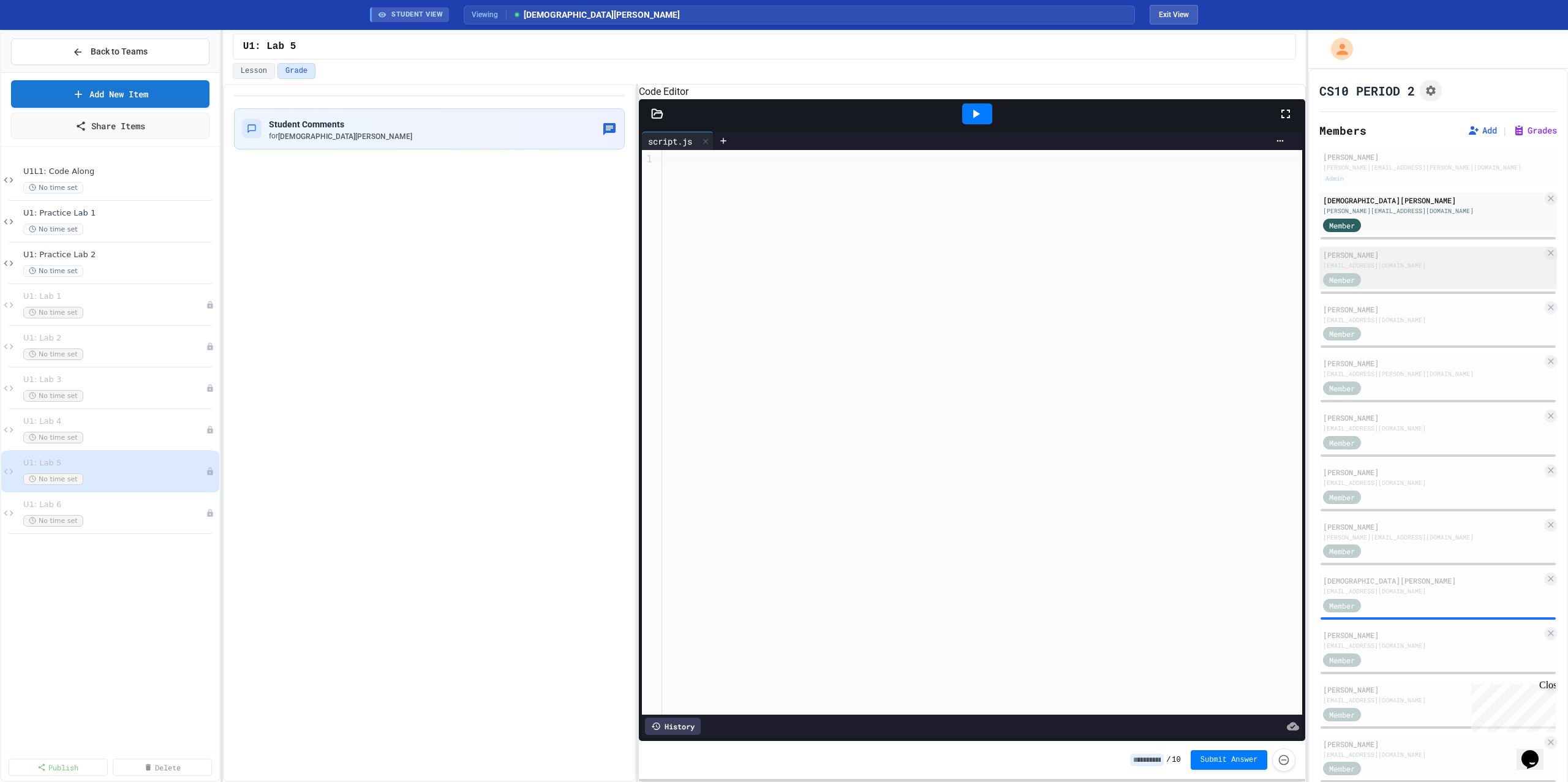
click at [1392, 258] on div "[PERSON_NAME]" at bounding box center [1433, 255] width 219 height 11
click at [1424, 316] on div "[EMAIL_ADDRESS][DOMAIN_NAME]" at bounding box center [1433, 320] width 219 height 9
click at [981, 121] on icon at bounding box center [976, 114] width 15 height 15
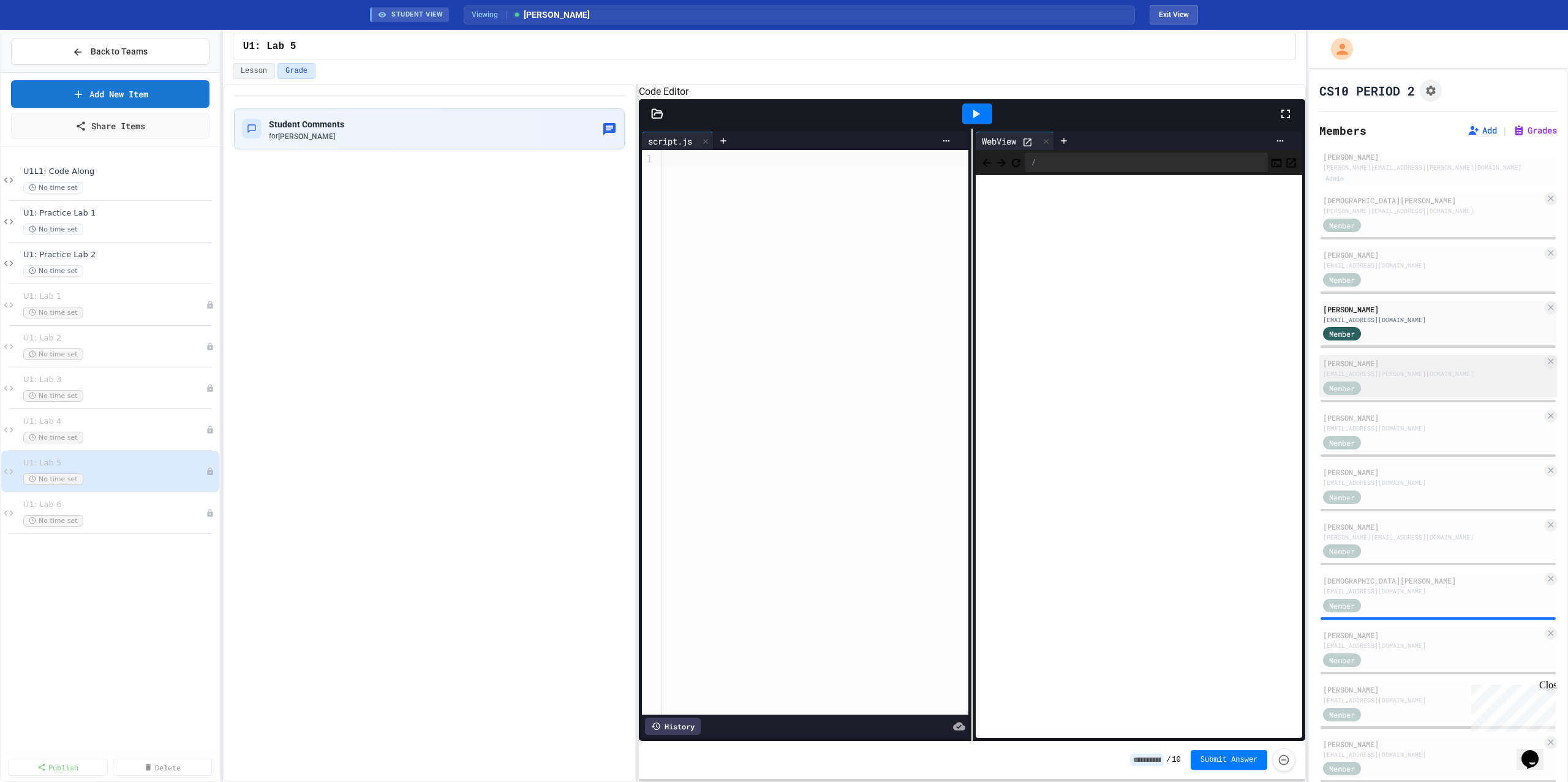
click at [1404, 379] on div "Member" at bounding box center [1433, 387] width 219 height 15
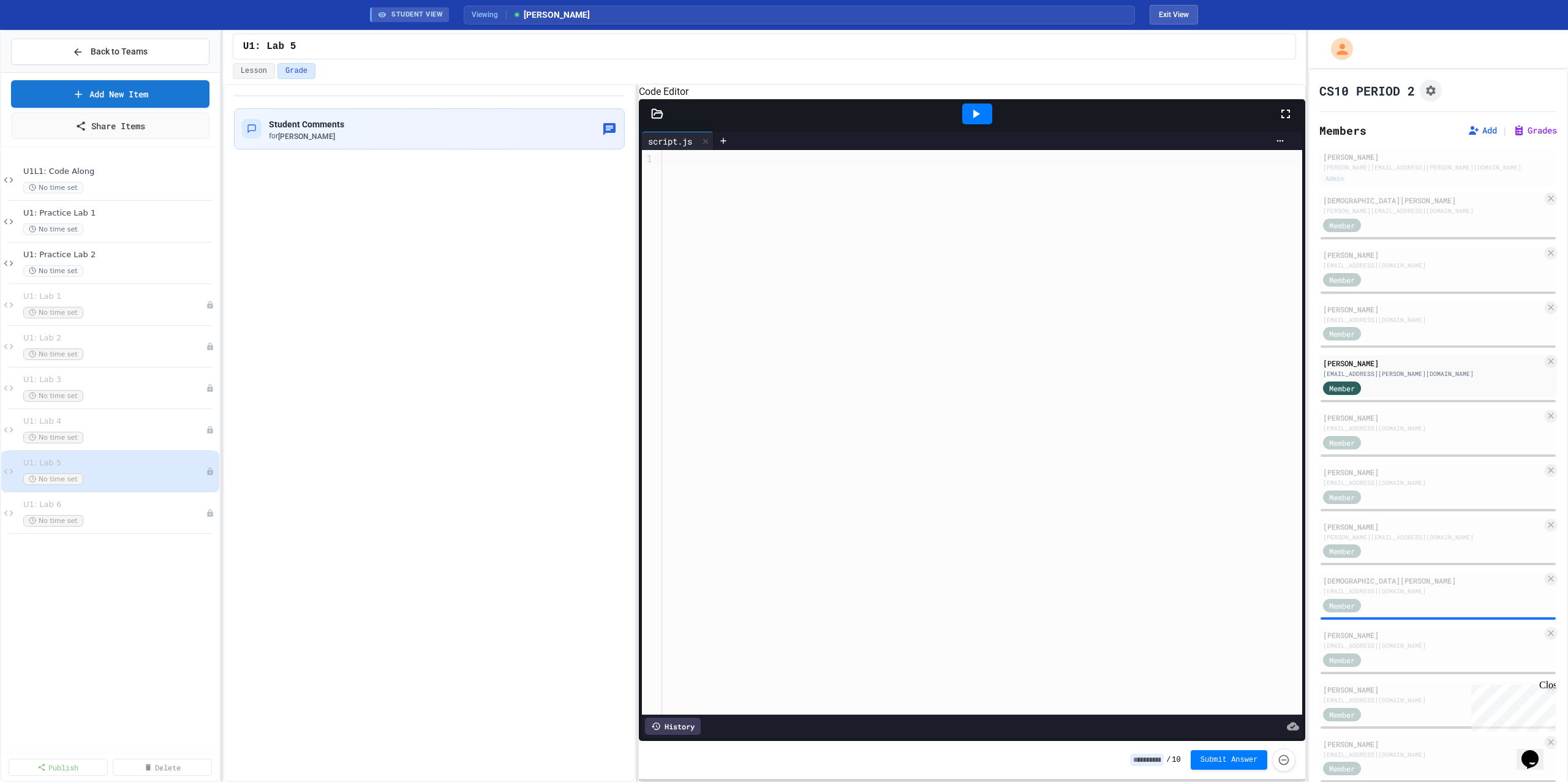
click at [982, 120] on div at bounding box center [976, 114] width 30 height 21
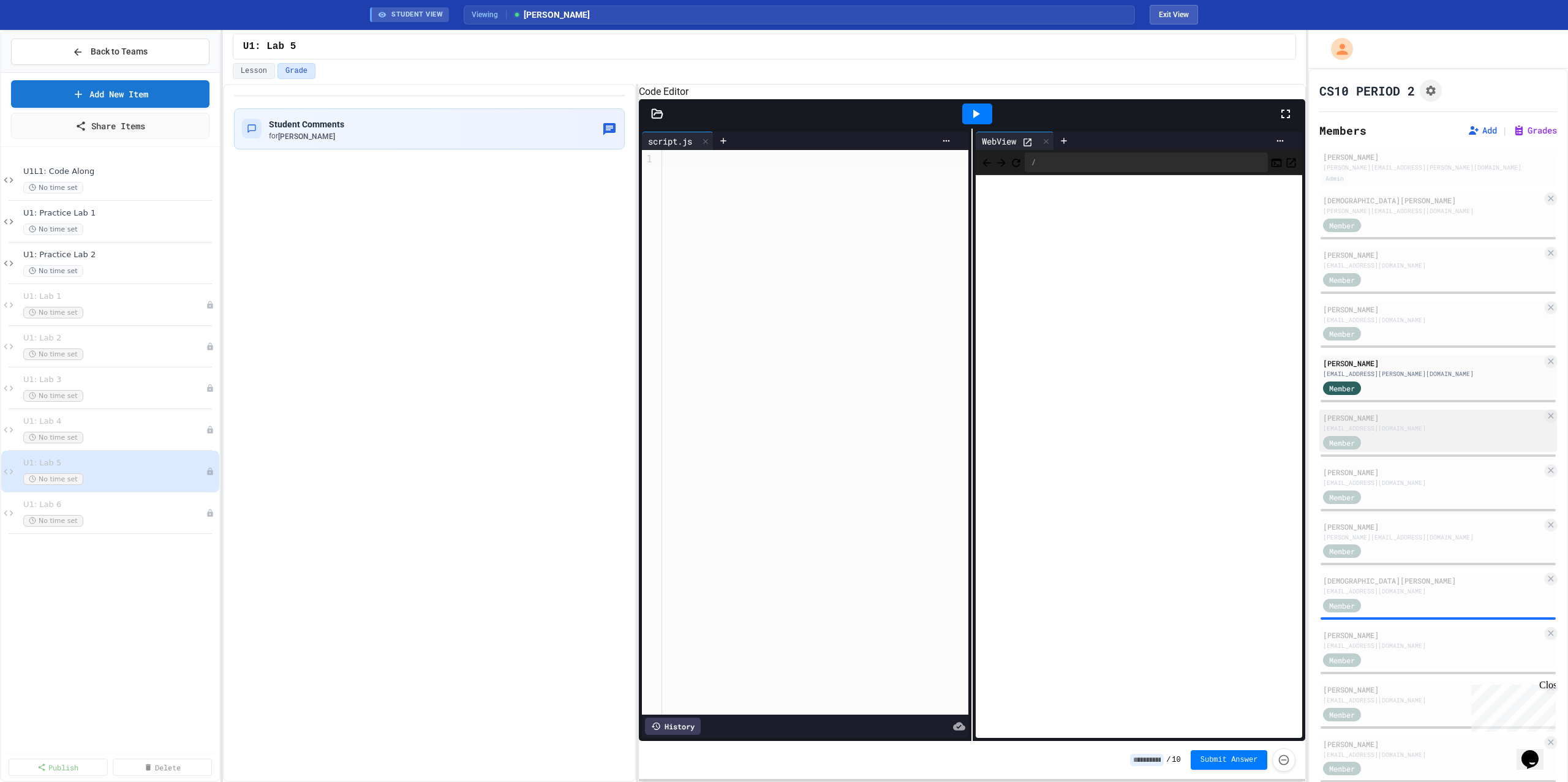
click at [1436, 432] on div "[PERSON_NAME] [EMAIL_ADDRESS][DOMAIN_NAME] Member" at bounding box center [1438, 431] width 238 height 42
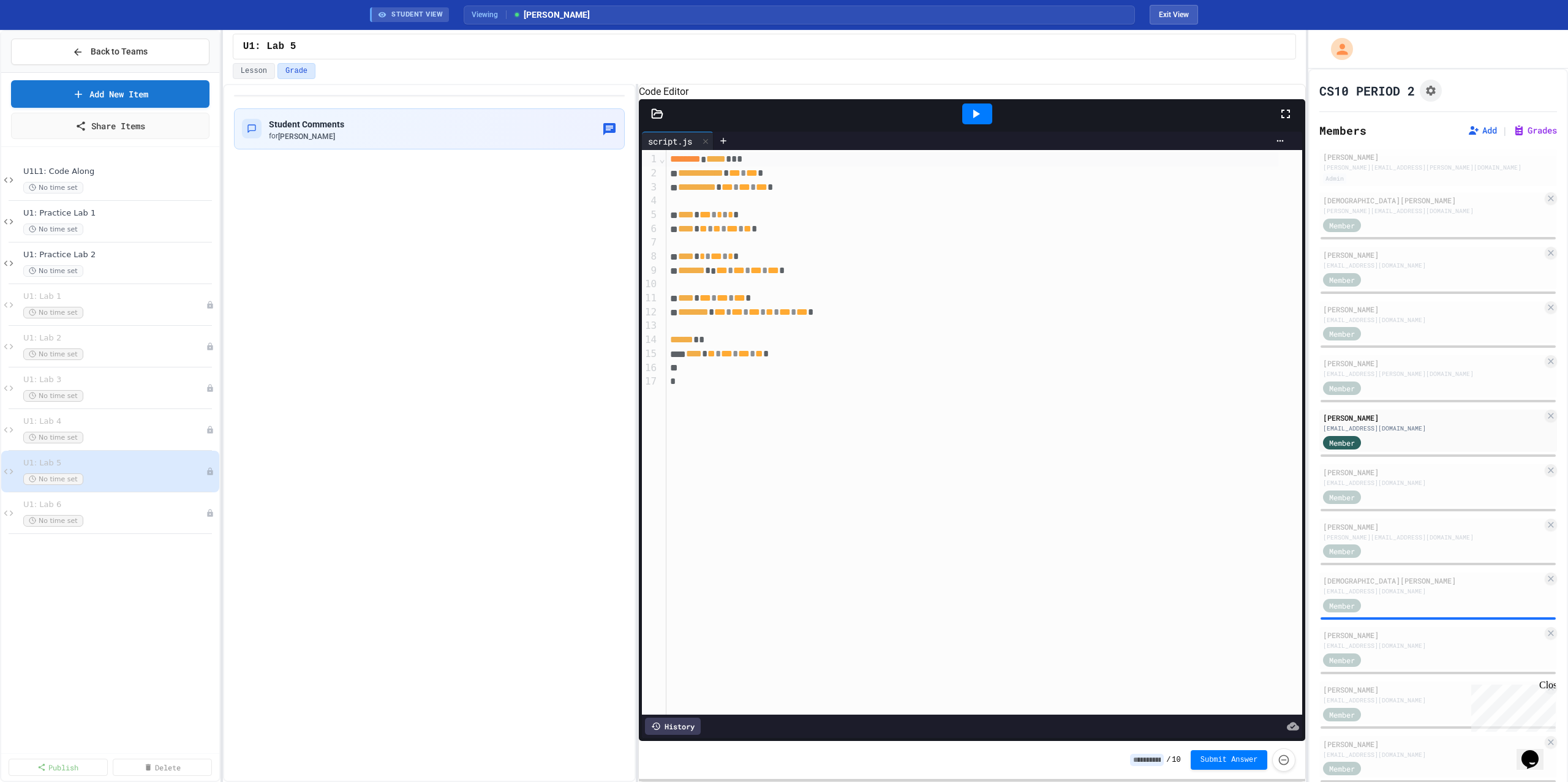
click at [974, 121] on icon at bounding box center [976, 114] width 15 height 15
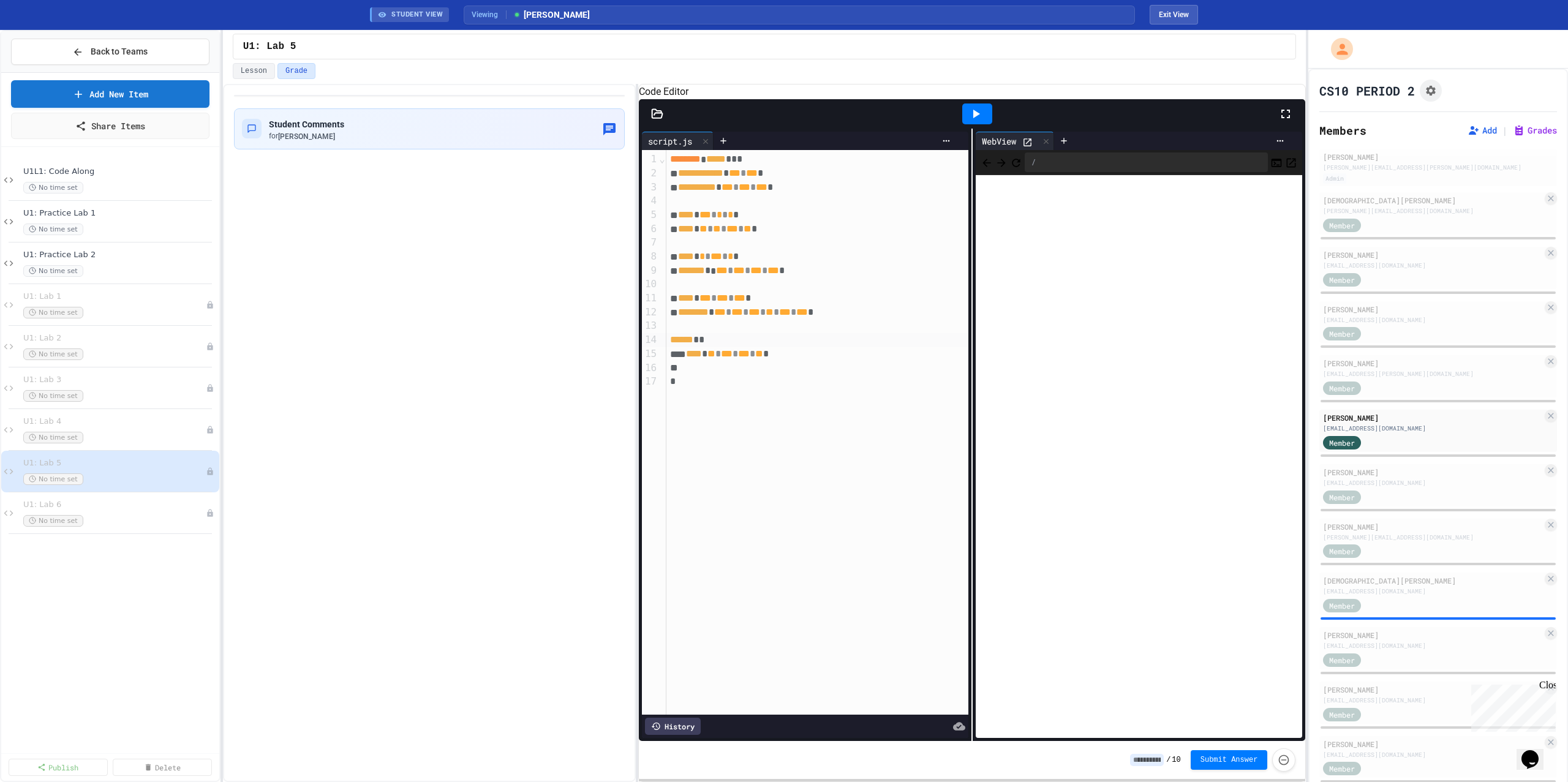
click at [685, 344] on span "******" at bounding box center [681, 339] width 23 height 9
click at [969, 121] on icon at bounding box center [976, 114] width 15 height 15
click at [244, 73] on button "Lesson" at bounding box center [254, 71] width 42 height 16
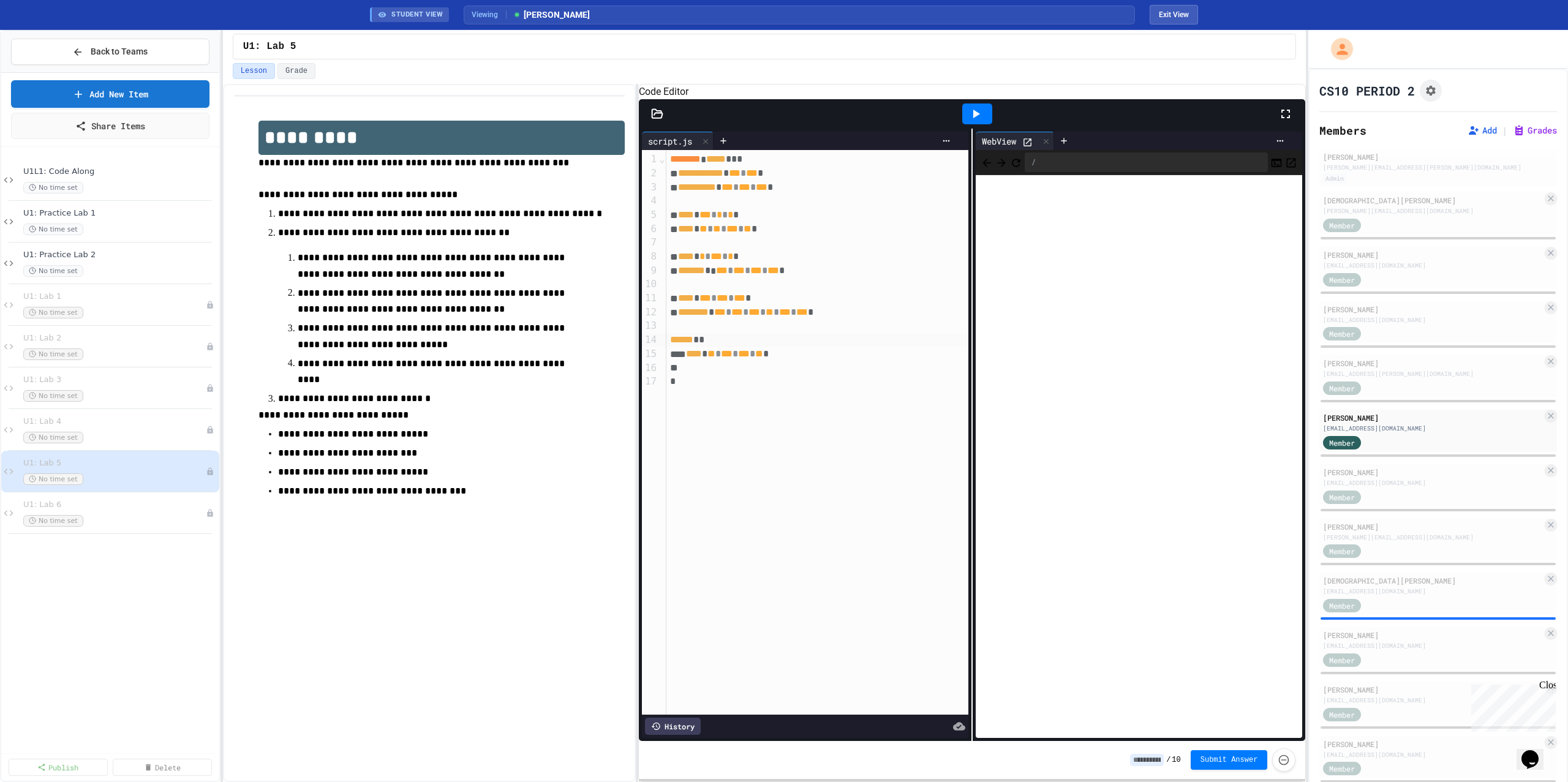
click at [249, 415] on div "**********" at bounding box center [429, 317] width 391 height 419
click at [260, 410] on span "**********" at bounding box center [333, 415] width 150 height 9
click at [1457, 480] on div "[EMAIL_ADDRESS][DOMAIN_NAME]" at bounding box center [1433, 483] width 219 height 9
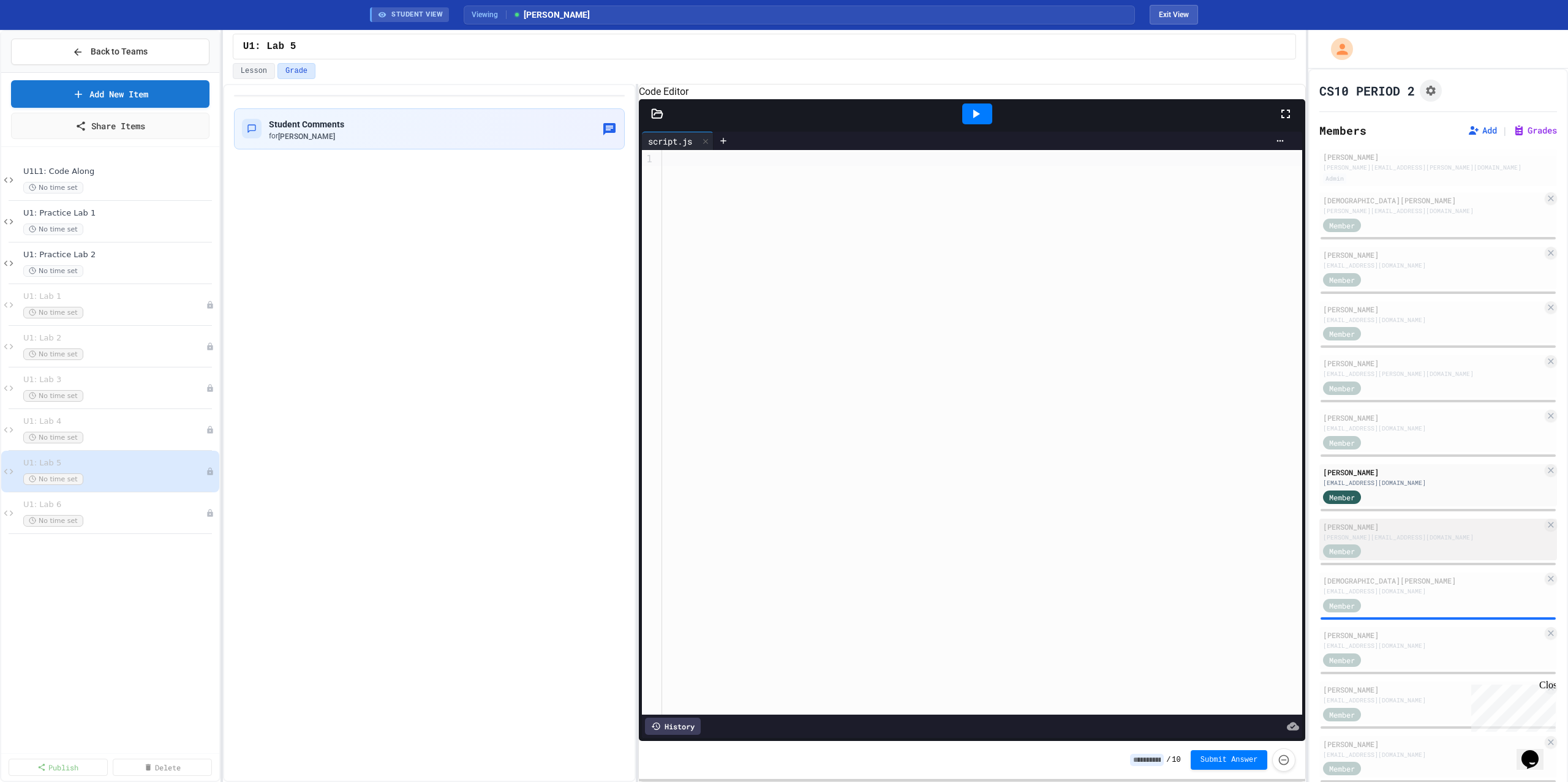
click at [1432, 534] on div "[PERSON_NAME][EMAIL_ADDRESS][DOMAIN_NAME]" at bounding box center [1433, 537] width 219 height 9
click at [1408, 604] on div "Member" at bounding box center [1433, 604] width 219 height 15
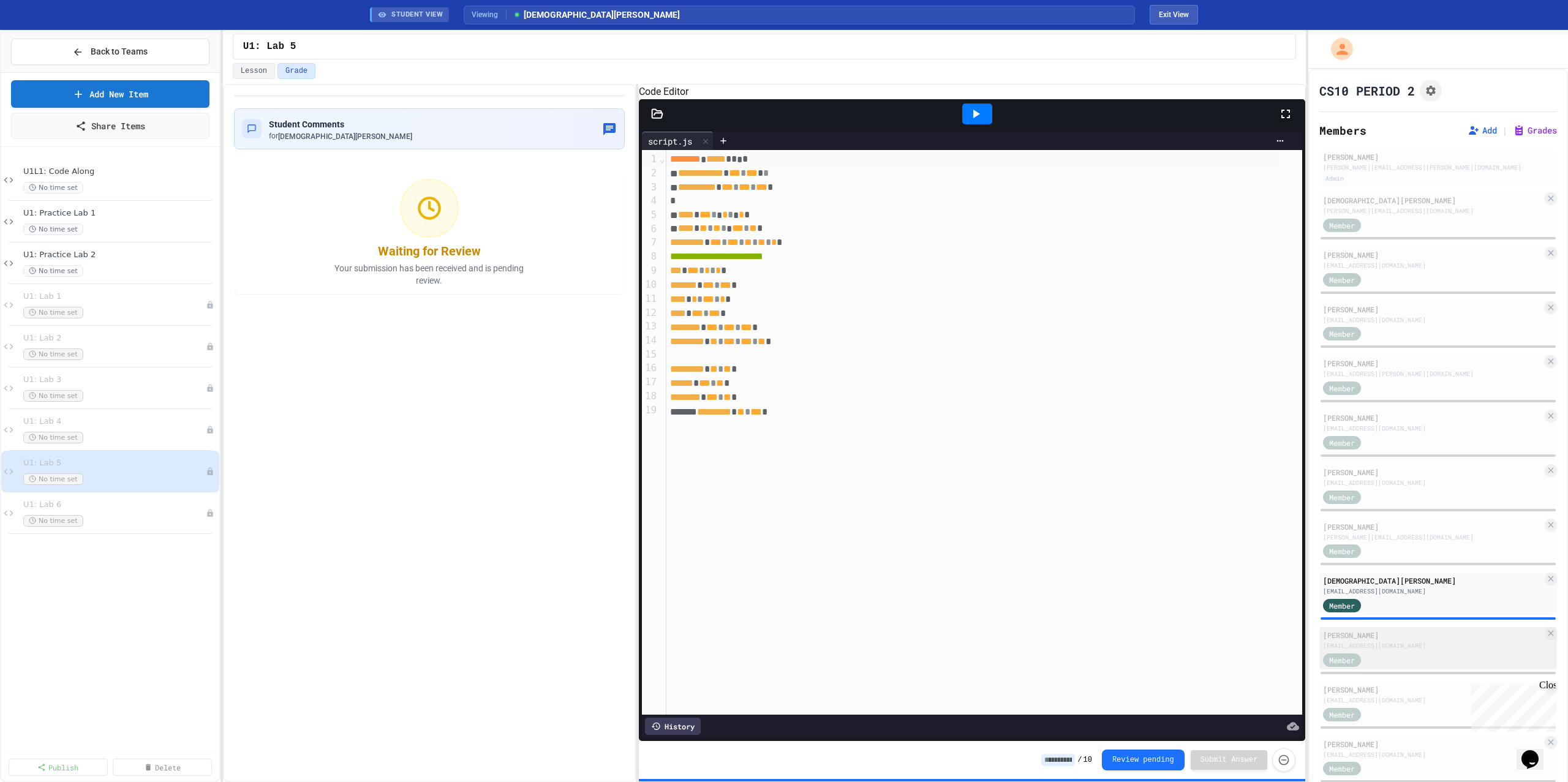
click at [1438, 657] on div "Member" at bounding box center [1433, 659] width 219 height 15
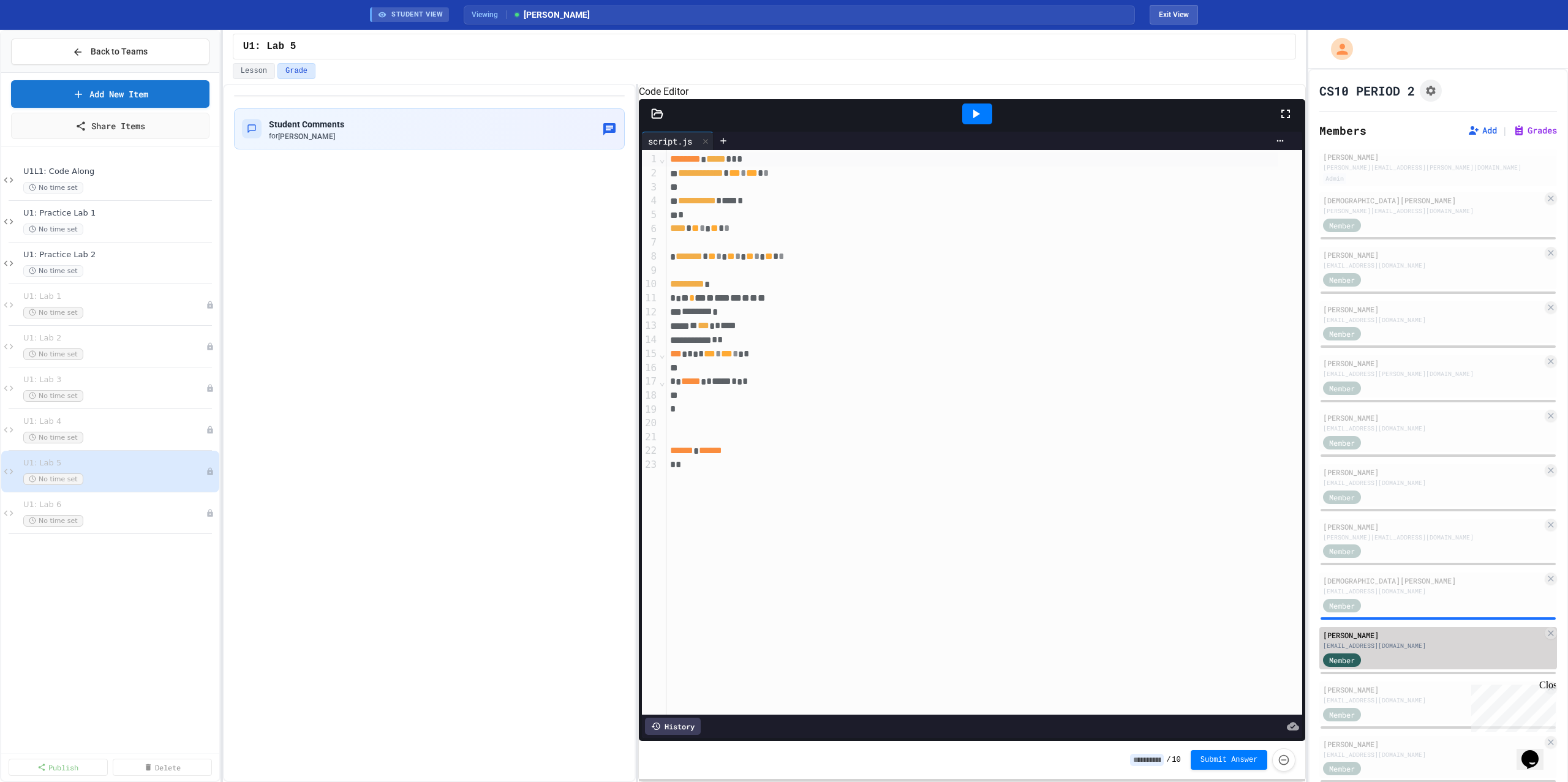
scroll to position [104, 0]
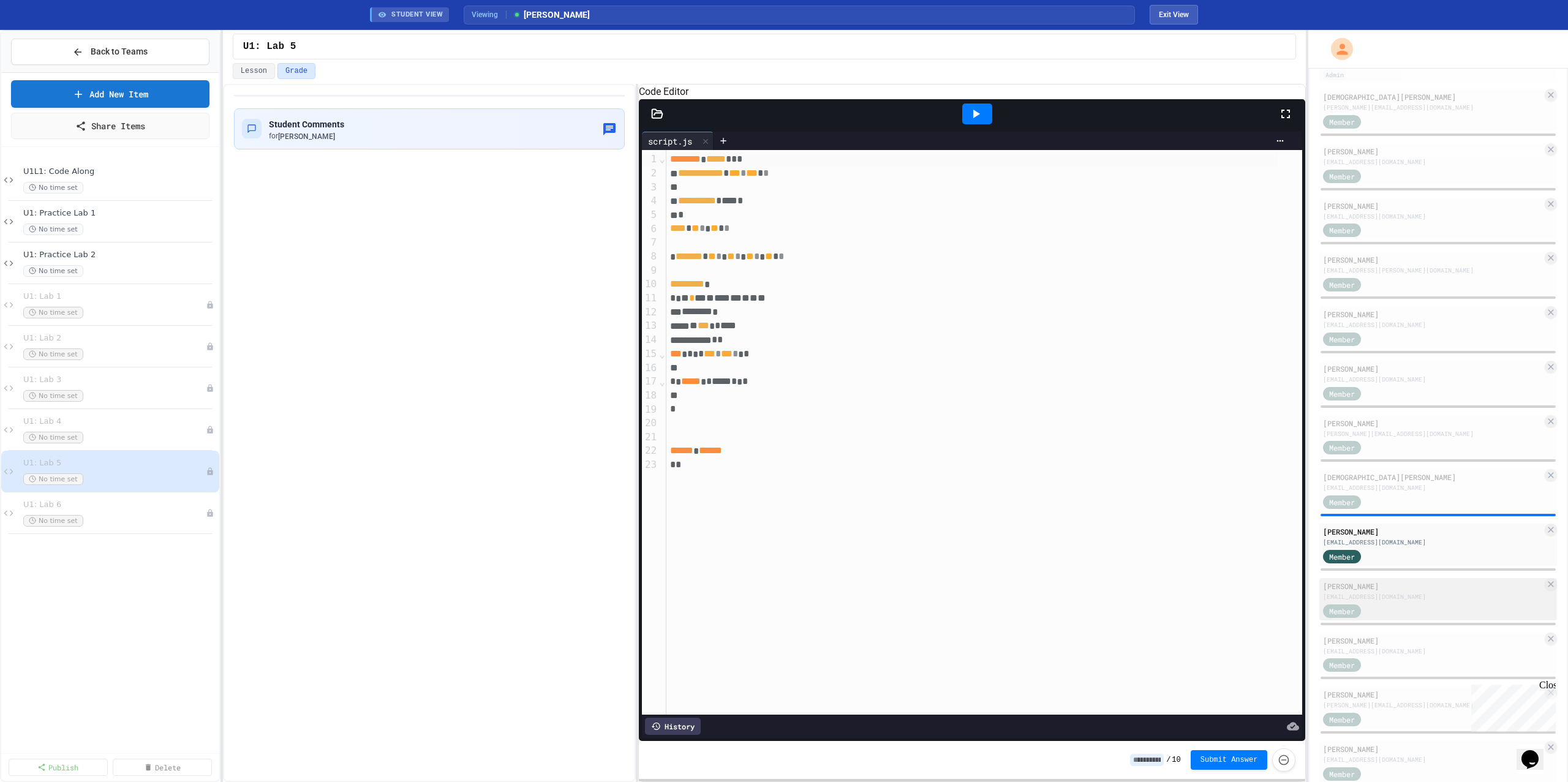
click at [1409, 578] on div "[PERSON_NAME] [PERSON_NAME][EMAIL_ADDRESS][DOMAIN_NAME] Member" at bounding box center [1438, 599] width 238 height 42
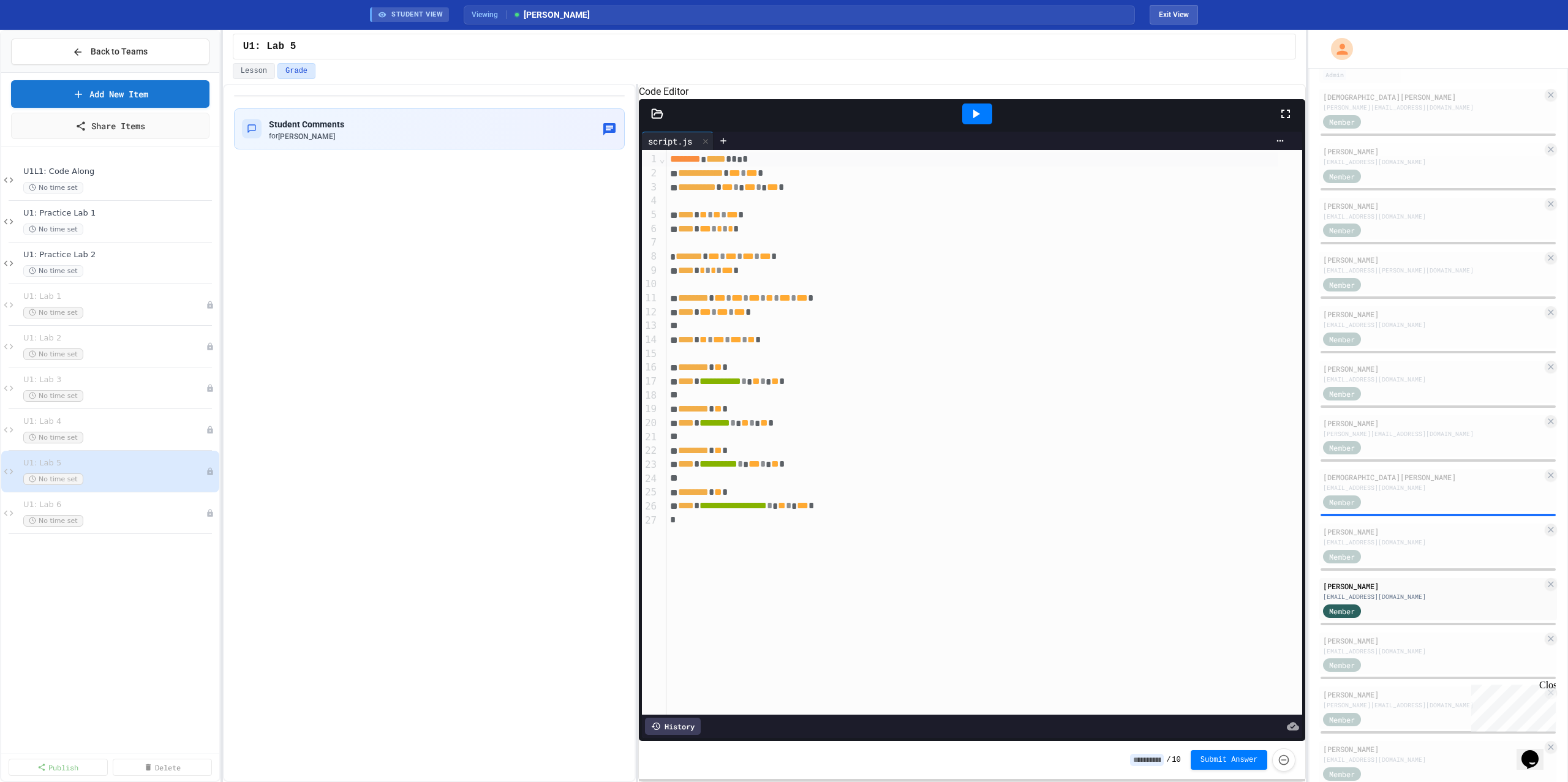
scroll to position [292, 0]
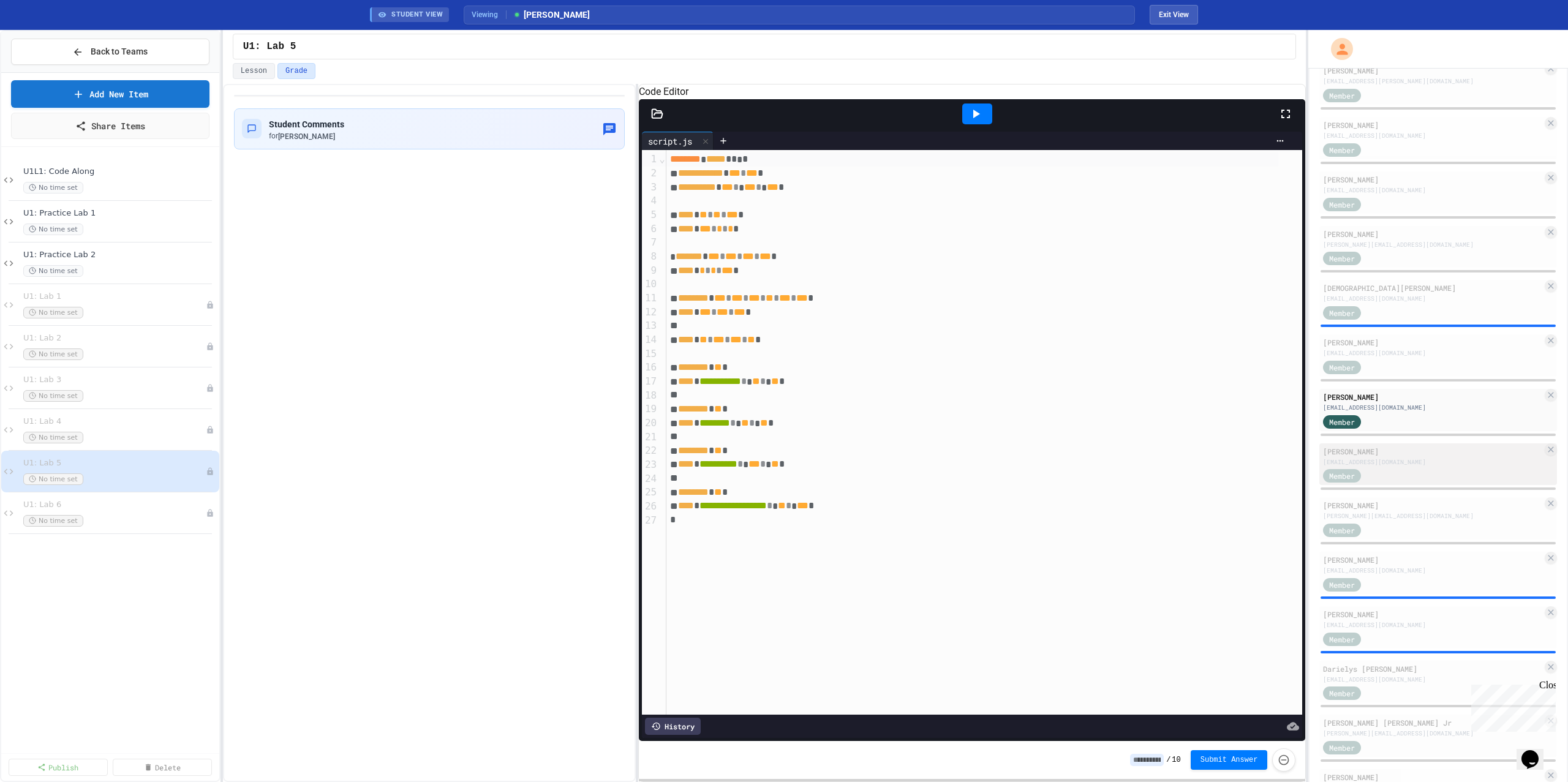
click at [1394, 450] on div "[PERSON_NAME]" at bounding box center [1433, 451] width 219 height 11
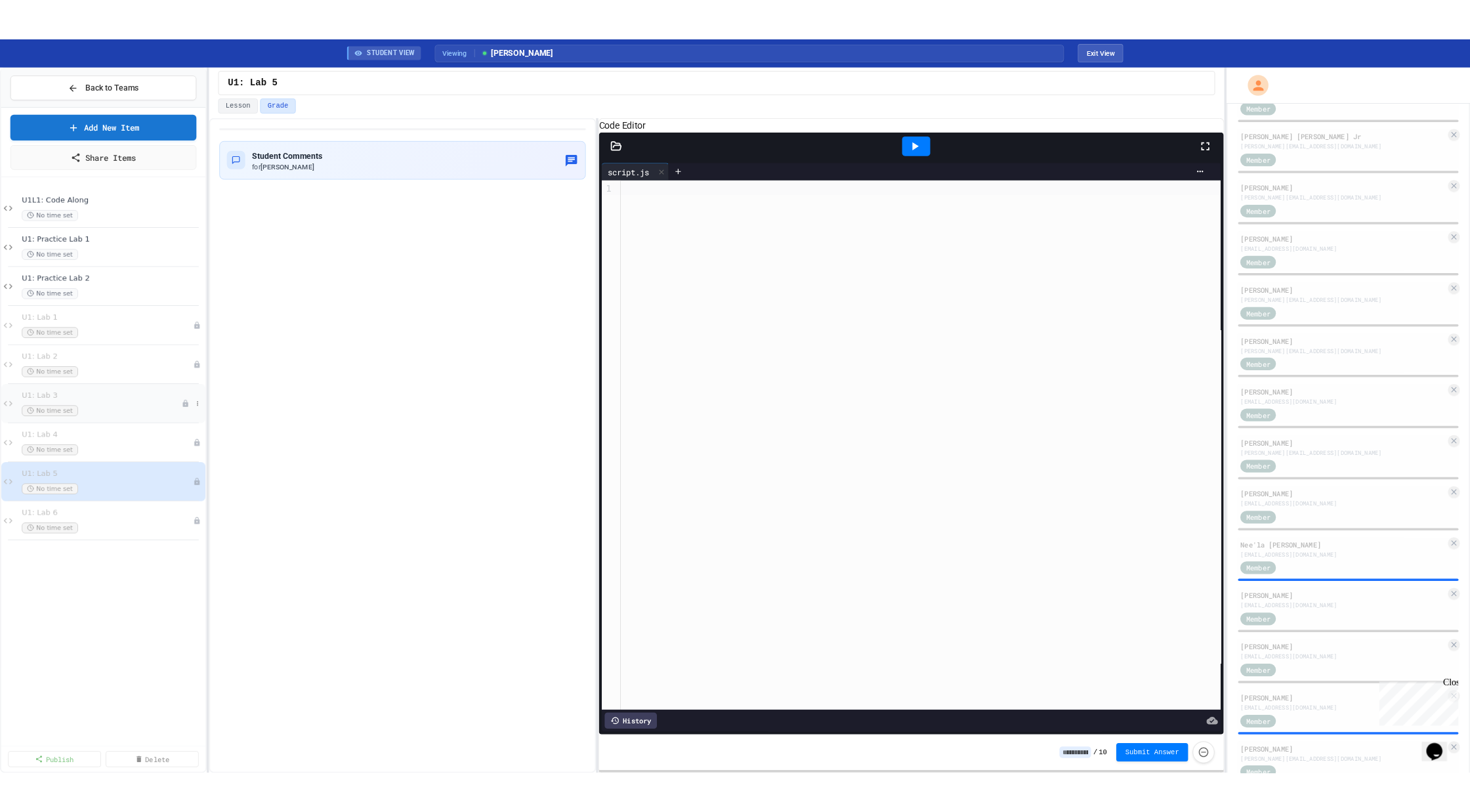
scroll to position [1000, 0]
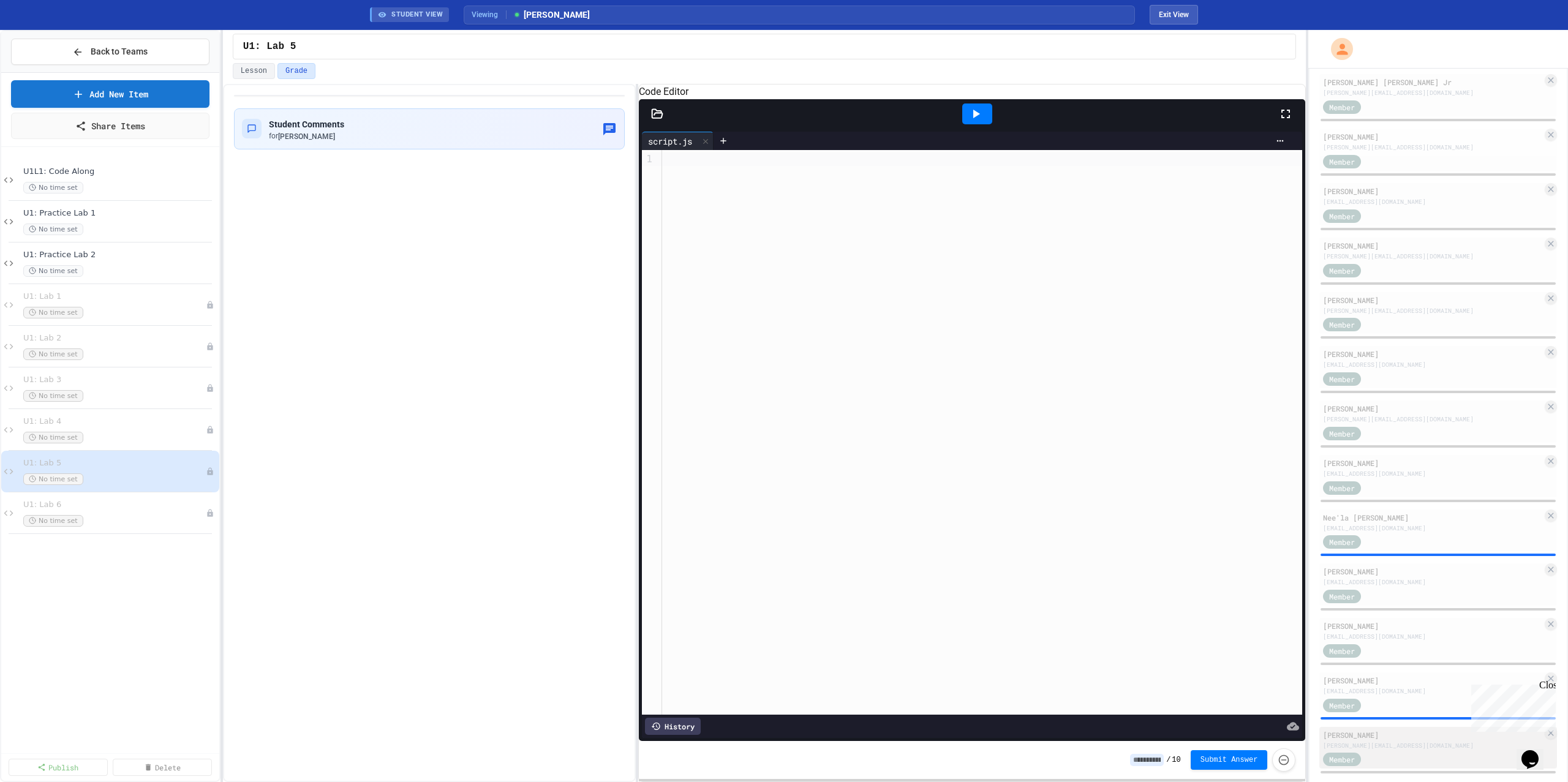
click at [1403, 743] on div "[PERSON_NAME][EMAIL_ADDRESS][DOMAIN_NAME]" at bounding box center [1433, 746] width 219 height 9
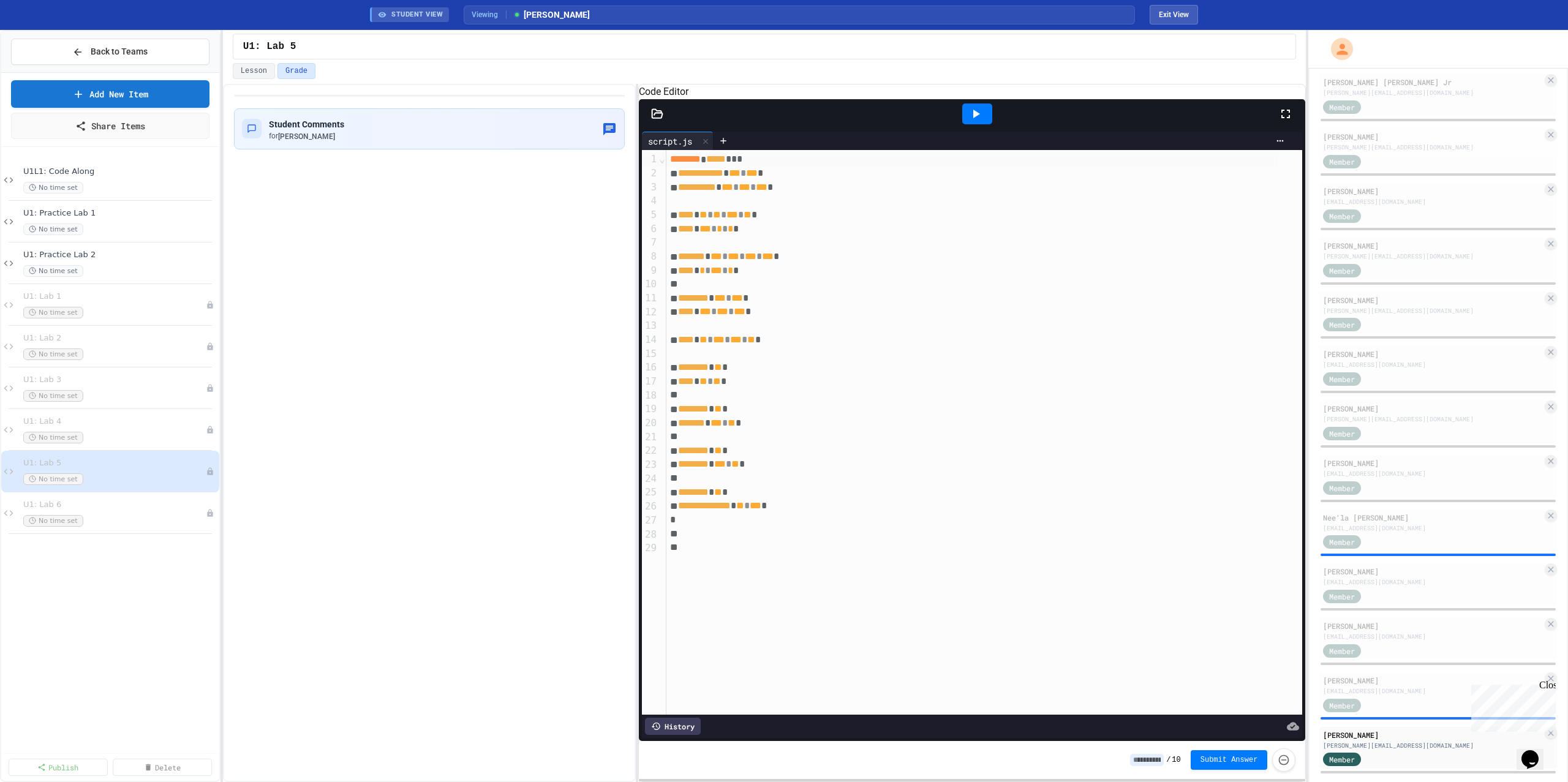
click at [969, 121] on icon at bounding box center [976, 114] width 15 height 15
